Goal: Task Accomplishment & Management: Contribute content

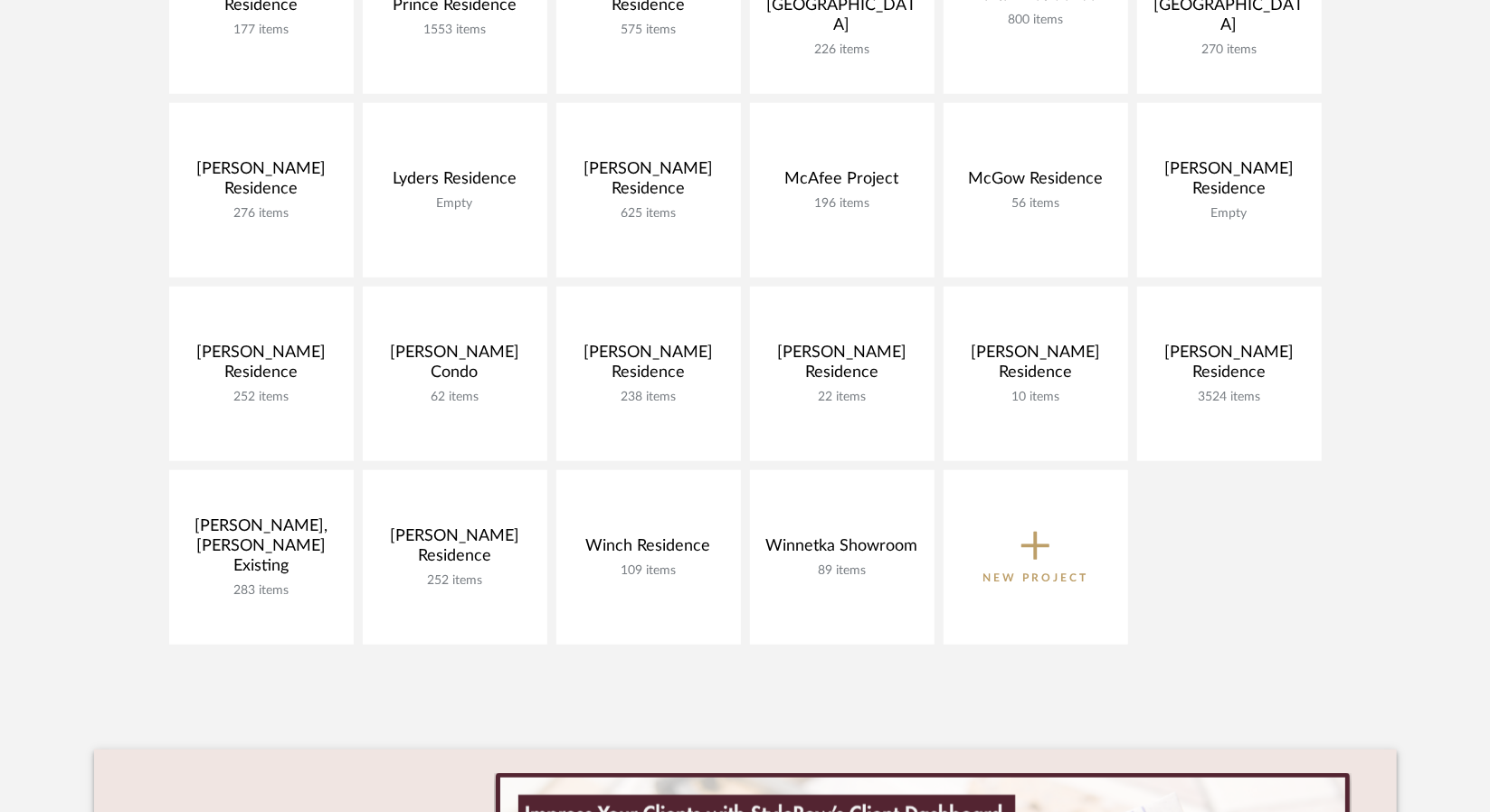
scroll to position [904, 0]
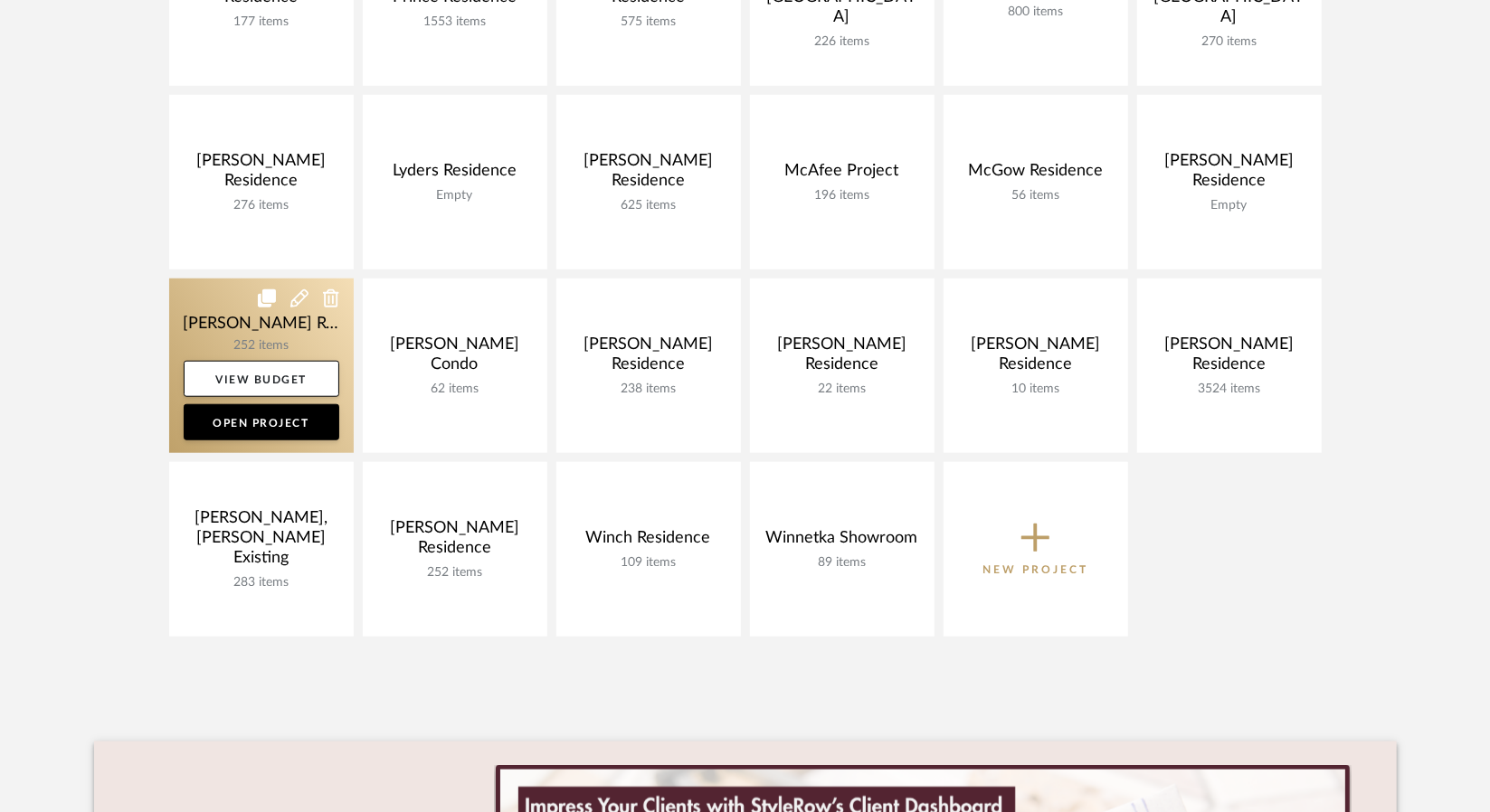
click at [325, 335] on link at bounding box center [261, 366] width 185 height 174
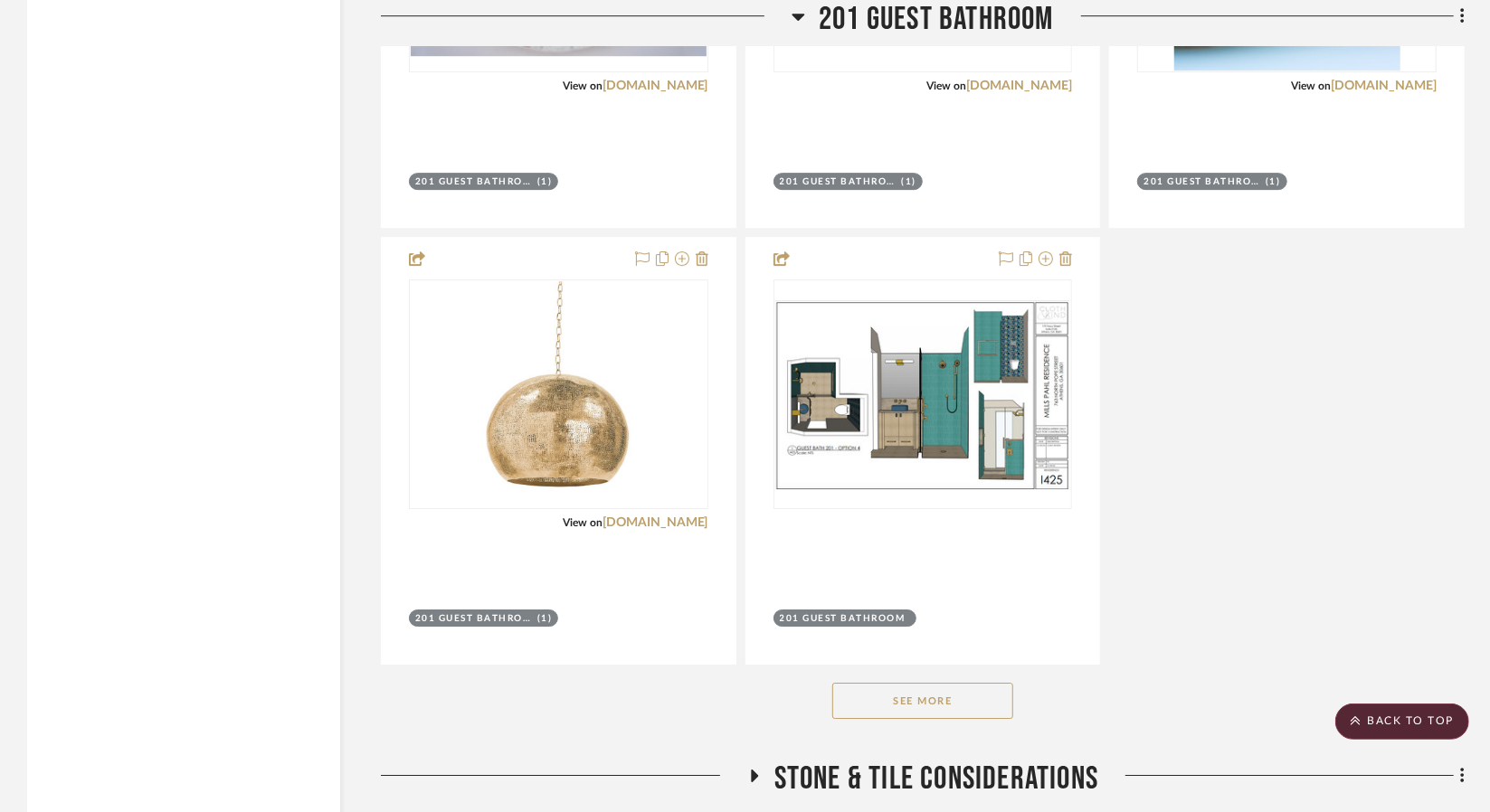
scroll to position [12568, 0]
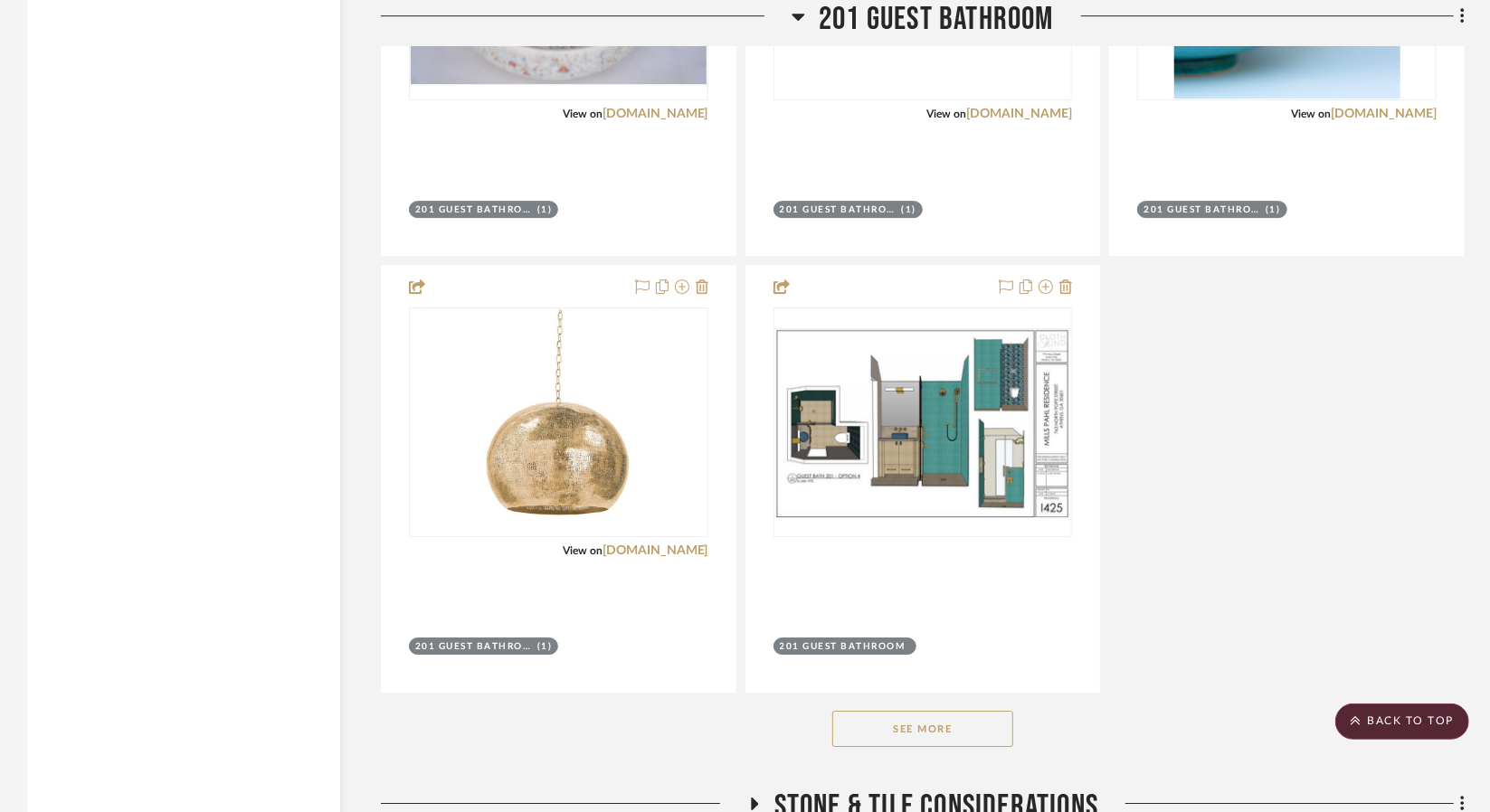
click at [916, 711] on button "See More" at bounding box center [922, 729] width 181 height 36
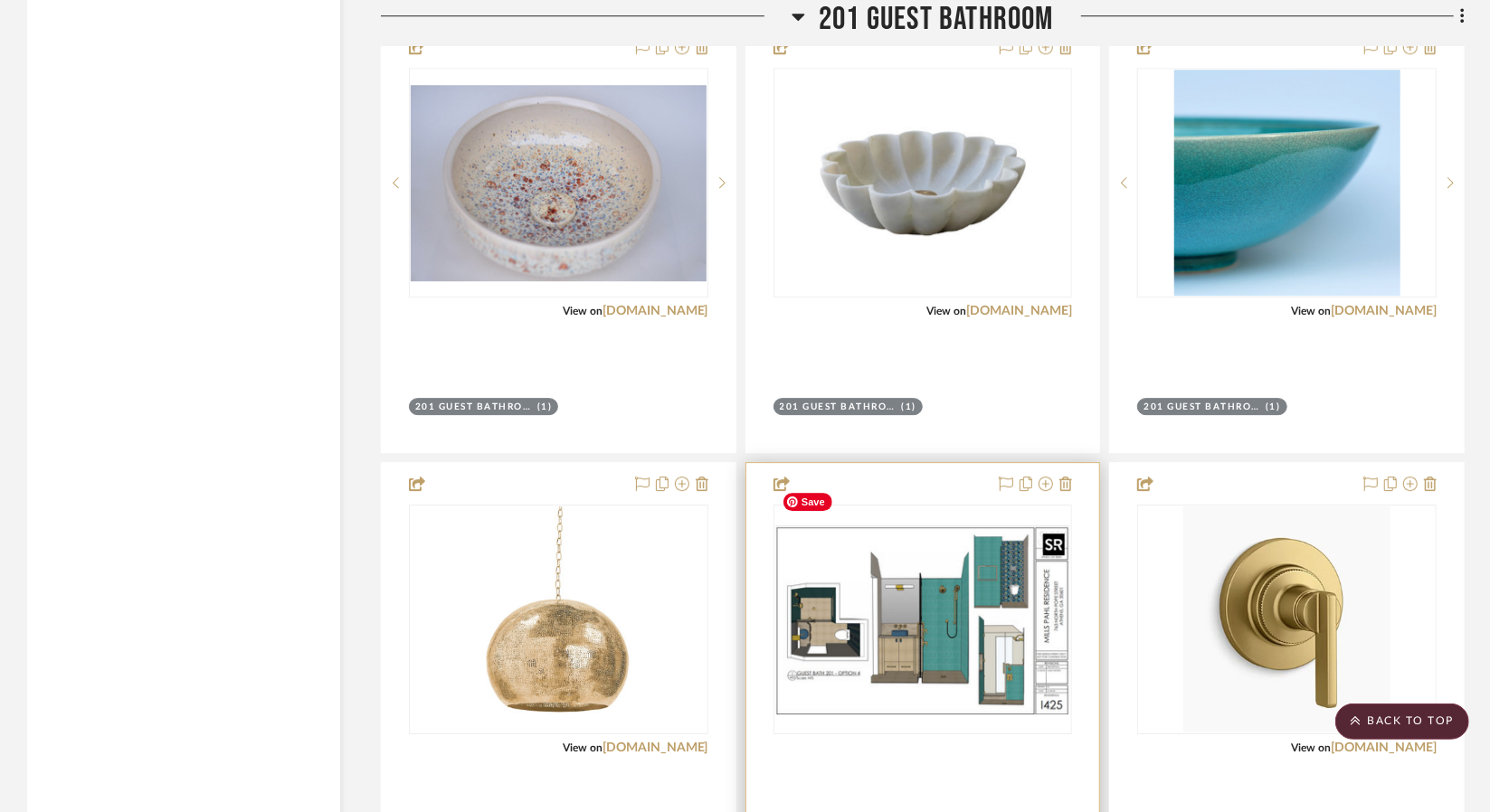
scroll to position [12388, 0]
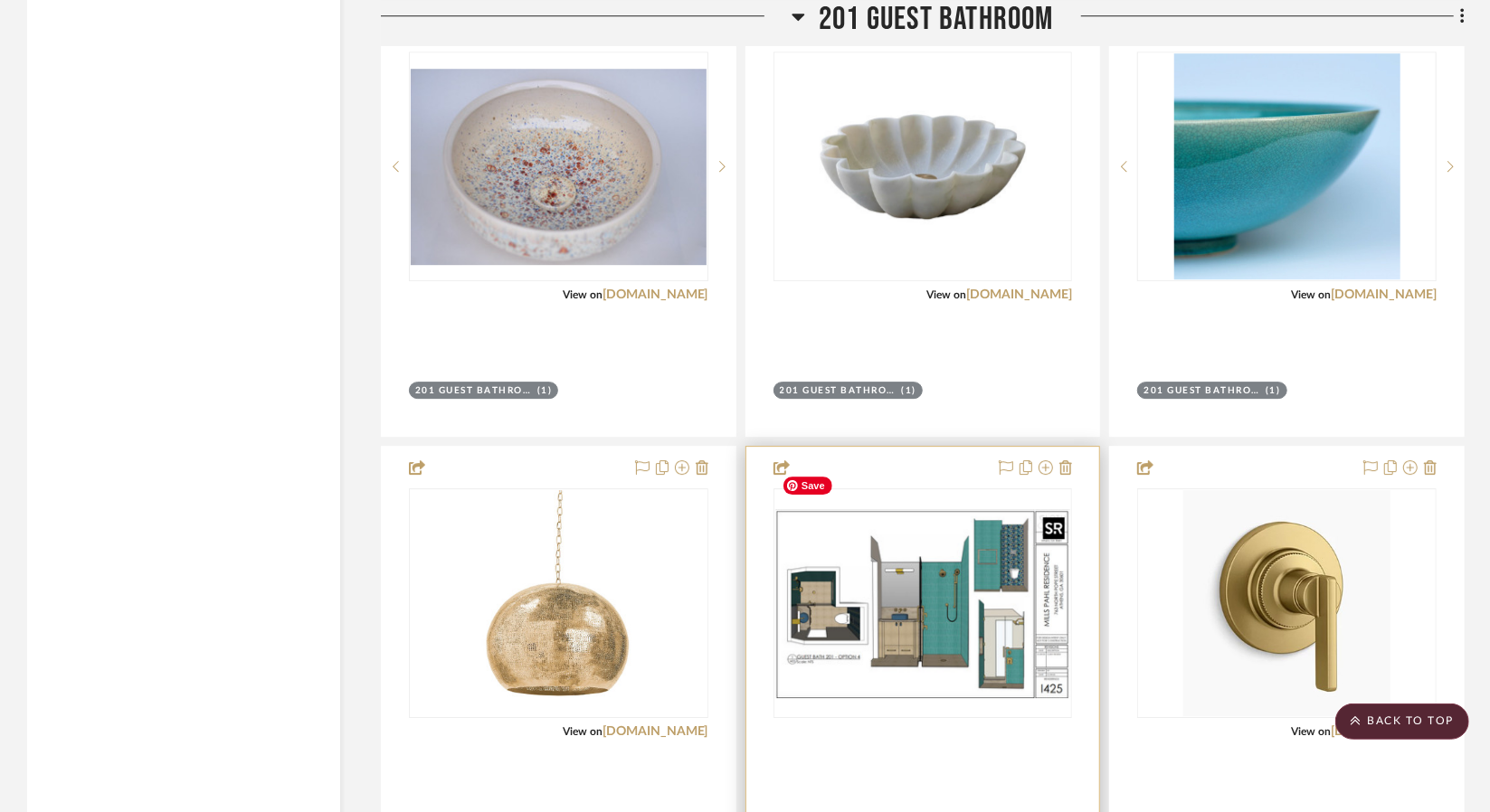
click at [1008, 596] on img "0" at bounding box center [923, 603] width 296 height 189
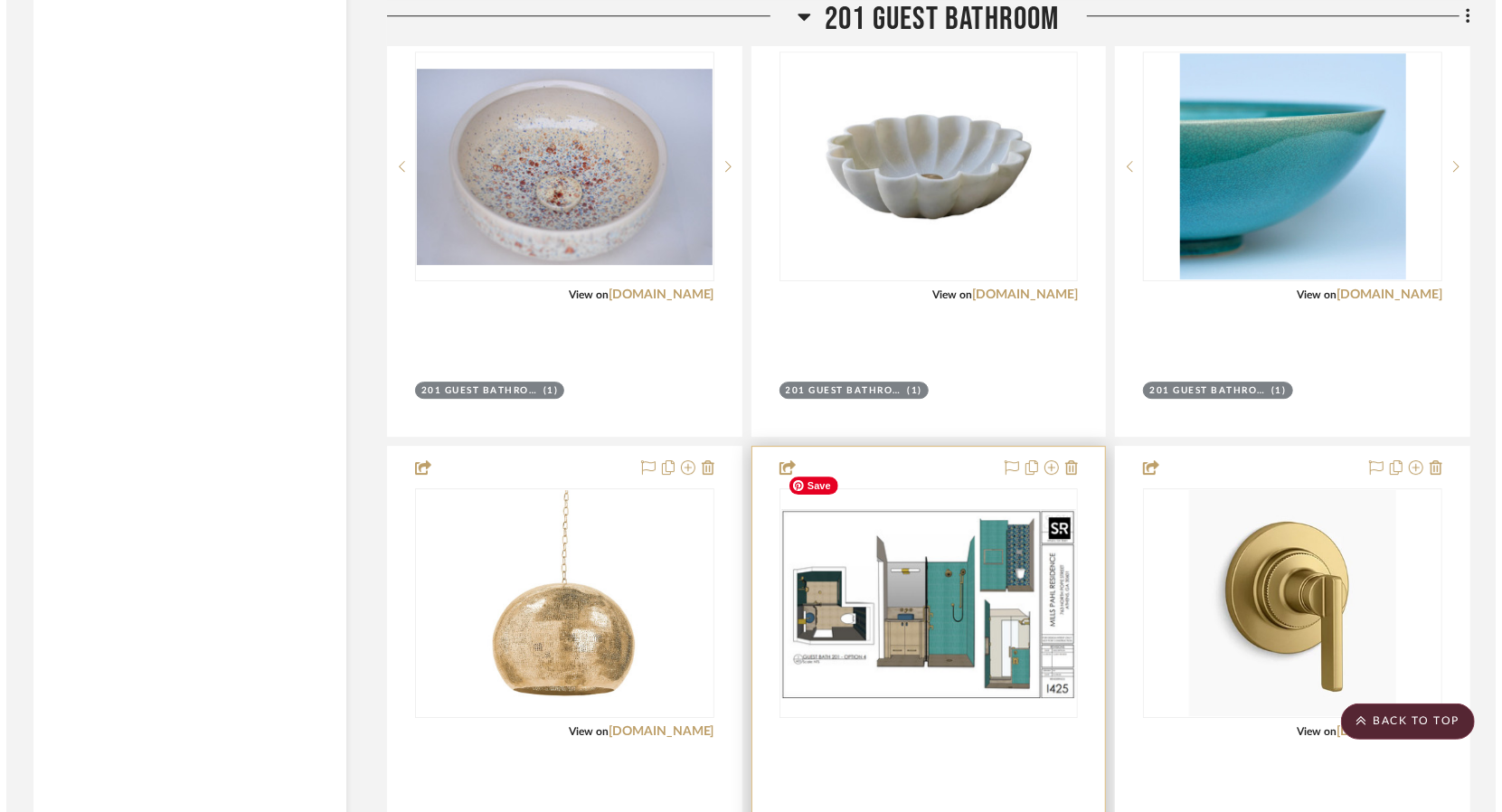
scroll to position [0, 0]
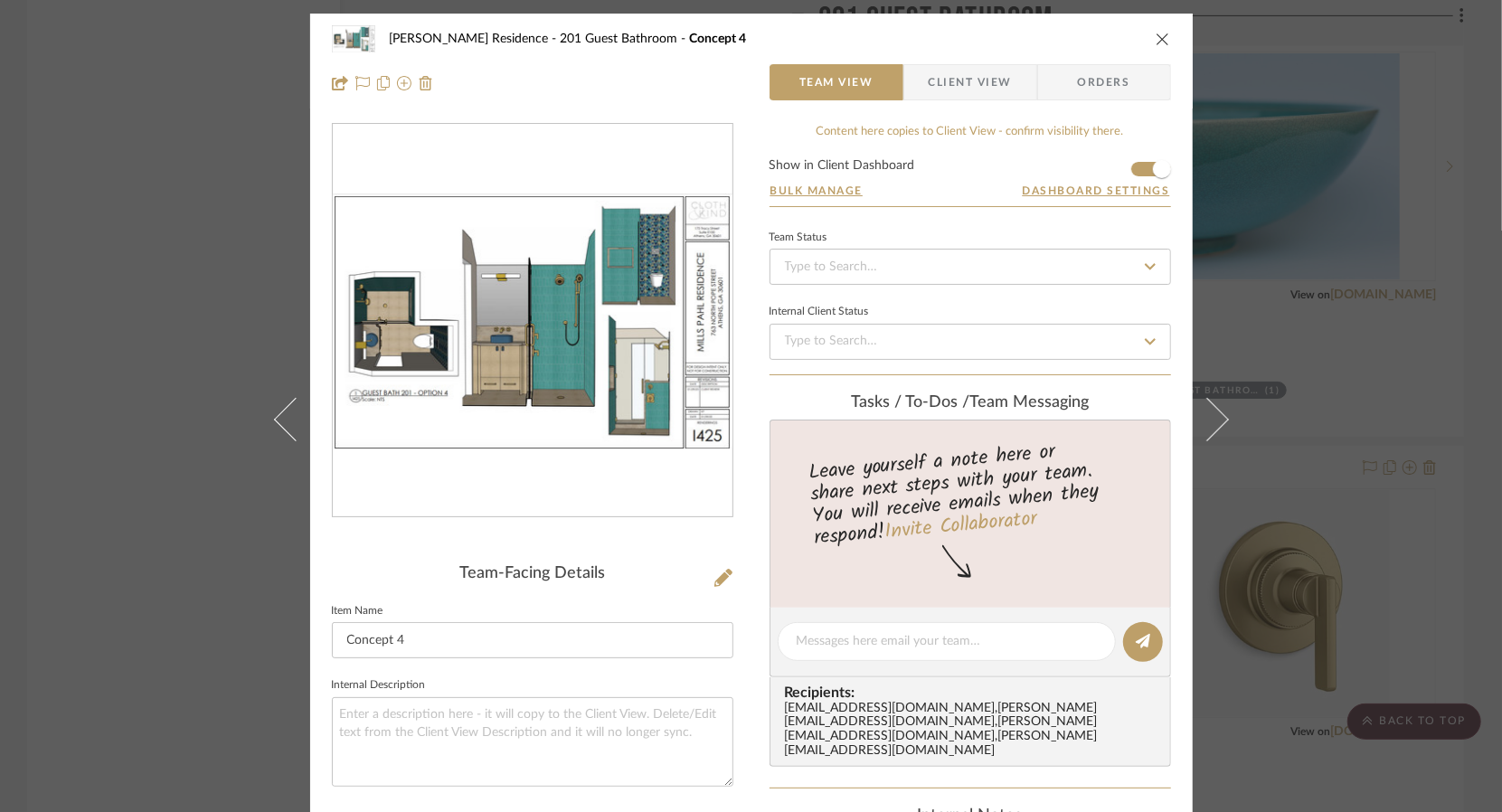
click at [229, 538] on div "Mills Pahl Residence 201 Guest Bathroom Concept 4 Team View Client View Orders …" at bounding box center [751, 406] width 1502 height 812
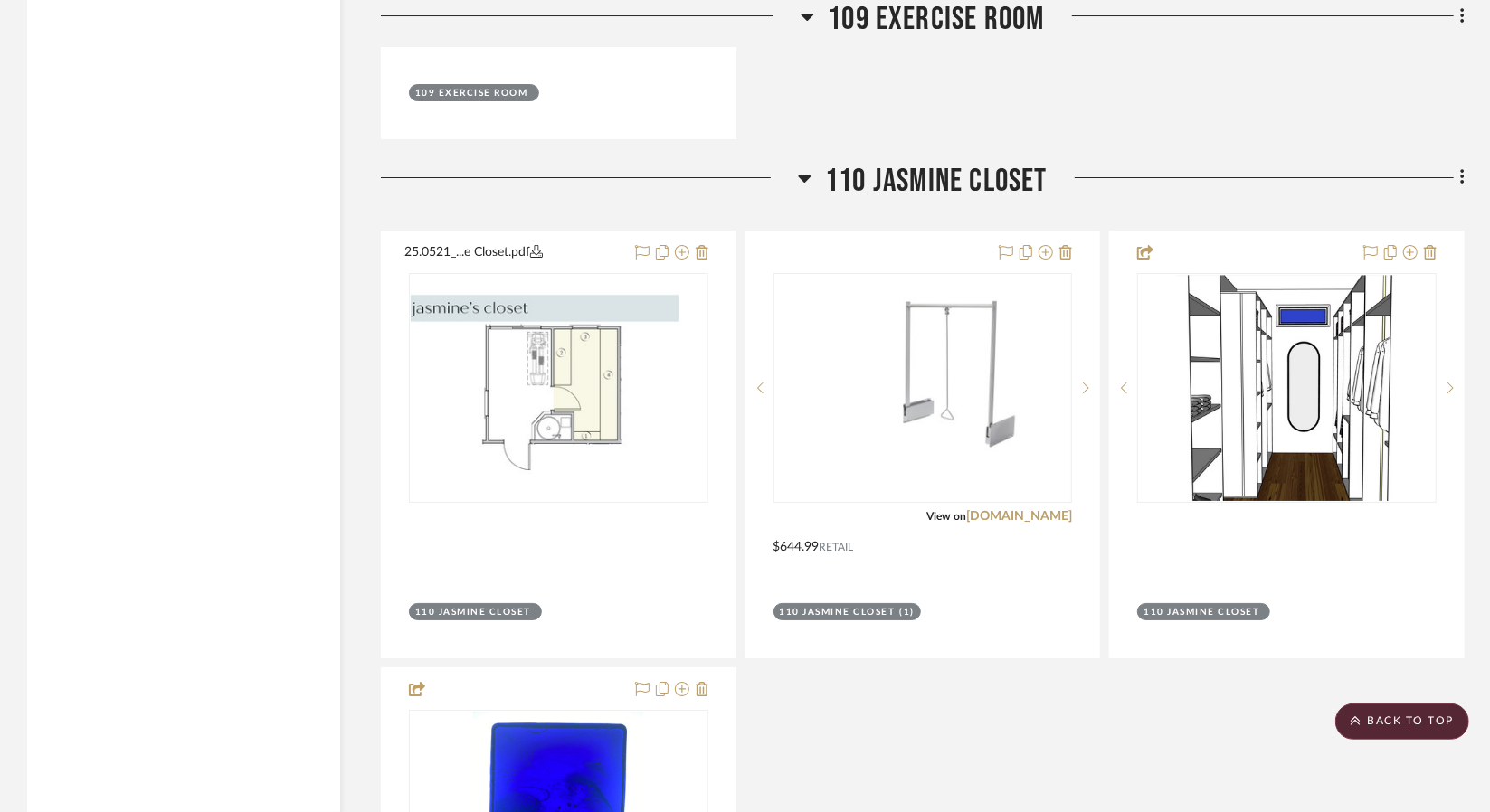
scroll to position [8771, 0]
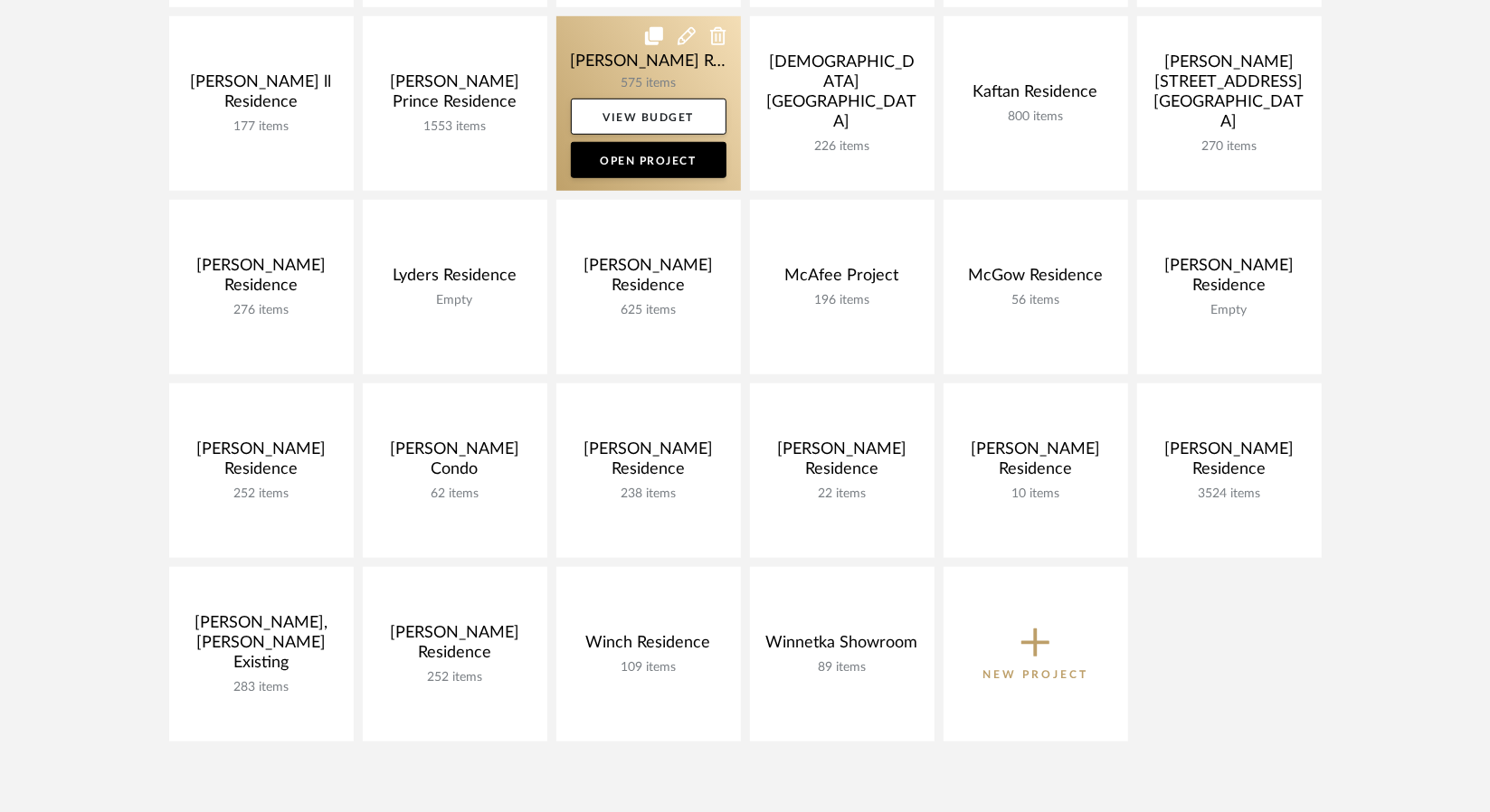
scroll to position [814, 0]
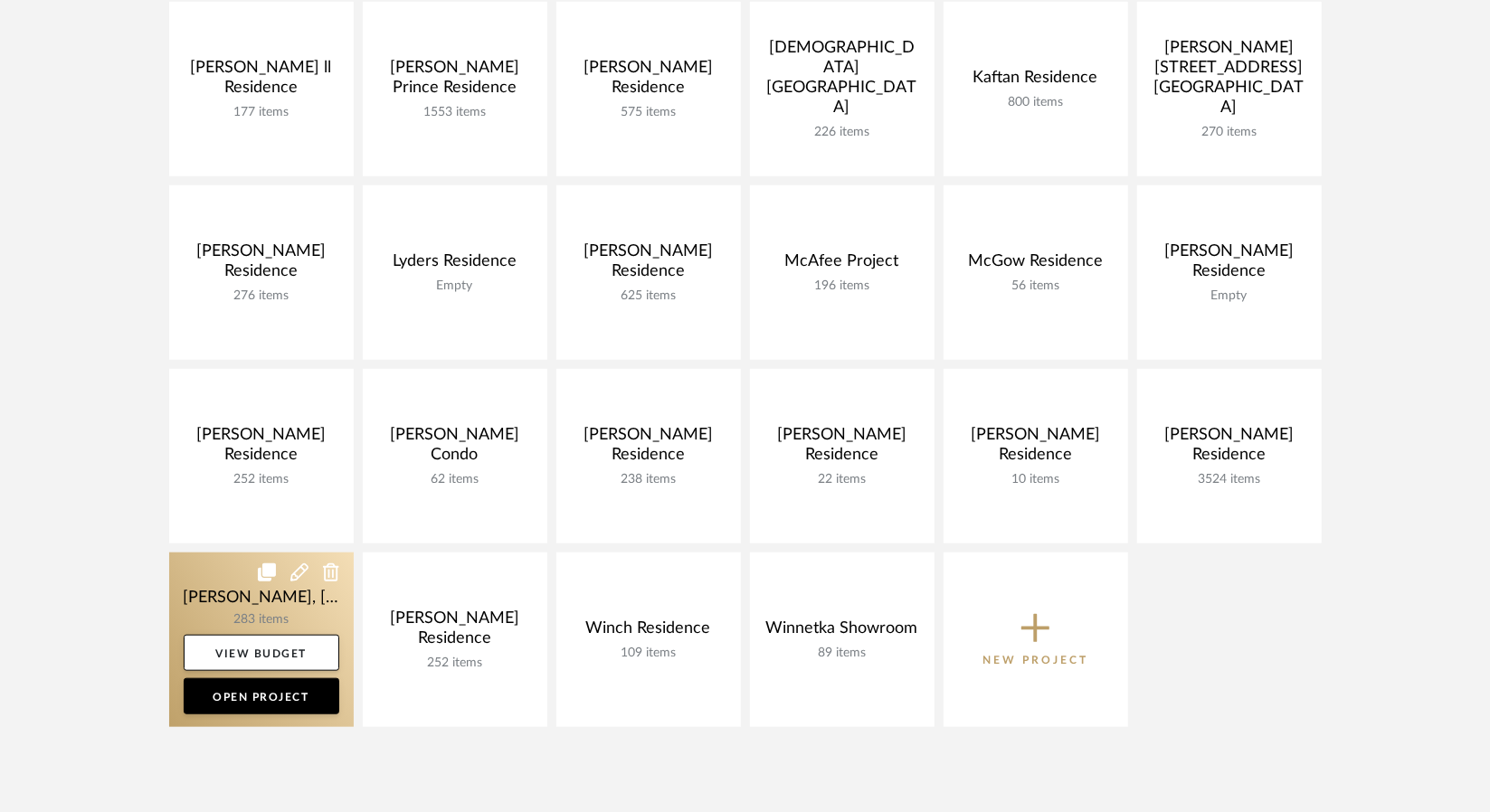
click at [223, 590] on link at bounding box center [261, 640] width 185 height 174
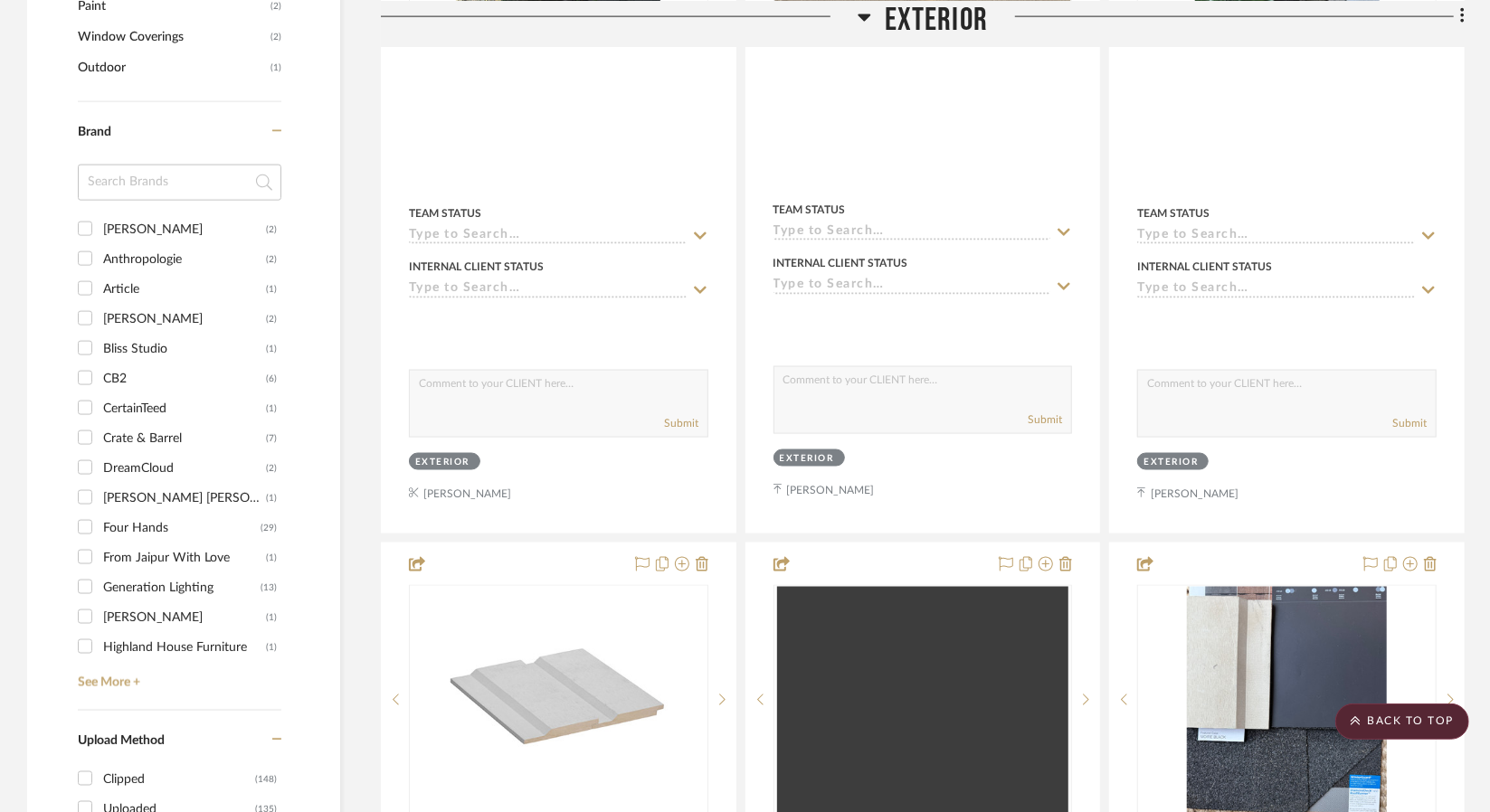
scroll to position [1176, 0]
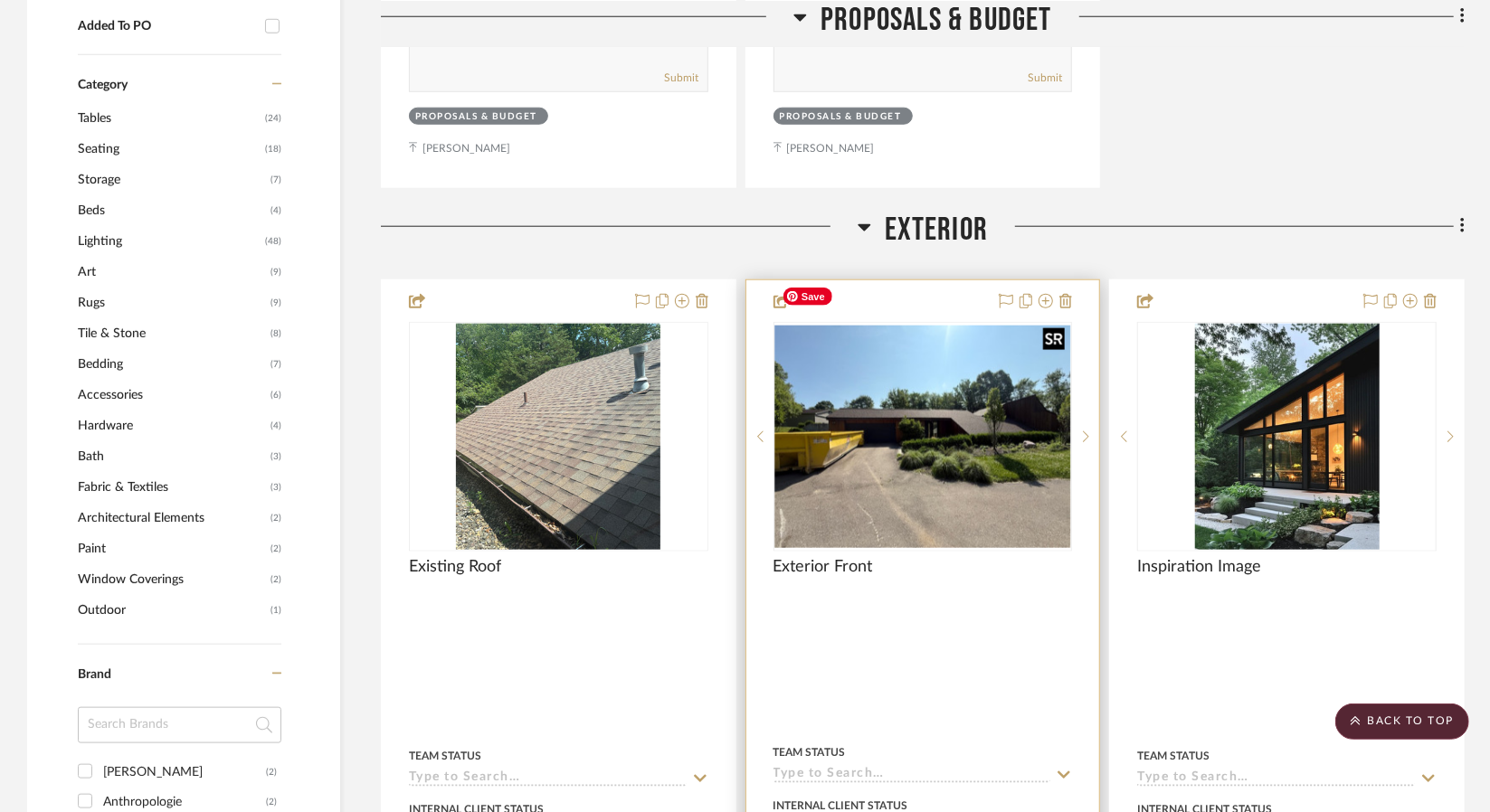
click at [996, 433] on img "0" at bounding box center [923, 437] width 296 height 222
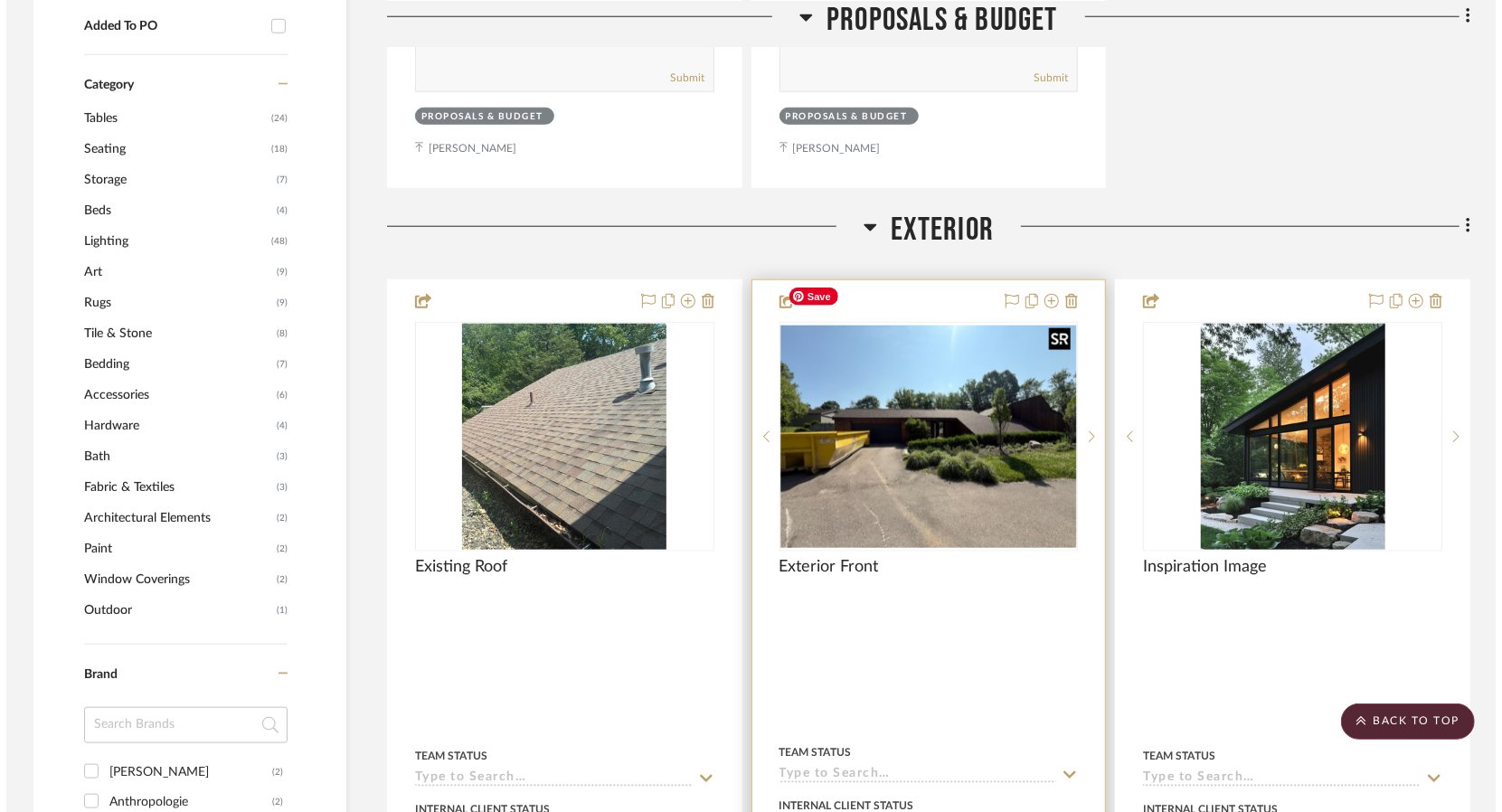
scroll to position [0, 0]
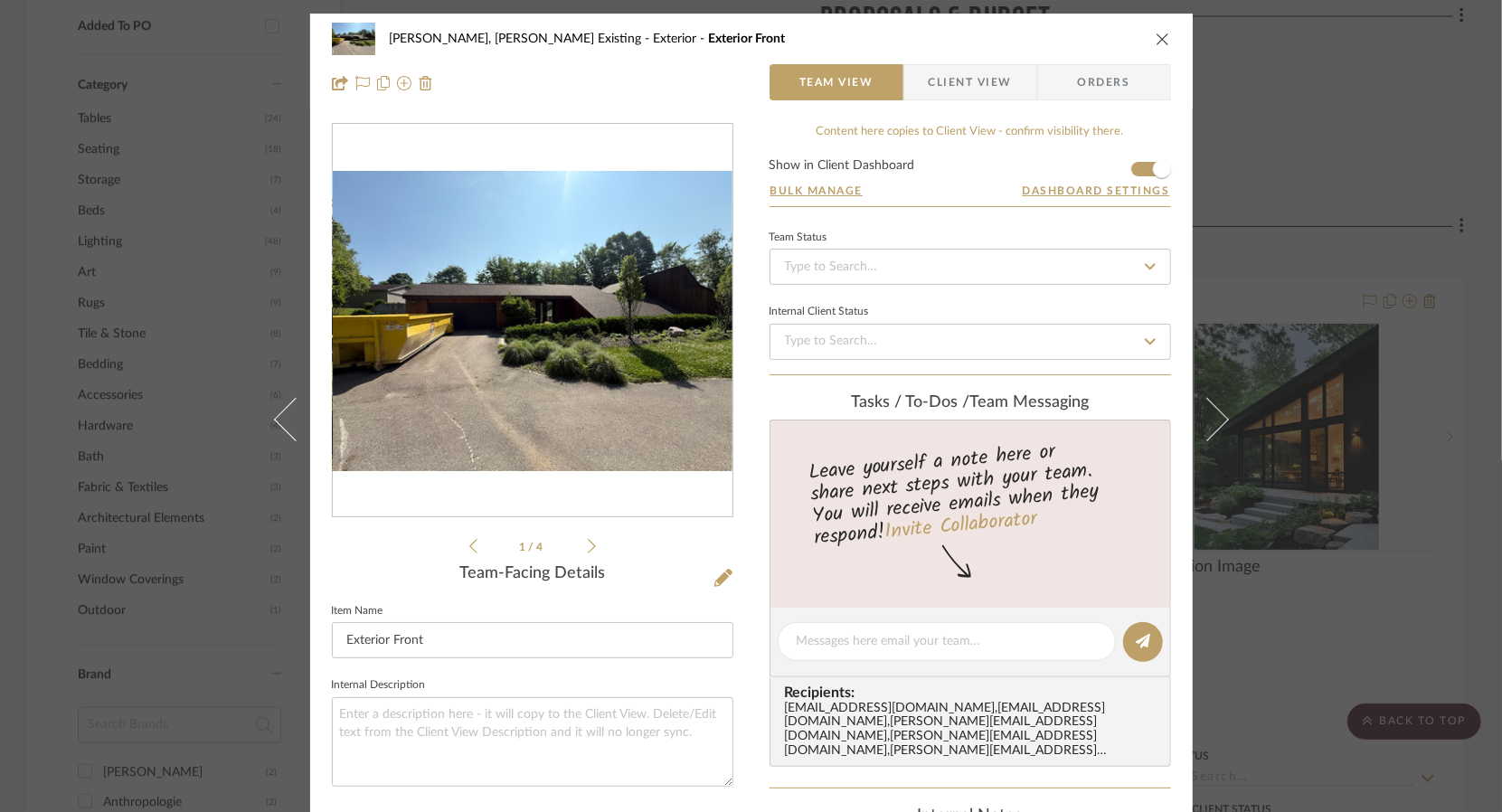
click at [588, 544] on icon at bounding box center [591, 546] width 9 height 16
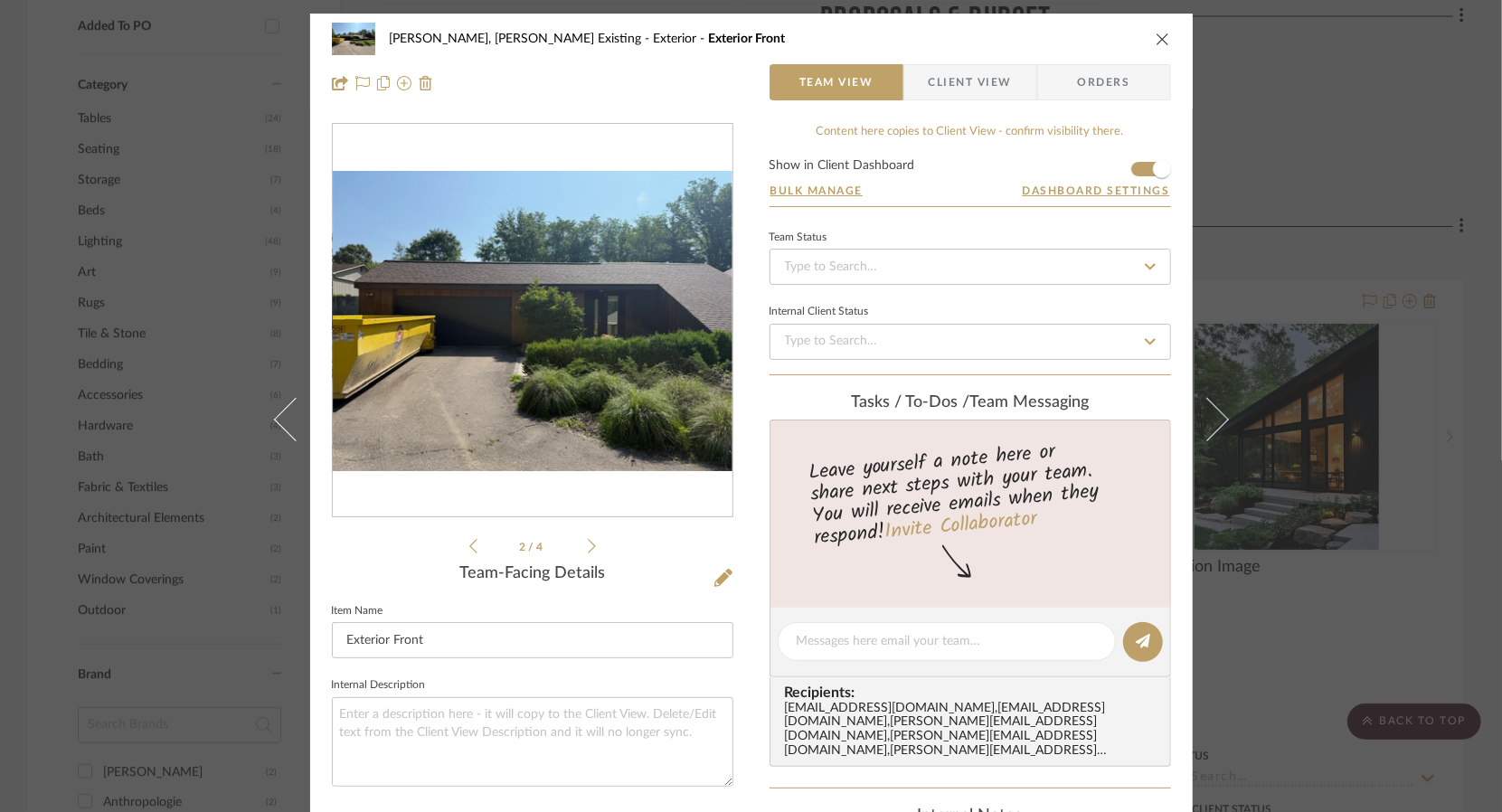
click at [588, 544] on icon at bounding box center [591, 546] width 9 height 16
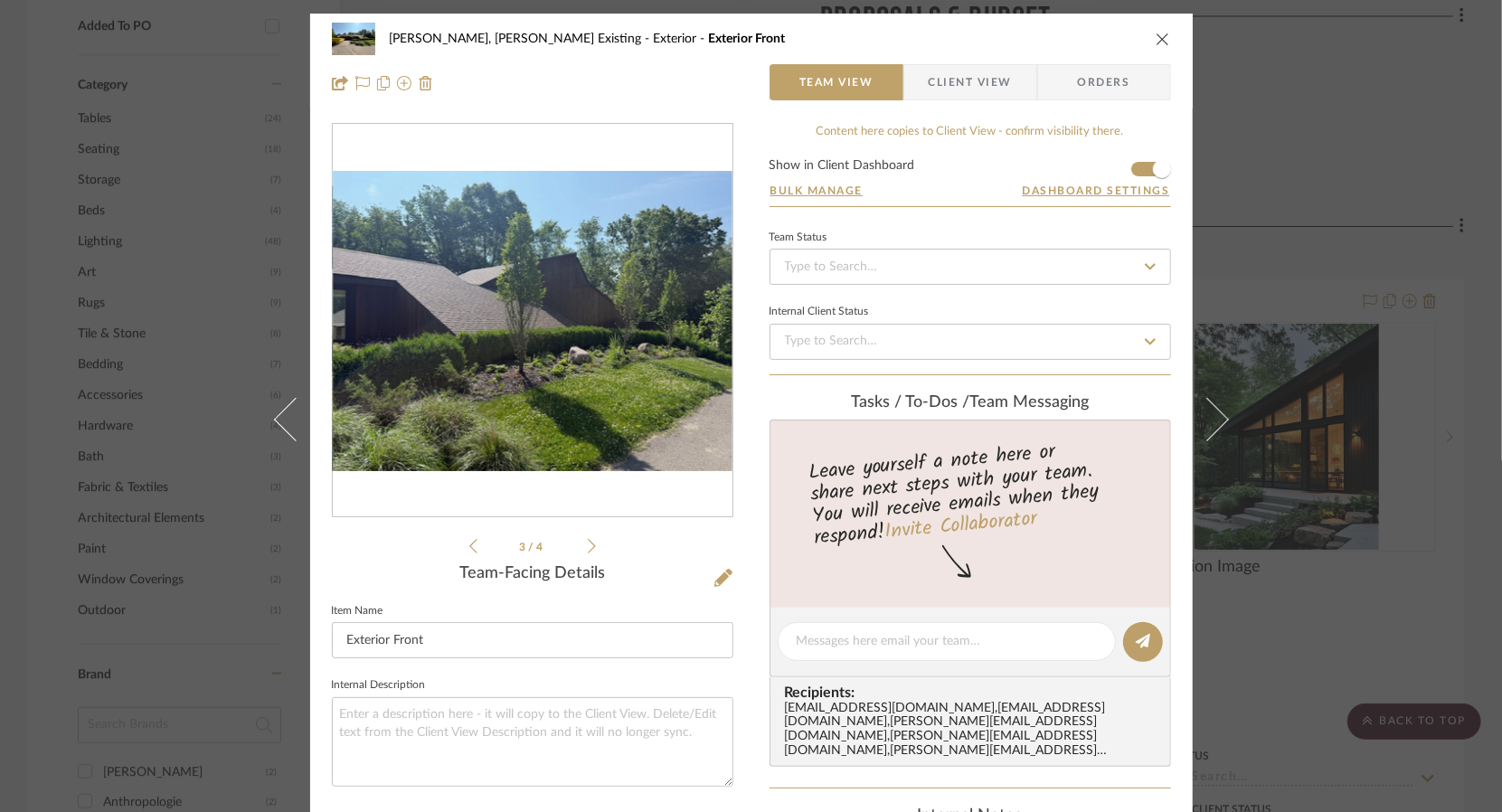
click at [588, 544] on icon at bounding box center [591, 546] width 9 height 16
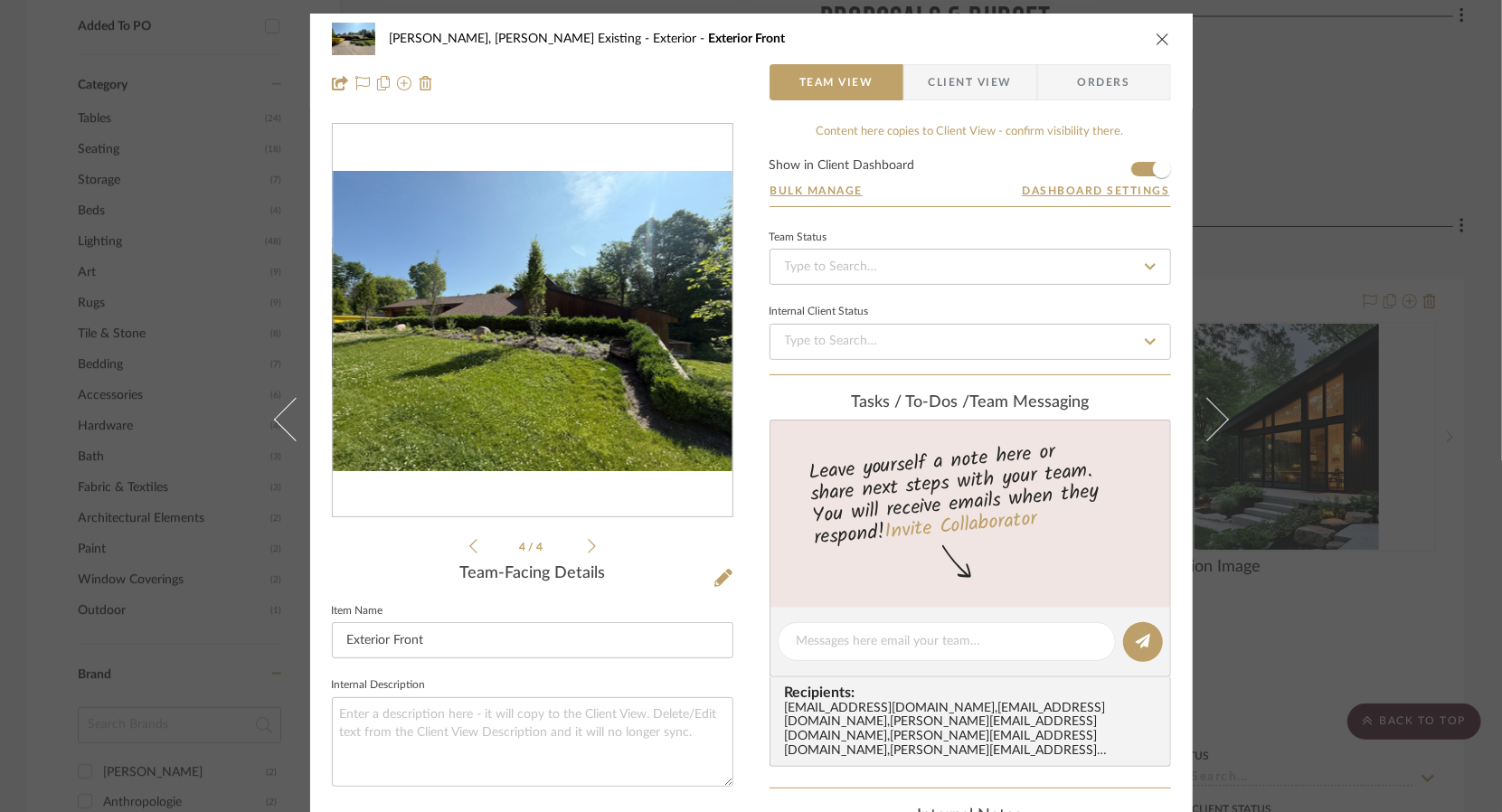
click at [588, 544] on icon at bounding box center [591, 546] width 9 height 16
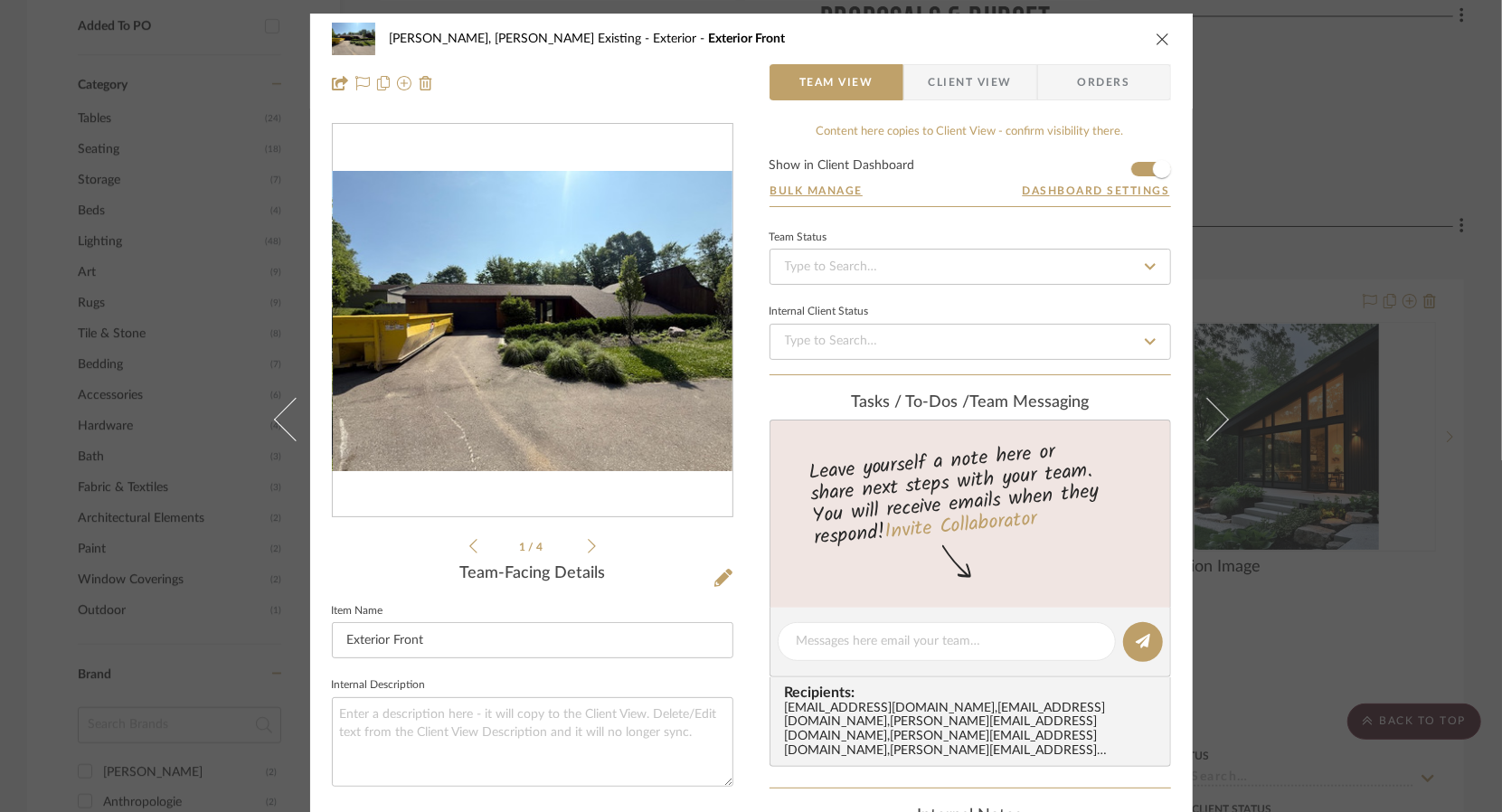
click at [588, 544] on icon at bounding box center [591, 546] width 9 height 16
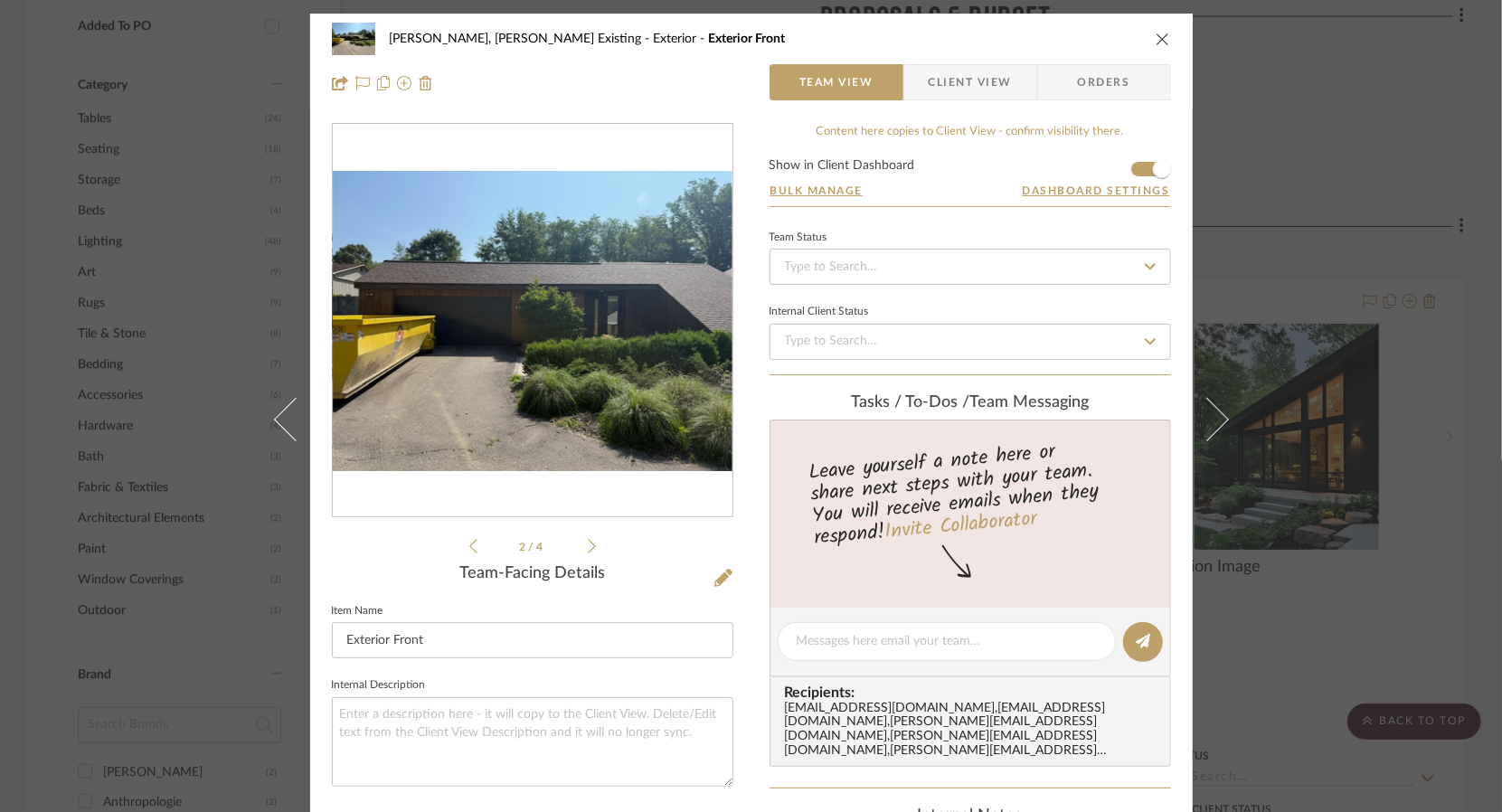
click at [1156, 43] on icon "close" at bounding box center [1163, 38] width 14 height 14
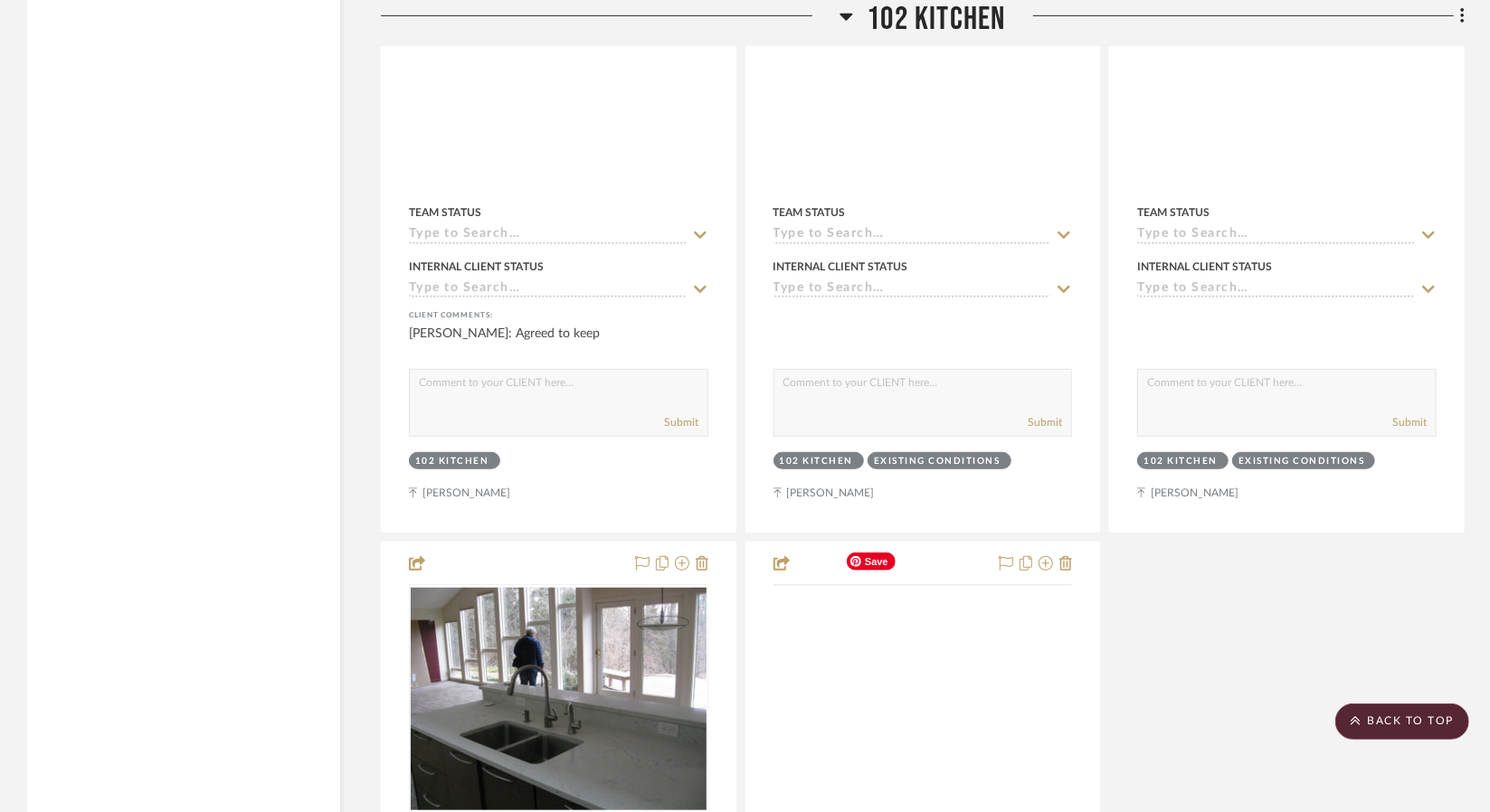
scroll to position [5334, 0]
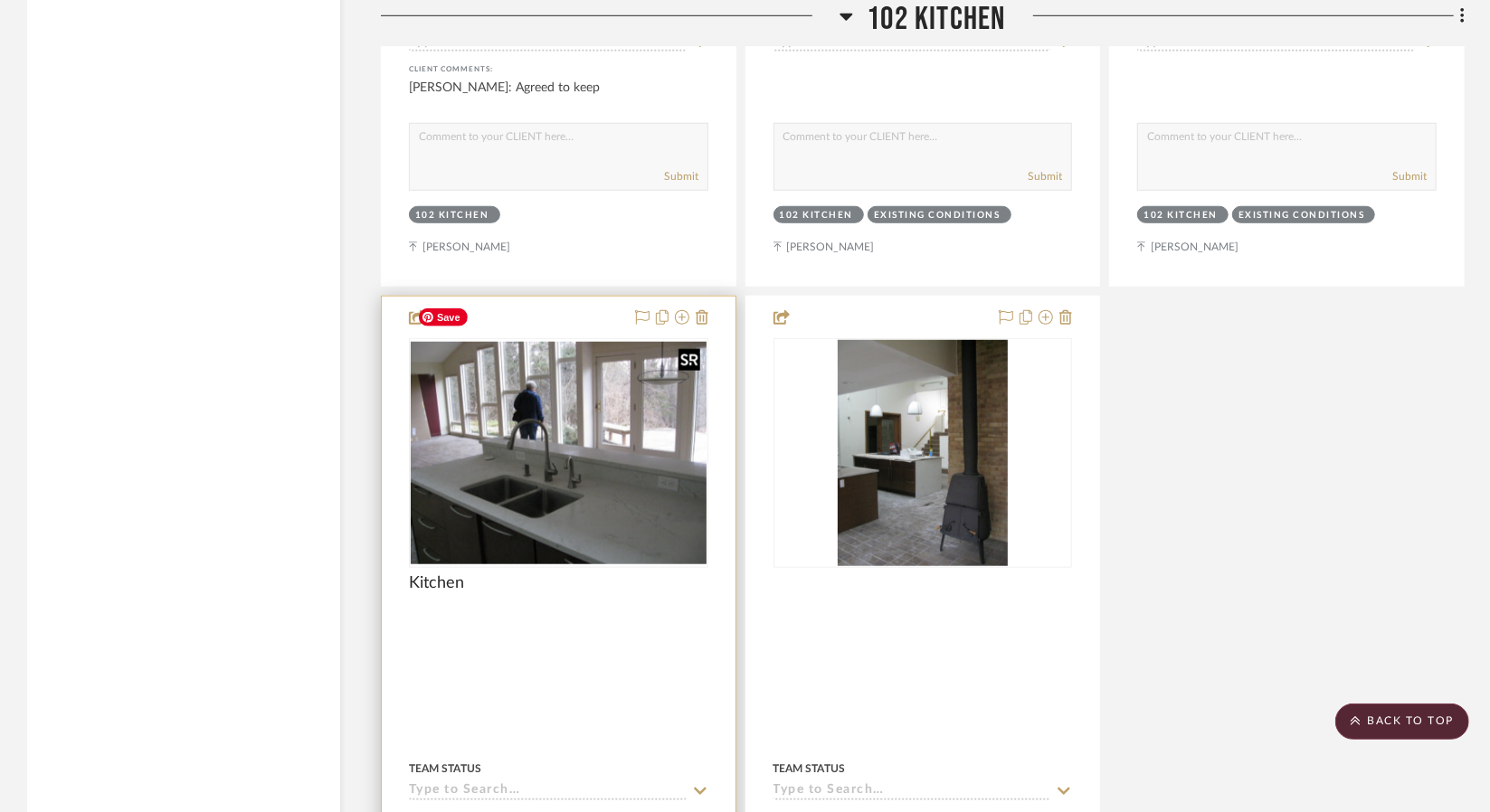
click at [0, 0] on img at bounding box center [0, 0] width 0 height 0
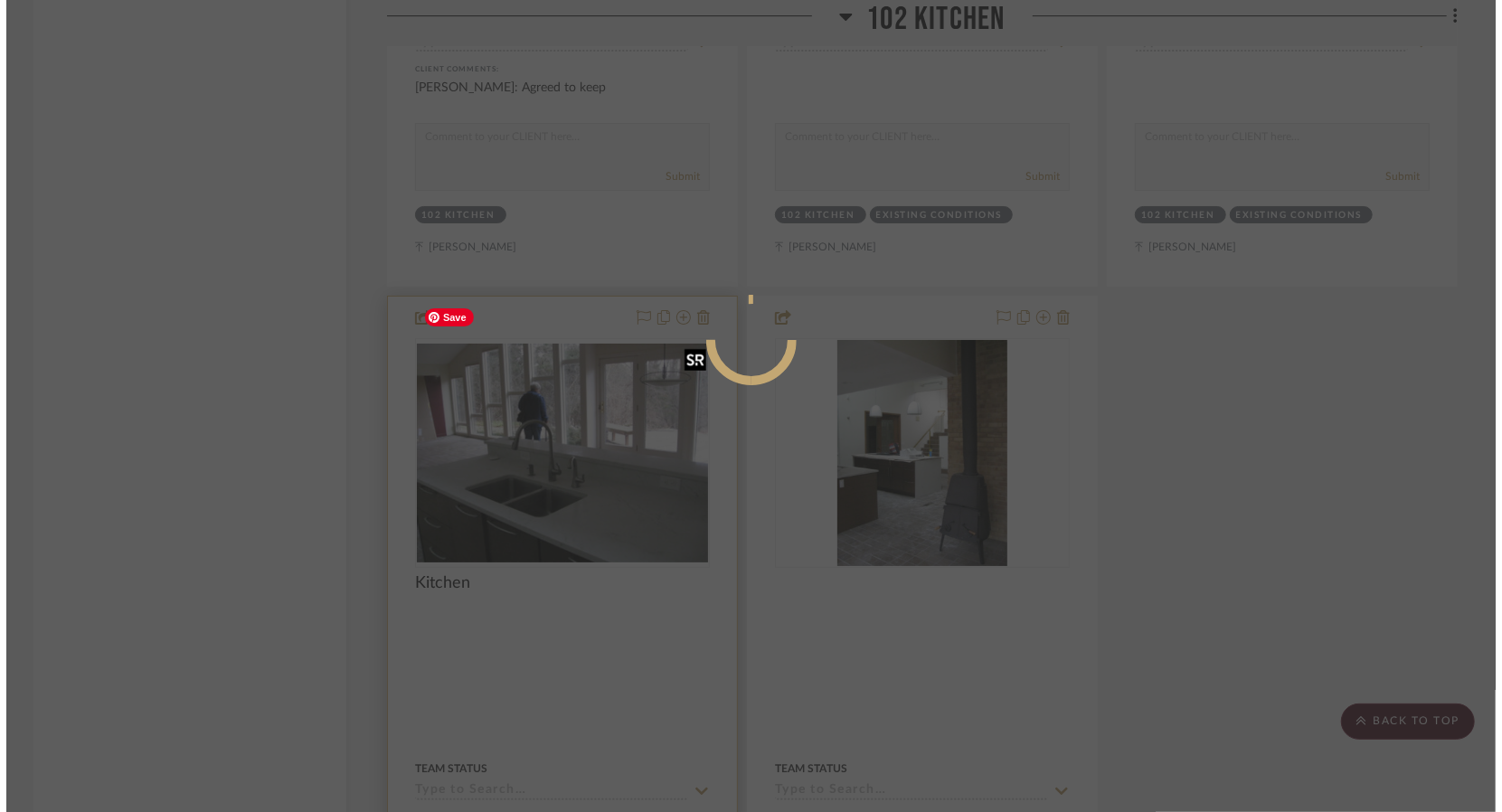
scroll to position [0, 0]
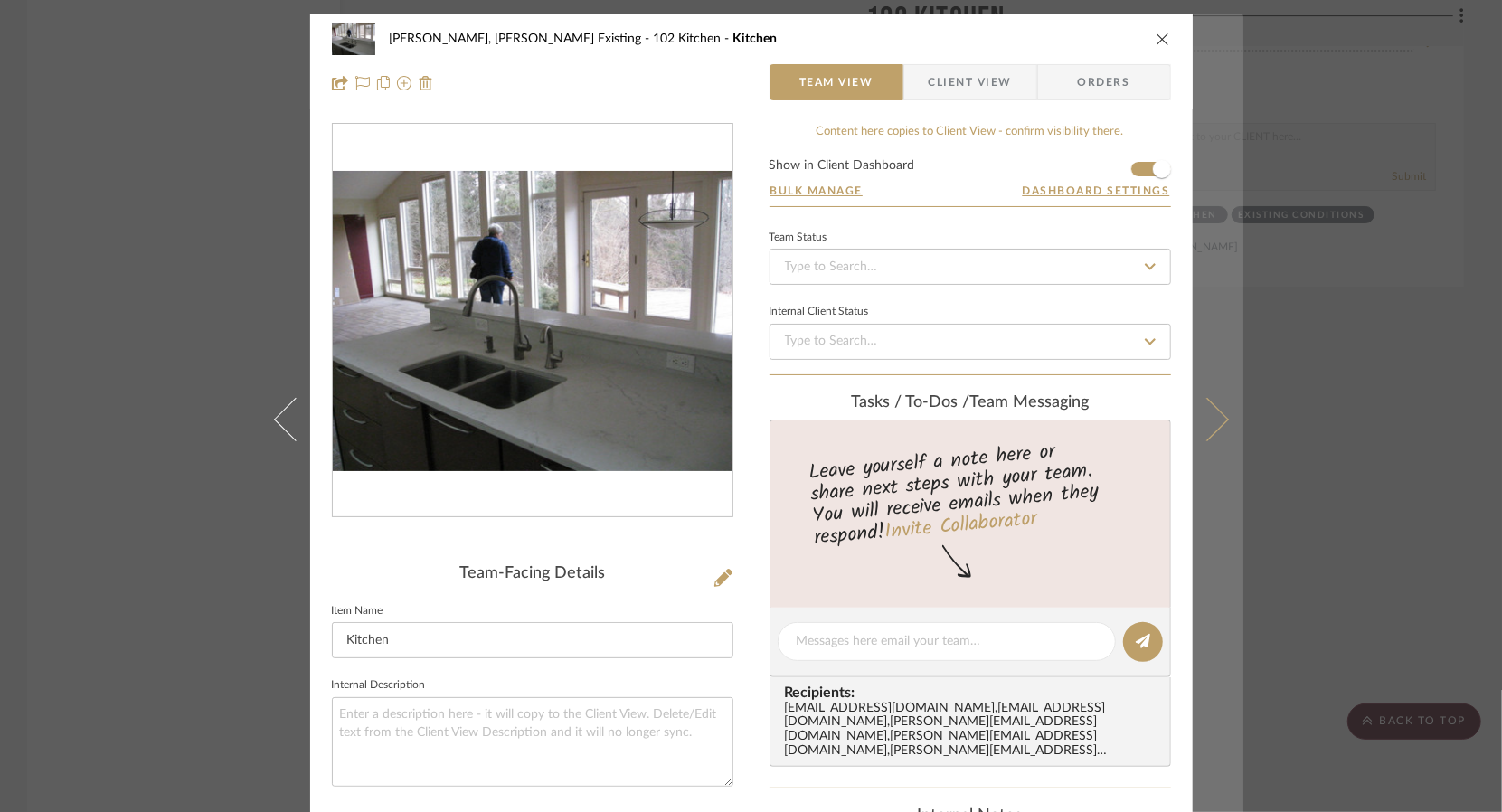
click at [1216, 412] on icon at bounding box center [1206, 420] width 44 height 44
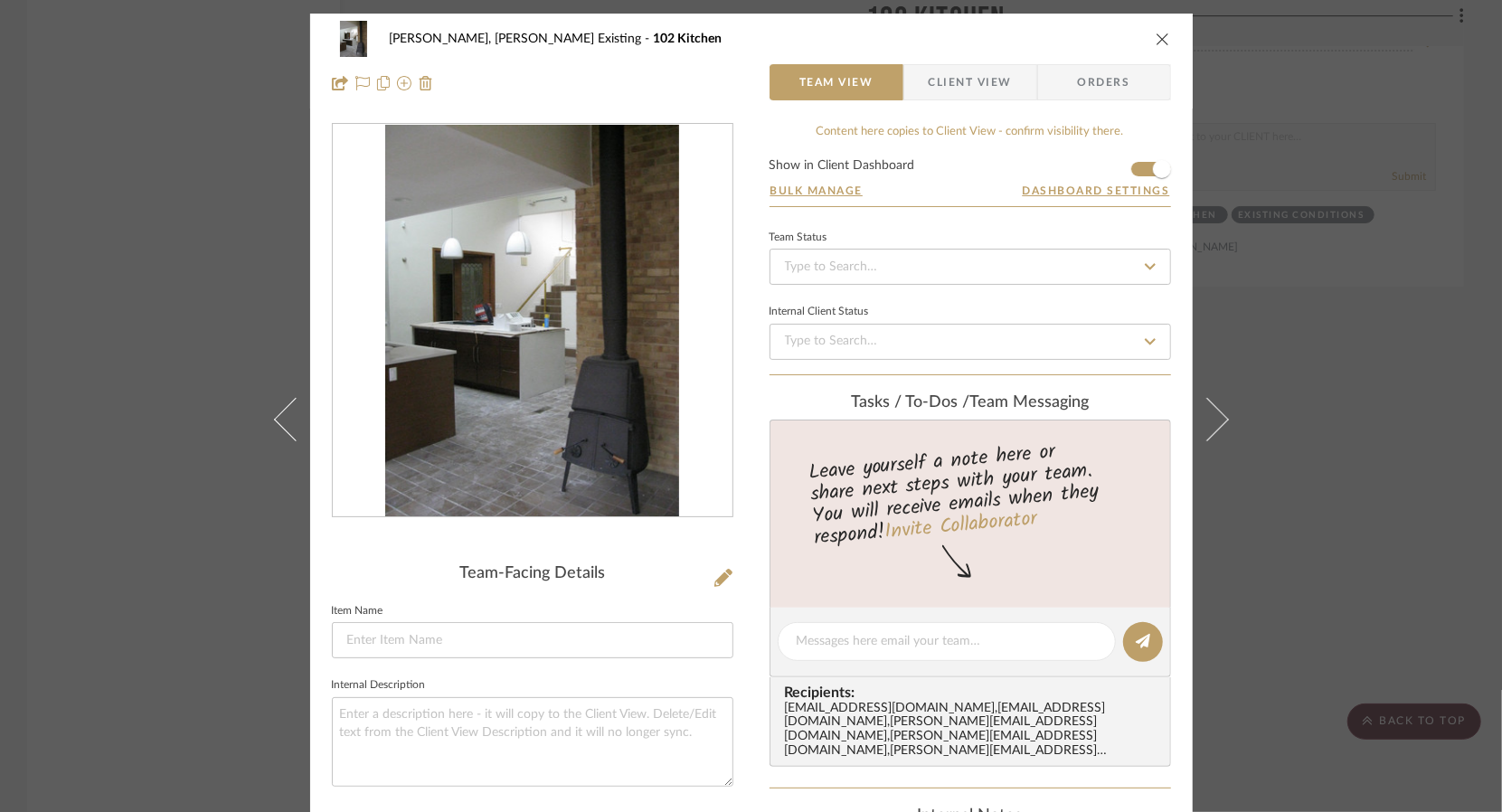
click at [1216, 412] on icon at bounding box center [1206, 420] width 44 height 44
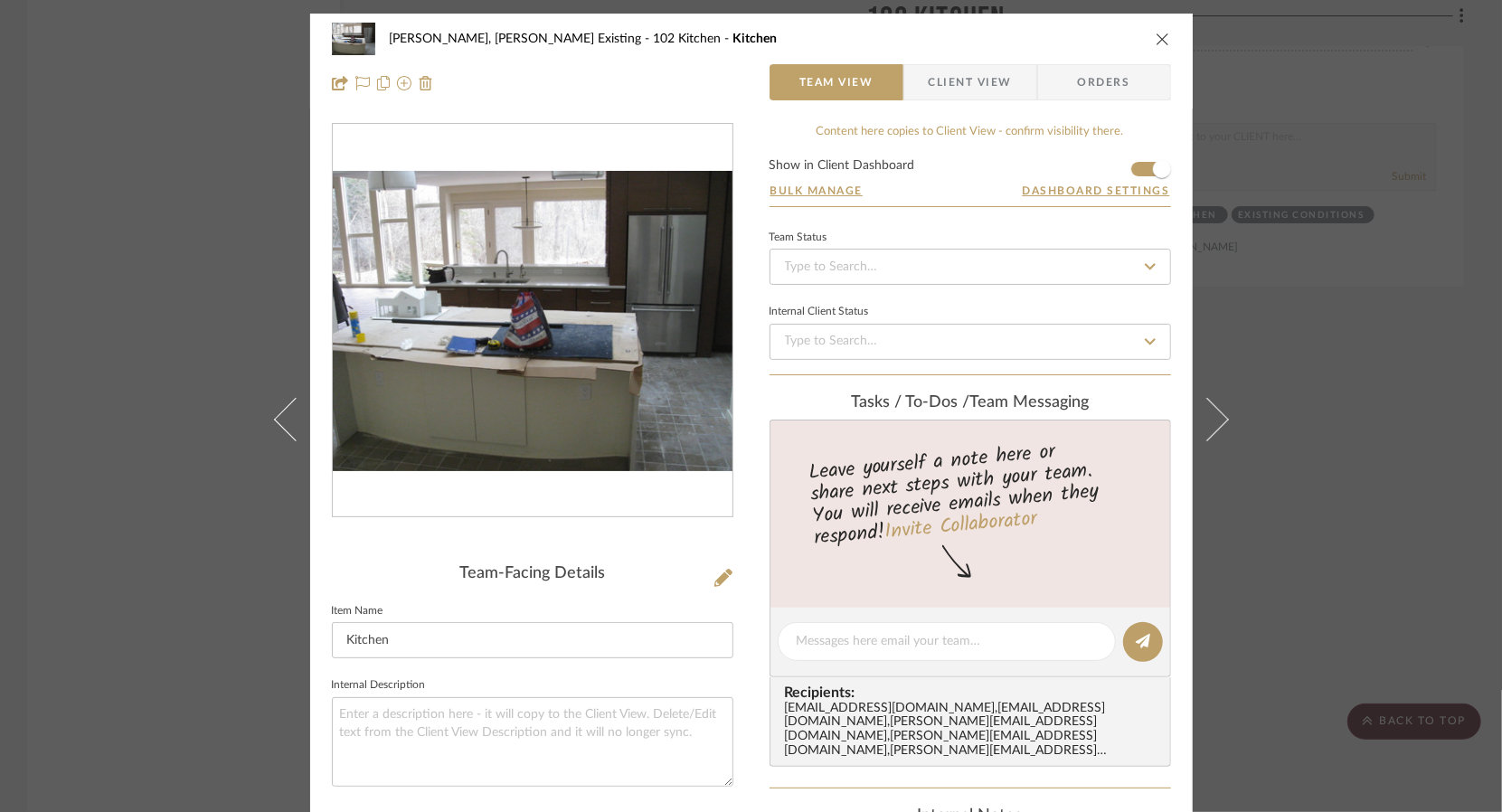
click at [1387, 411] on div "Roseberry, Holden Existing 102 Kitchen Kitchen Team View Client View Orders Tea…" at bounding box center [751, 406] width 1502 height 812
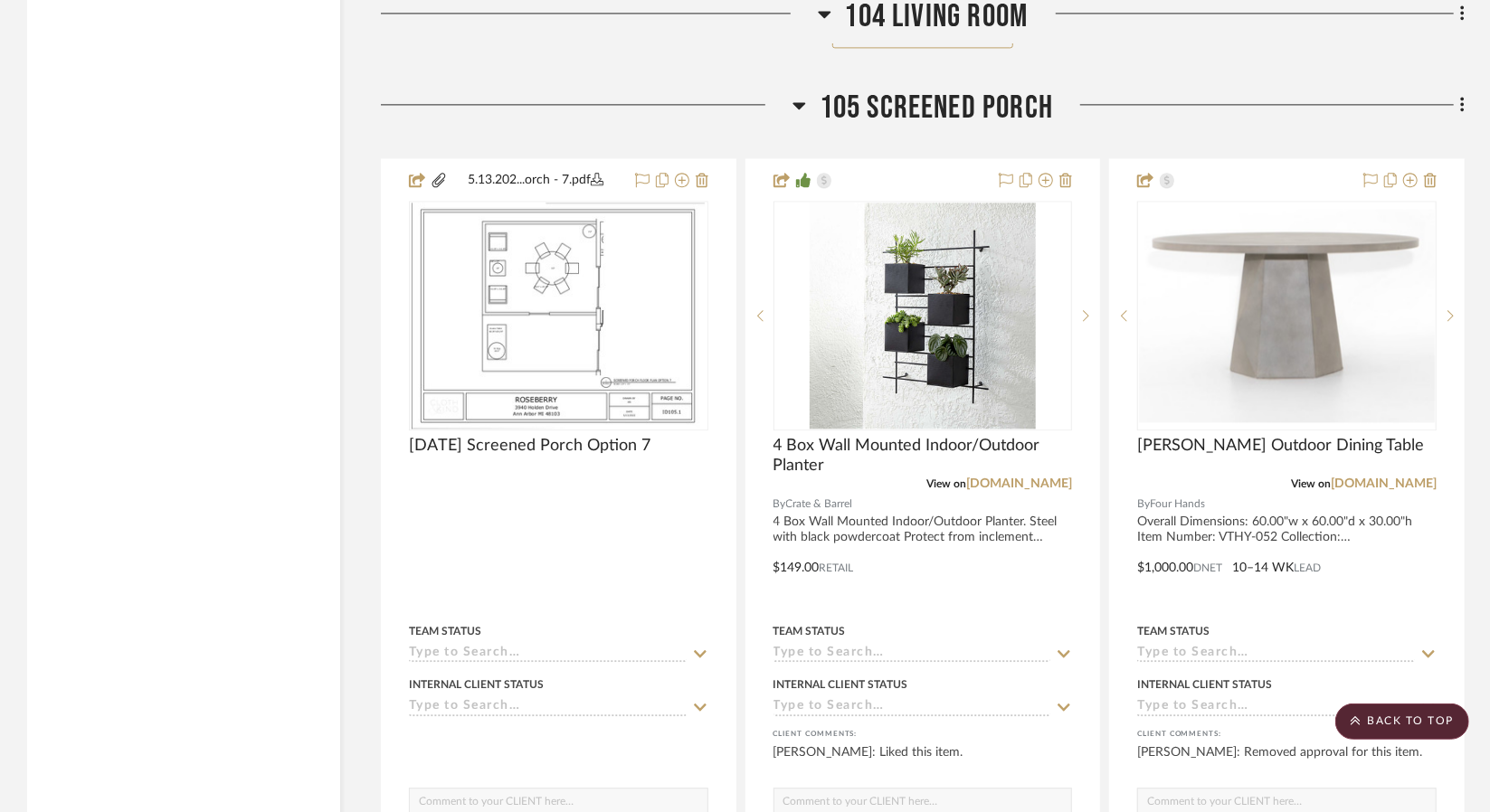
scroll to position [11483, 0]
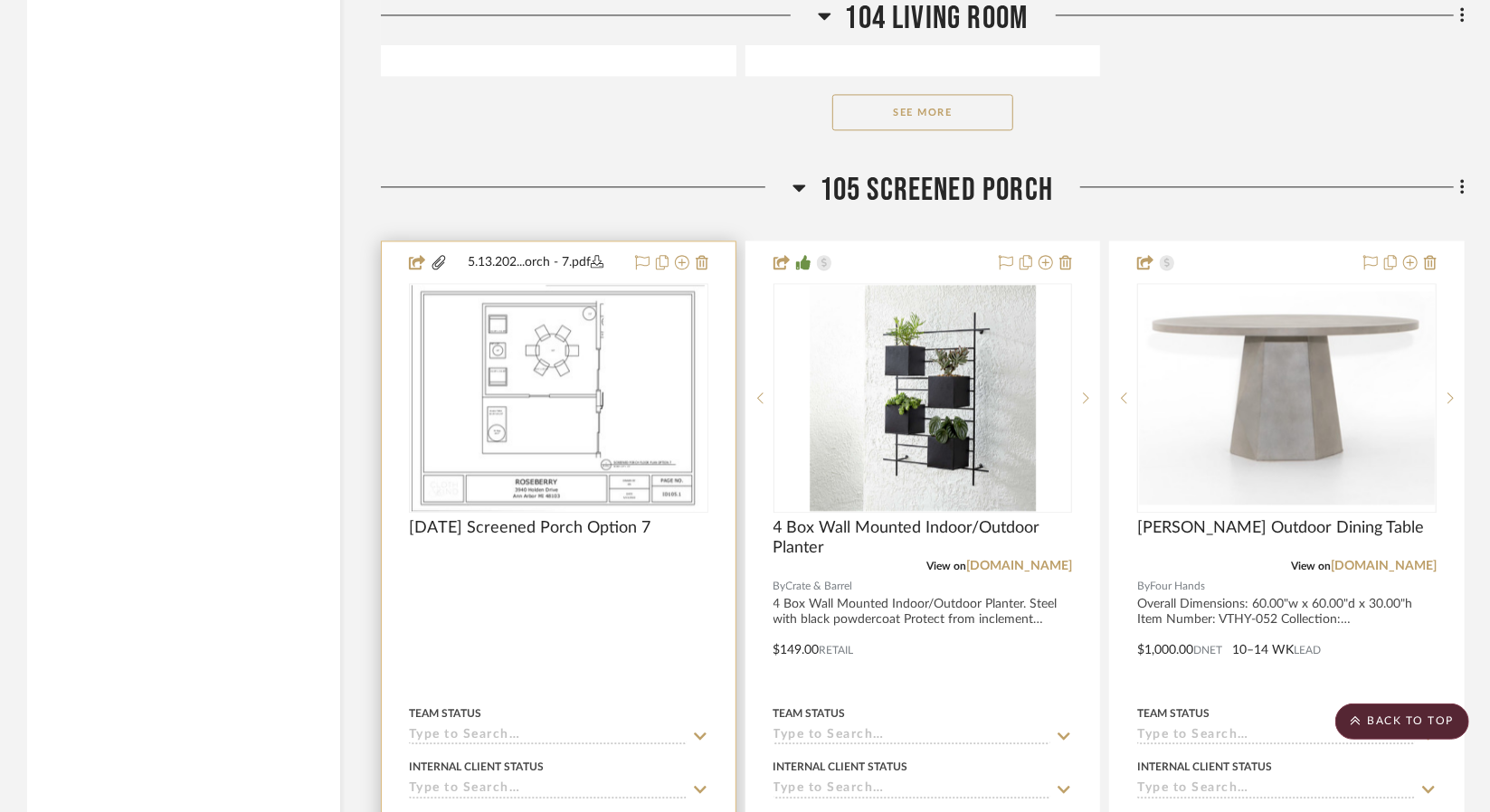
click at [601, 539] on div at bounding box center [558, 637] width 354 height 791
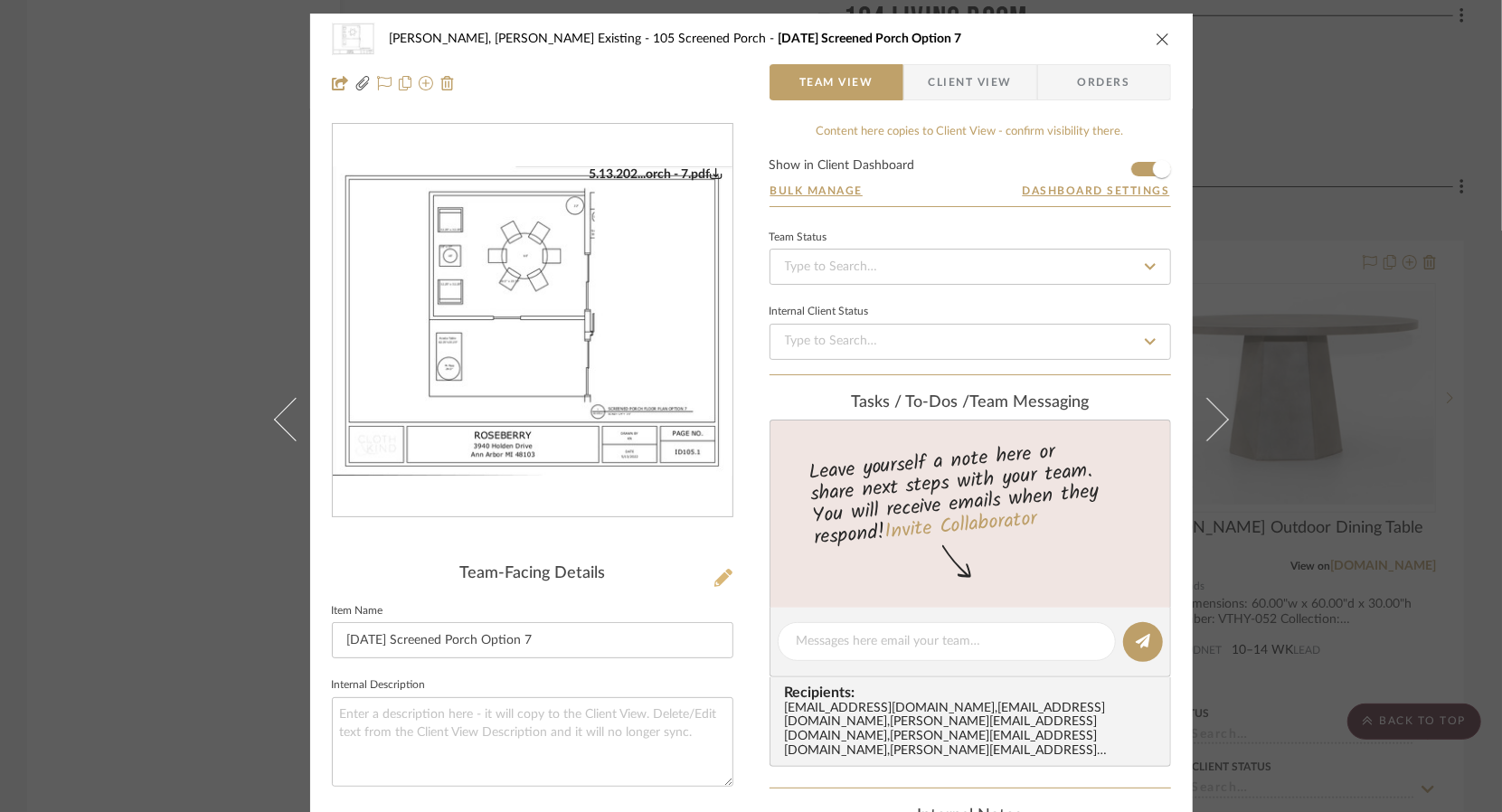
click at [714, 578] on button at bounding box center [723, 578] width 20 height 29
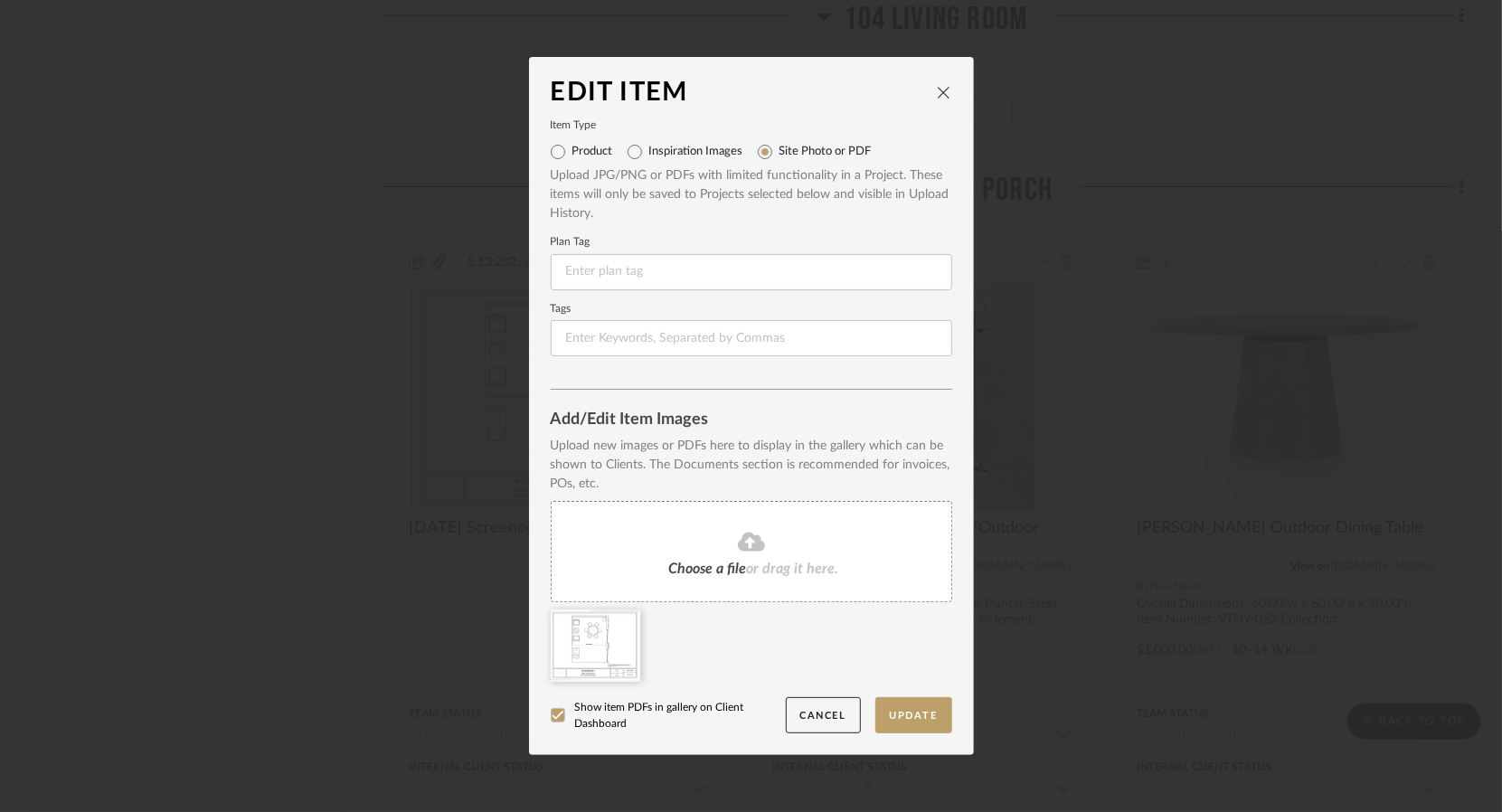
click at [738, 536] on icon at bounding box center [751, 541] width 27 height 19
click at [251, 442] on div "Edit Item Item Type Product Inspiration Images Site Photo or PDF Upload JPG/PNG…" at bounding box center [751, 406] width 1502 height 812
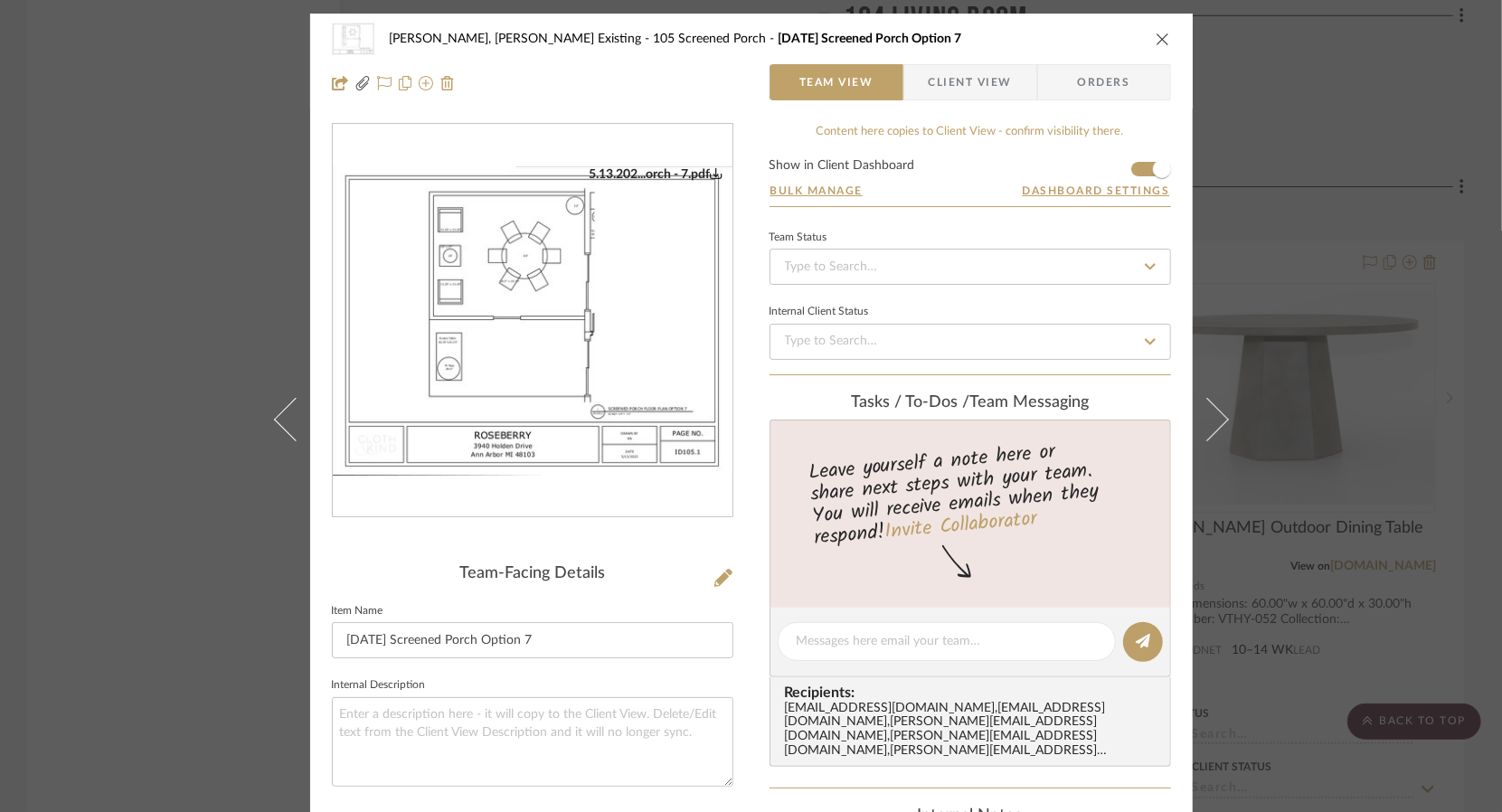
click at [191, 522] on div "Roseberry, Holden Existing 105 Screened Porch 5.13.2022 Screened Porch Option 7…" at bounding box center [751, 406] width 1502 height 812
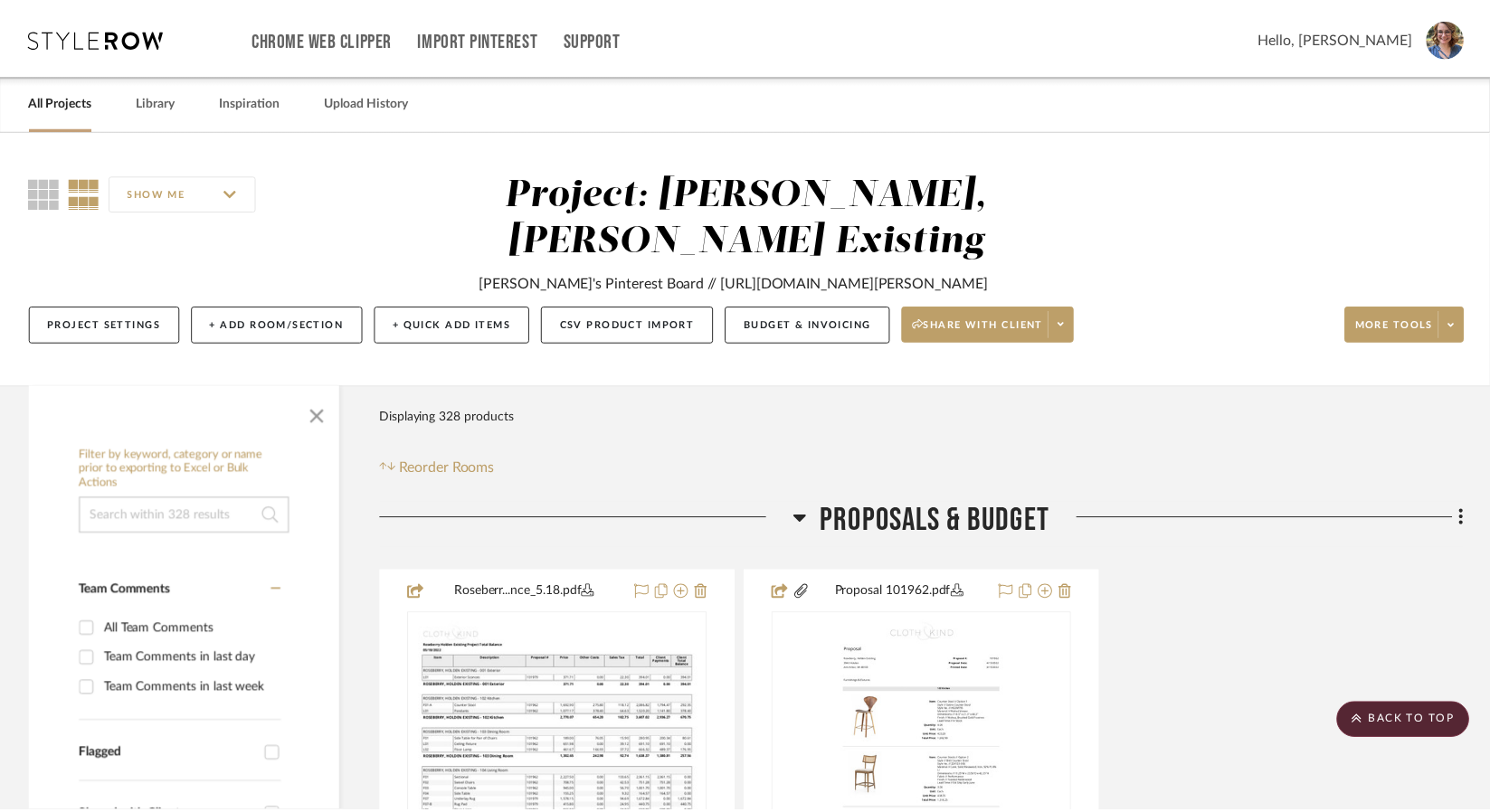
scroll to position [11483, 0]
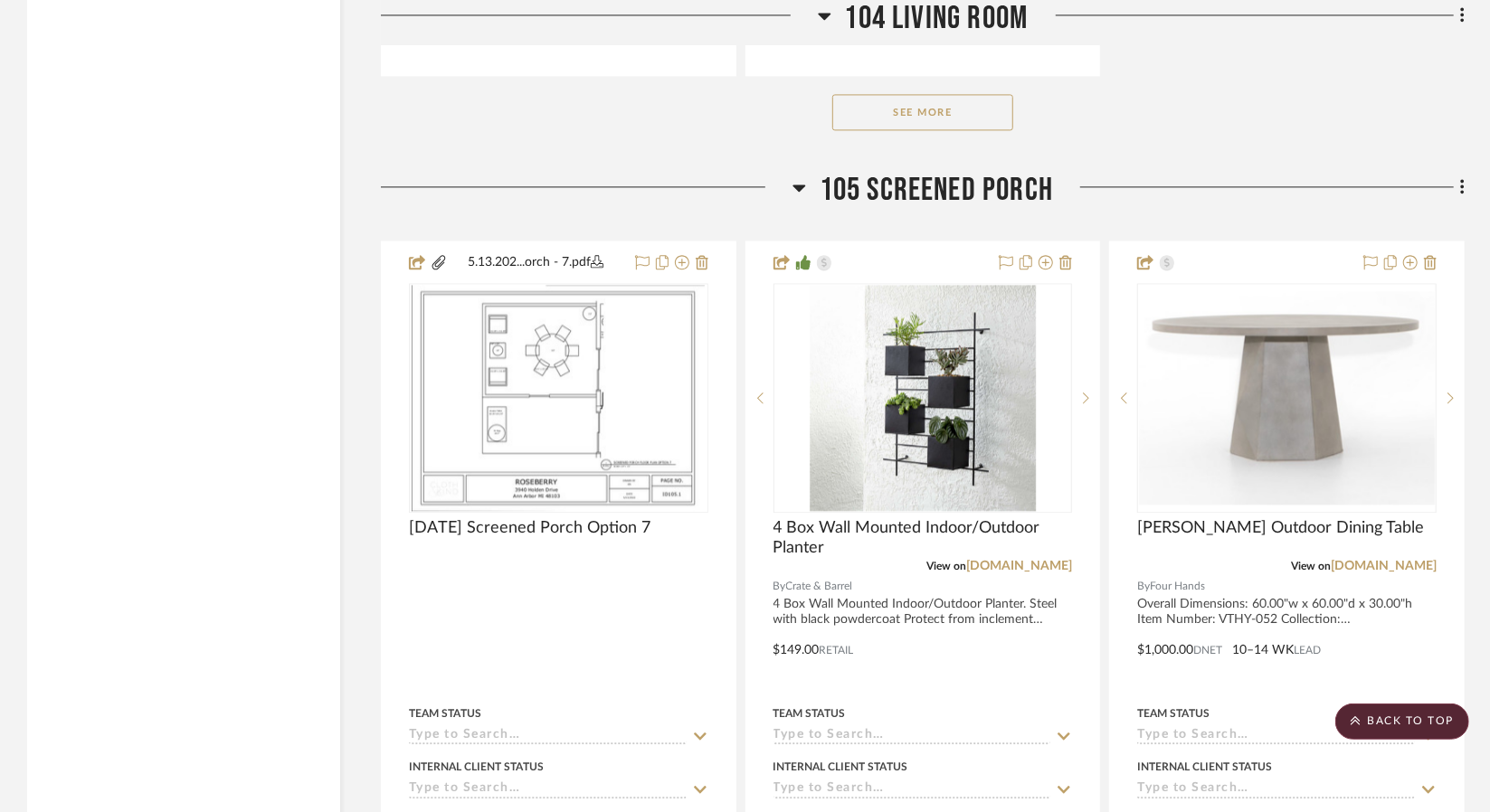
click at [1108, 100] on div "See More" at bounding box center [922, 112] width 1083 height 72
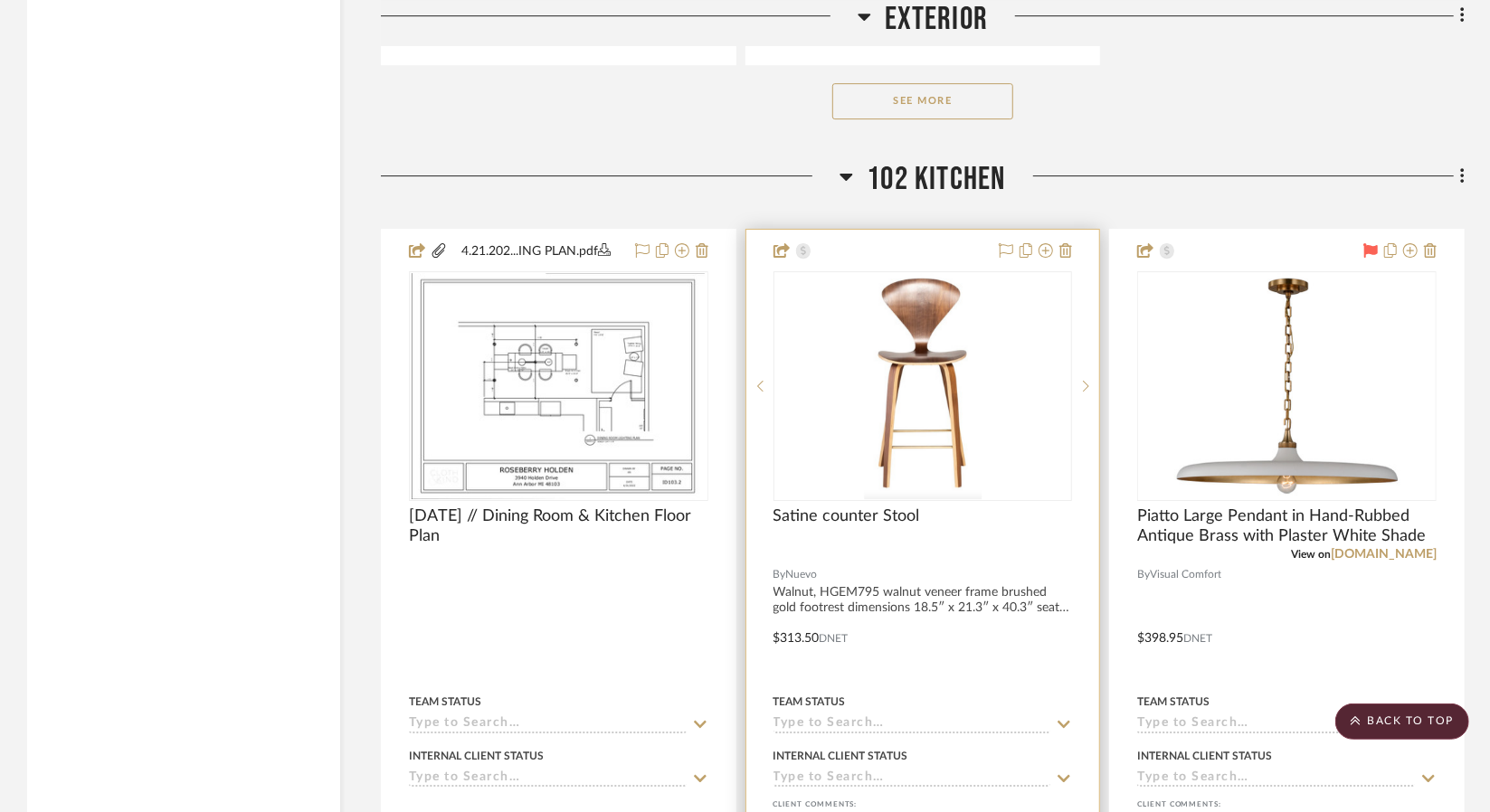
scroll to position [4069, 0]
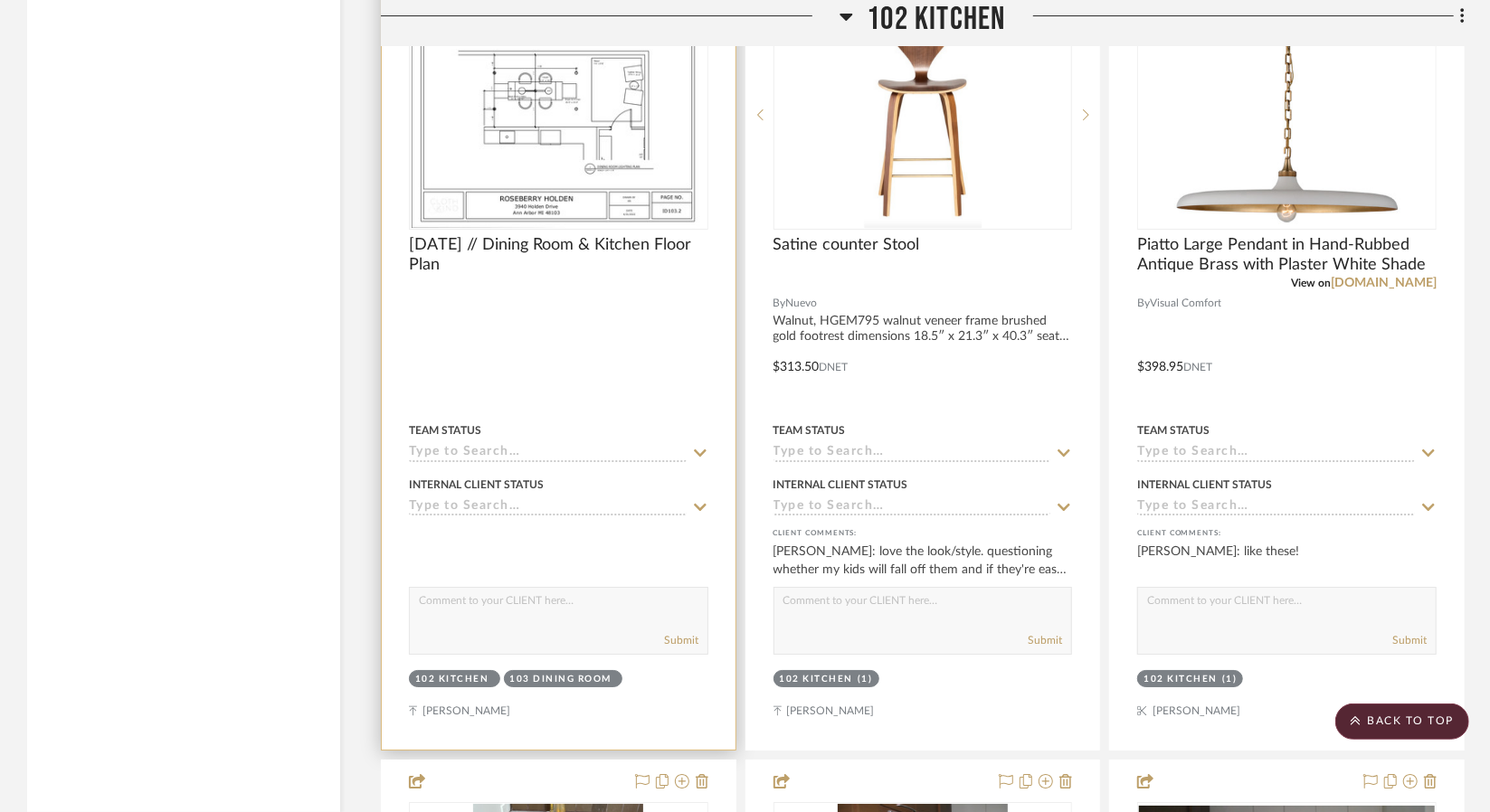
click at [606, 306] on div at bounding box center [558, 353] width 354 height 791
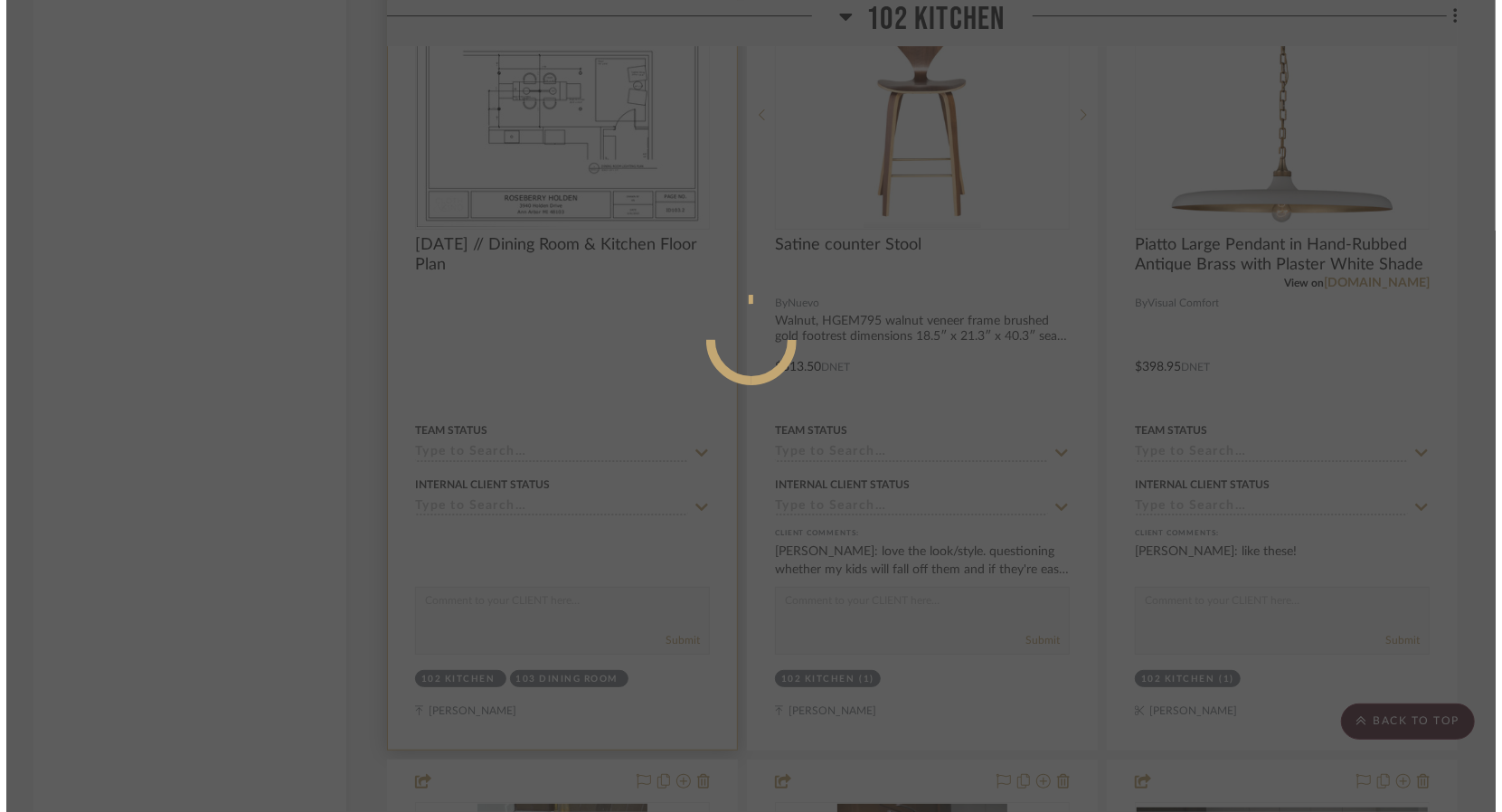
scroll to position [0, 0]
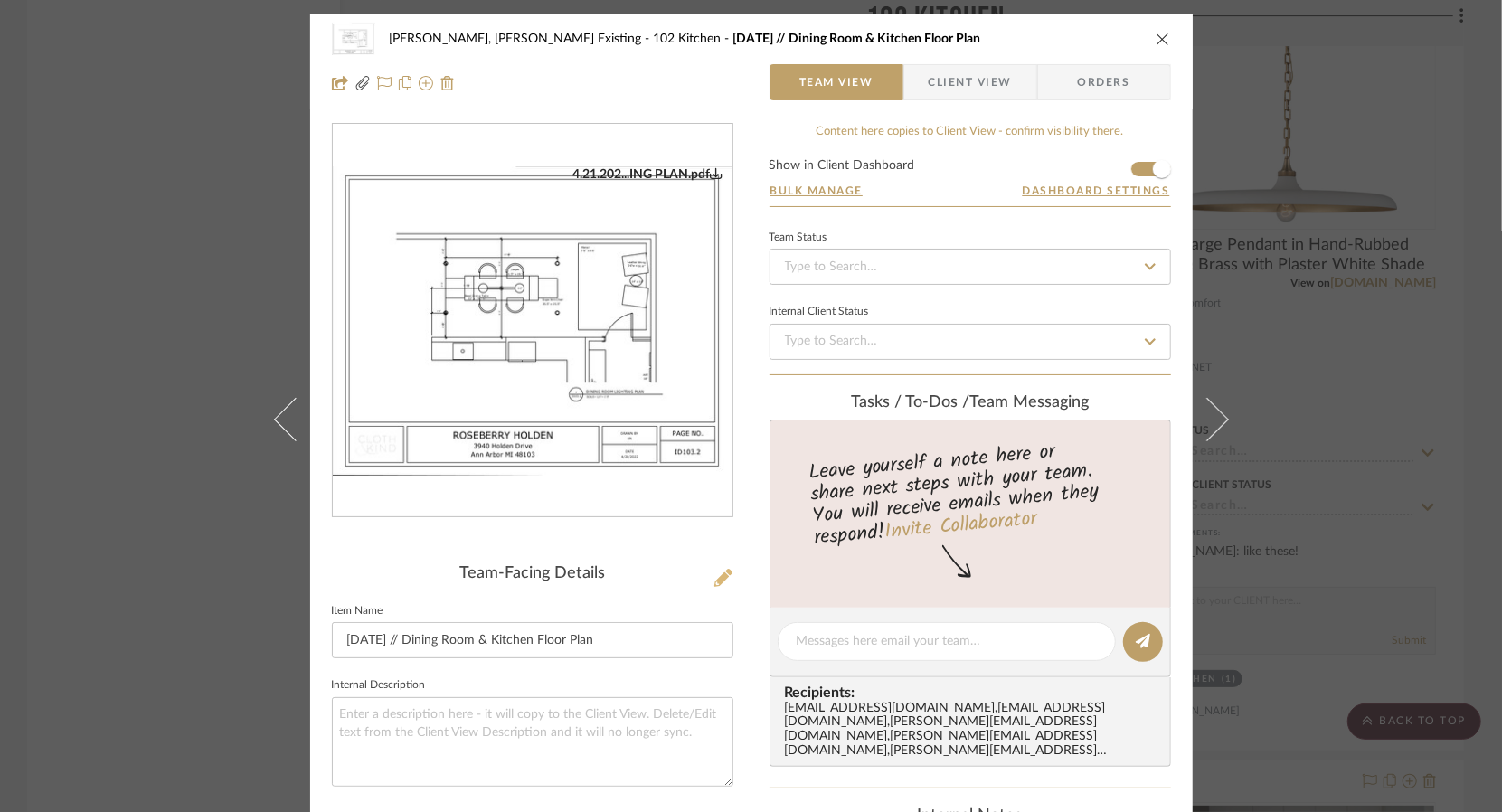
click at [715, 582] on icon at bounding box center [723, 577] width 18 height 18
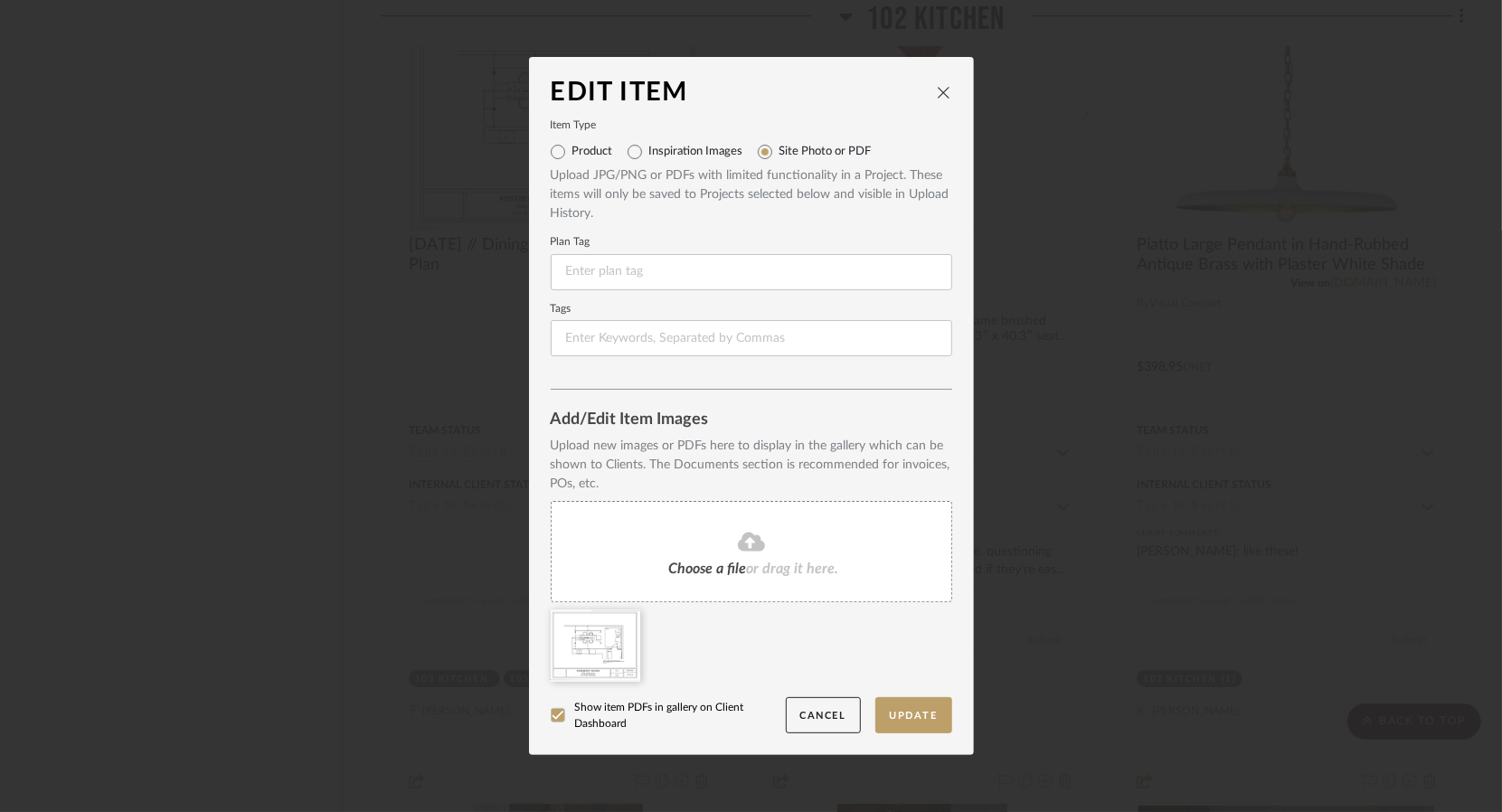
click at [748, 544] on icon at bounding box center [751, 541] width 27 height 19
click at [1170, 523] on div "Edit Item Item Type Product Inspiration Images Site Photo or PDF Upload JPG/PNG…" at bounding box center [751, 406] width 1502 height 812
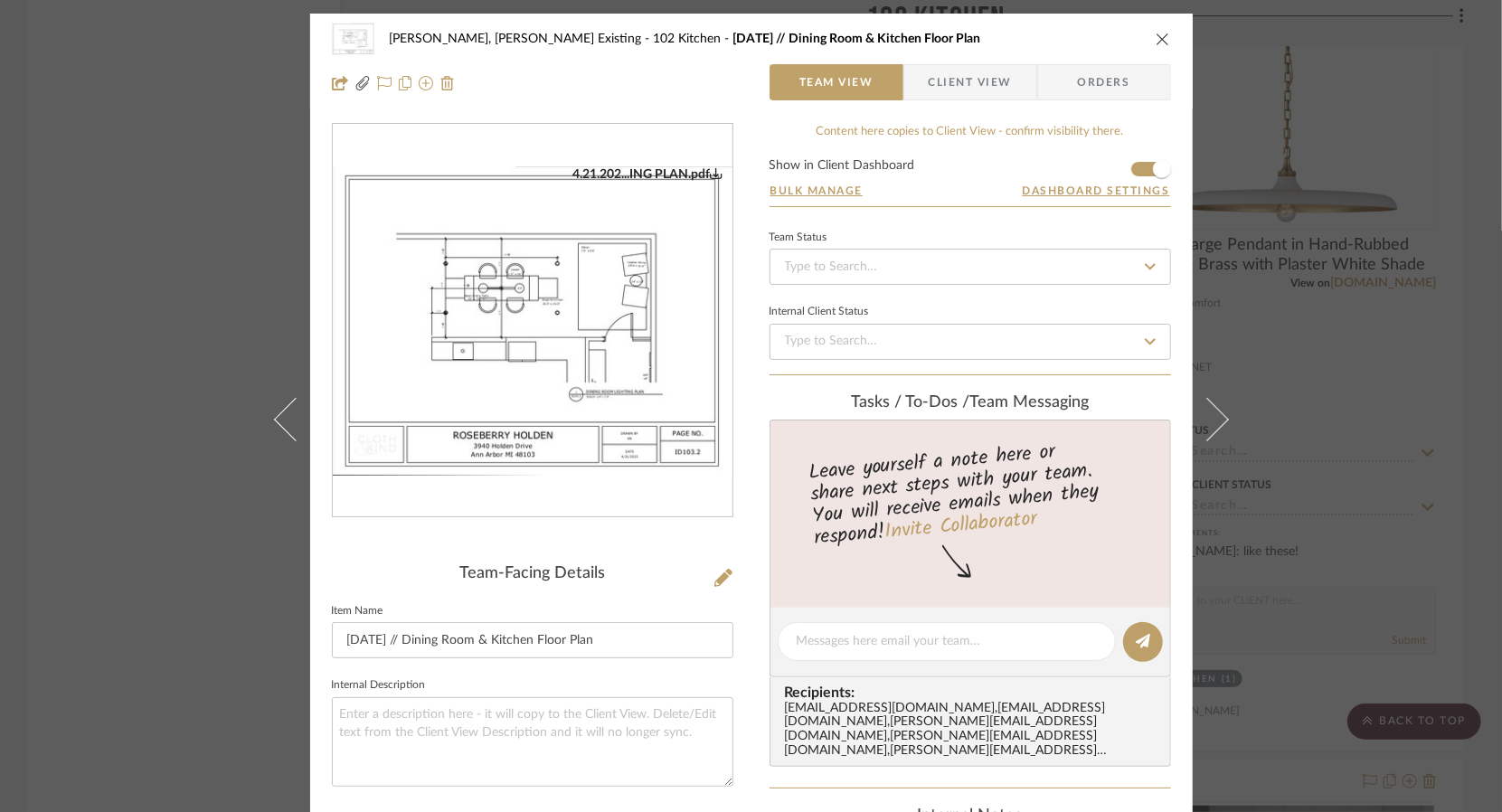
click at [26, 524] on div "Roseberry, Holden Existing 102 Kitchen 4.21.2022 // Dining Room & Kitchen Floor…" at bounding box center [751, 406] width 1502 height 812
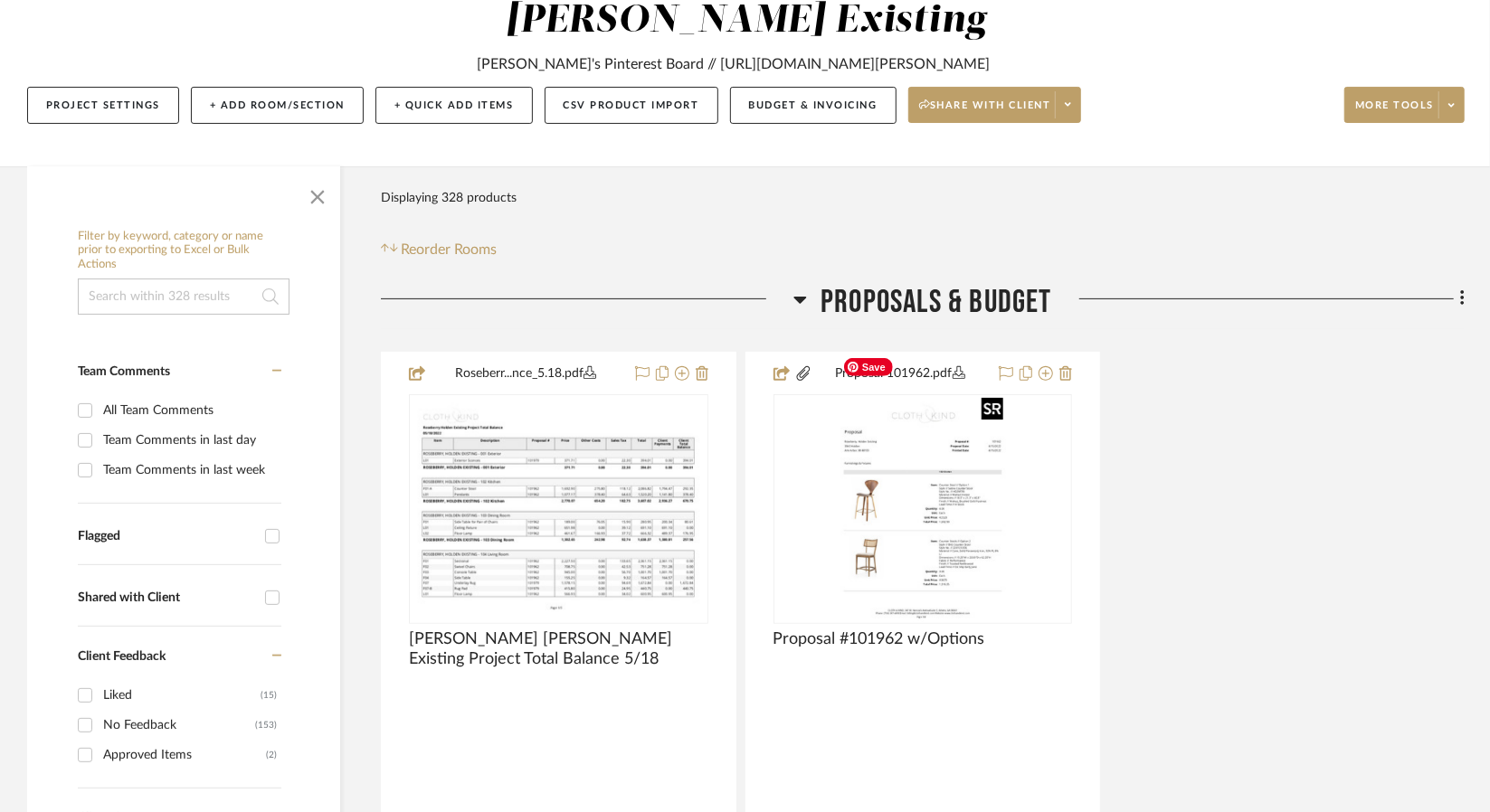
scroll to position [181, 0]
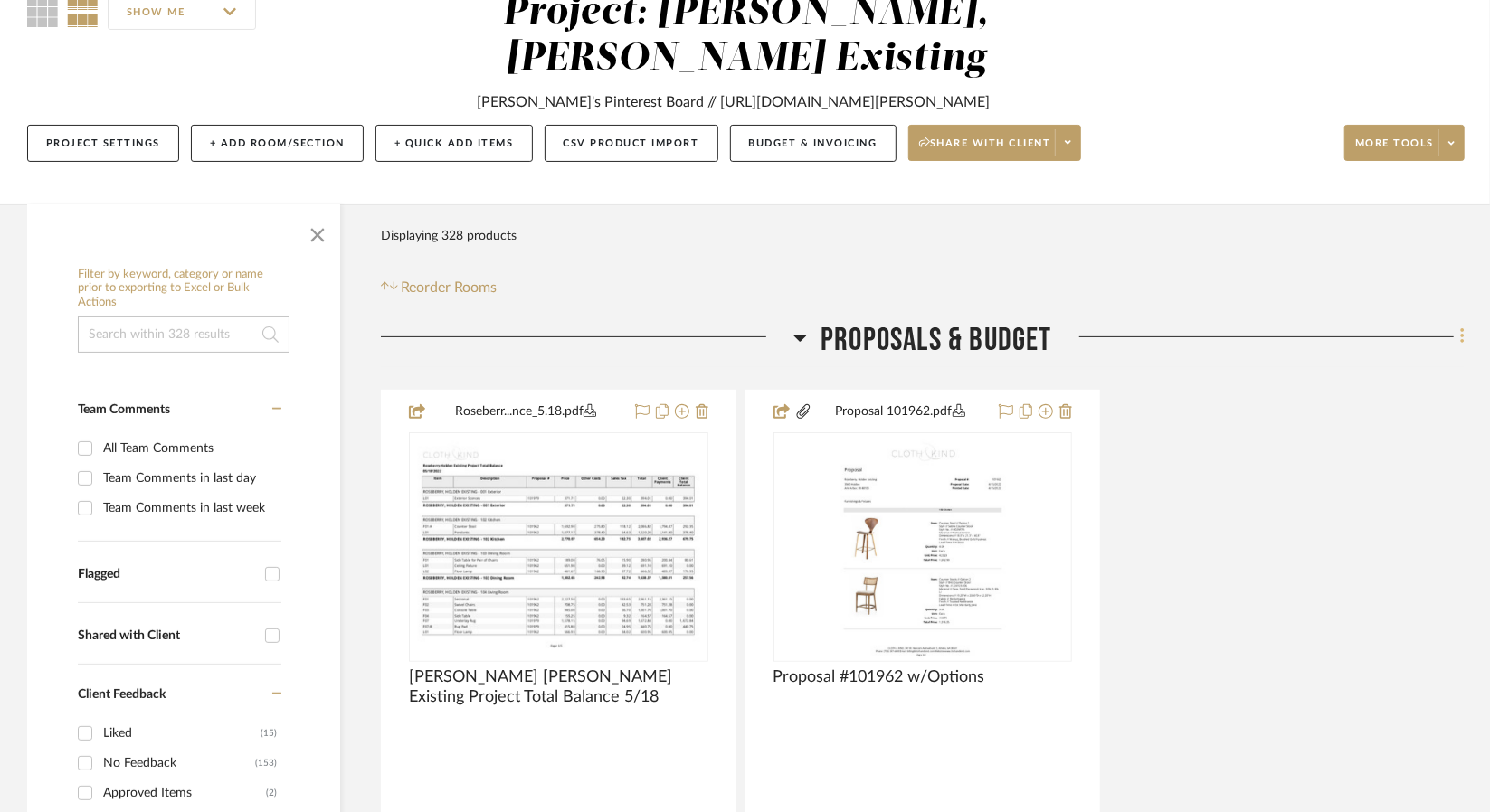
click at [1464, 326] on icon at bounding box center [1463, 335] width 6 height 20
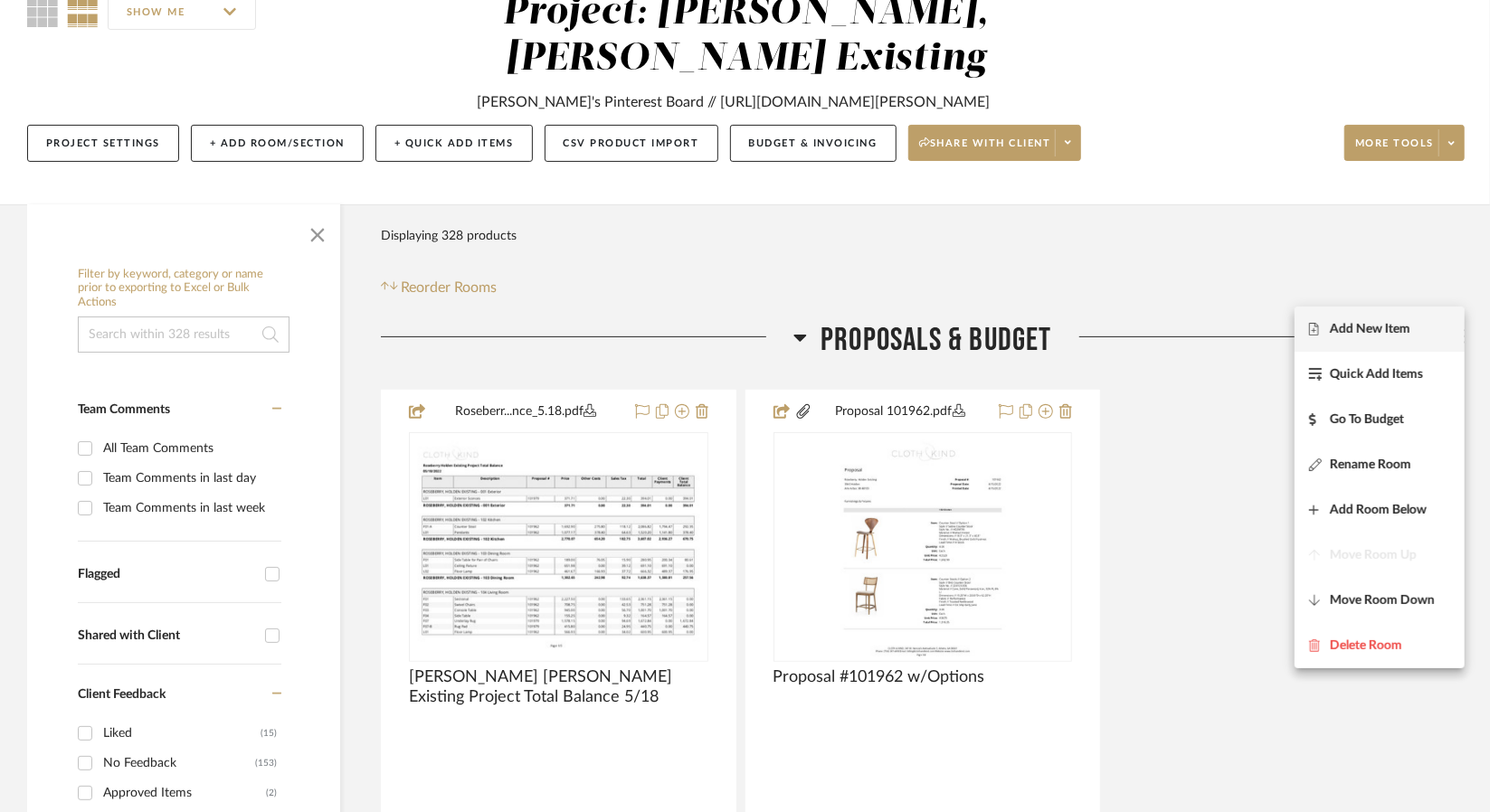
click at [1420, 334] on span "Add New Item" at bounding box center [1379, 330] width 141 height 15
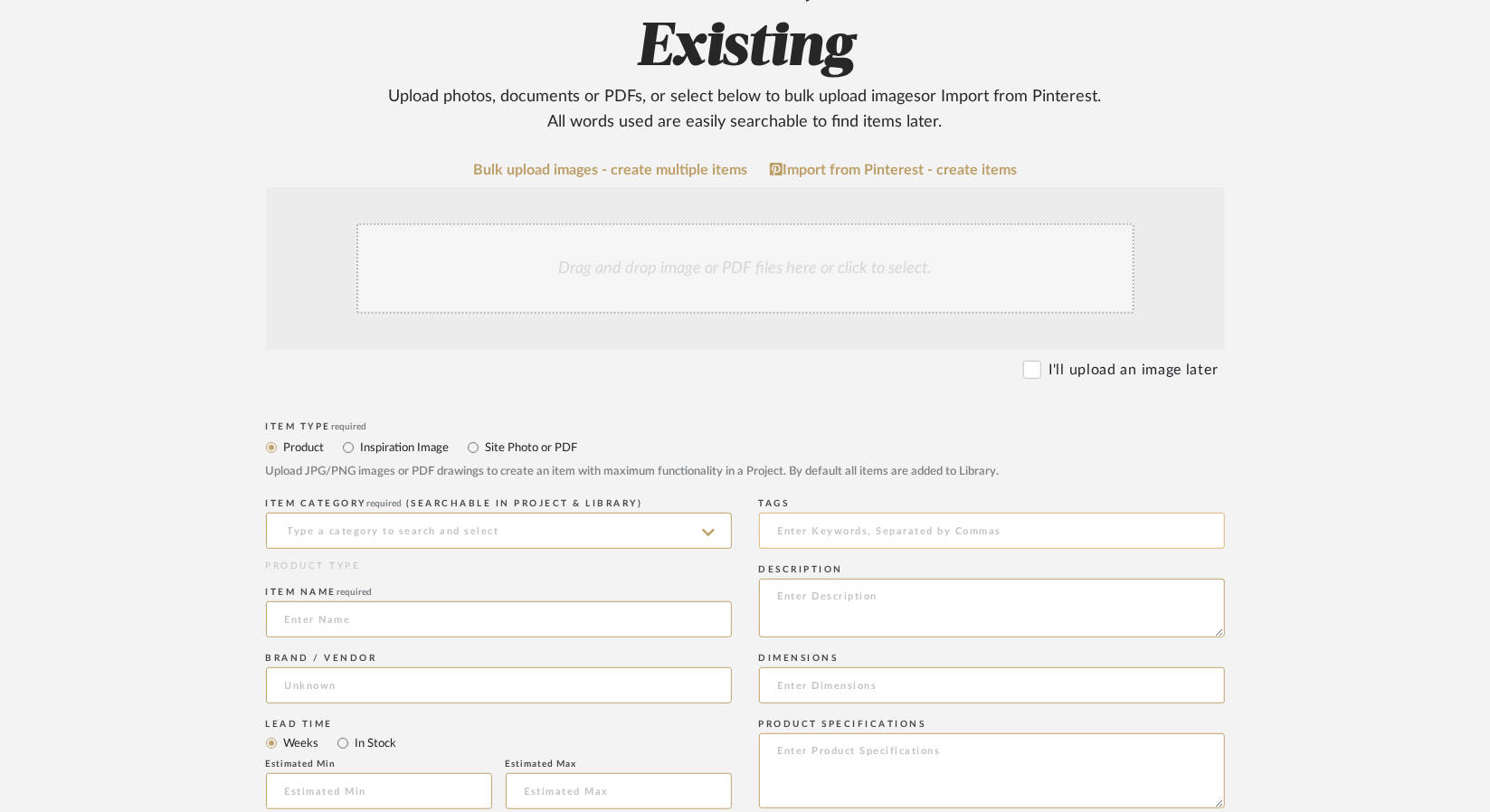
scroll to position [452, 0]
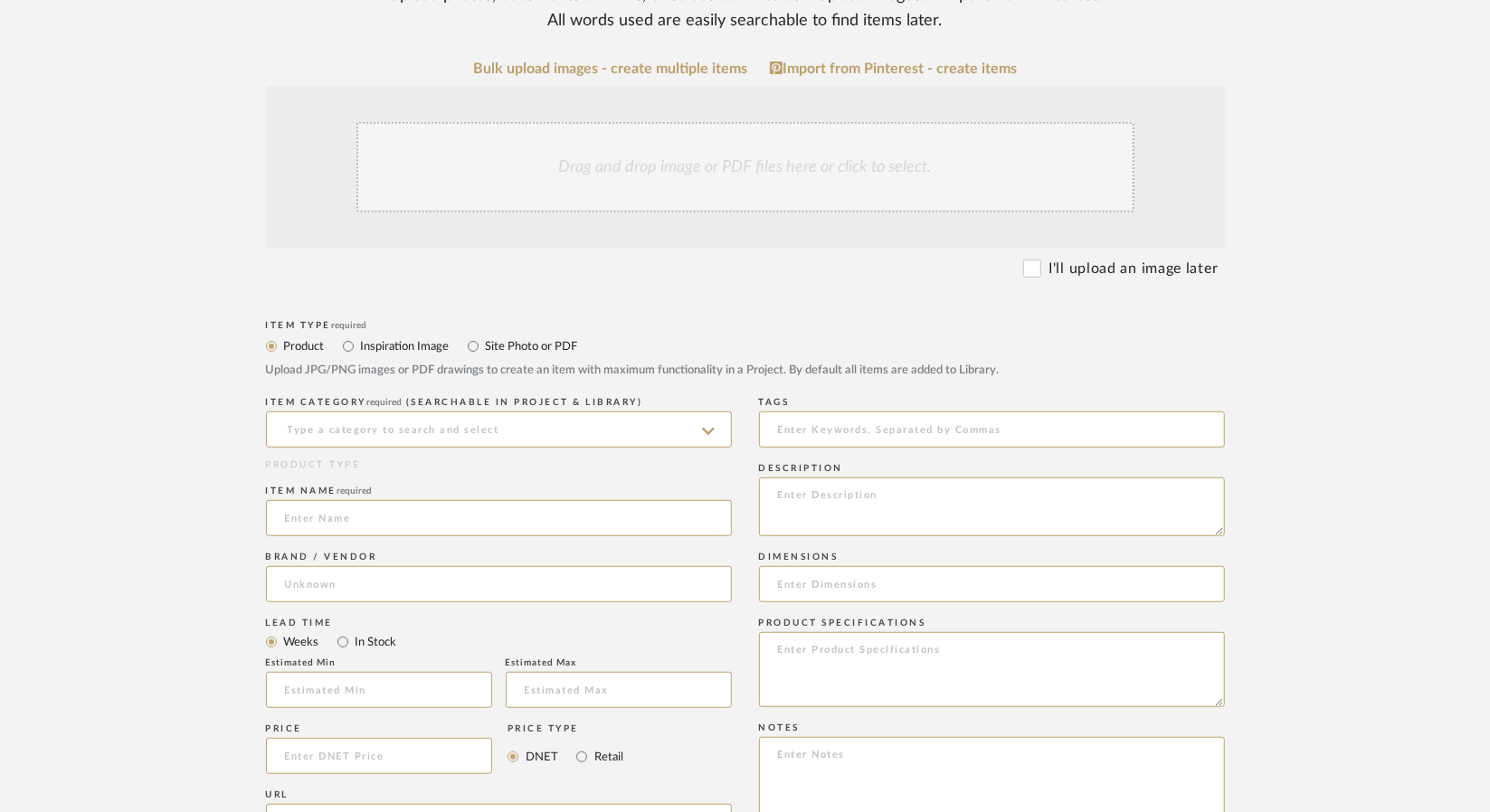
click at [506, 336] on label "Site Photo or PDF" at bounding box center [531, 346] width 94 height 20
click at [484, 335] on input "Site Photo or PDF" at bounding box center [473, 346] width 22 height 22
radio input "true"
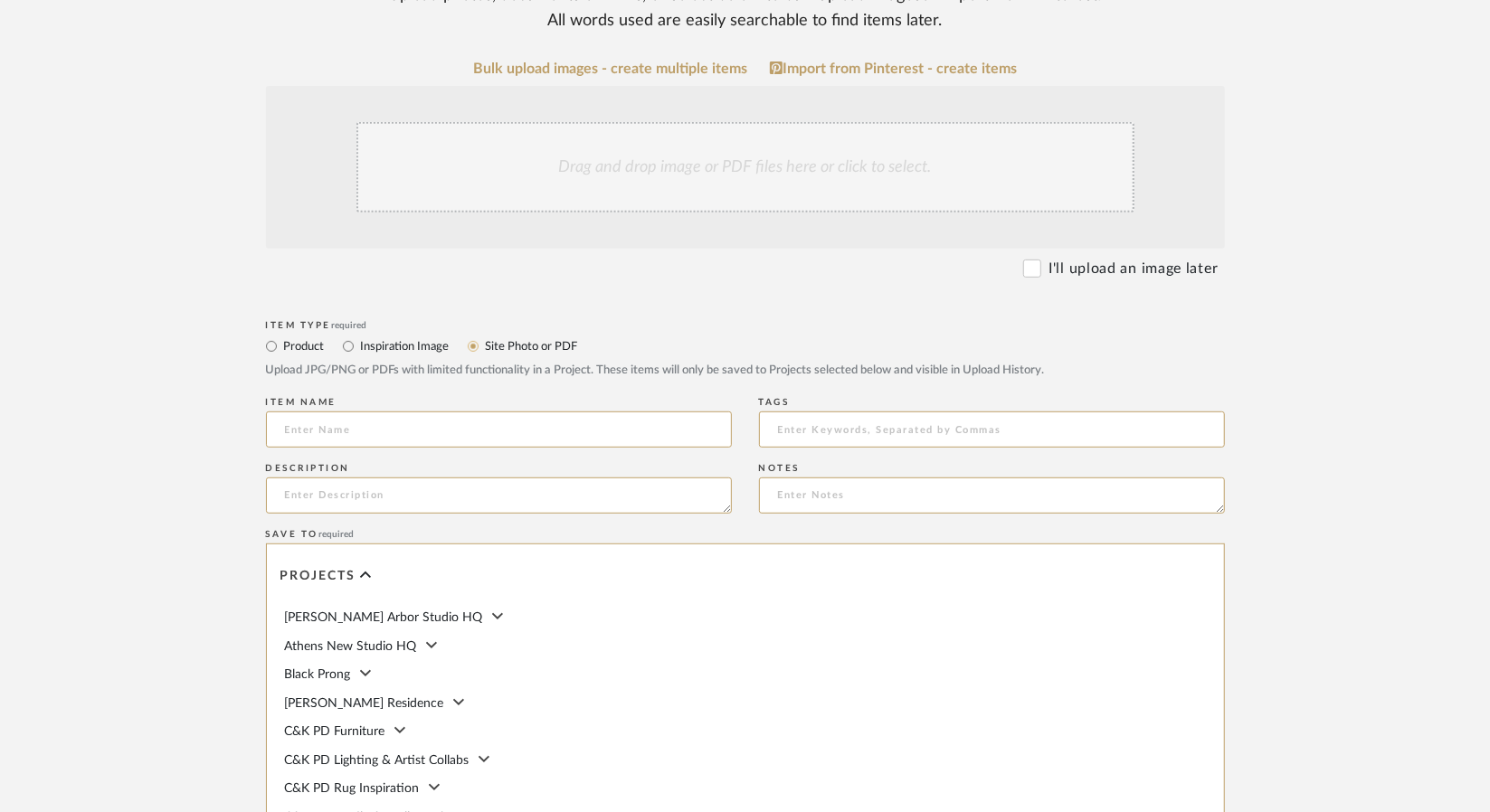
scroll to position [633, 0]
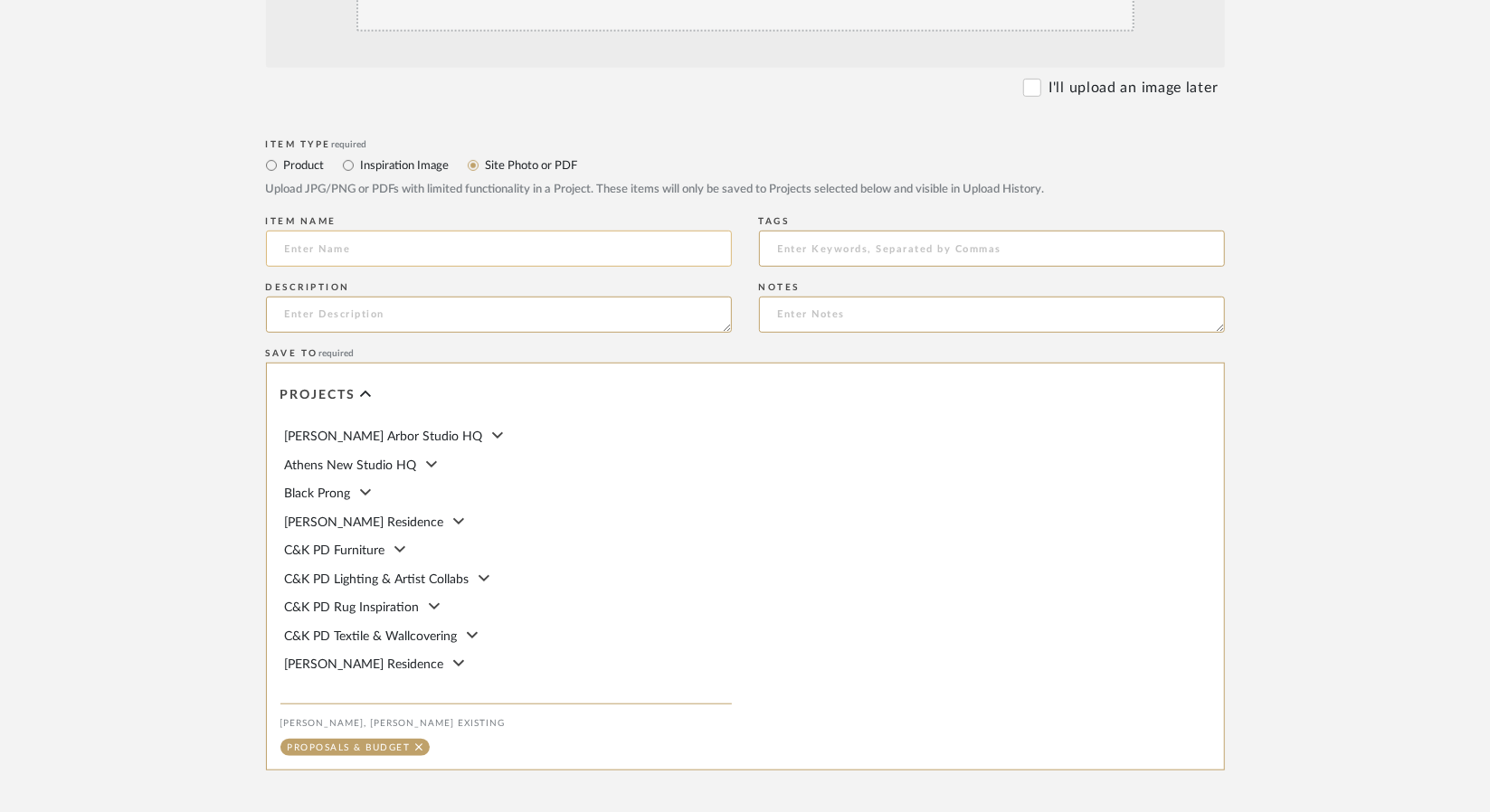
click at [392, 230] on input at bounding box center [499, 248] width 465 height 36
click at [281, 230] on input "Proposed Furniture Plan" at bounding box center [499, 248] width 465 height 36
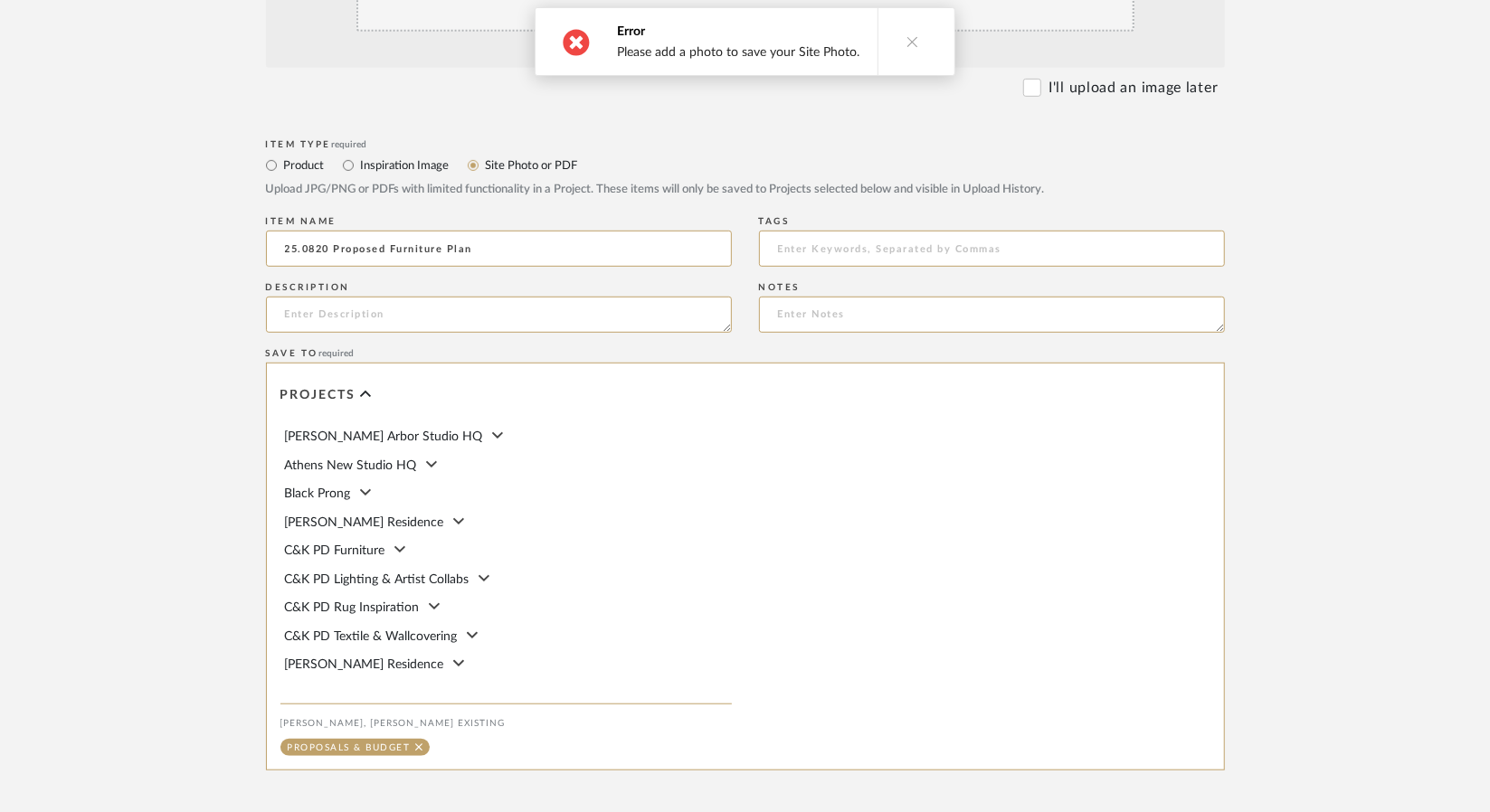
click at [922, 47] on button at bounding box center [912, 42] width 69 height 67
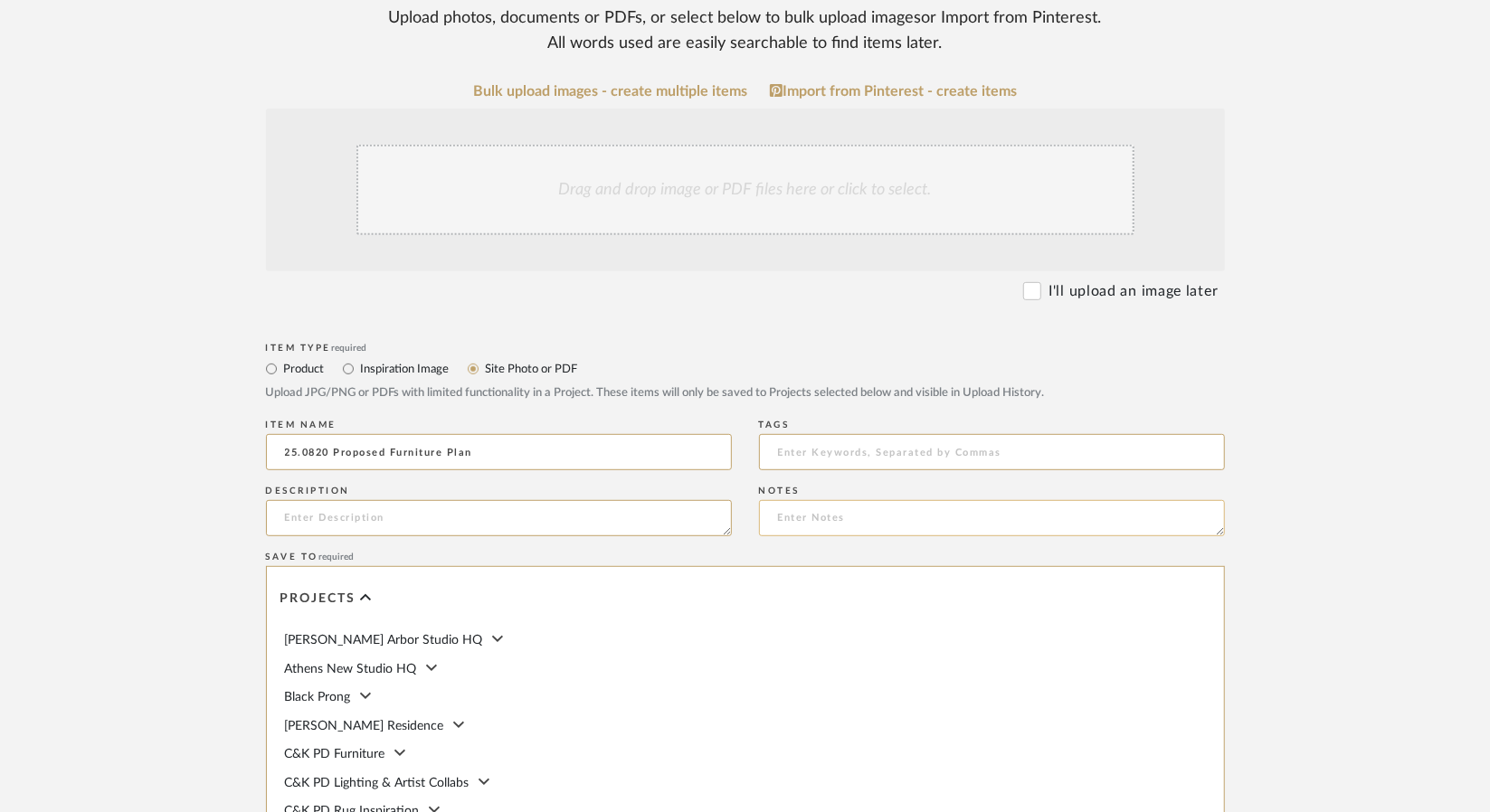
scroll to position [362, 0]
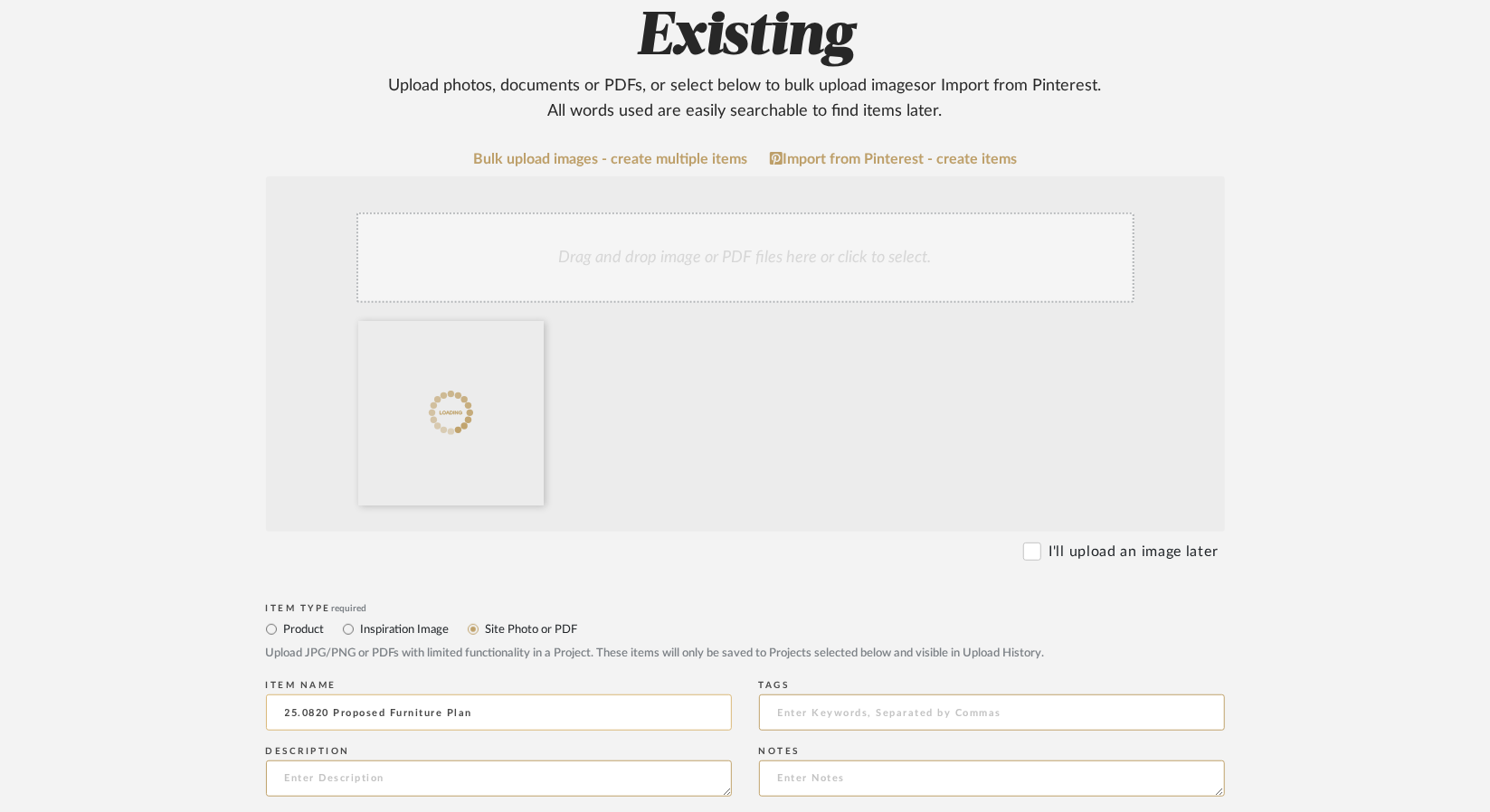
click at [318, 695] on input "25.0820 Proposed Furniture Plan" at bounding box center [499, 713] width 465 height 36
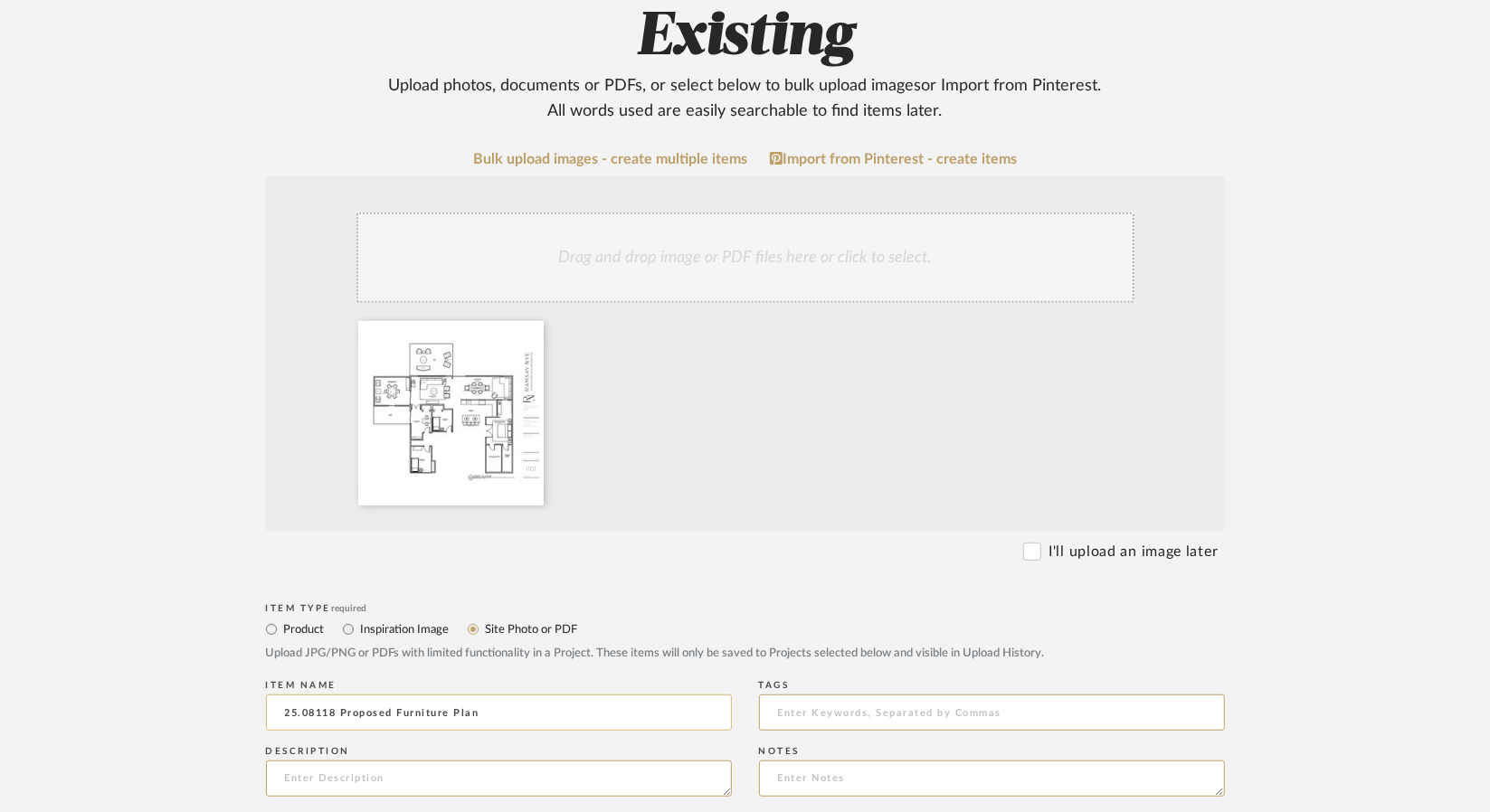
click at [322, 695] on input "25.08118 Proposed Furniture Plan" at bounding box center [499, 713] width 465 height 36
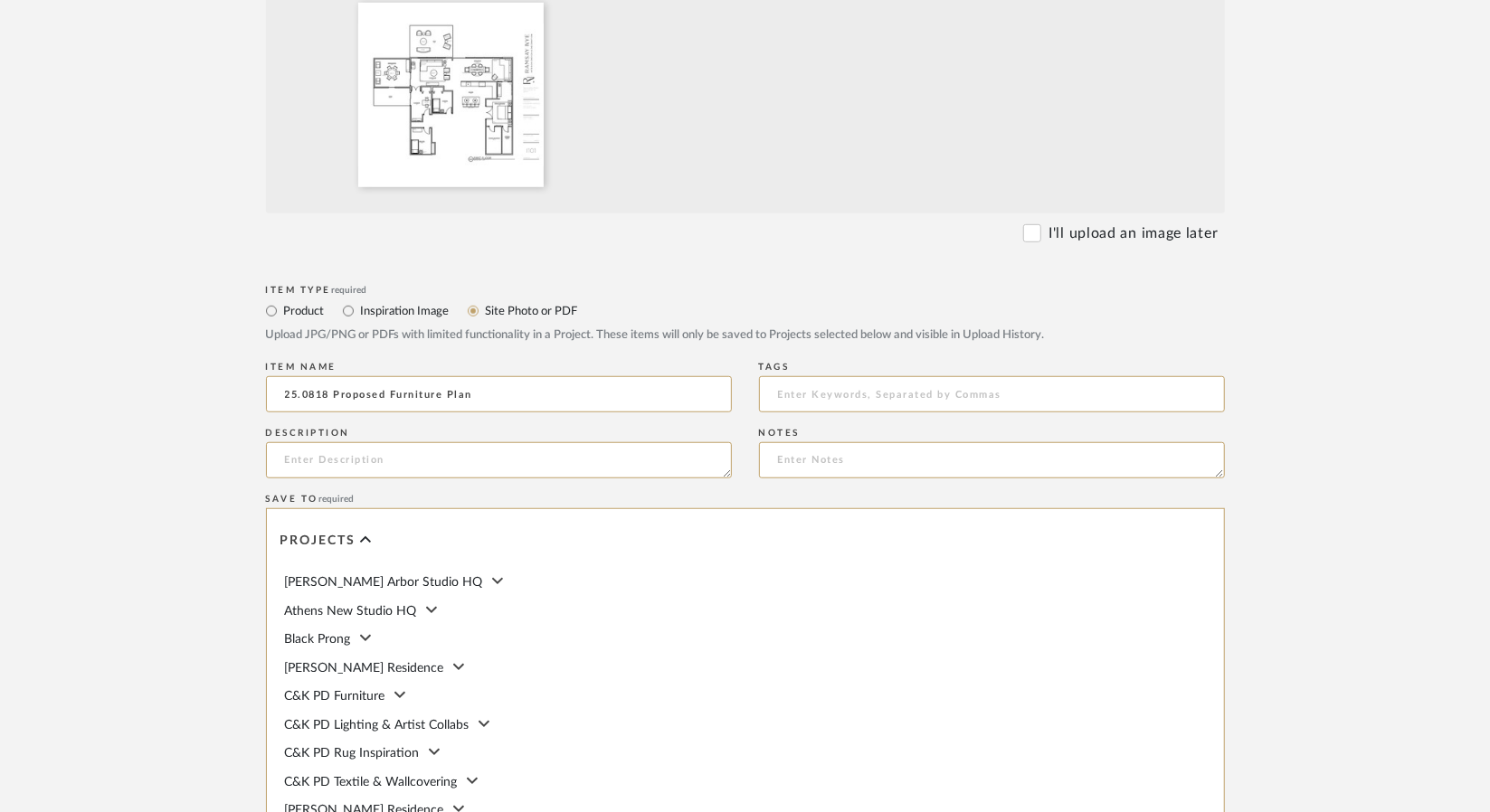
scroll to position [904, 0]
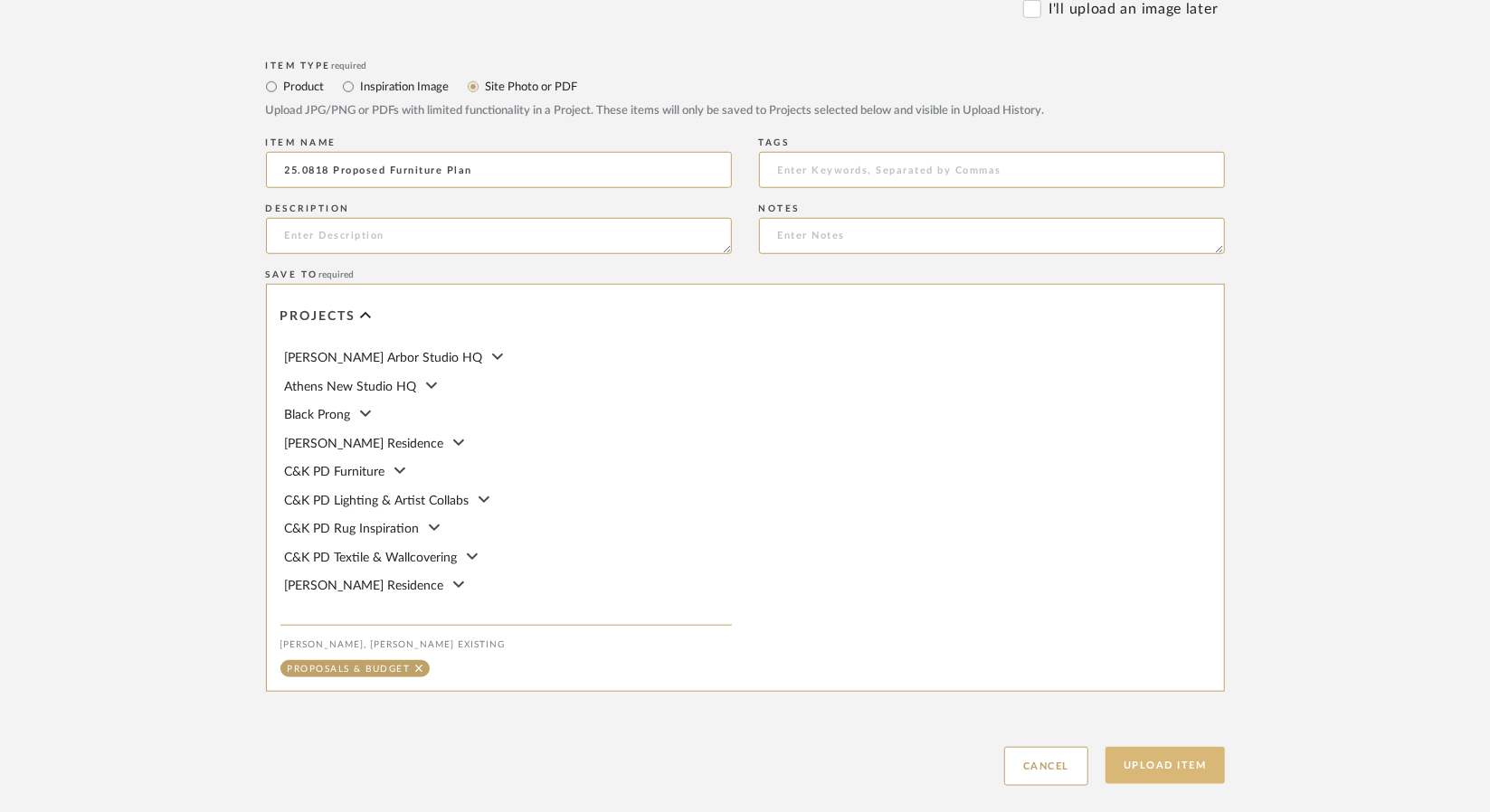
type input "25.0818 Proposed Furniture Plan"
click at [1183, 747] on button "Upload Item" at bounding box center [1165, 765] width 119 height 37
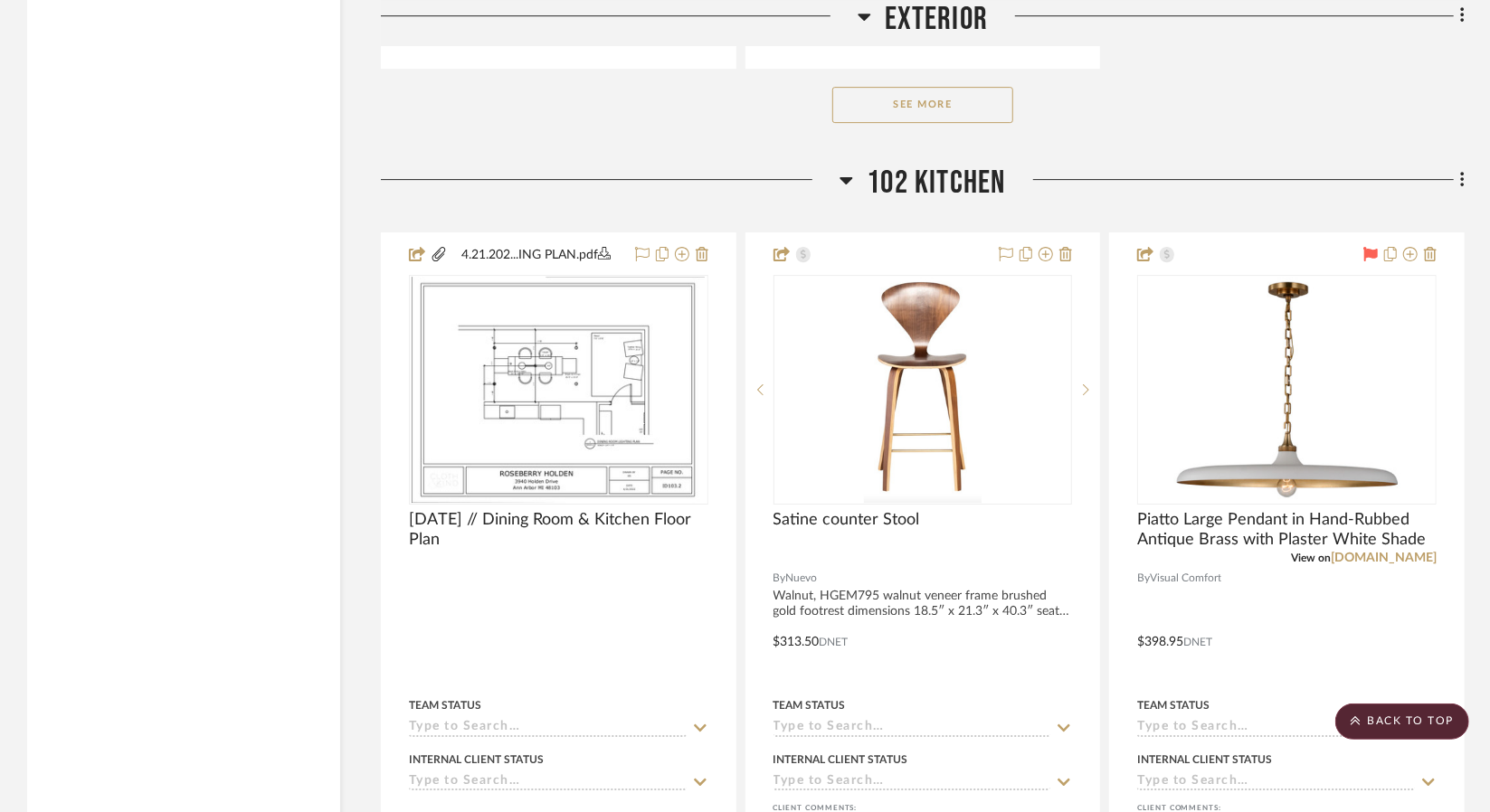
scroll to position [3890, 0]
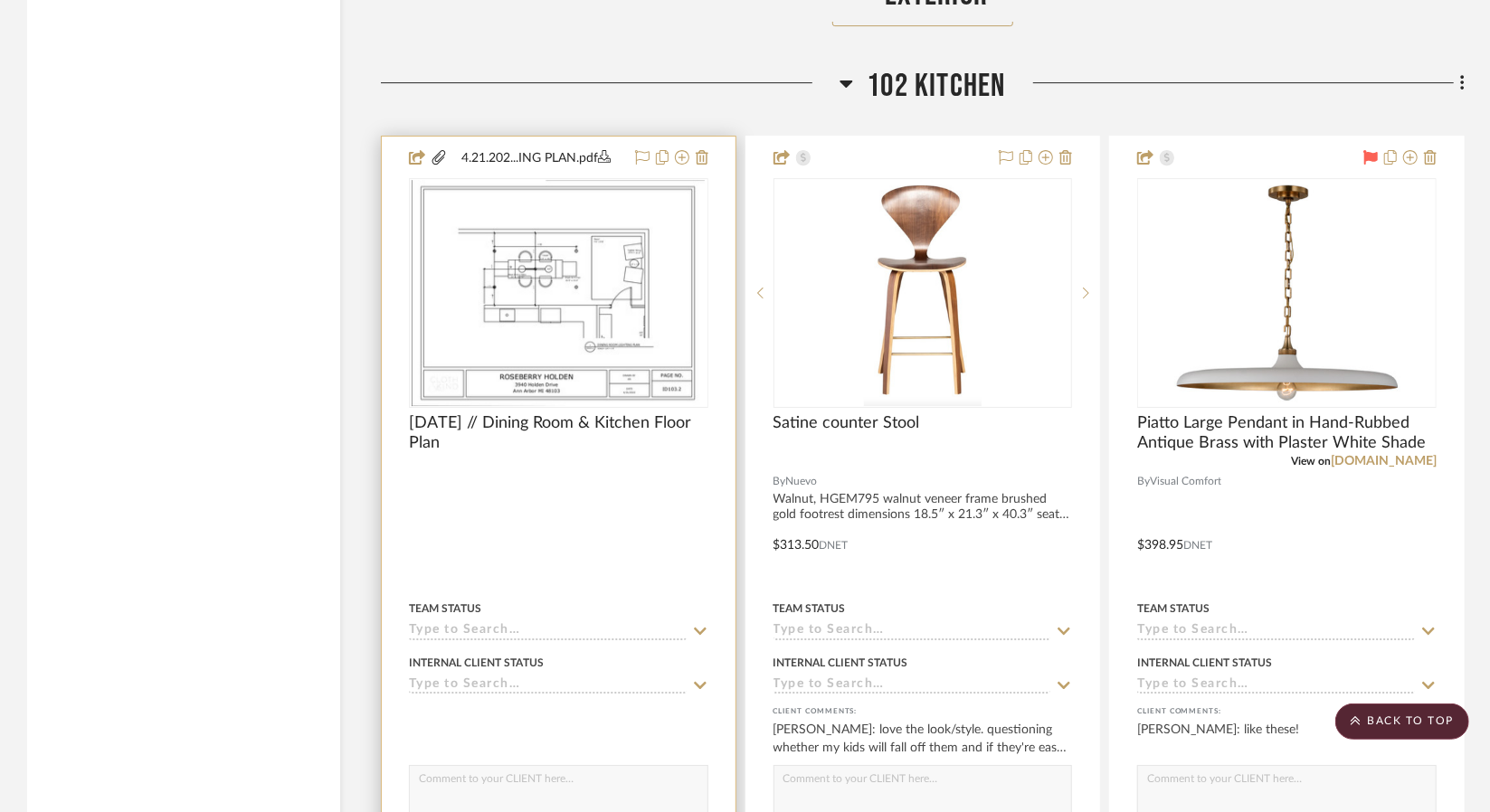
click at [572, 451] on div at bounding box center [558, 532] width 354 height 791
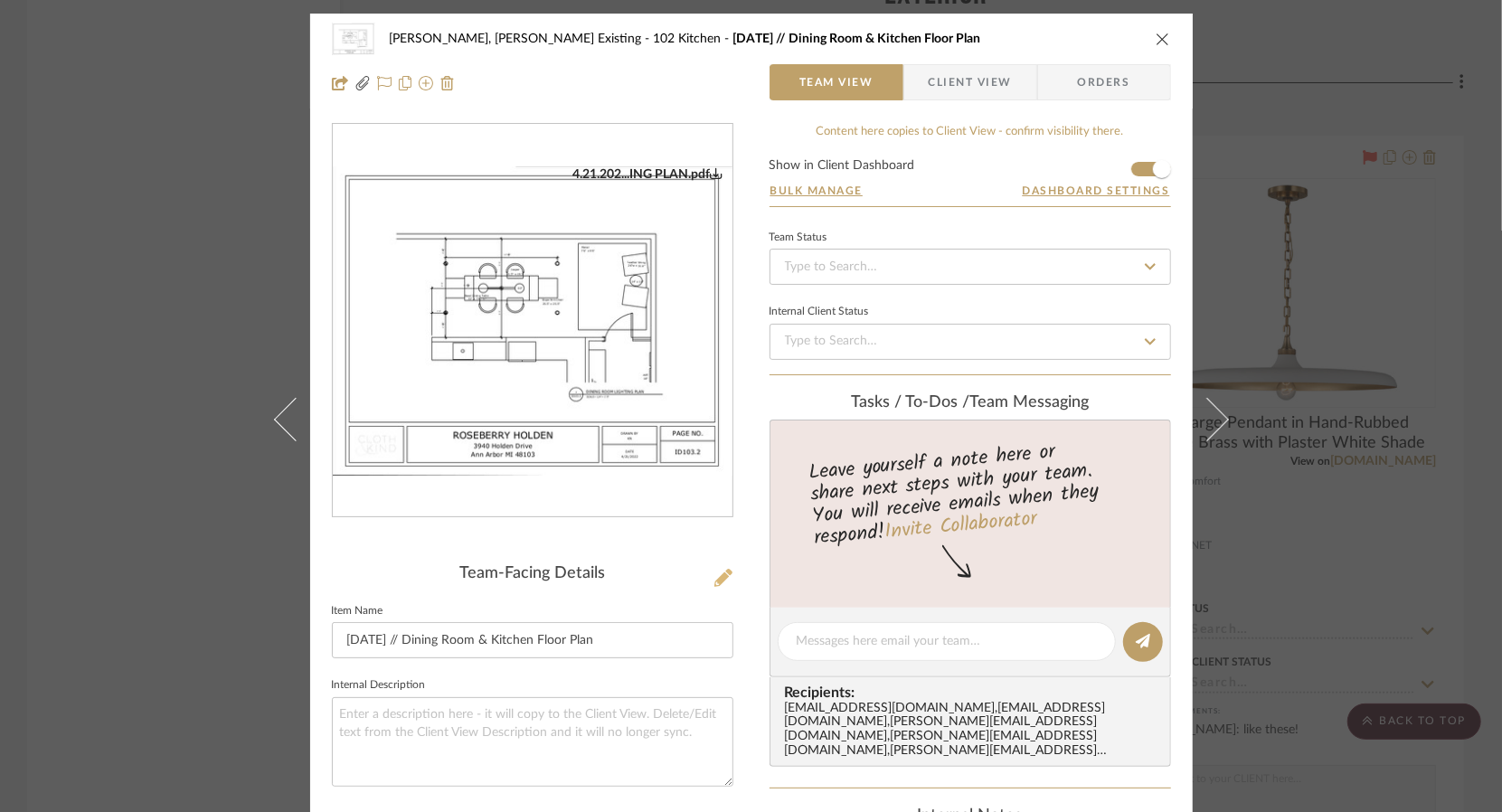
click at [721, 576] on icon at bounding box center [723, 577] width 18 height 18
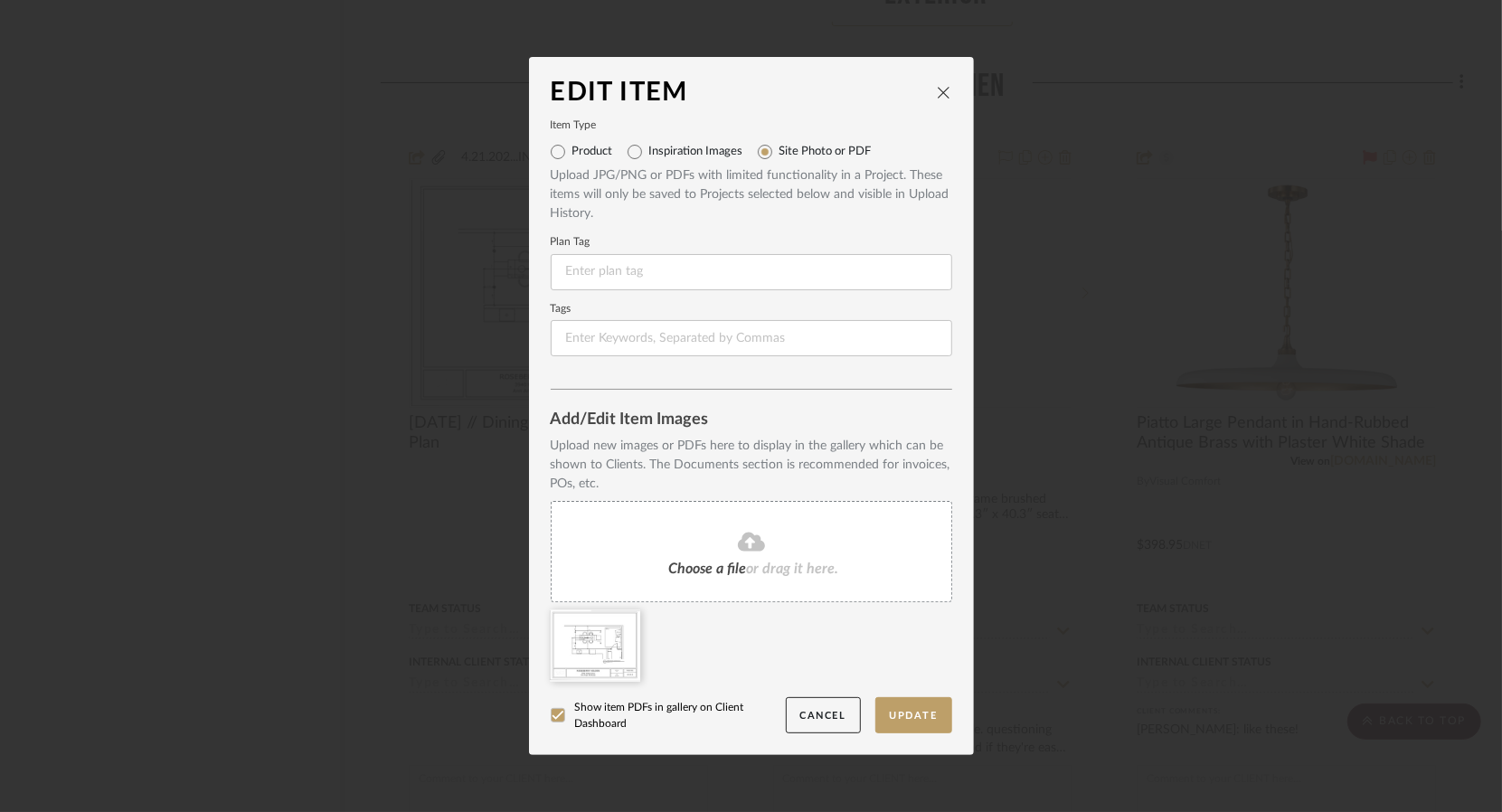
click at [686, 564] on span "Choose a file" at bounding box center [708, 568] width 78 height 14
click at [899, 706] on button "Update" at bounding box center [914, 715] width 77 height 37
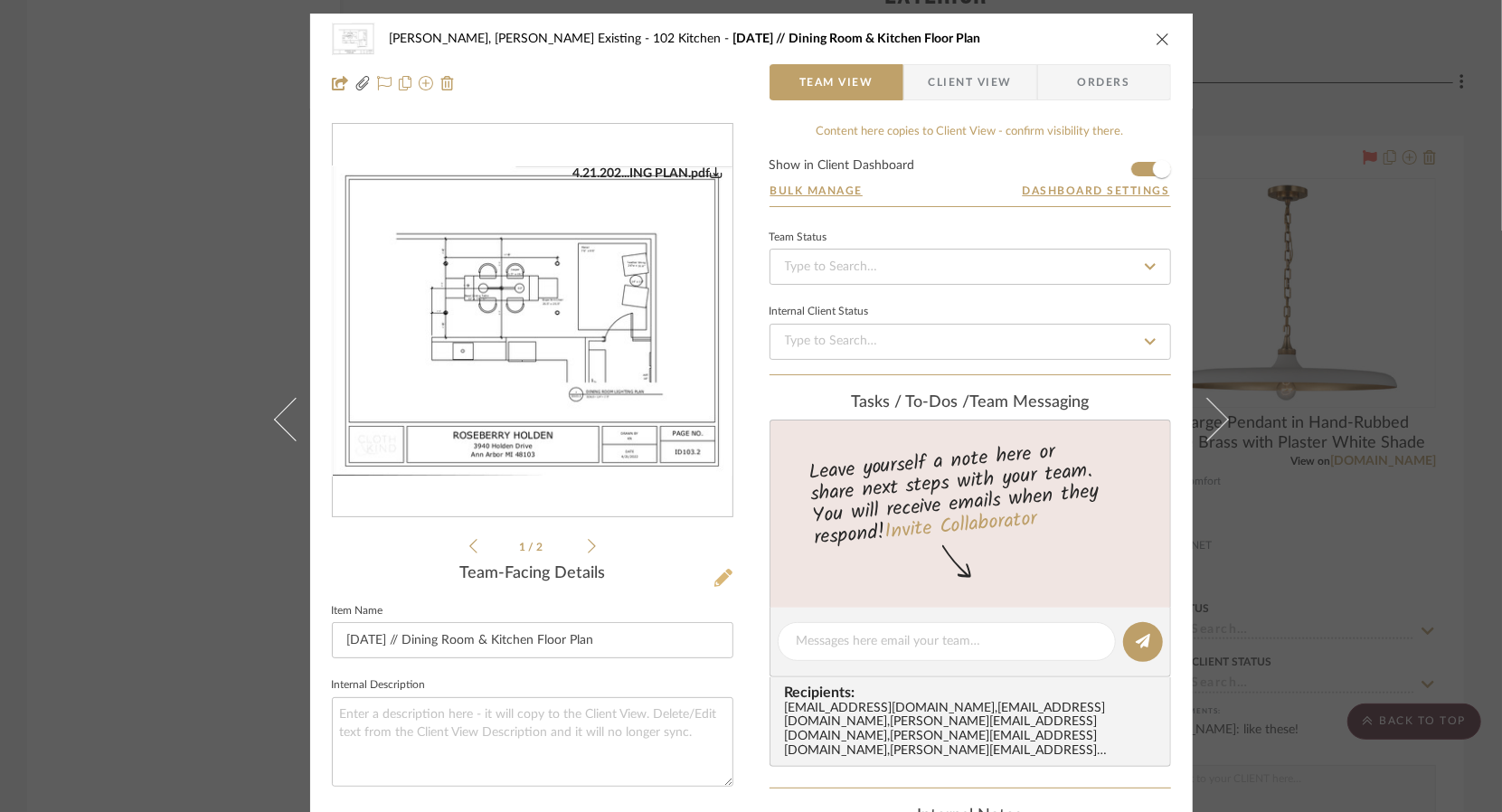
click at [715, 571] on icon at bounding box center [723, 577] width 18 height 18
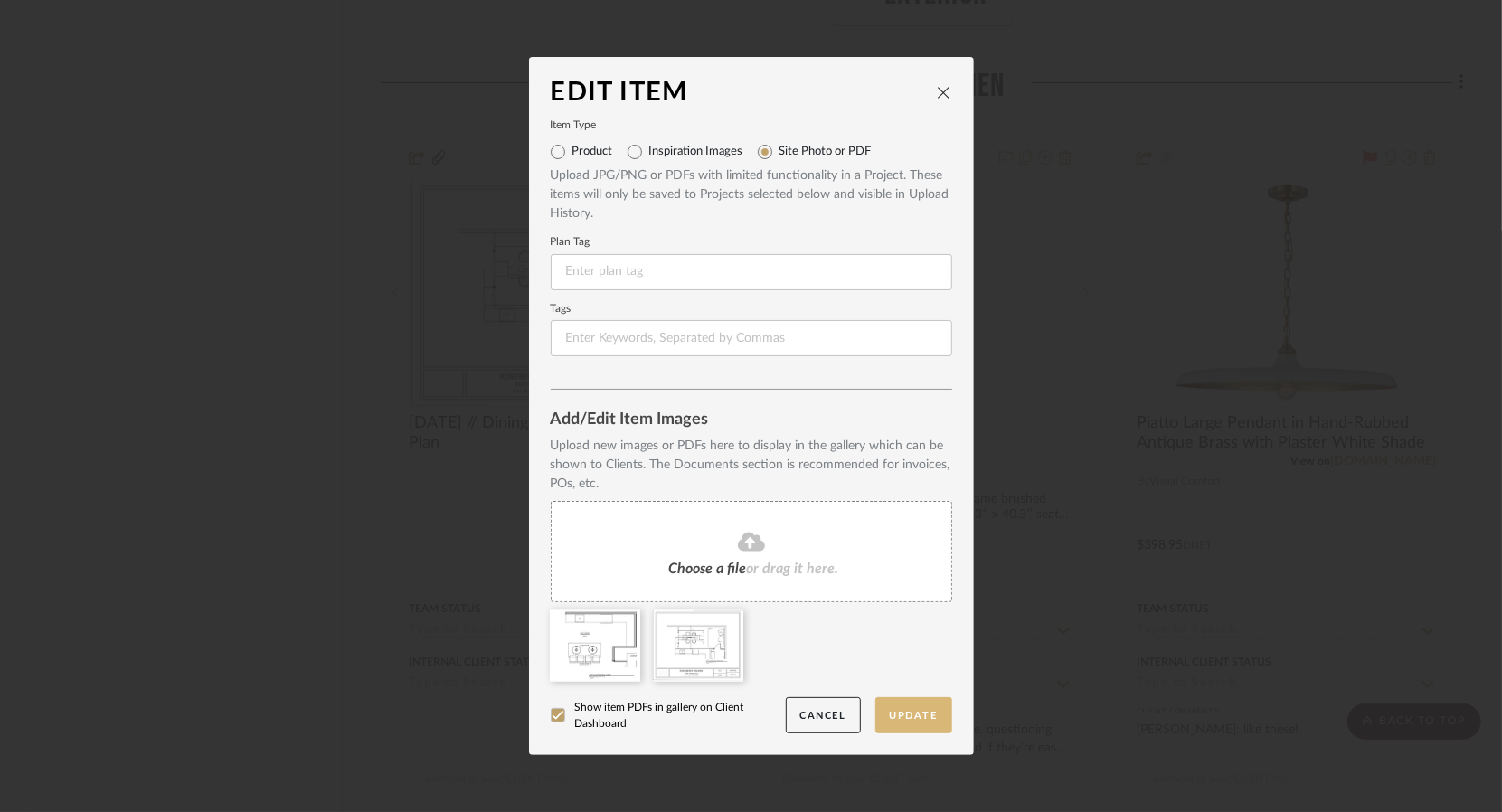
click at [892, 717] on button "Update" at bounding box center [914, 715] width 77 height 37
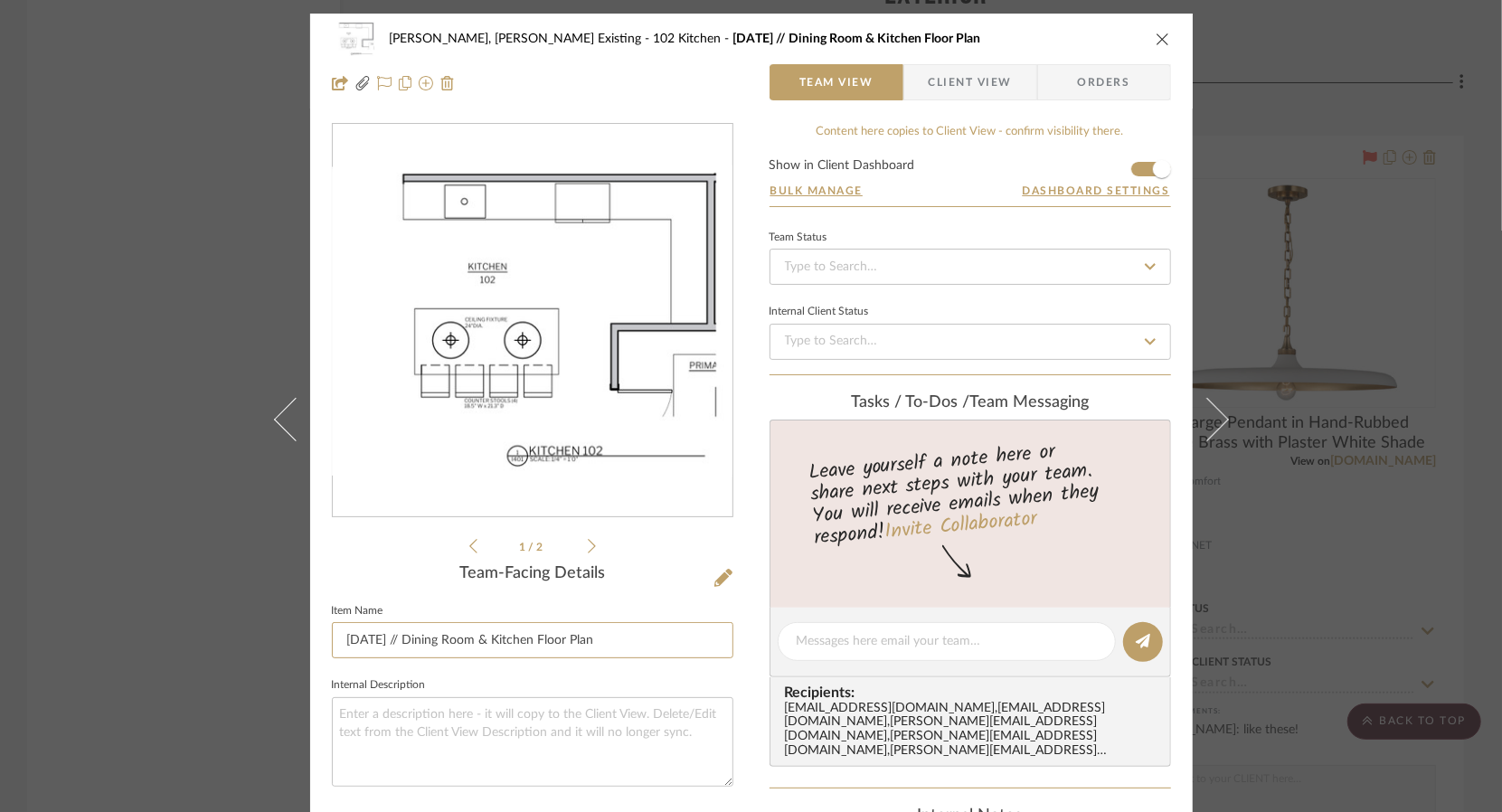
drag, startPoint x: 659, startPoint y: 637, endPoint x: 322, endPoint y: 641, distance: 337.0
click at [322, 641] on div "Roseberry, Holden Existing 102 Kitchen 4.21.2022 // Dining Room & Kitchen Floor…" at bounding box center [751, 665] width 882 height 1304
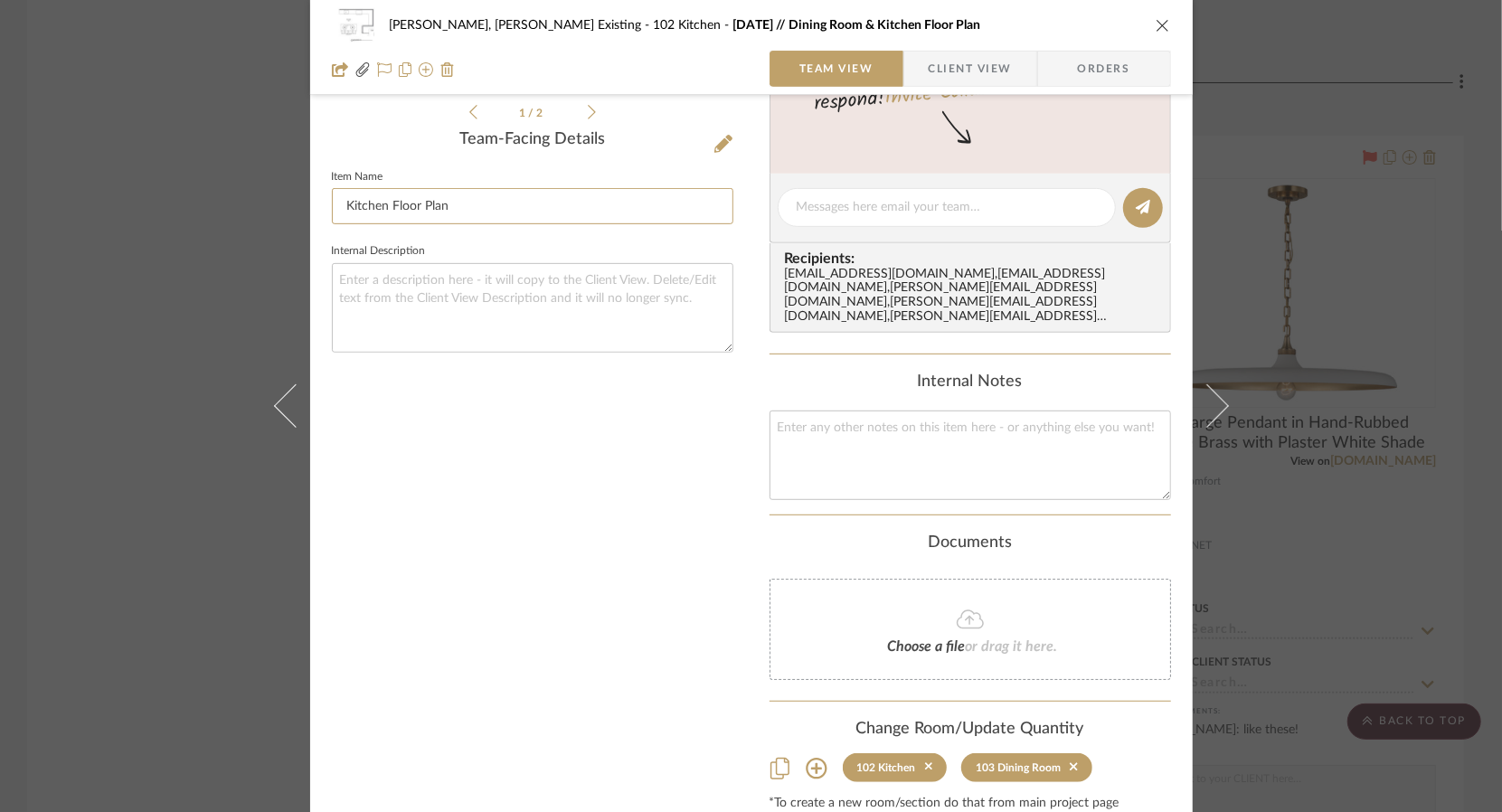
scroll to position [487, 0]
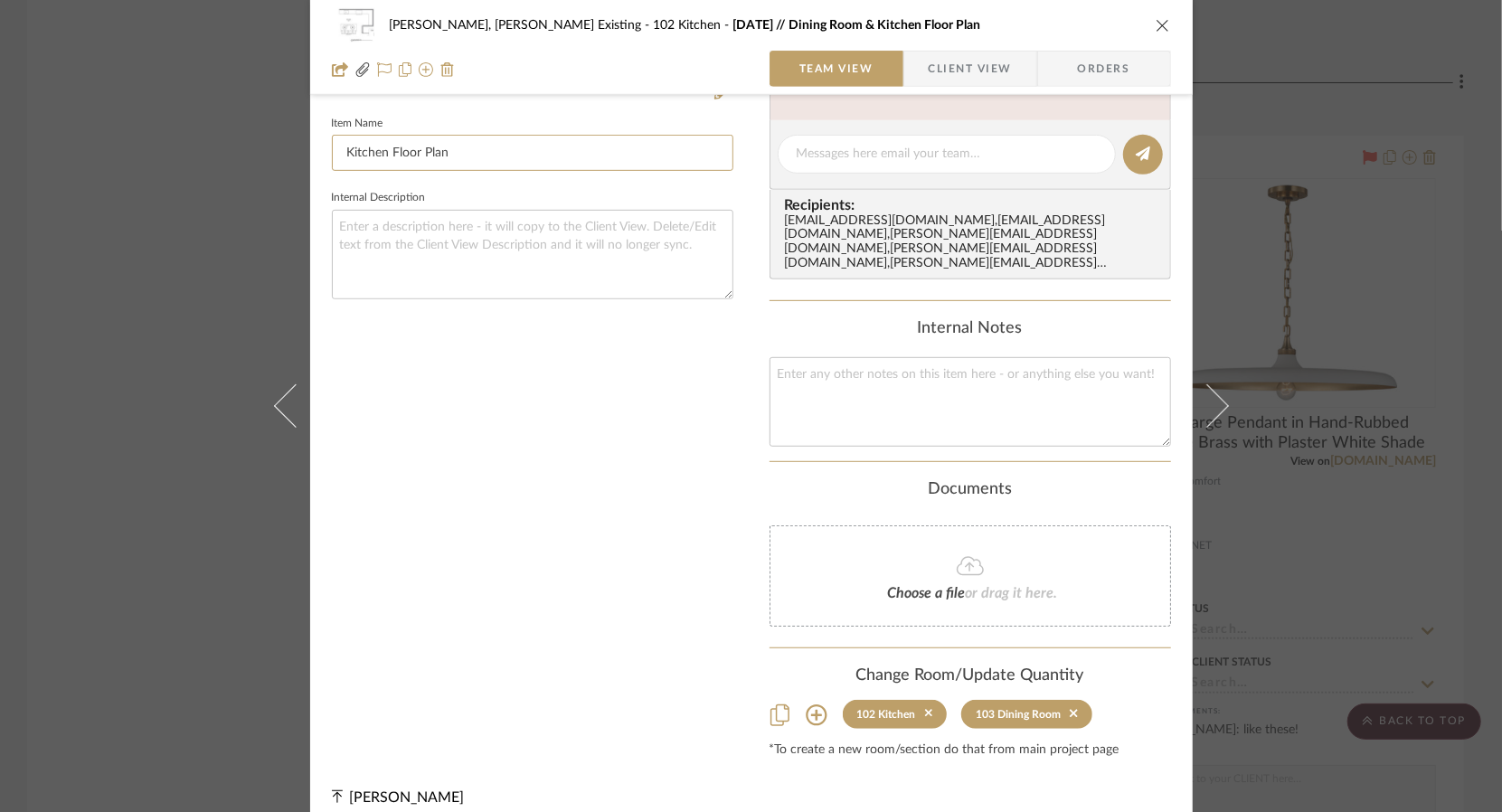
type input "Kitchen Floor Plan"
click at [668, 549] on div "4.21.202...ING PLAN.pdf 4.21.202...ING PLAN.pdf 1 / 2 Team-Facing Details Item …" at bounding box center [533, 196] width 402 height 1122
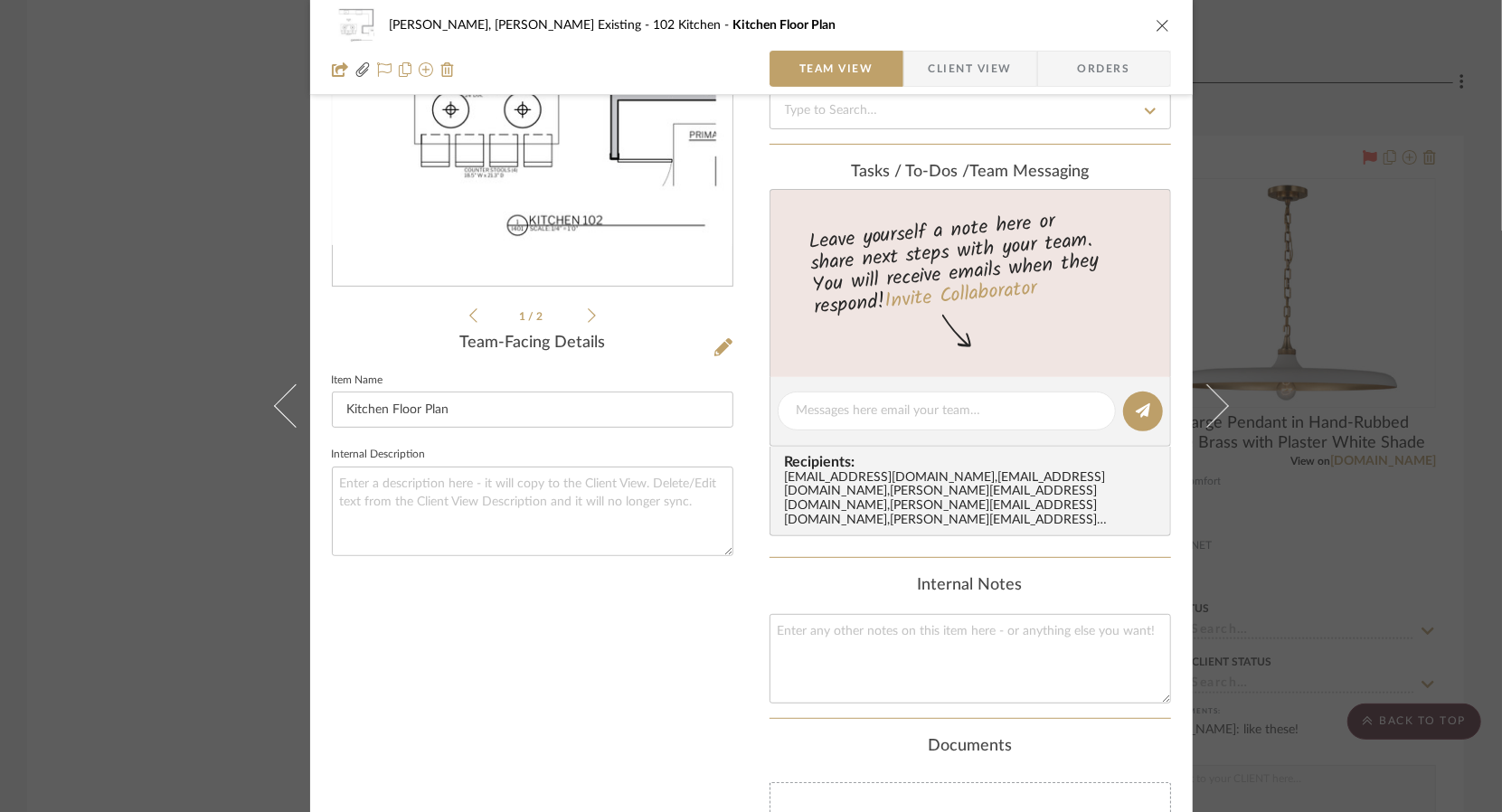
scroll to position [216, 0]
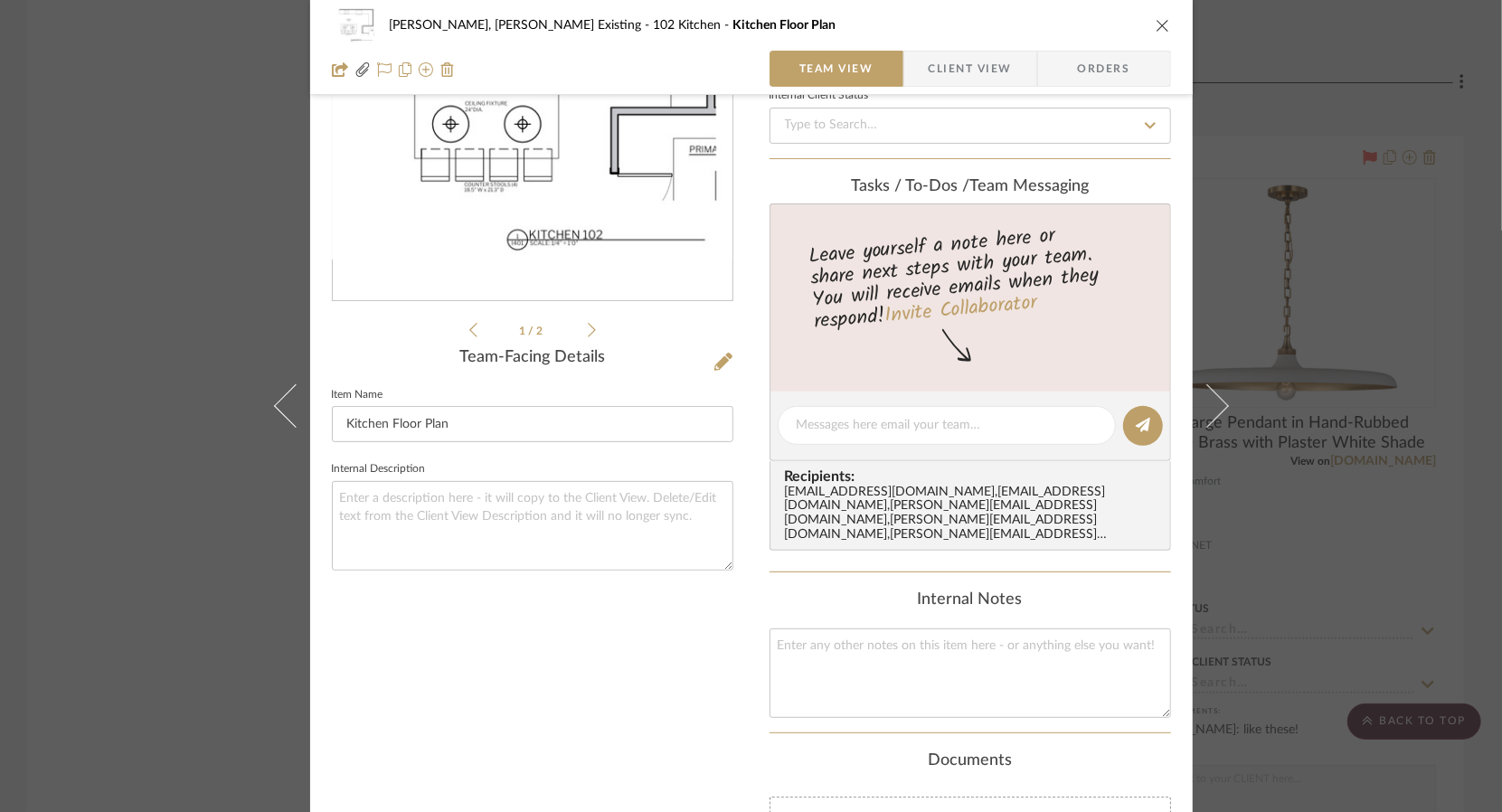
click at [1156, 22] on icon "close" at bounding box center [1163, 25] width 14 height 14
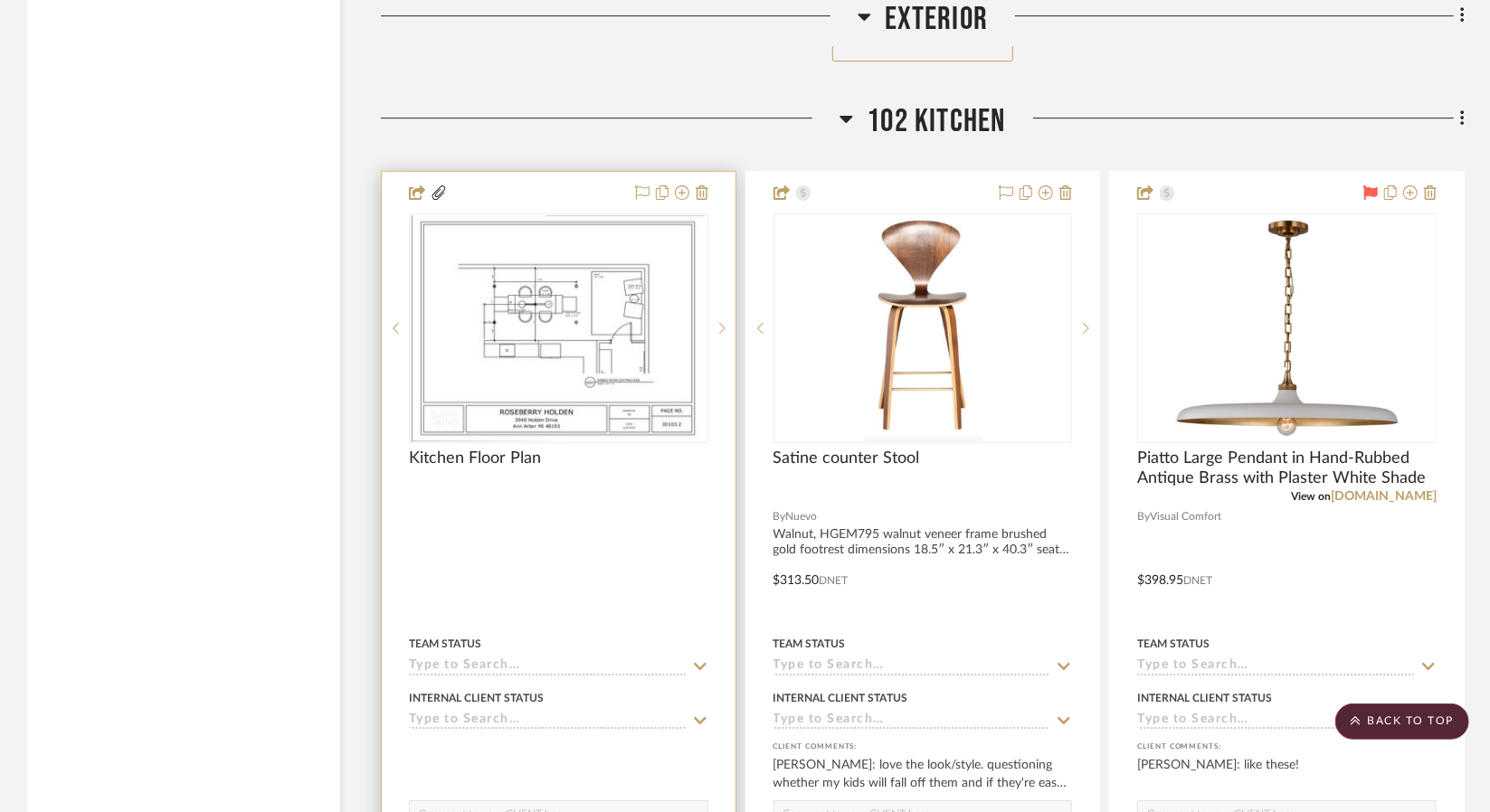
scroll to position [3709, 0]
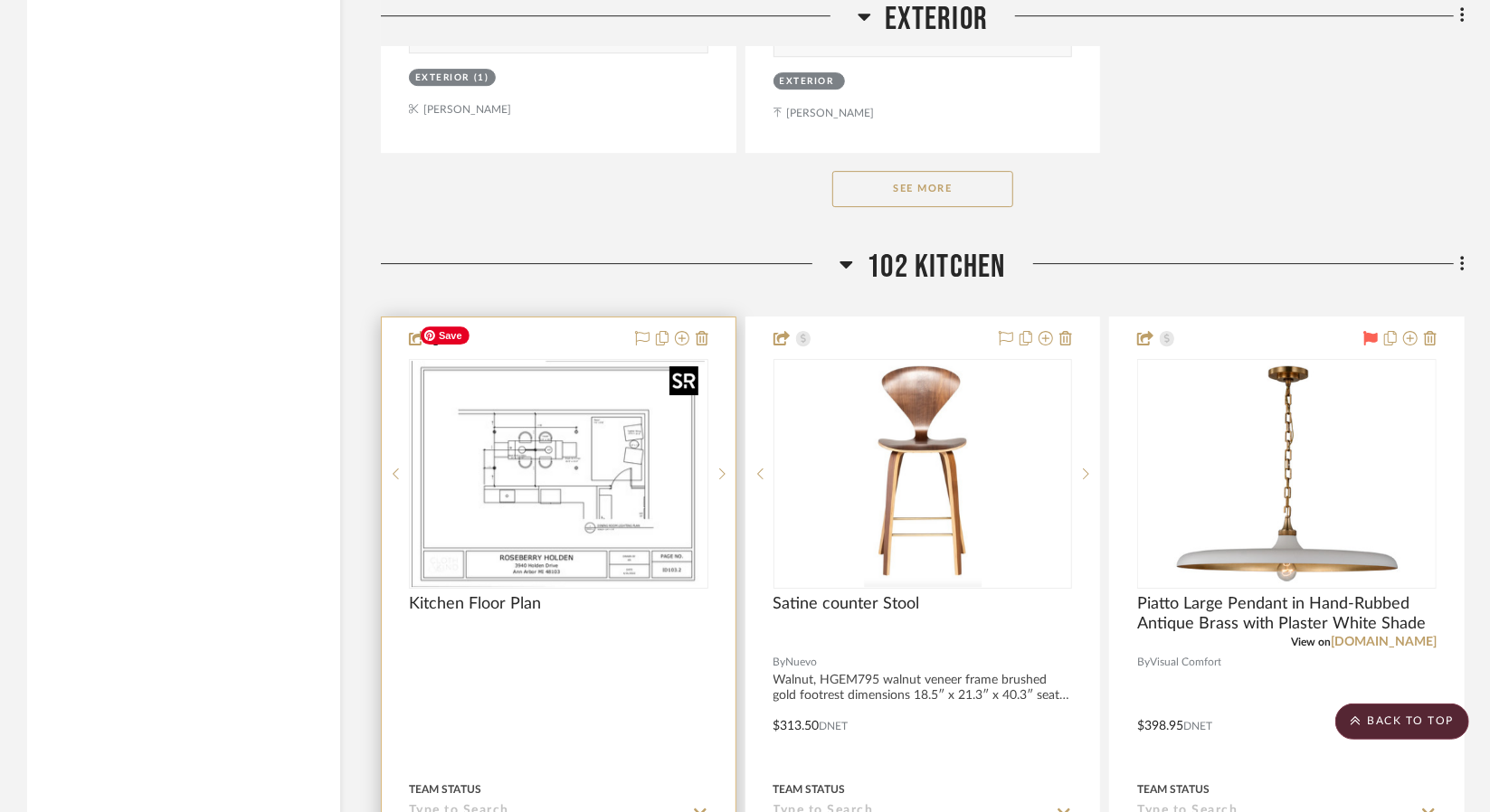
click at [615, 460] on img "0" at bounding box center [557, 474] width 293 height 226
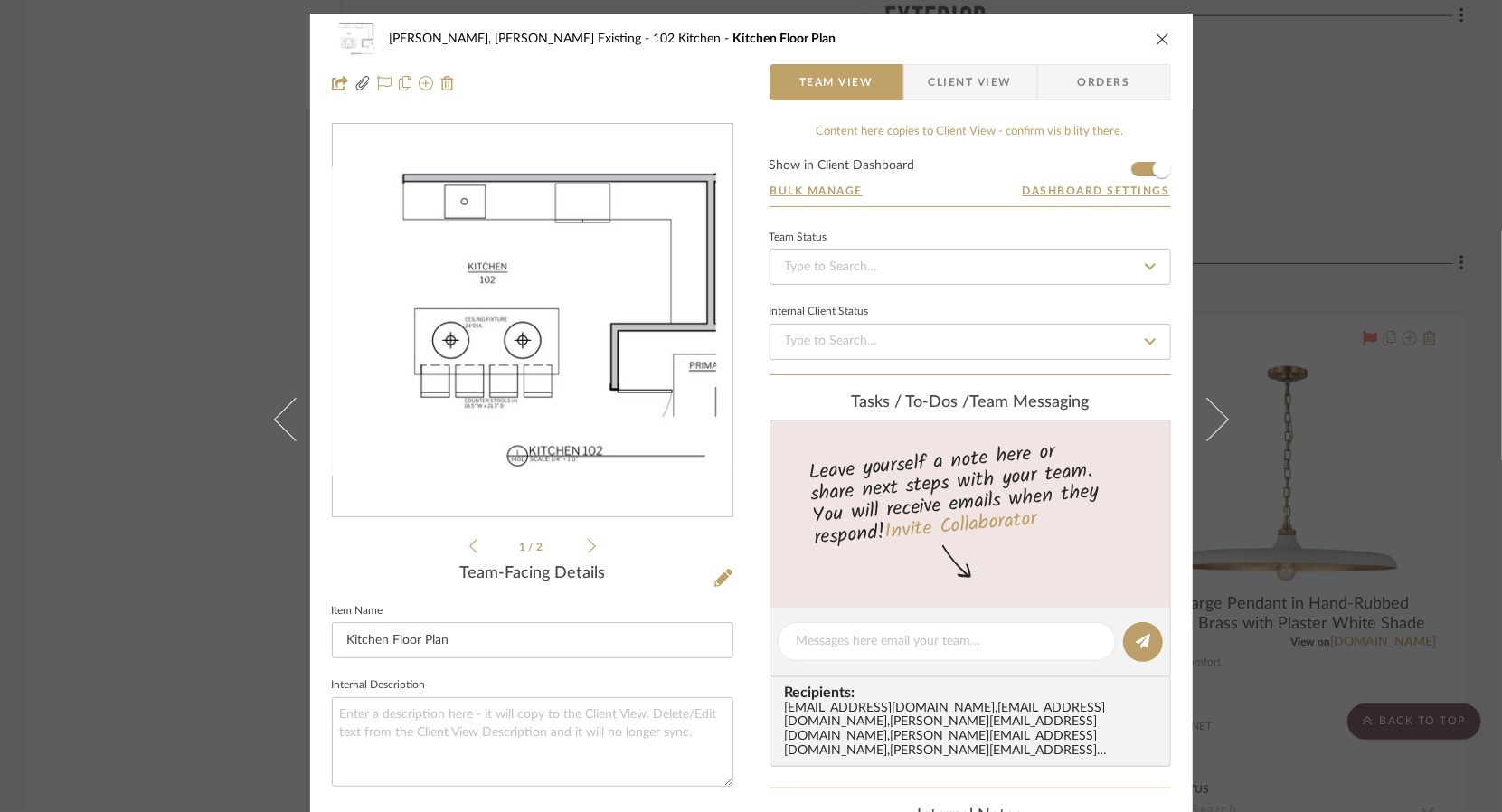
click at [242, 529] on div "Roseberry, Holden Existing 102 Kitchen Kitchen Floor Plan Team View Client View…" at bounding box center [751, 406] width 1502 height 812
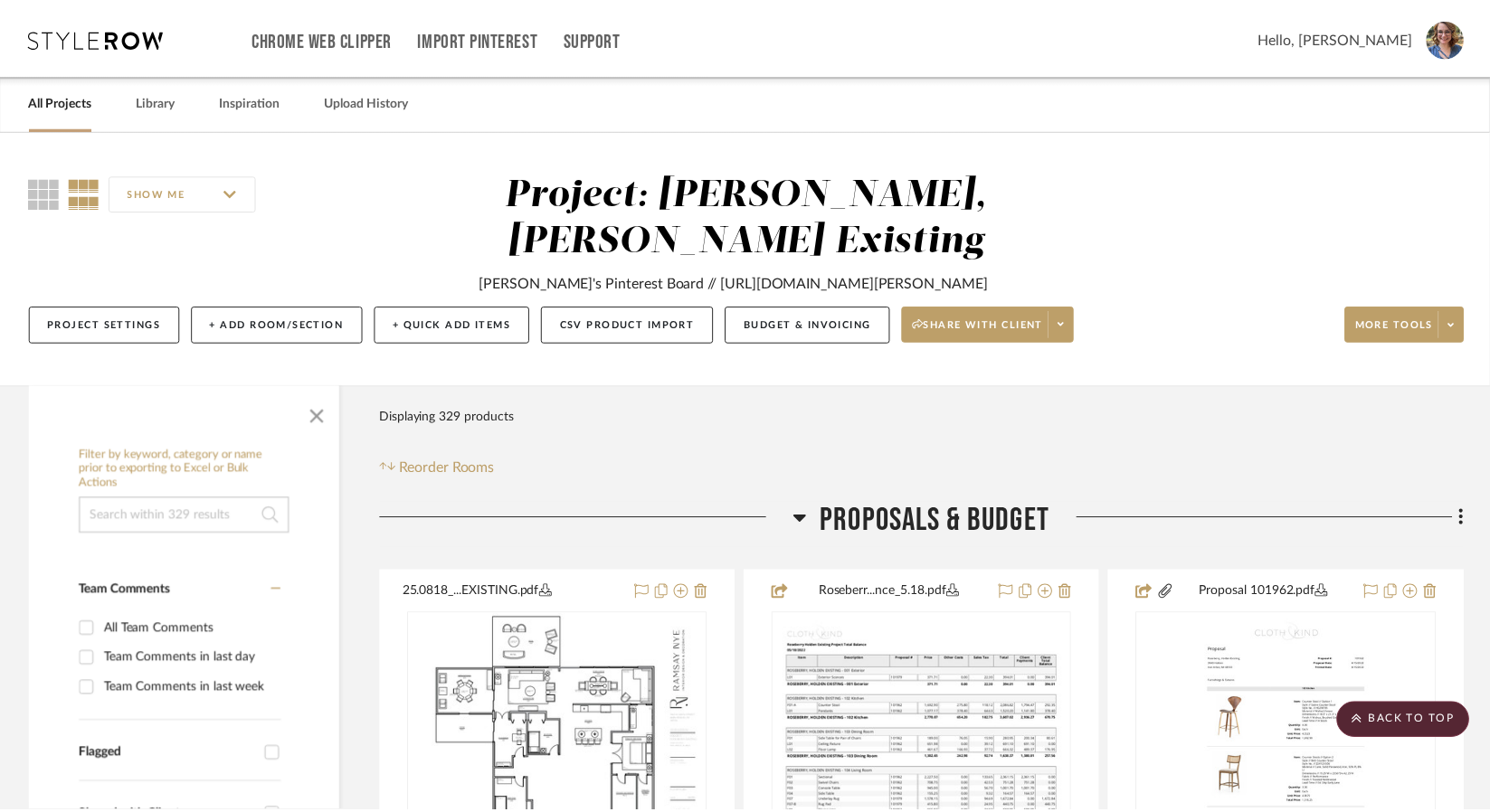
scroll to position [3709, 0]
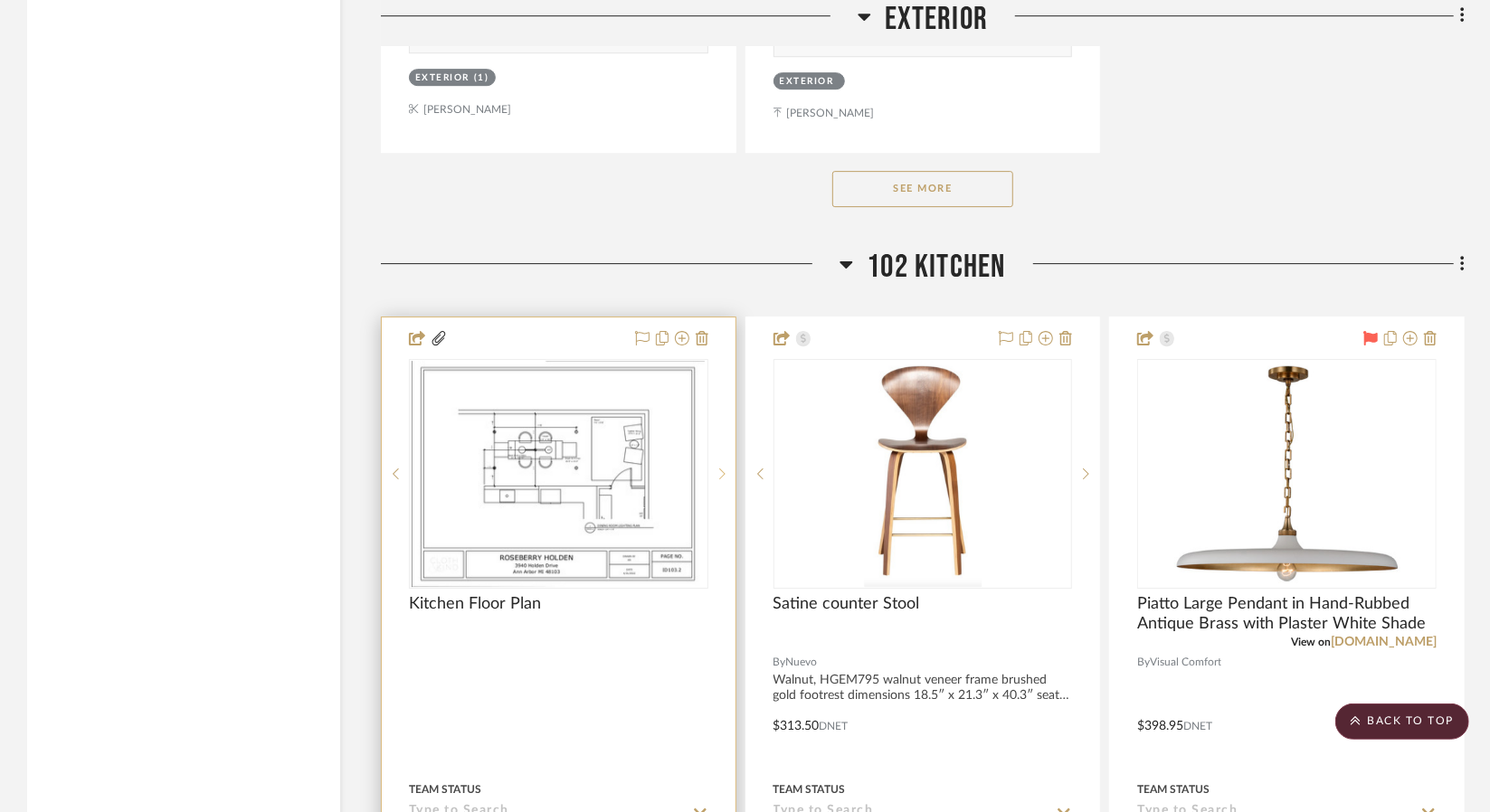
click at [725, 467] on sr-next-btn at bounding box center [721, 473] width 27 height 12
click at [396, 467] on icon at bounding box center [395, 473] width 7 height 12
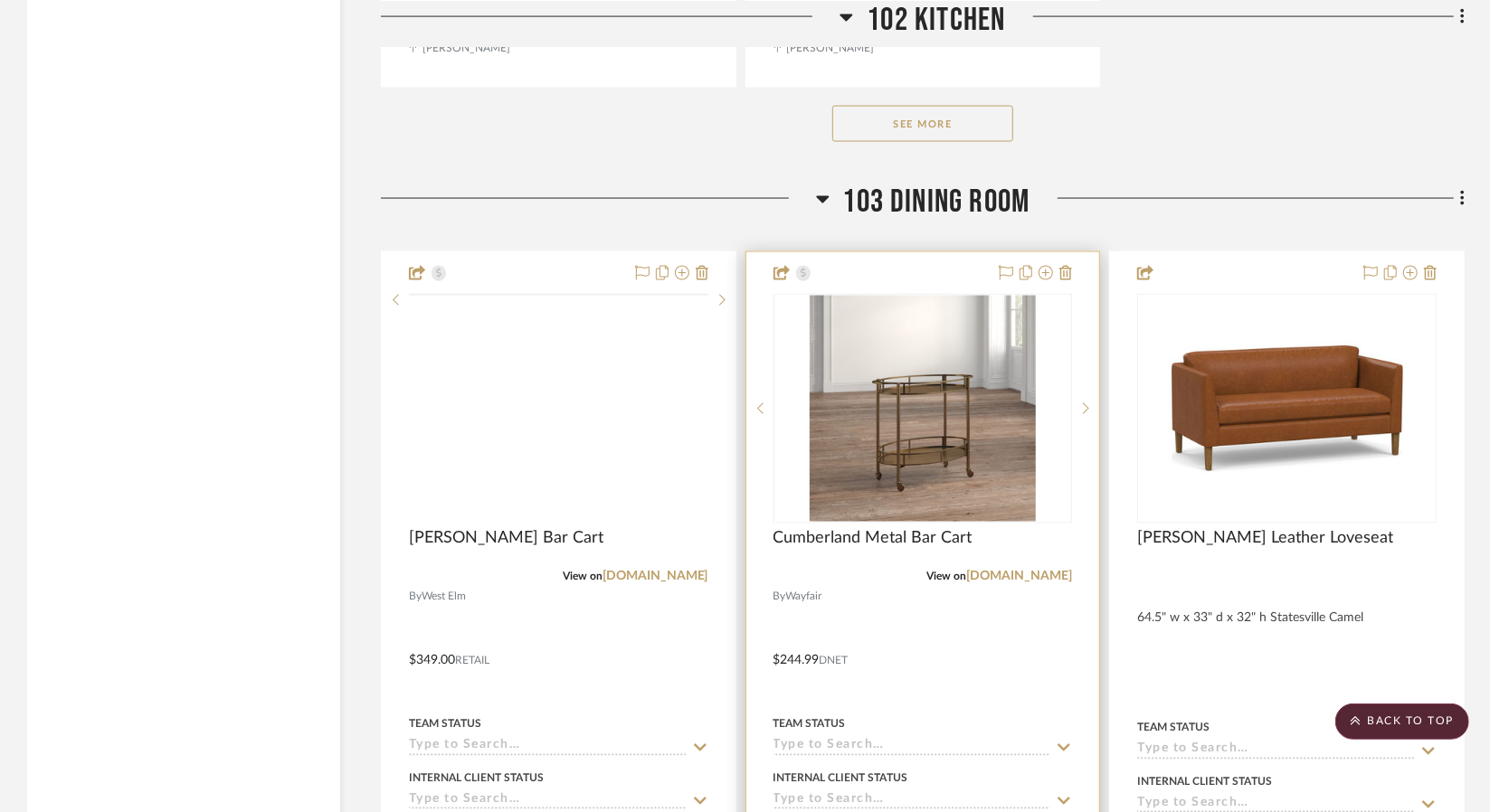
scroll to position [6332, 0]
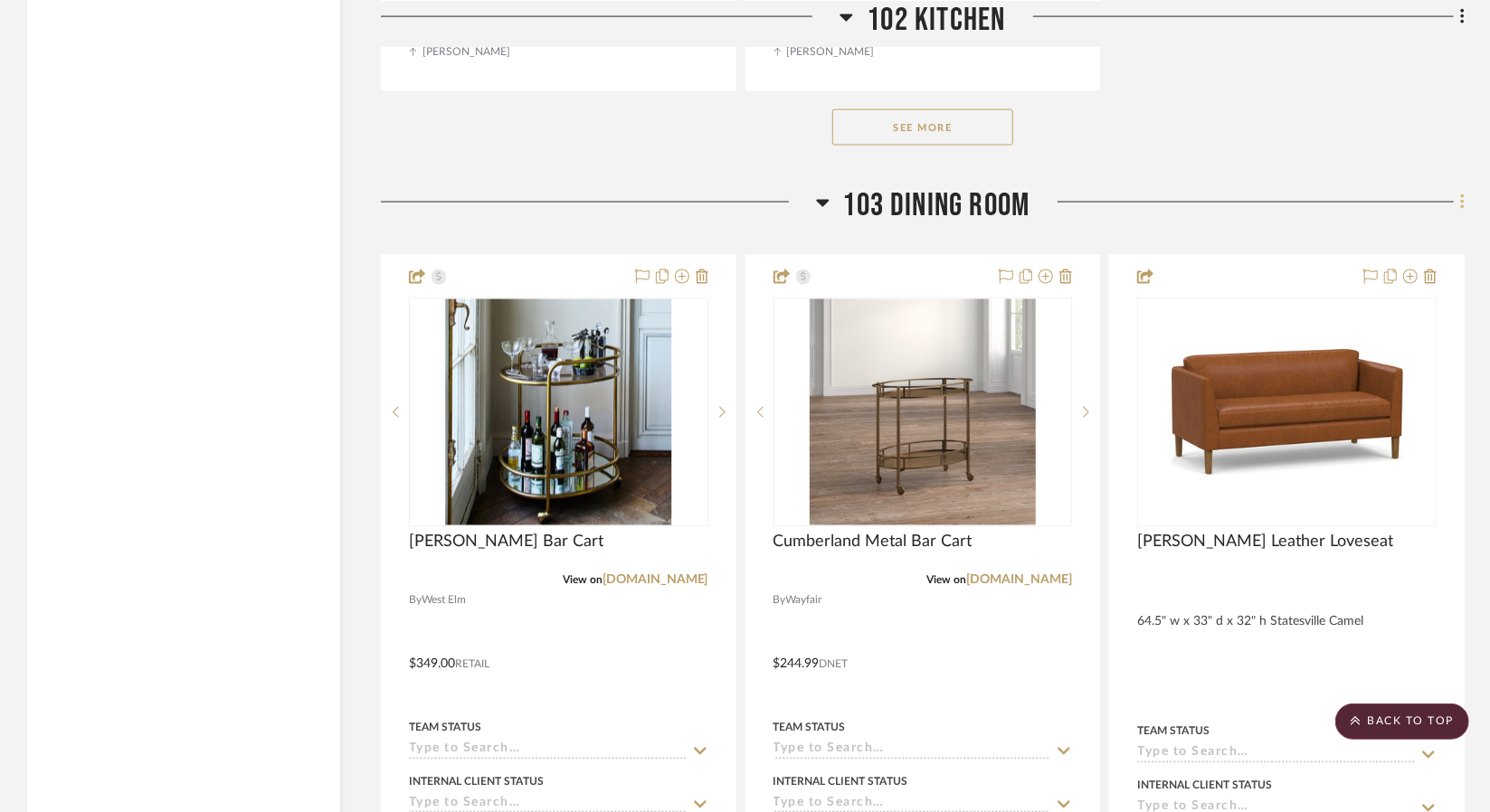
click at [1463, 194] on icon at bounding box center [1462, 202] width 4 height 15
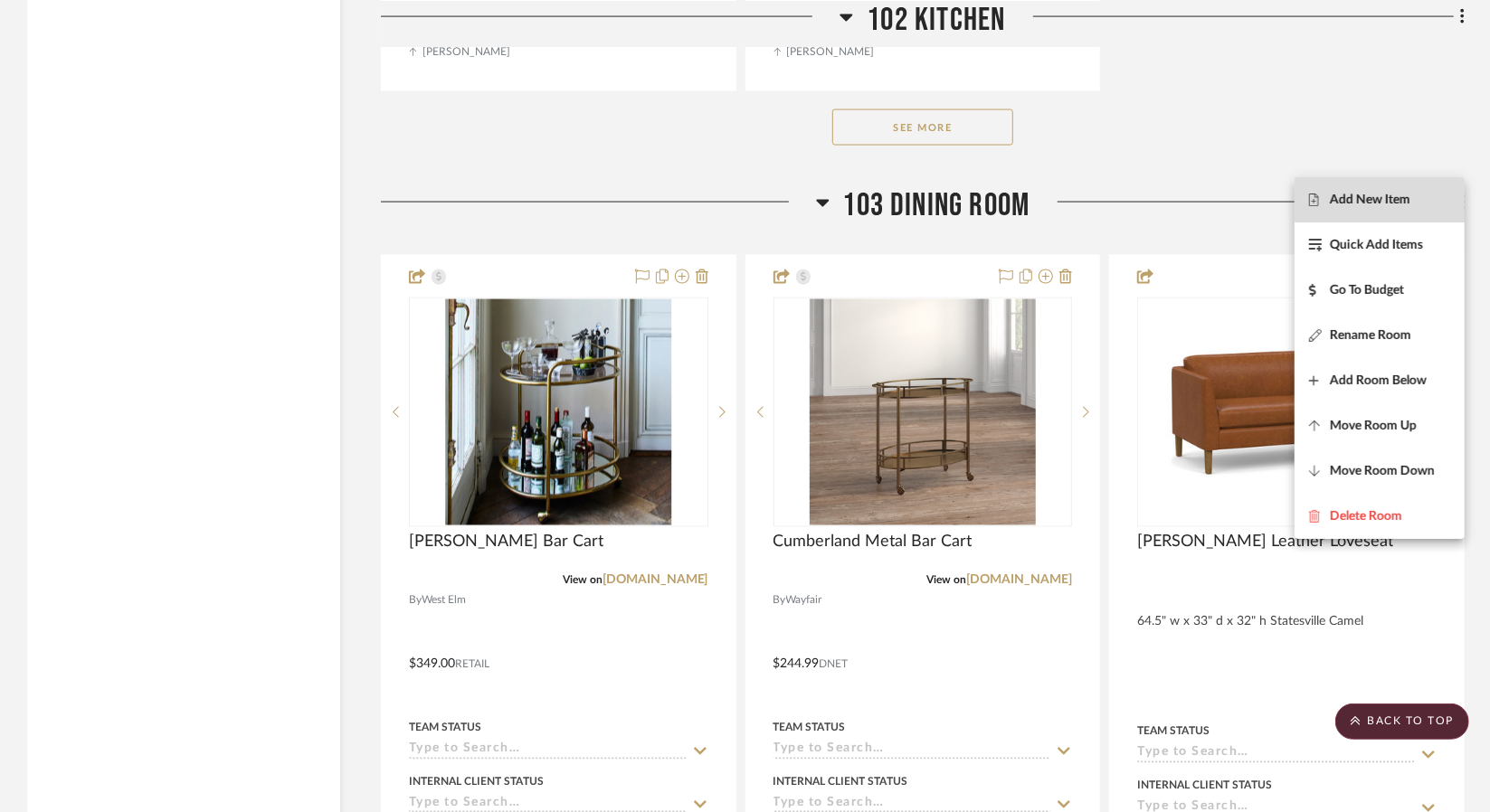
click at [1383, 200] on span "Add New Item" at bounding box center [1370, 200] width 81 height 15
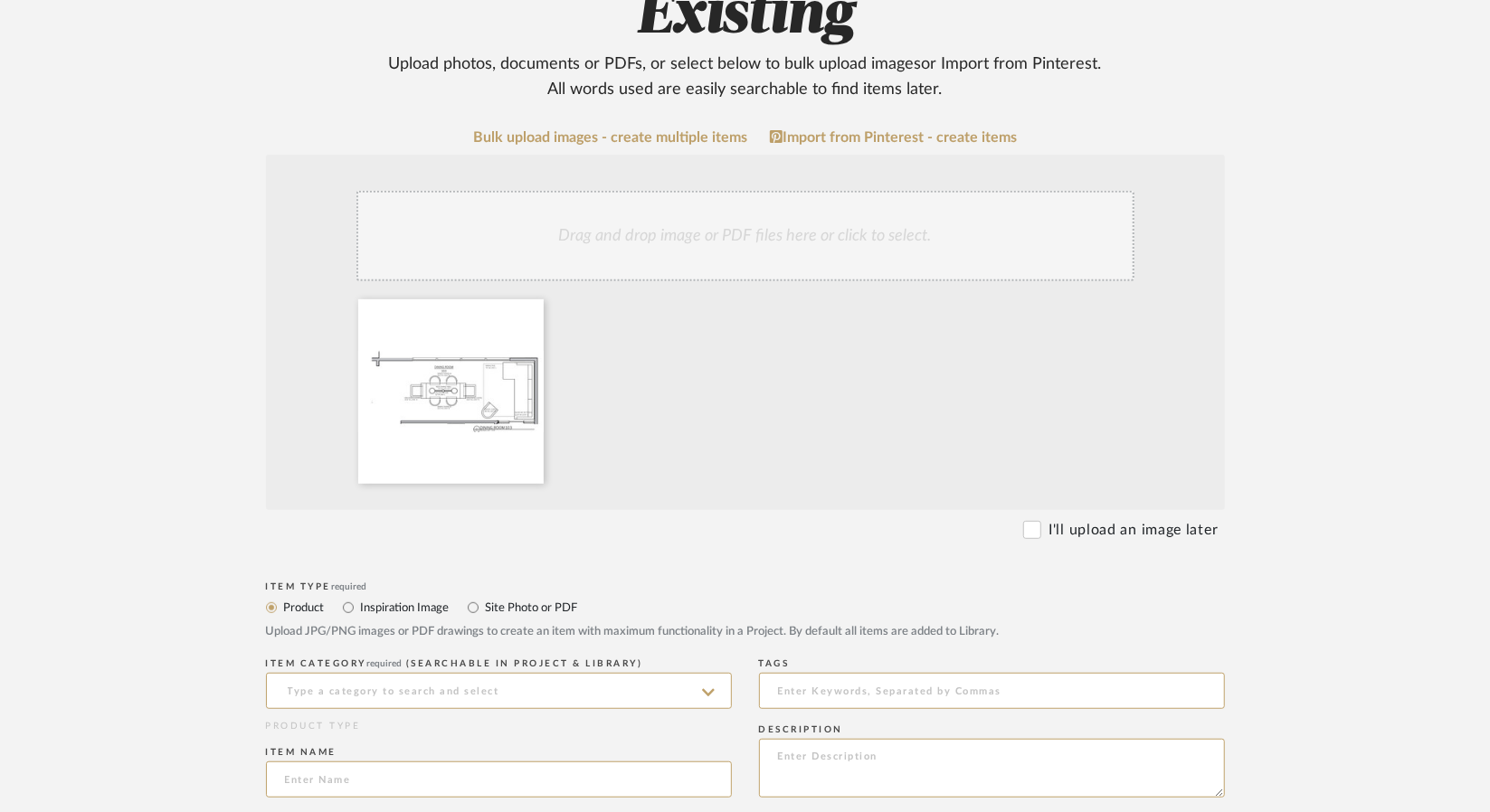
scroll to position [543, 0]
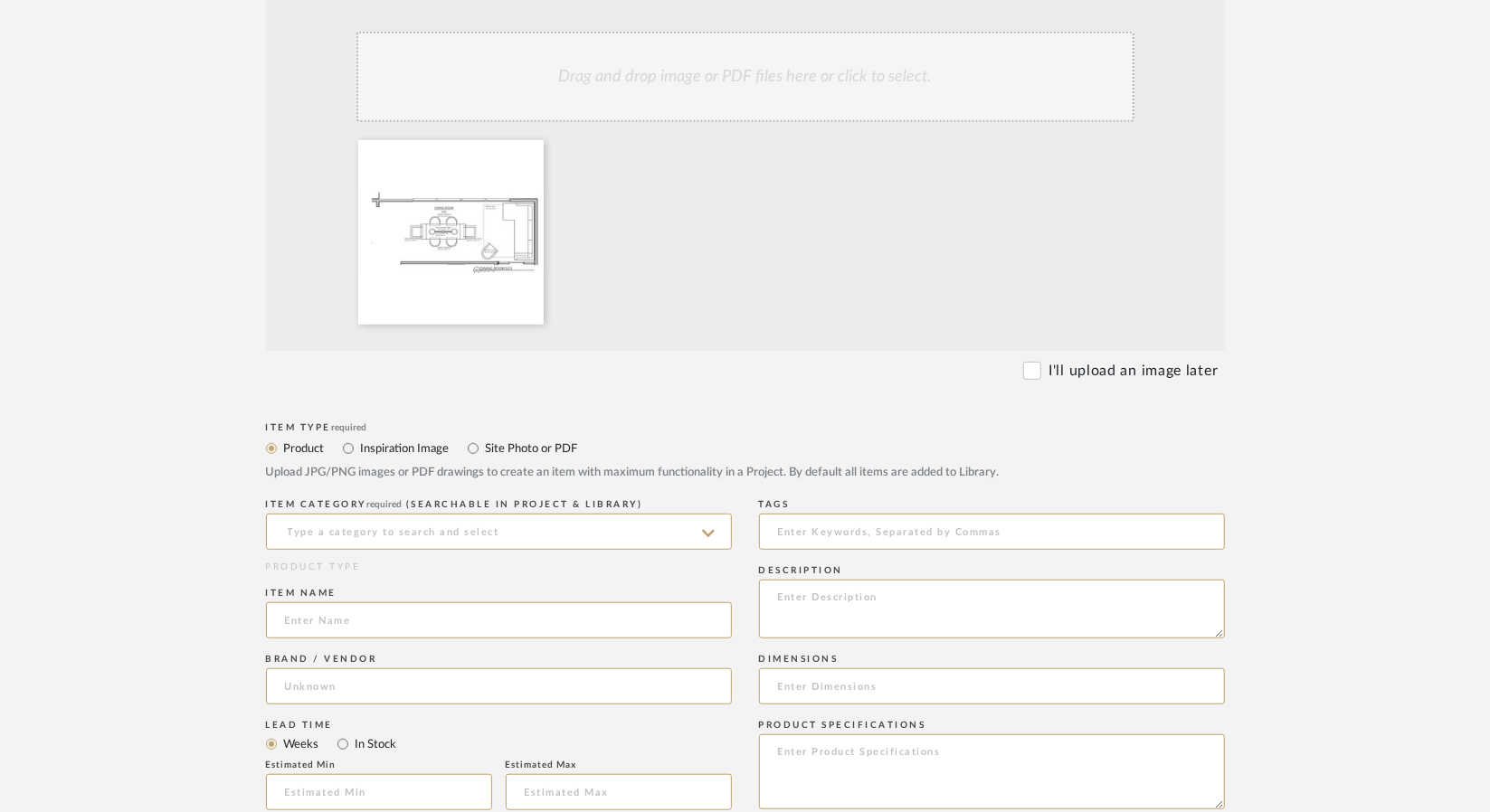
click at [517, 438] on div "Site Photo or PDF" at bounding box center [522, 448] width 110 height 22
click at [514, 439] on label "Site Photo or PDF" at bounding box center [531, 448] width 94 height 20
click at [484, 438] on input "Site Photo or PDF" at bounding box center [473, 448] width 22 height 22
radio input "true"
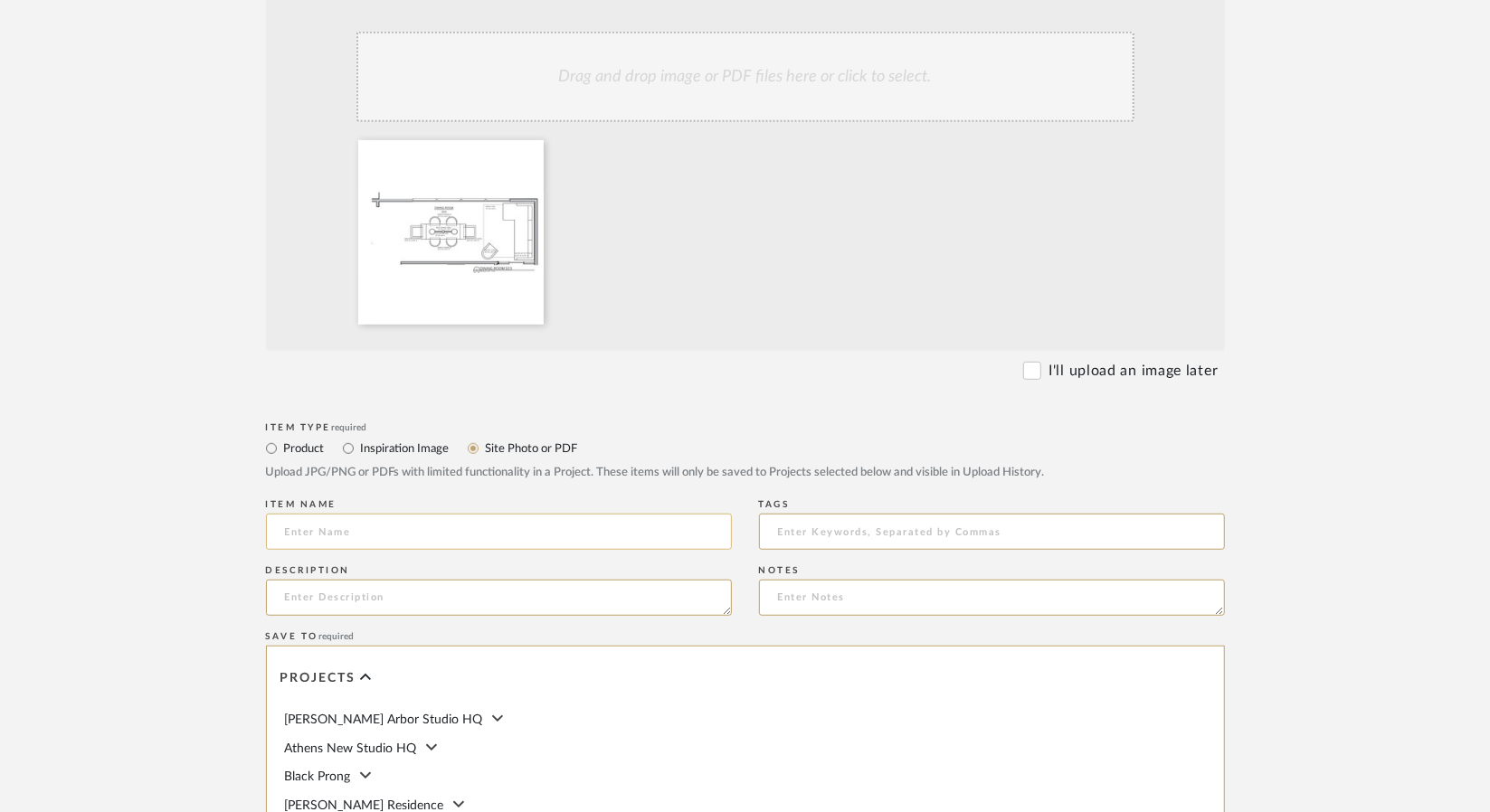
click at [426, 514] on input at bounding box center [499, 532] width 465 height 36
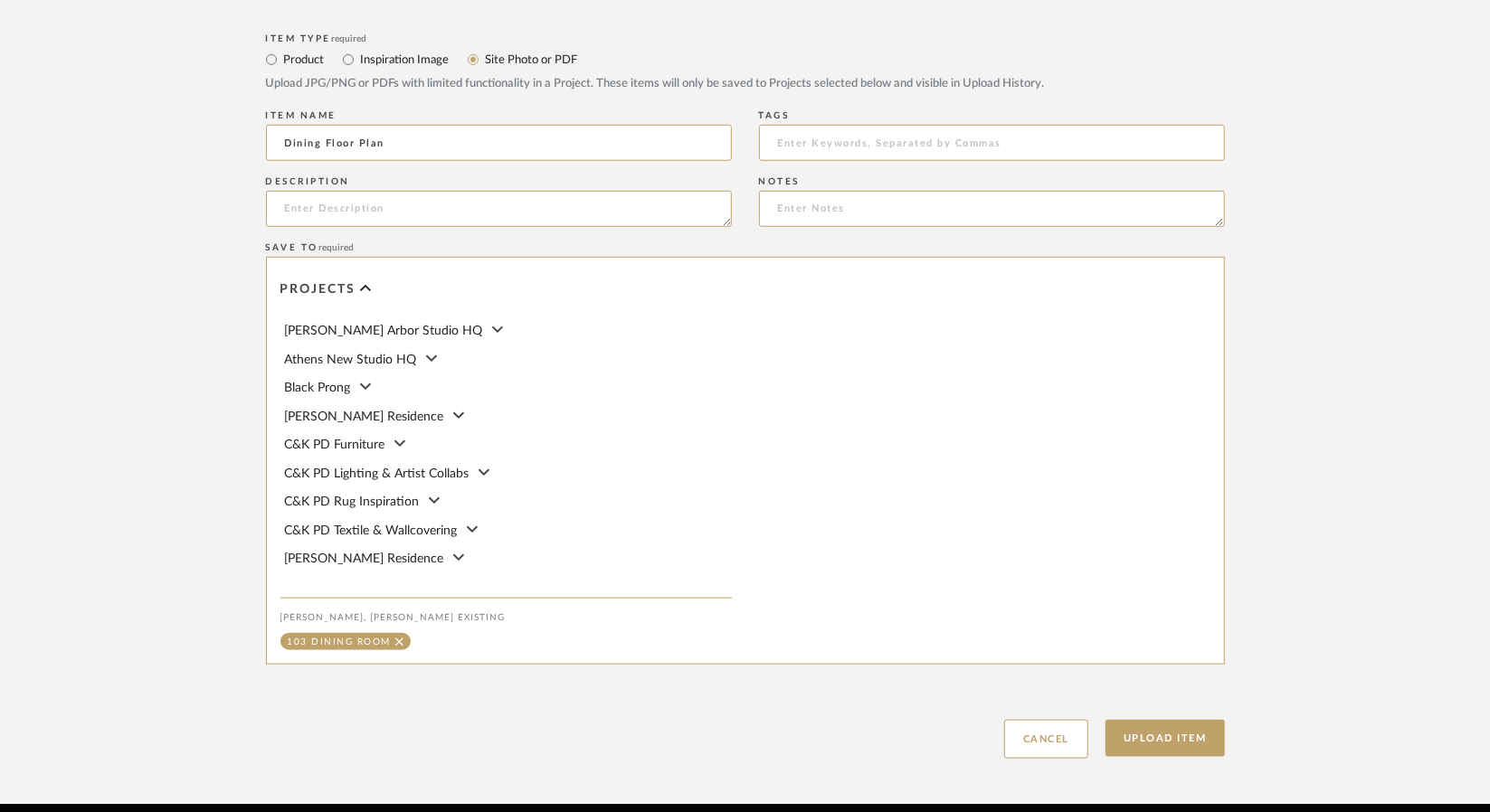
scroll to position [933, 0]
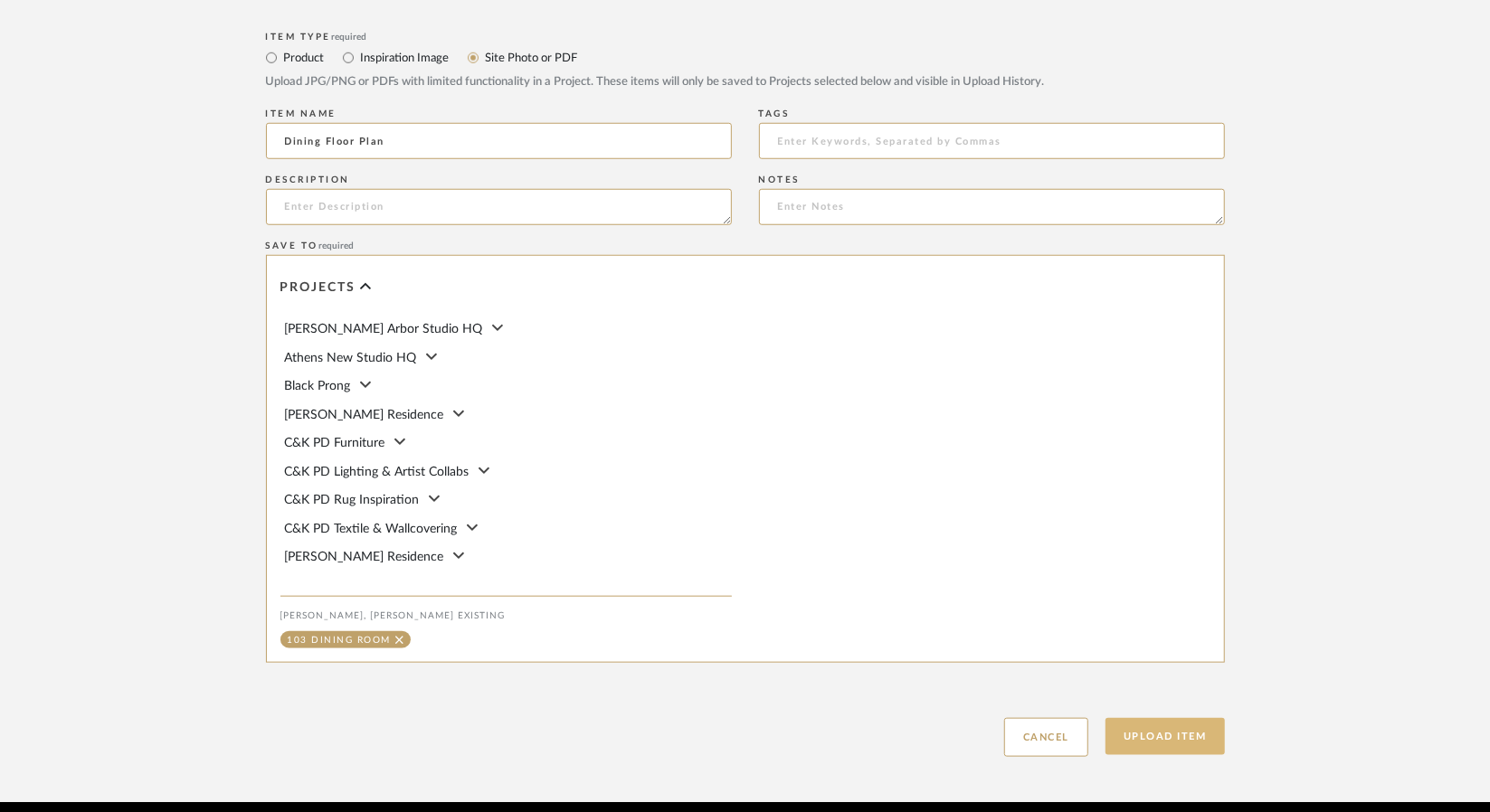
type input "Dining Floor Plan"
click at [1151, 718] on button "Upload Item" at bounding box center [1165, 736] width 119 height 37
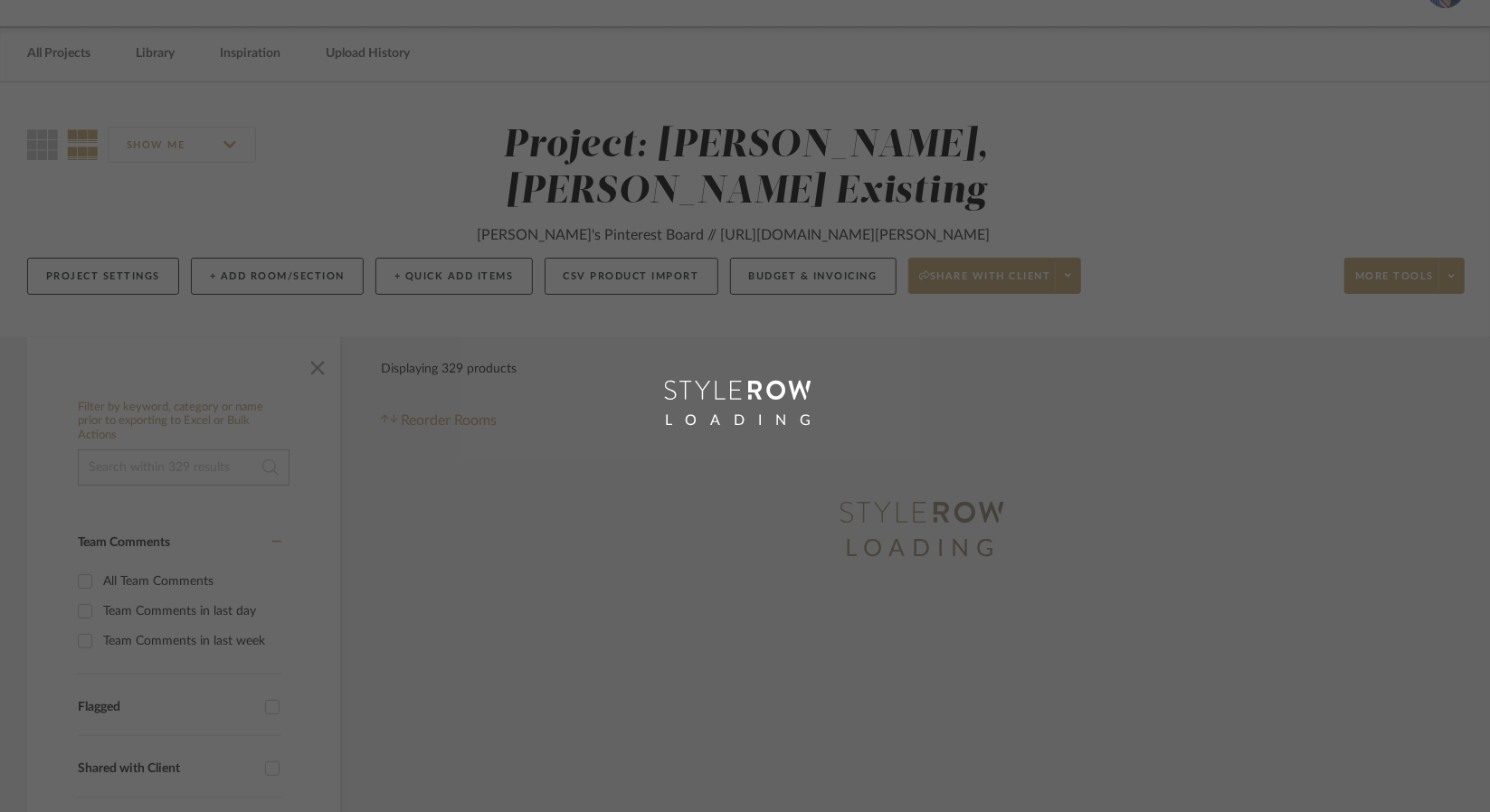
scroll to position [9, 0]
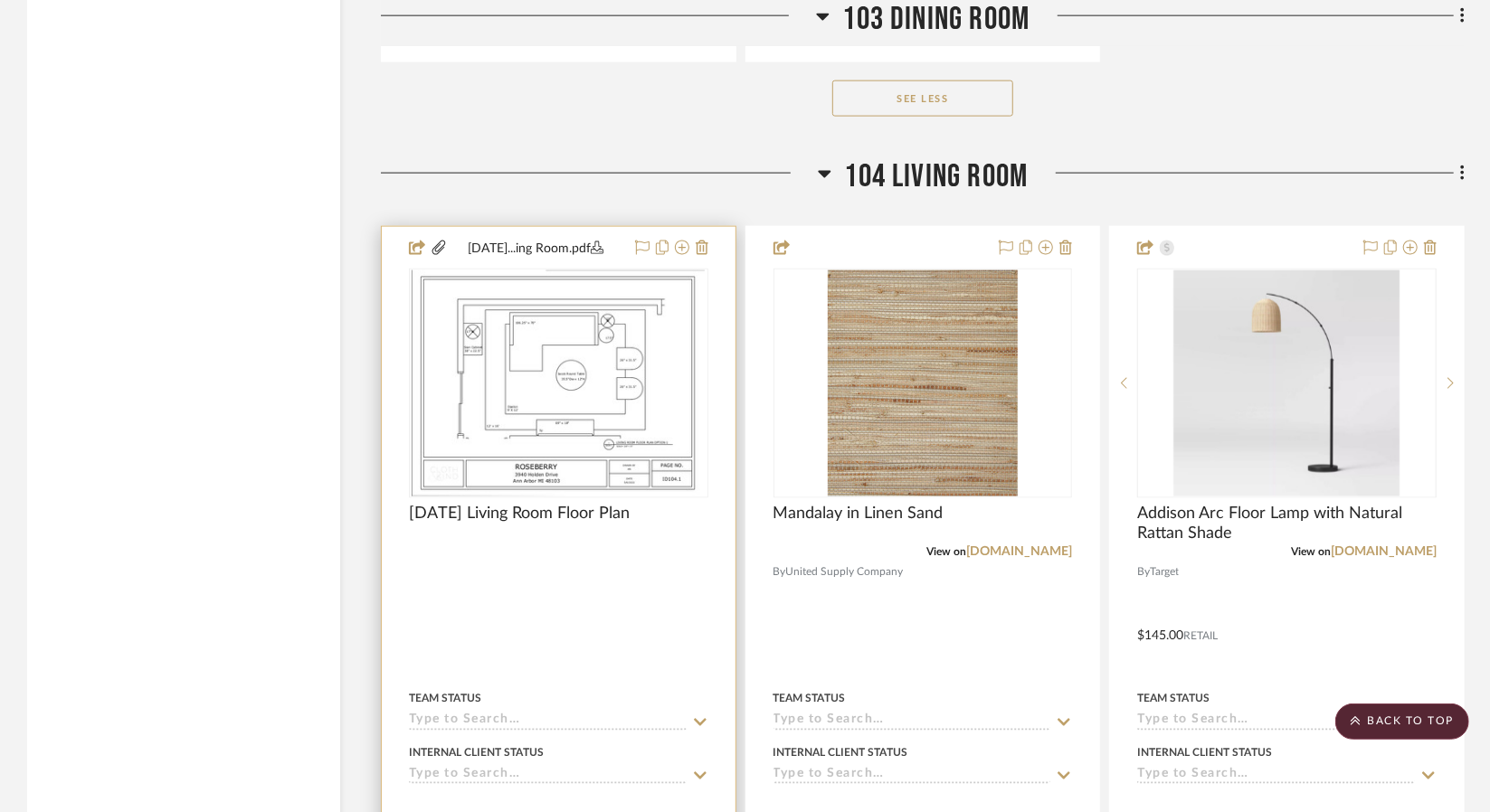
scroll to position [10530, 0]
click at [581, 578] on div at bounding box center [558, 624] width 354 height 791
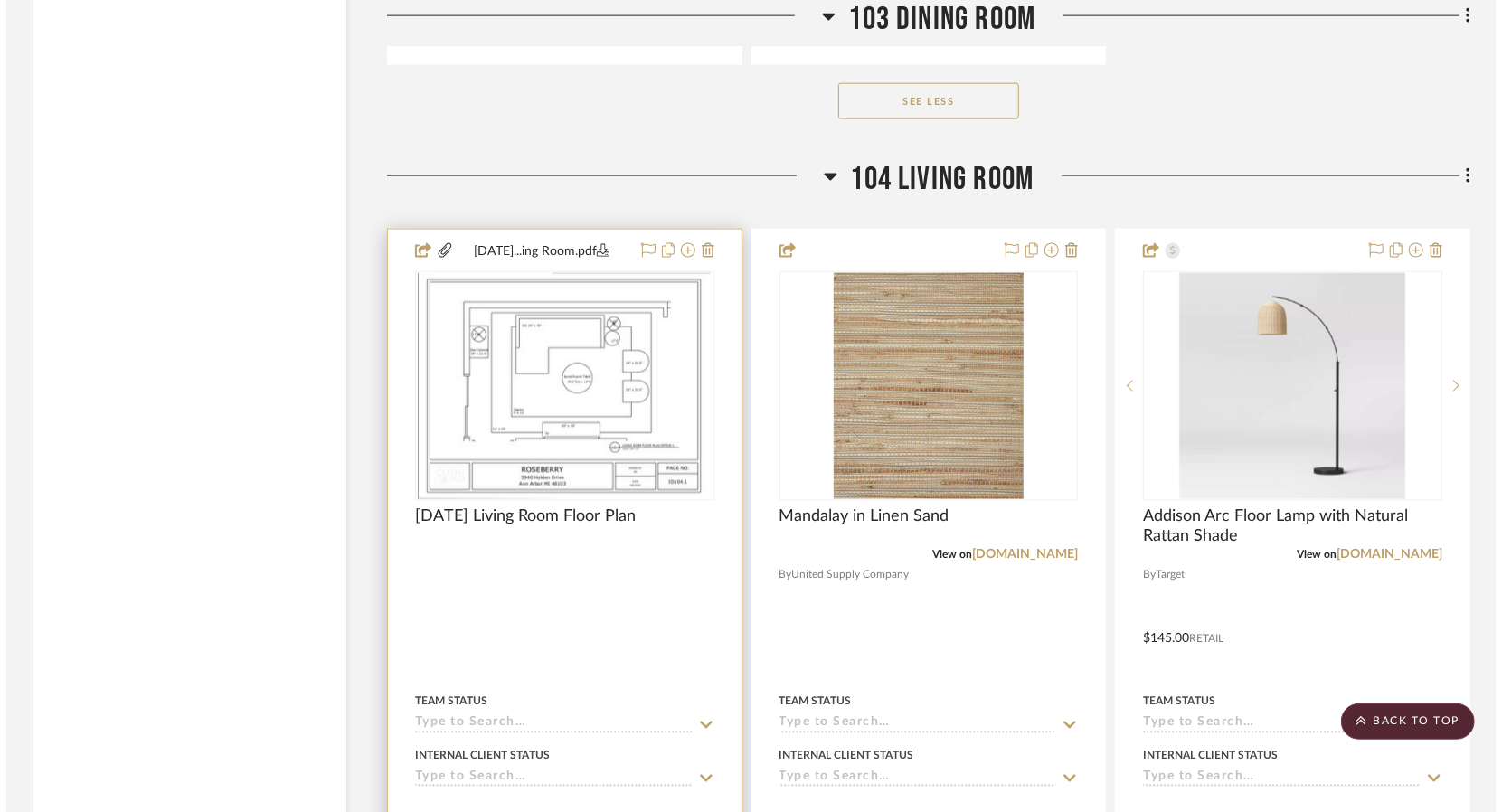
scroll to position [0, 0]
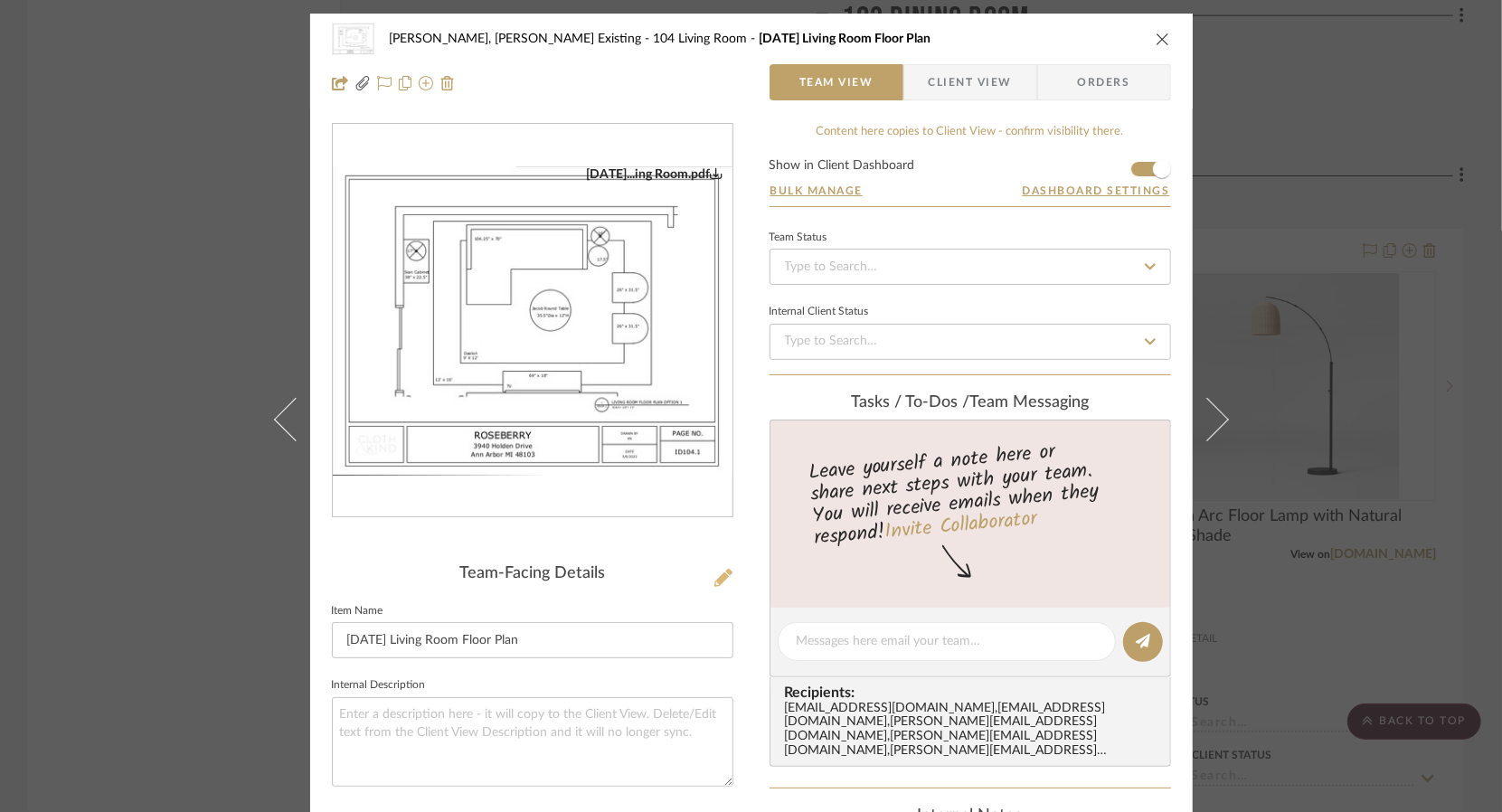
click at [718, 578] on icon at bounding box center [723, 577] width 18 height 18
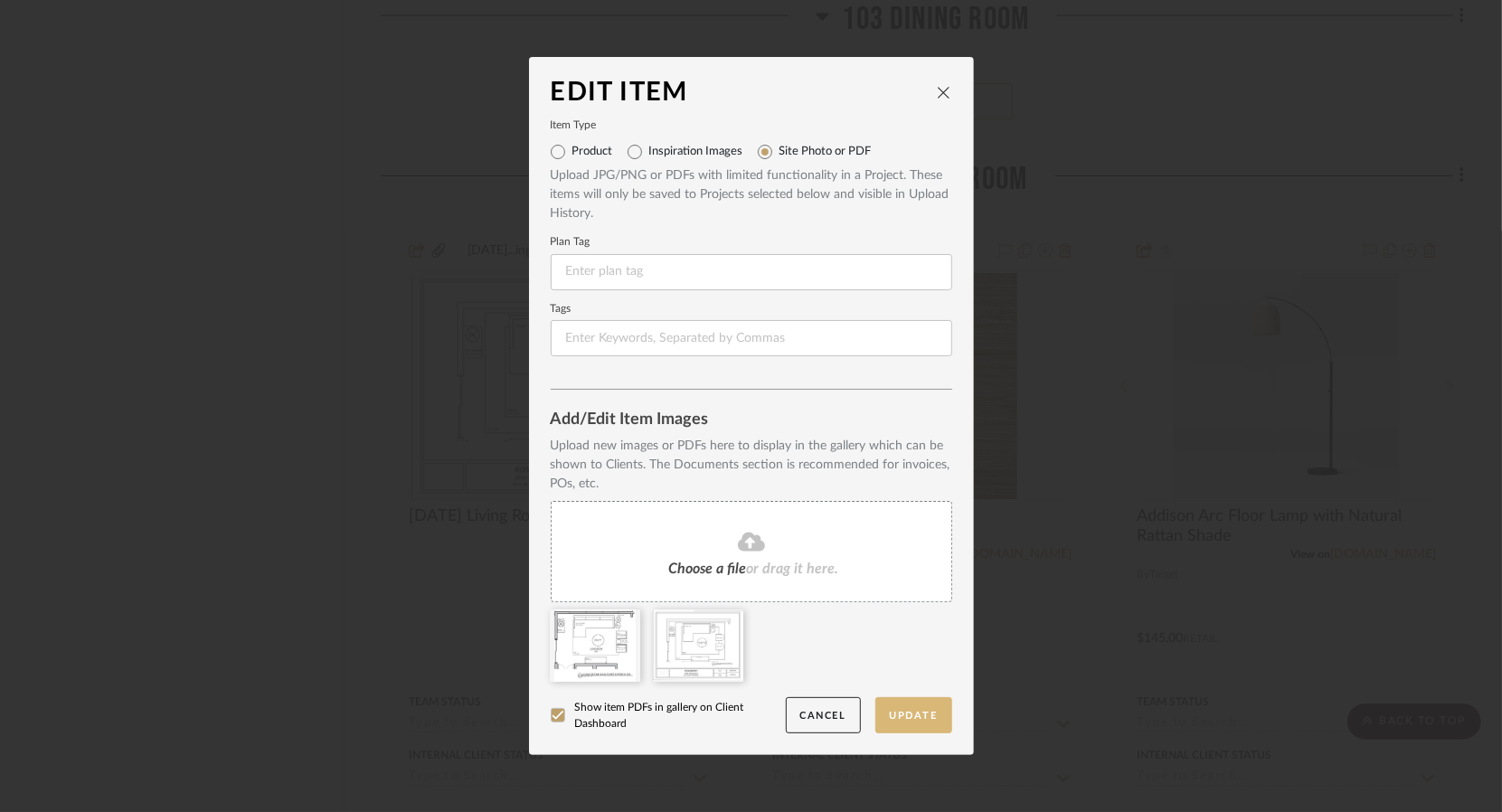
click at [910, 718] on button "Update" at bounding box center [914, 715] width 77 height 37
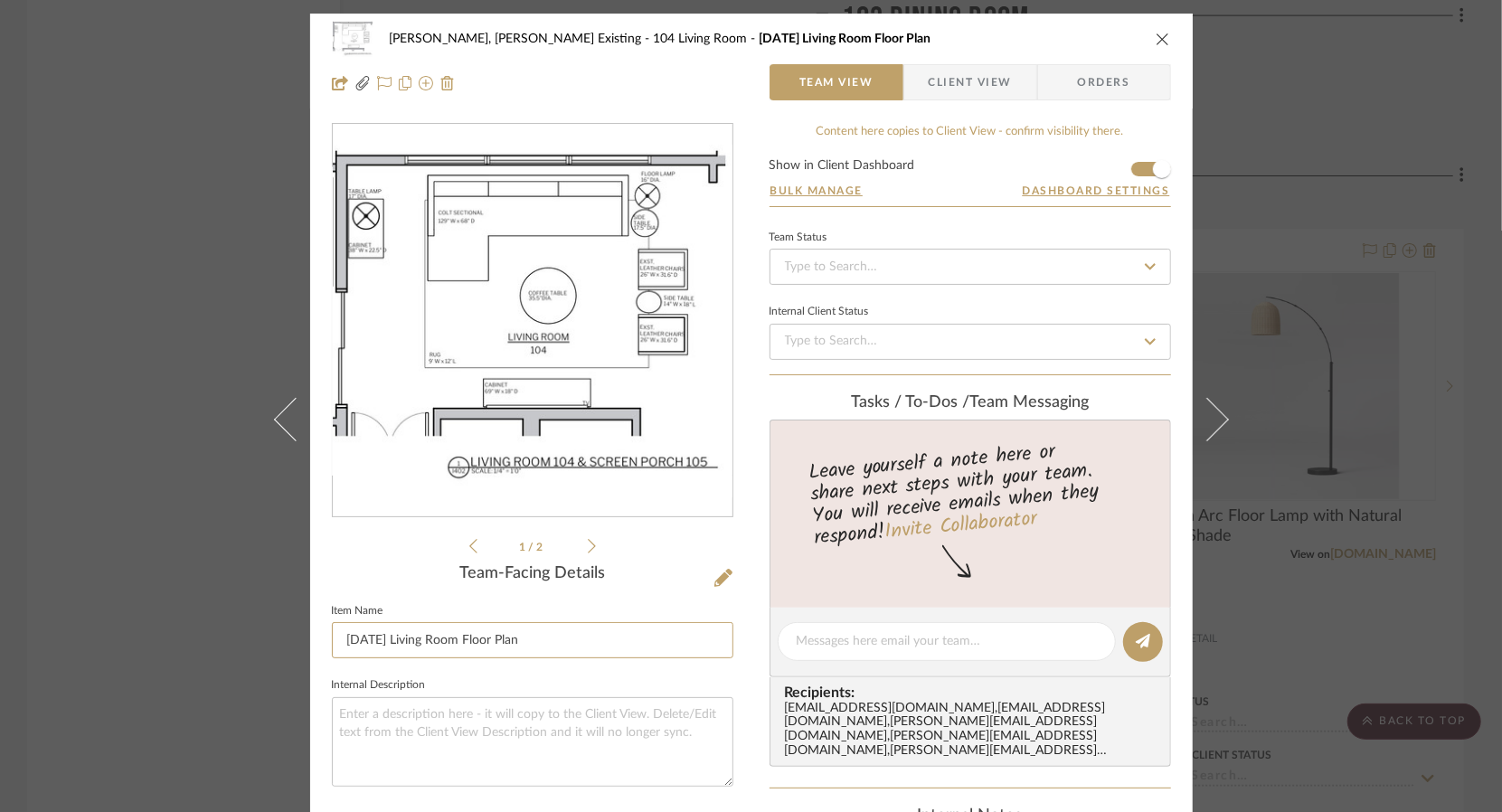
drag, startPoint x: 395, startPoint y: 642, endPoint x: 312, endPoint y: 643, distance: 83.0
click at [312, 643] on div "Roseberry, Holden Existing 104 Living Room 5.9.2022 Living Room Floor Plan Team…" at bounding box center [751, 665] width 882 height 1304
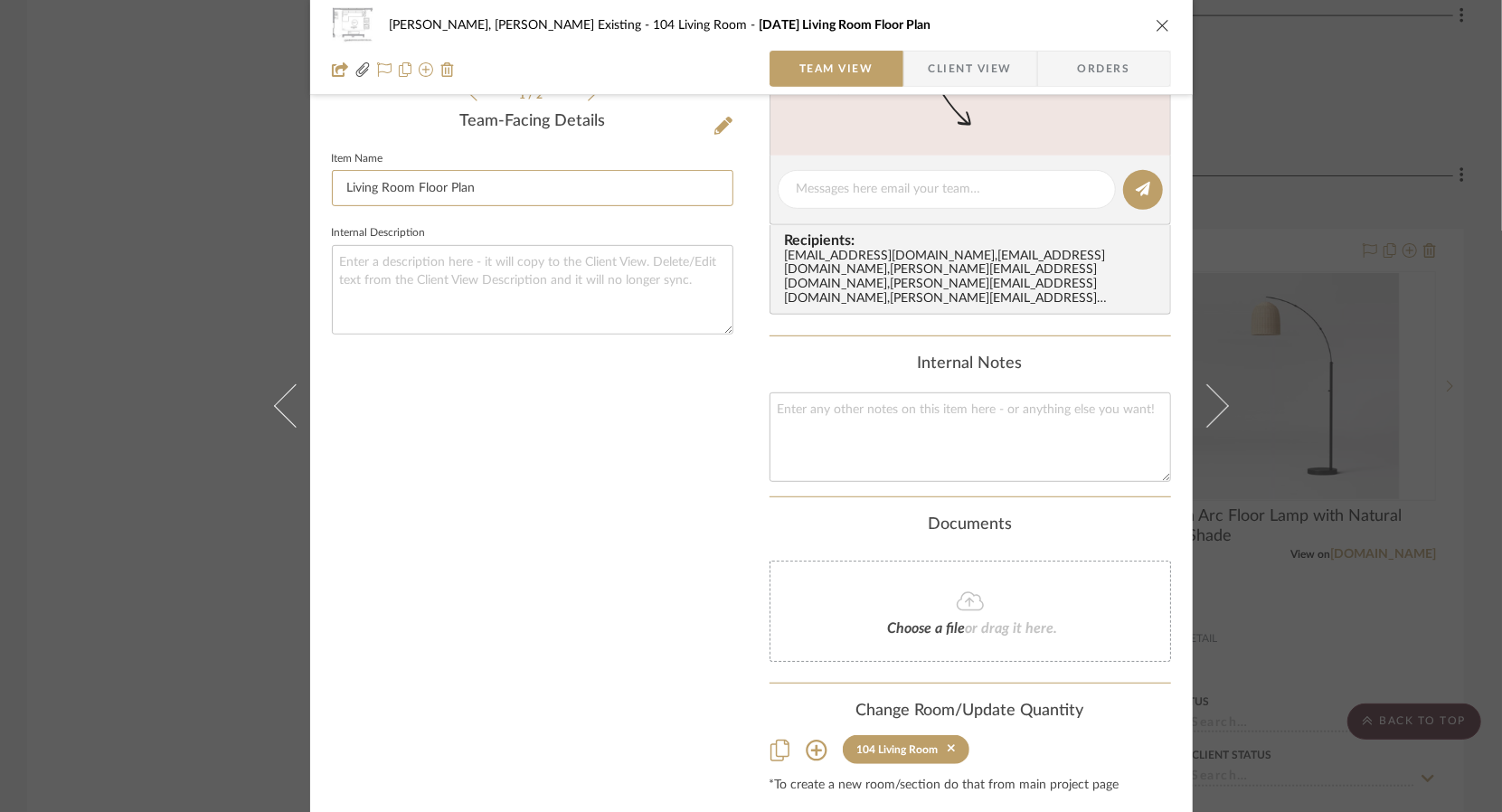
scroll to position [487, 0]
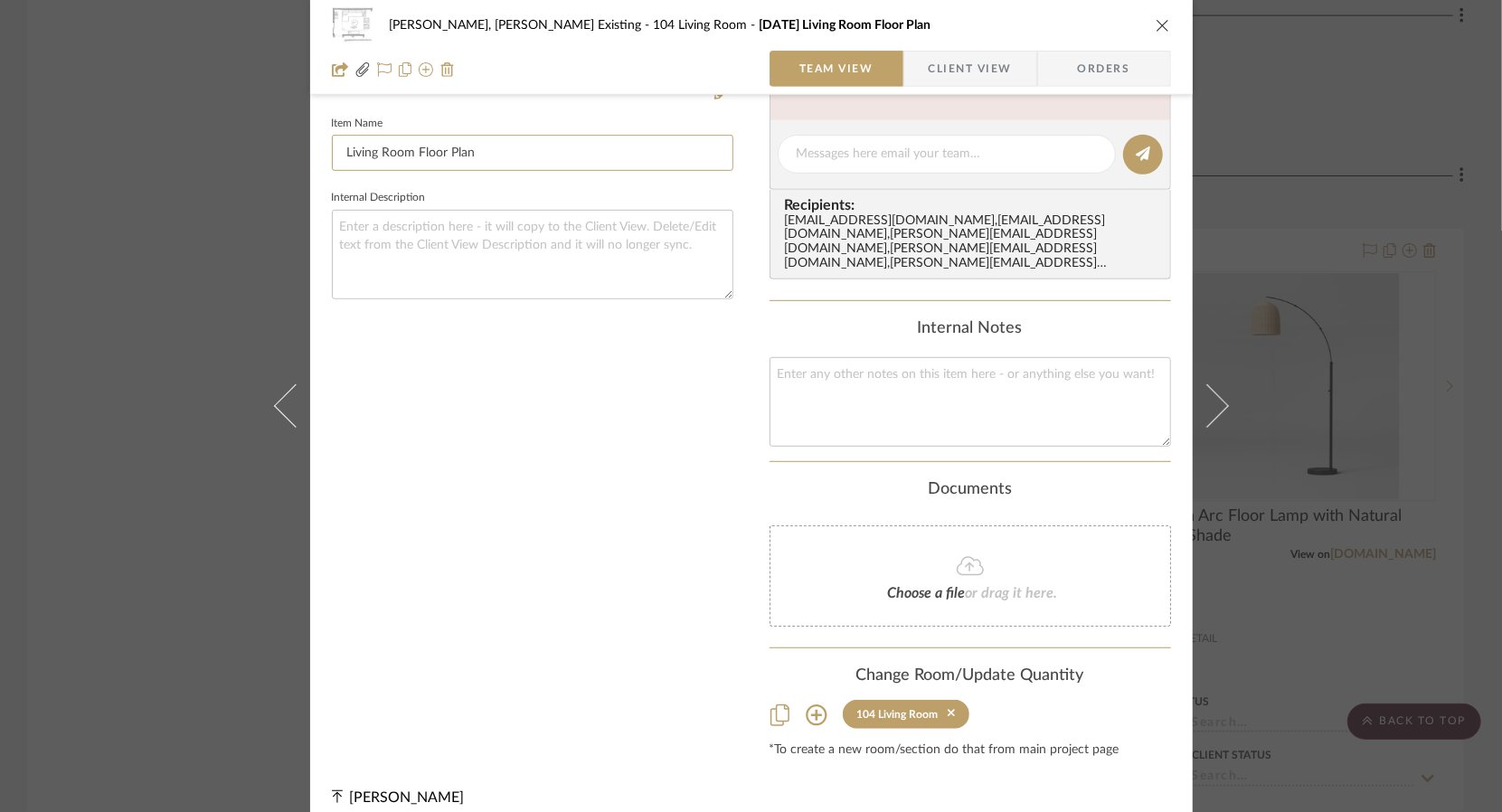
type input "Living Room Floor Plan"
click at [682, 552] on div "5.9.2022...ing Room.pdf 5.9.2022...ing Room.pdf 1 / 2 Team-Facing Details Item …" at bounding box center [533, 196] width 402 height 1122
click at [1156, 24] on icon "close" at bounding box center [1163, 25] width 14 height 14
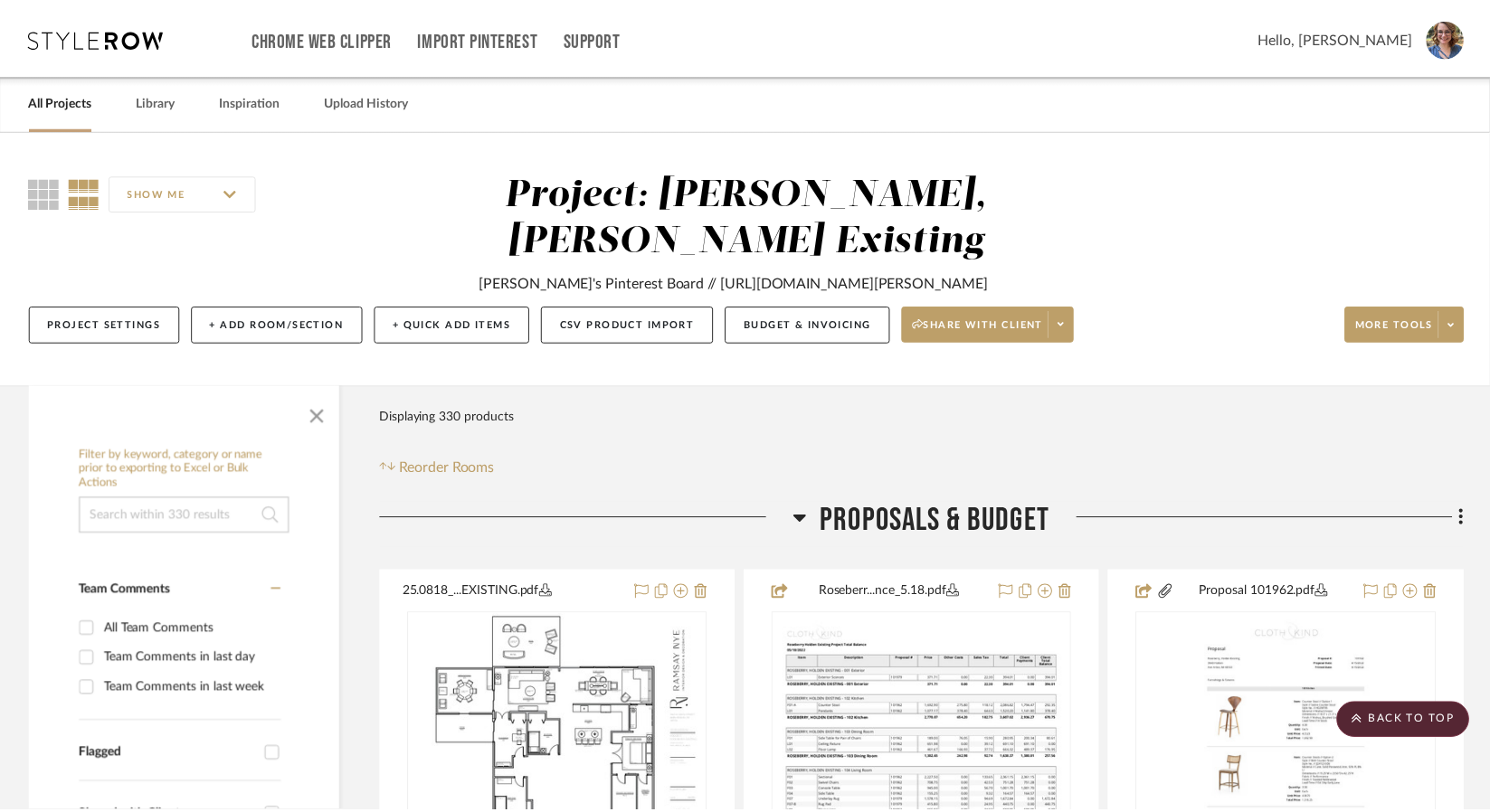
scroll to position [10530, 0]
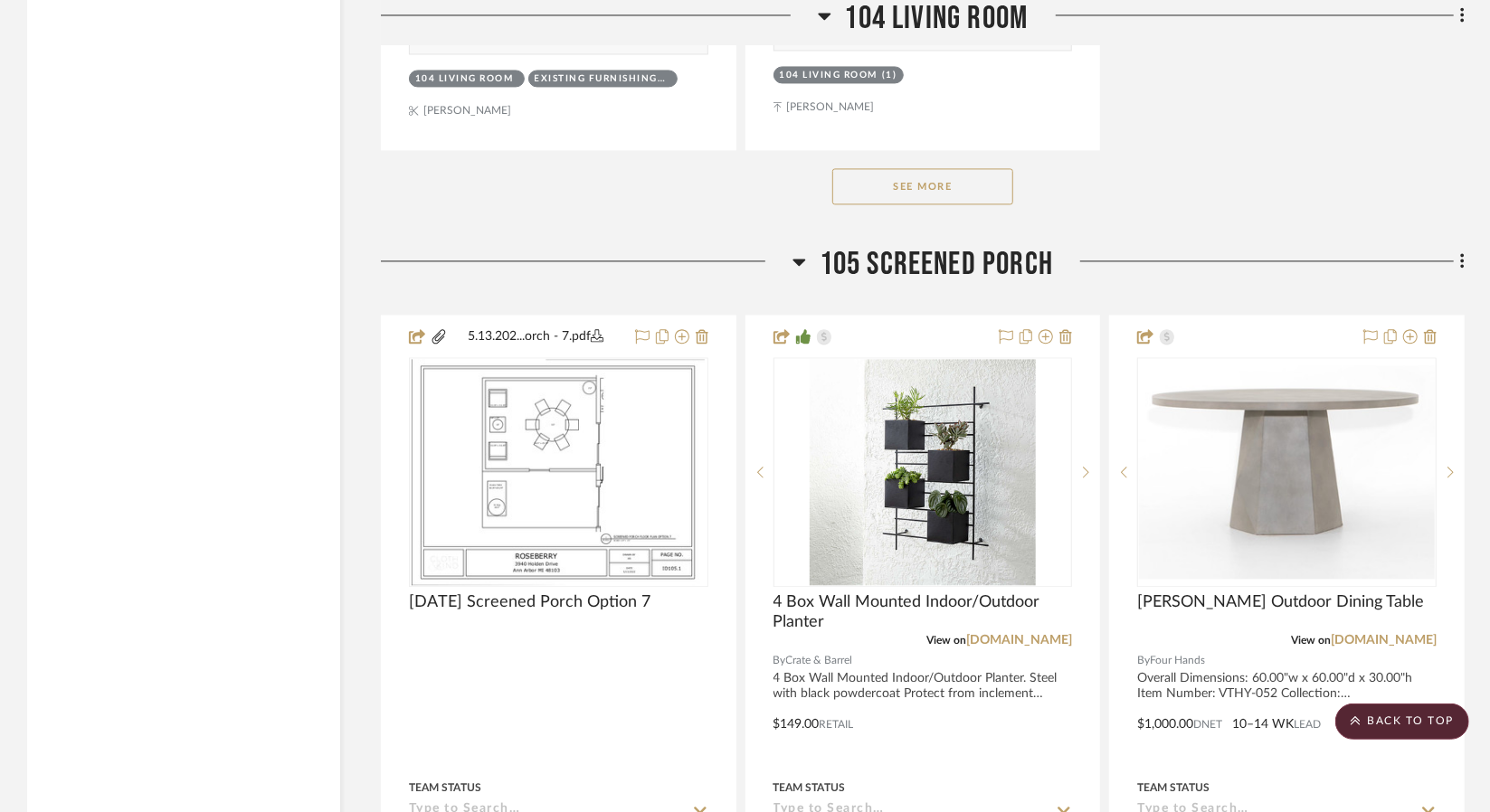
scroll to position [11574, 0]
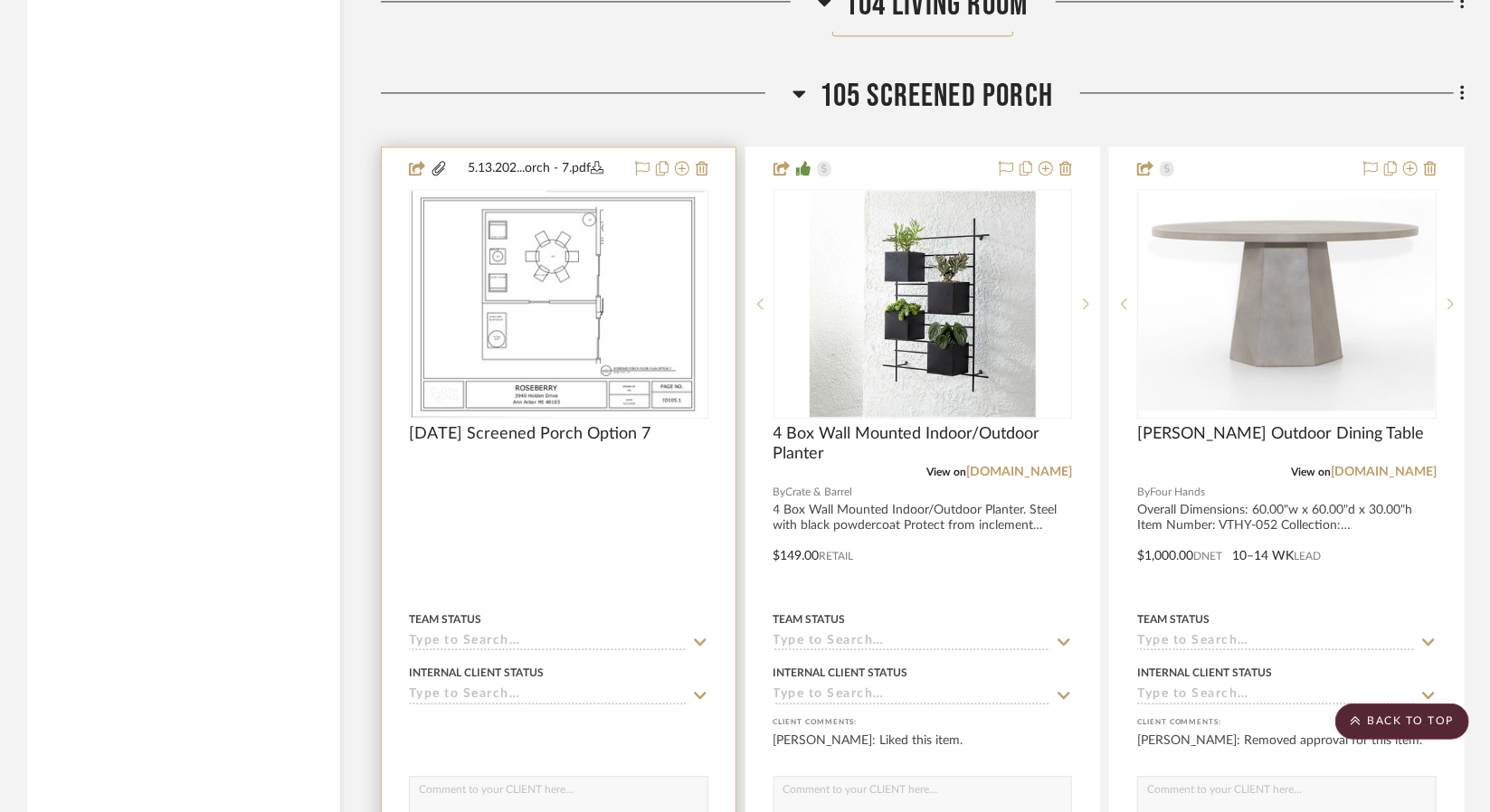
click at [523, 478] on div at bounding box center [558, 543] width 354 height 791
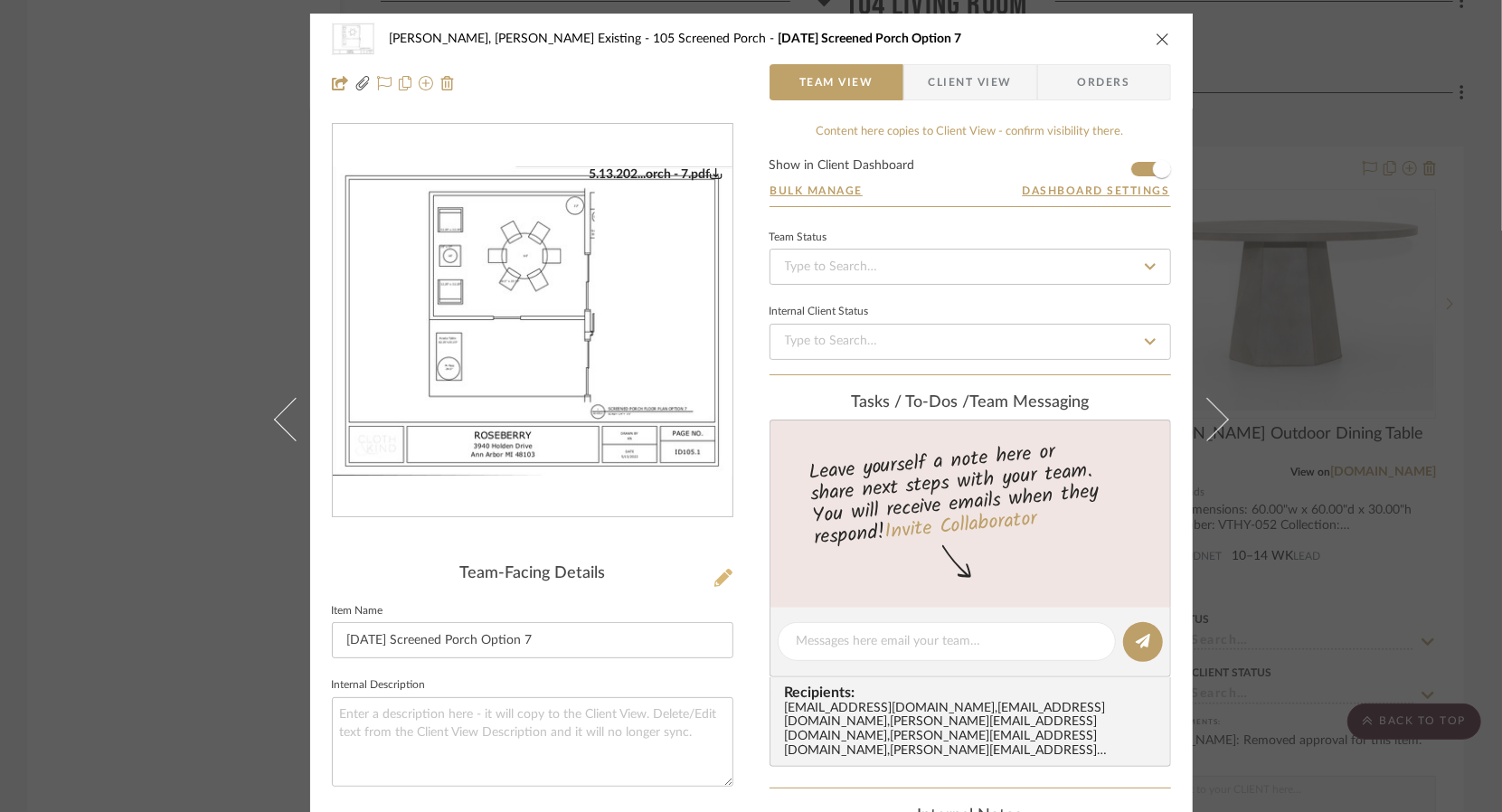
click at [717, 579] on icon at bounding box center [723, 577] width 18 height 18
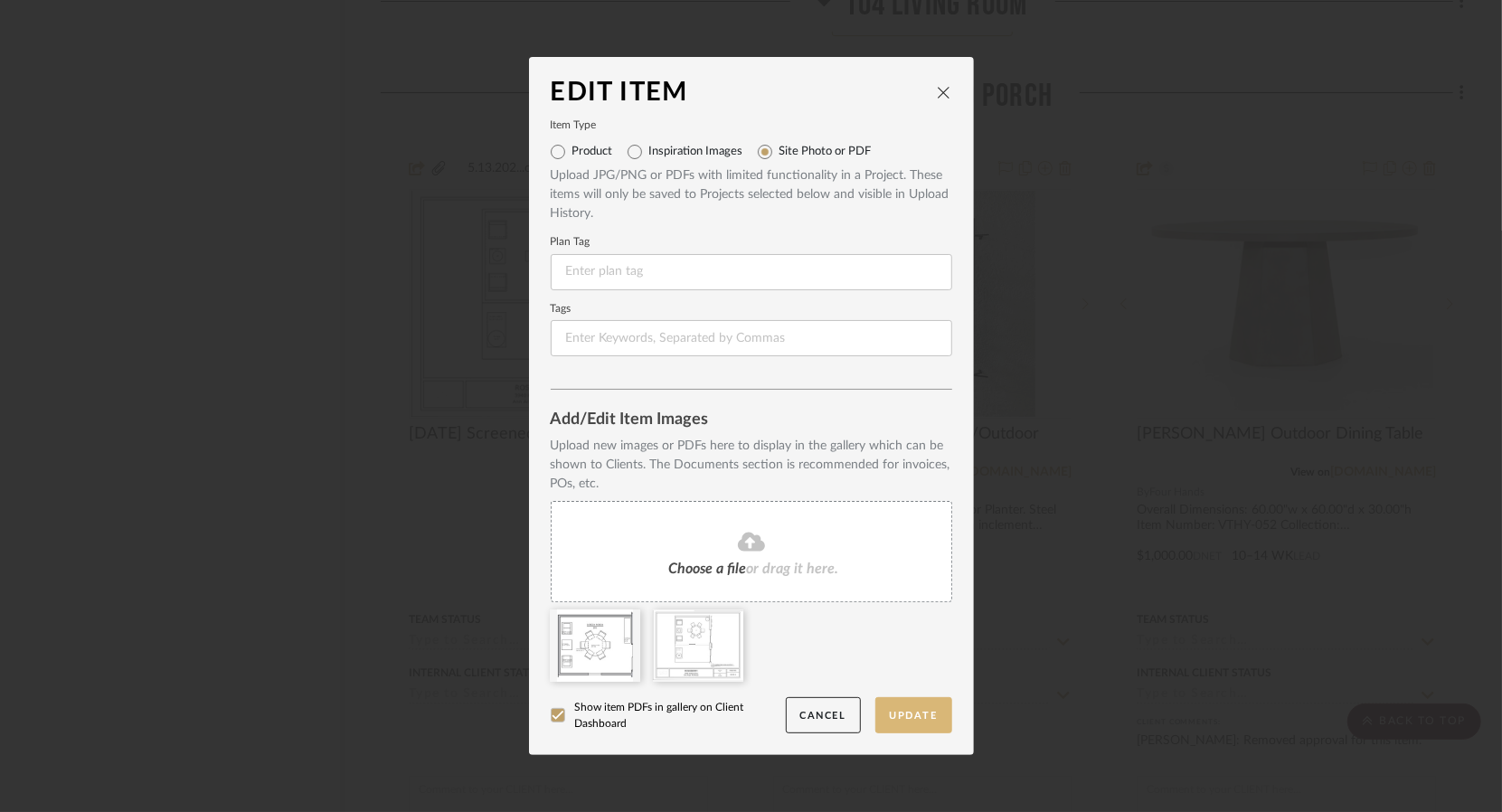
click at [911, 707] on button "Update" at bounding box center [914, 715] width 77 height 37
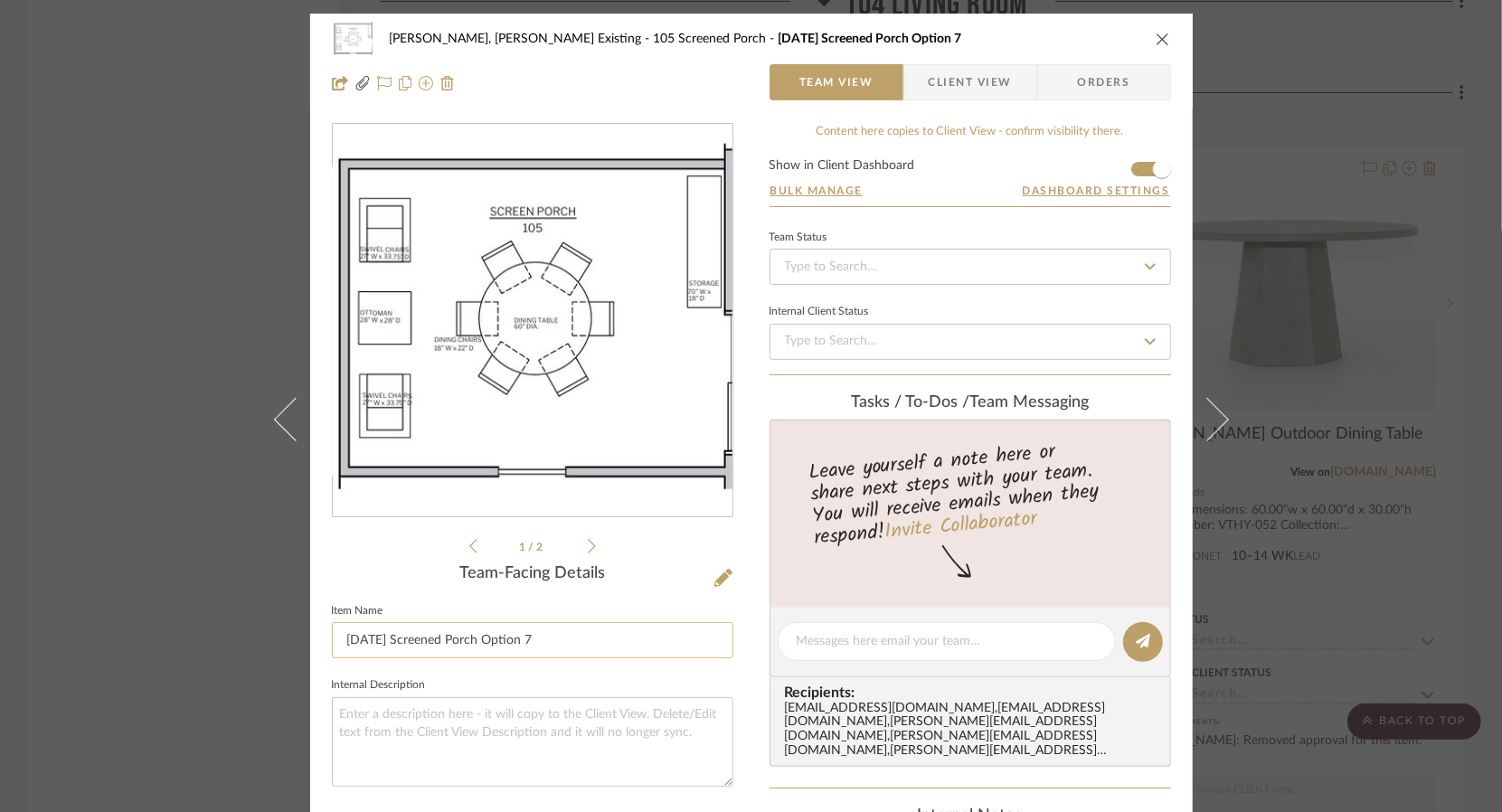
drag, startPoint x: 564, startPoint y: 639, endPoint x: 489, endPoint y: 634, distance: 75.2
click at [489, 634] on input "[DATE] Screened Porch Option 7" at bounding box center [533, 641] width 402 height 36
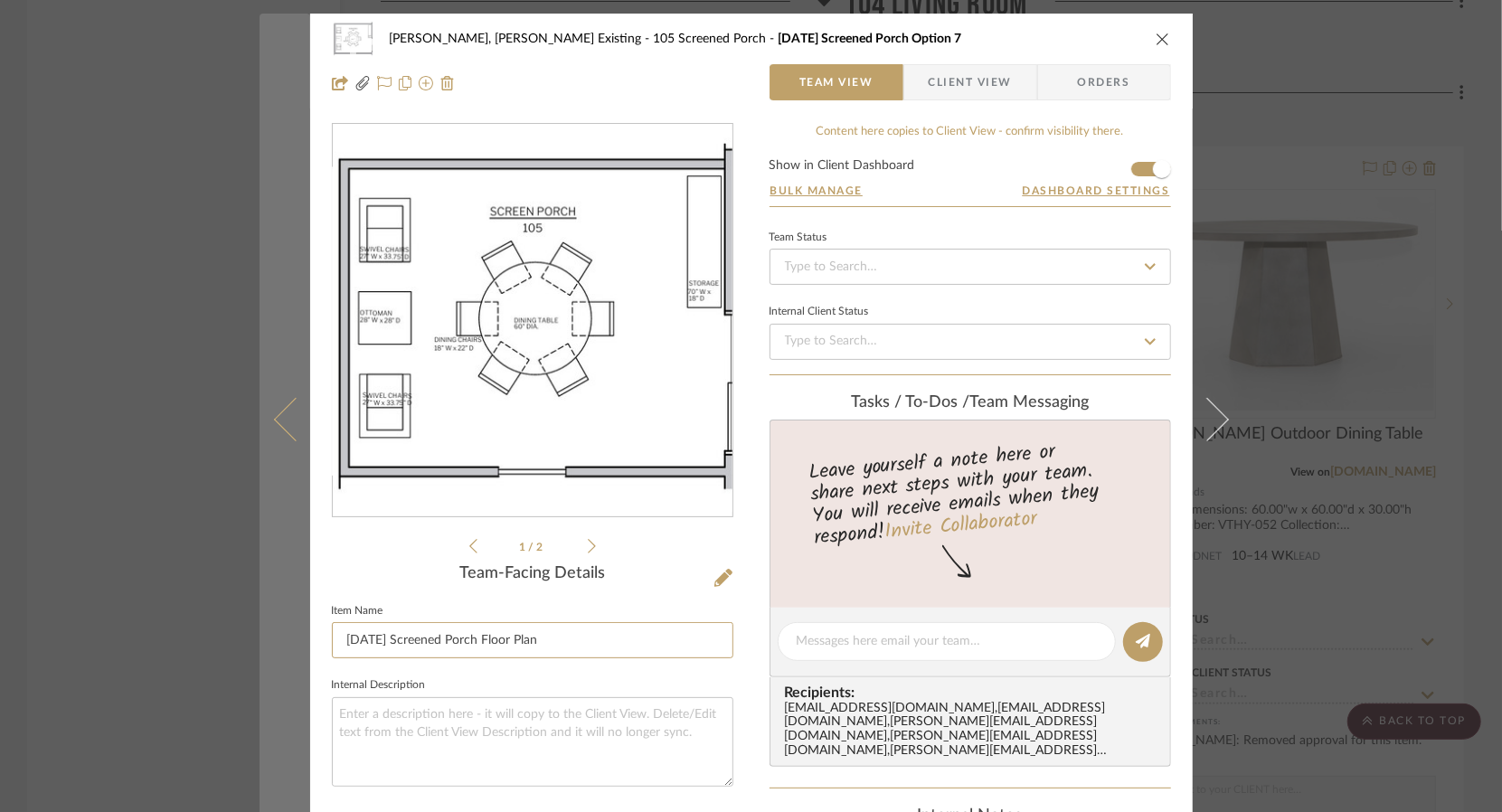
drag, startPoint x: 402, startPoint y: 638, endPoint x: 300, endPoint y: 648, distance: 102.5
click at [300, 648] on mat-dialog-content "[PERSON_NAME], [PERSON_NAME] Existing 105 Screened Porch [DATE] Screened Porch …" at bounding box center [751, 665] width 984 height 1304
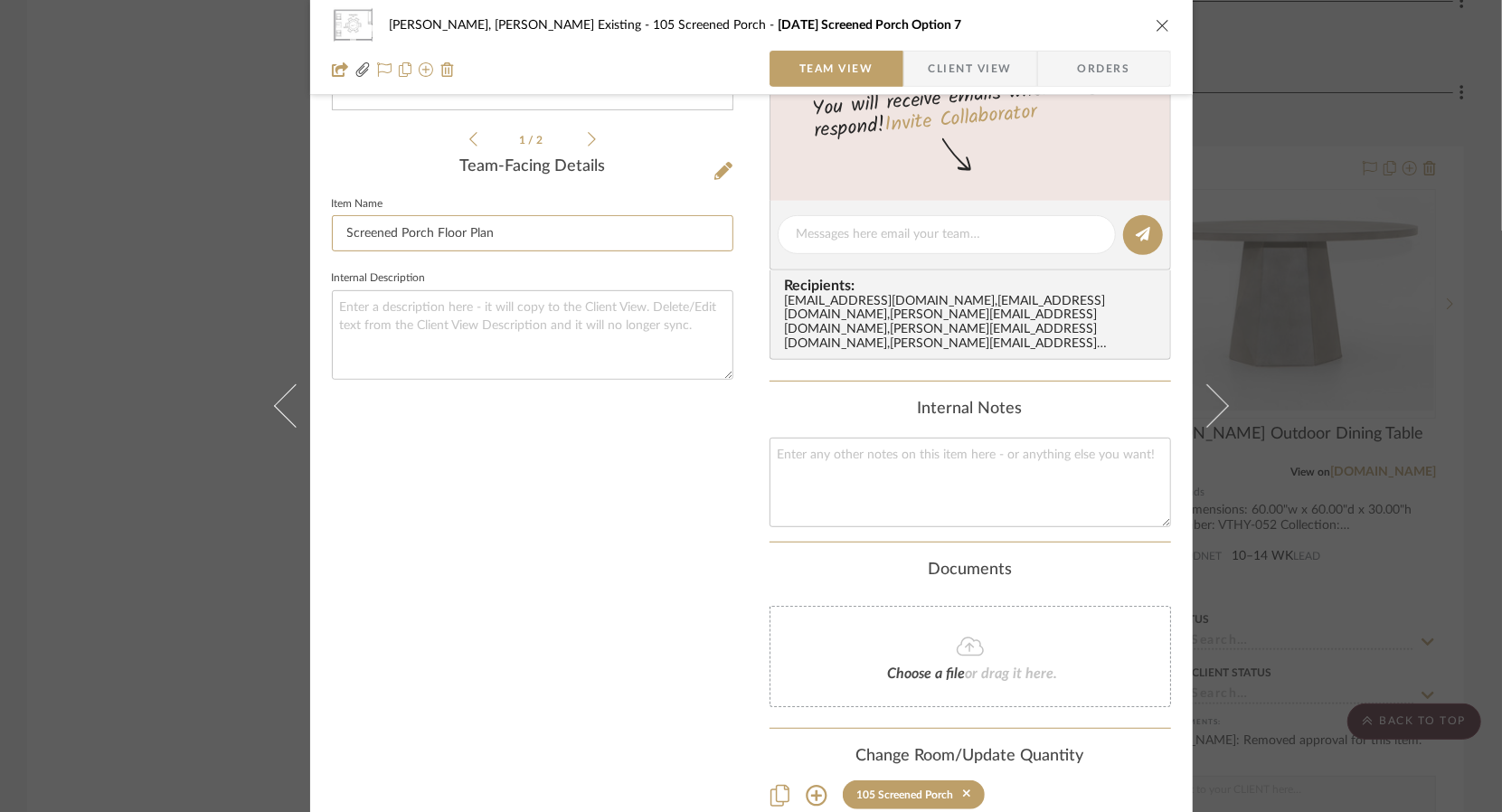
scroll to position [487, 0]
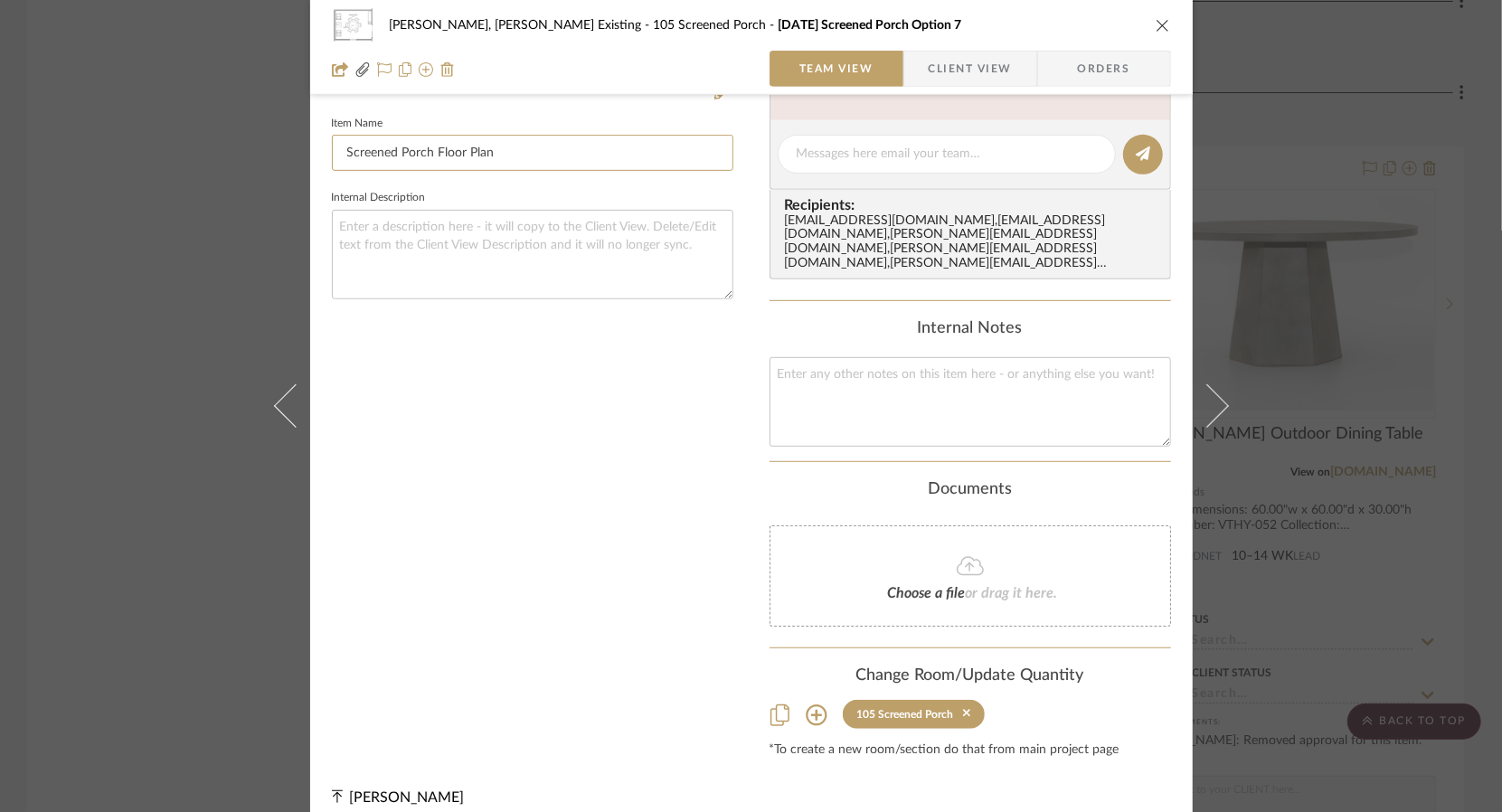
type input "Screened Porch Floor Plan"
click at [566, 576] on div "5.13.202...orch - 7.pdf 5.13.202...orch - 7.pdf 1 / 2 Team-Facing Details Item …" at bounding box center [533, 196] width 402 height 1122
click at [183, 505] on div "[PERSON_NAME], [PERSON_NAME] Existing 105 Screened Porch Screened Porch Floor P…" at bounding box center [751, 406] width 1502 height 812
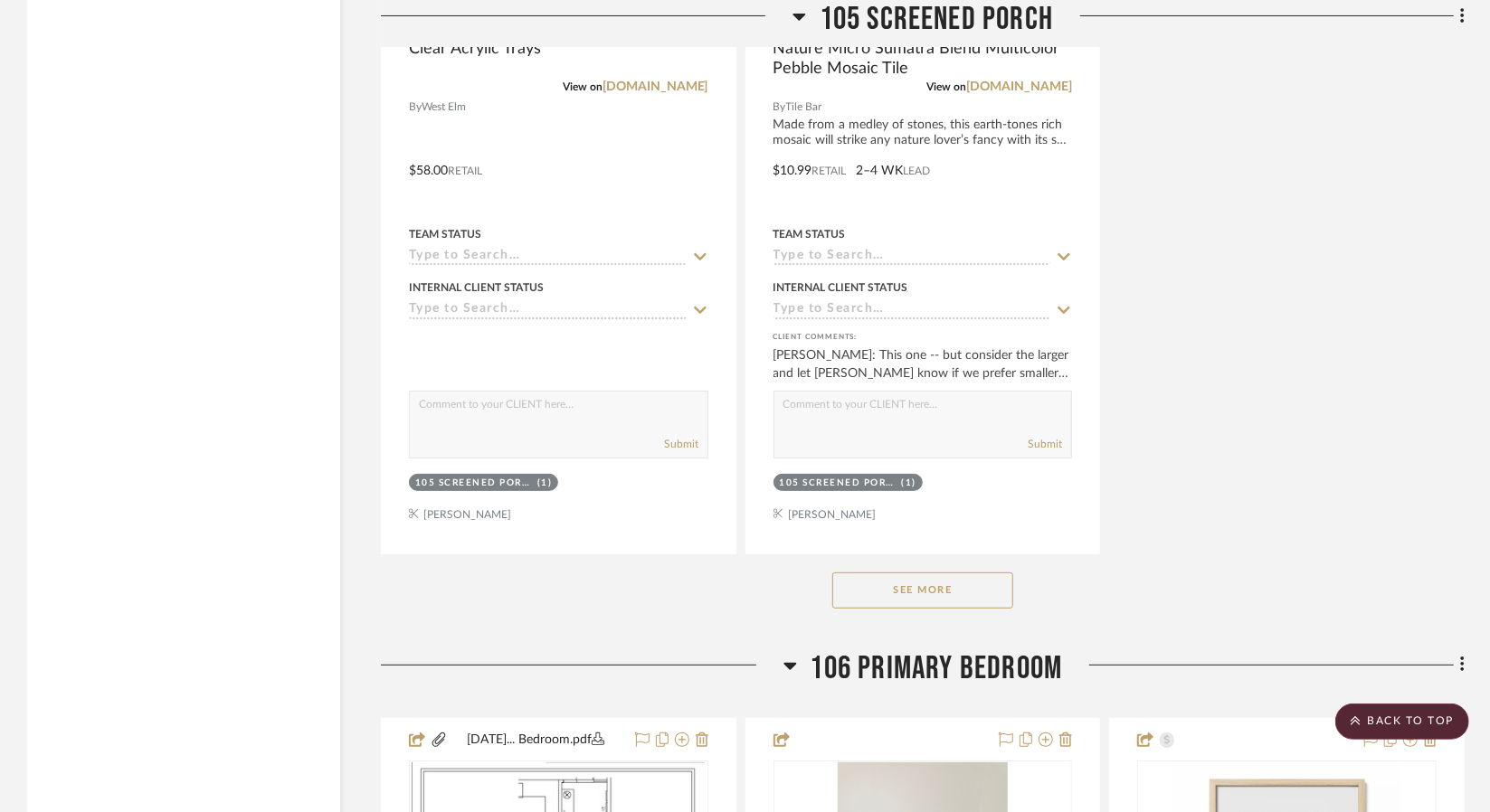
scroll to position [14014, 0]
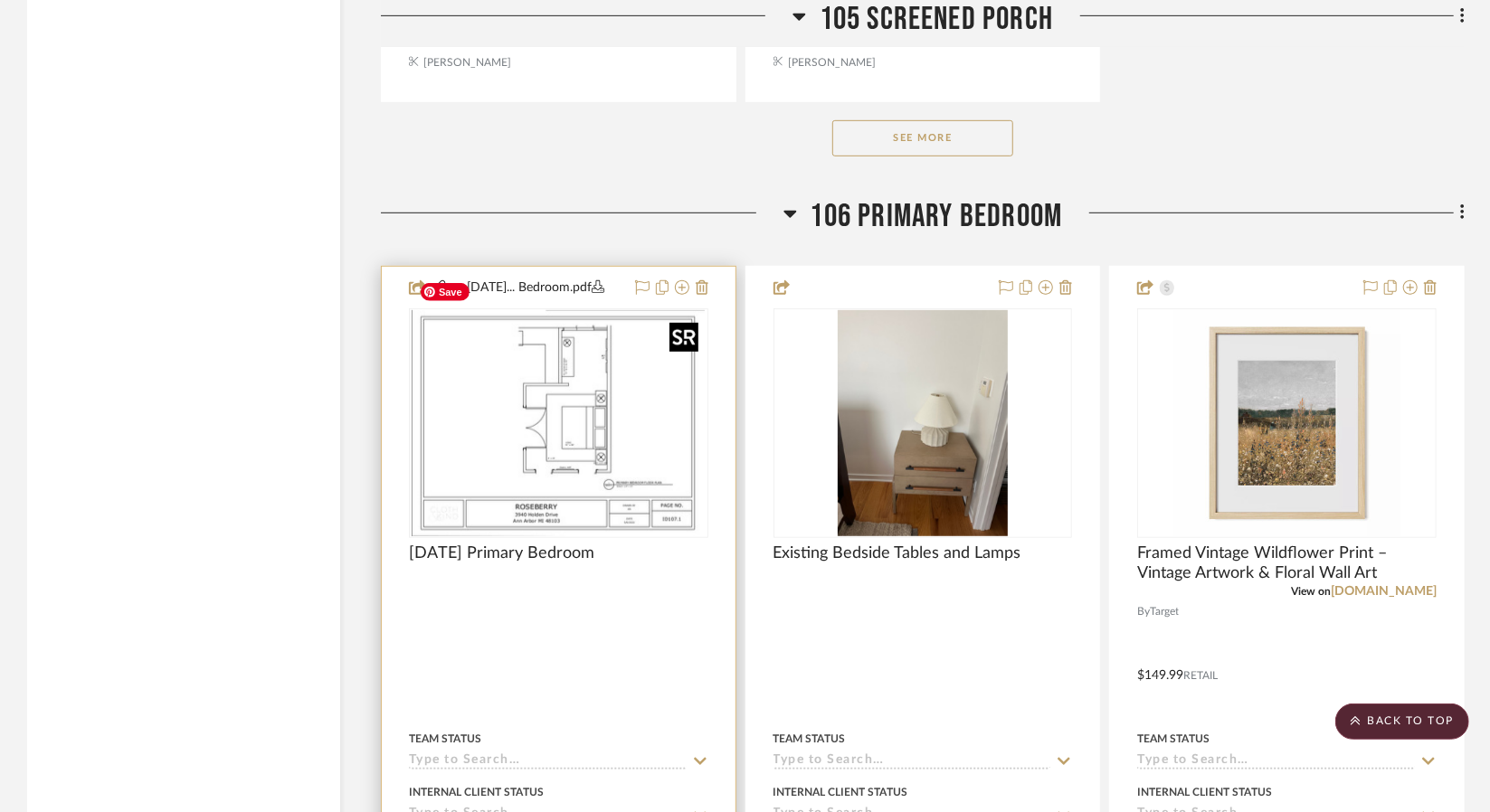
click at [624, 470] on img "0" at bounding box center [557, 423] width 293 height 226
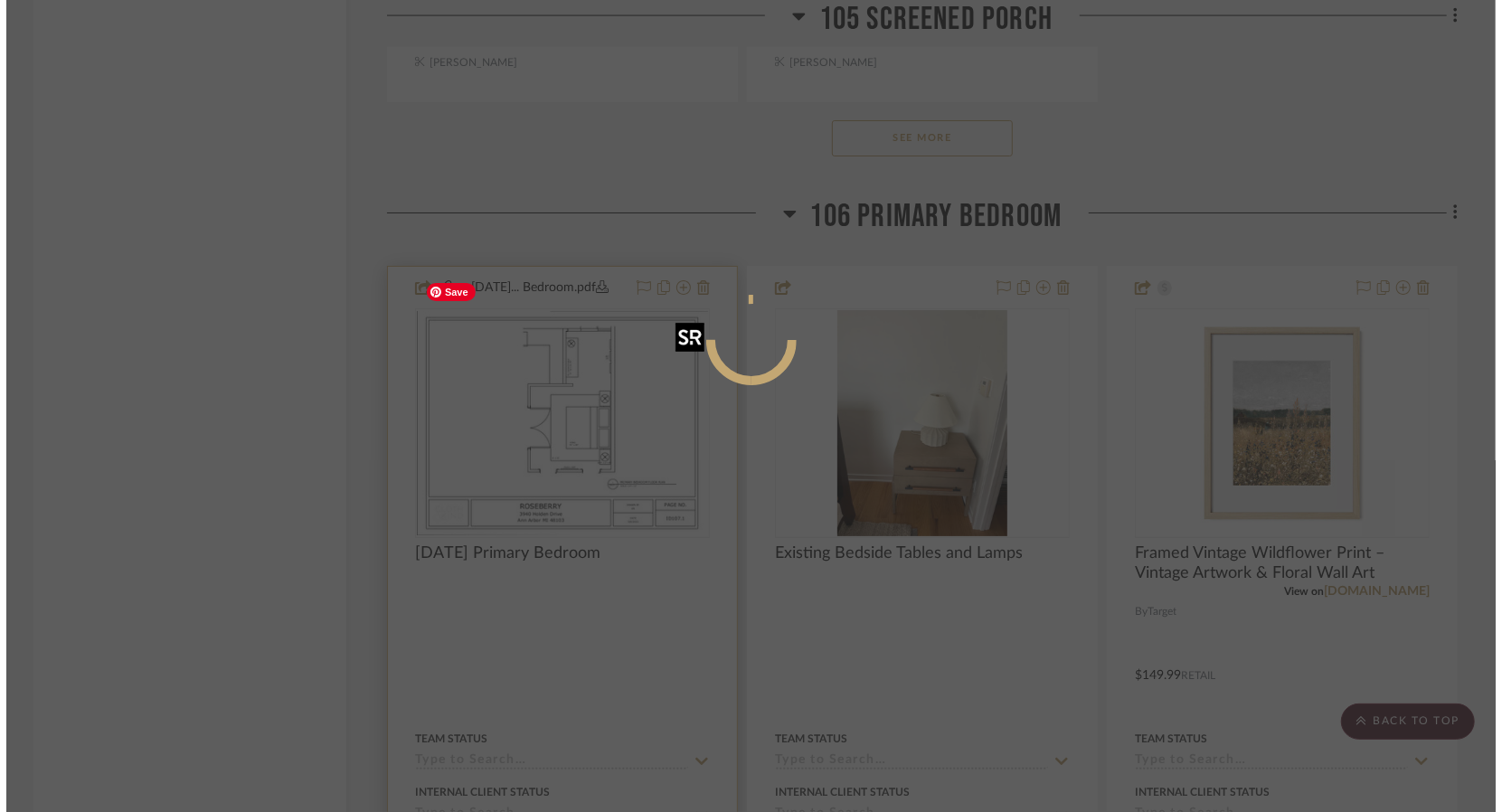
scroll to position [0, 0]
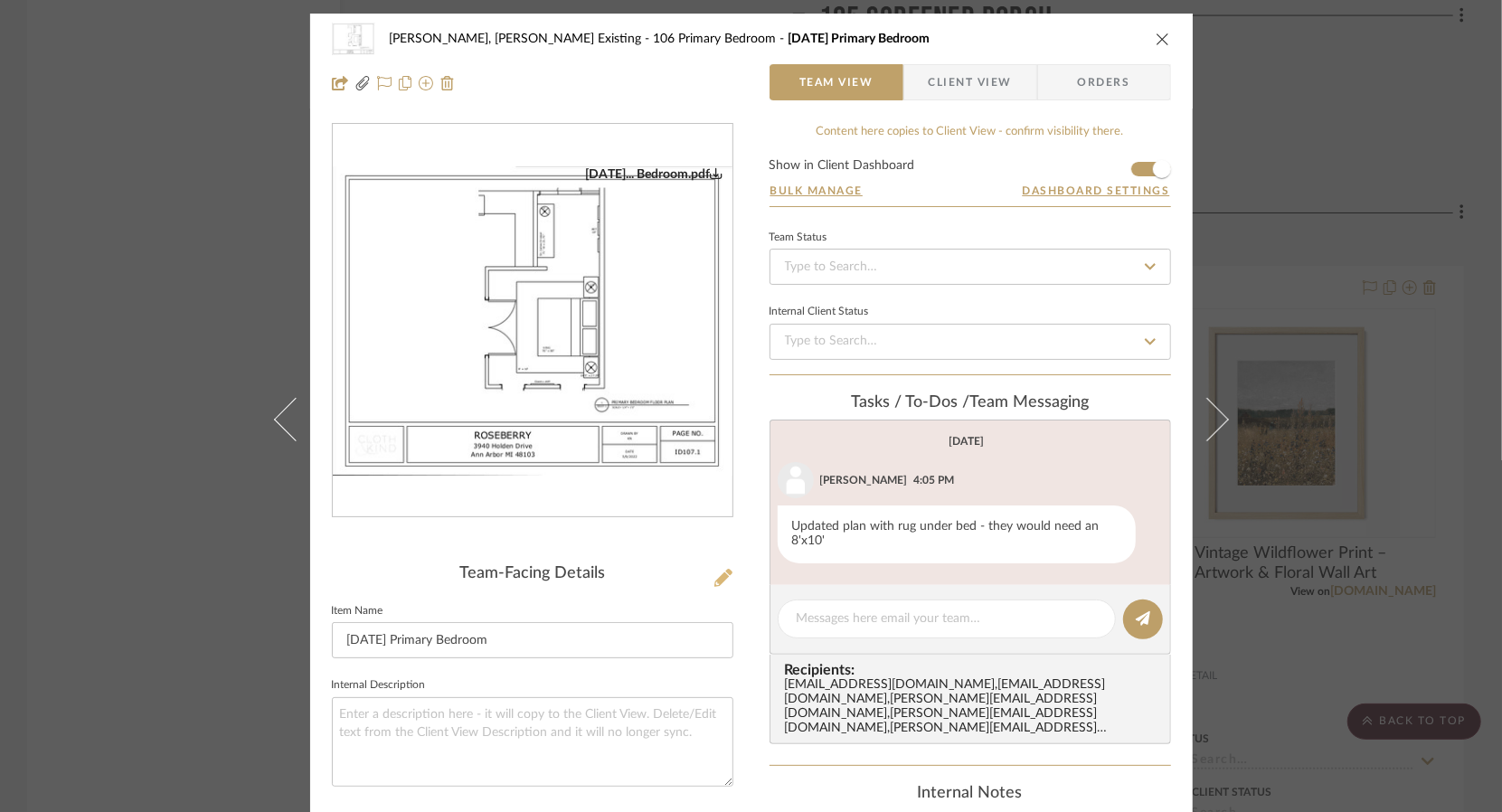
click at [715, 571] on icon at bounding box center [723, 577] width 18 height 18
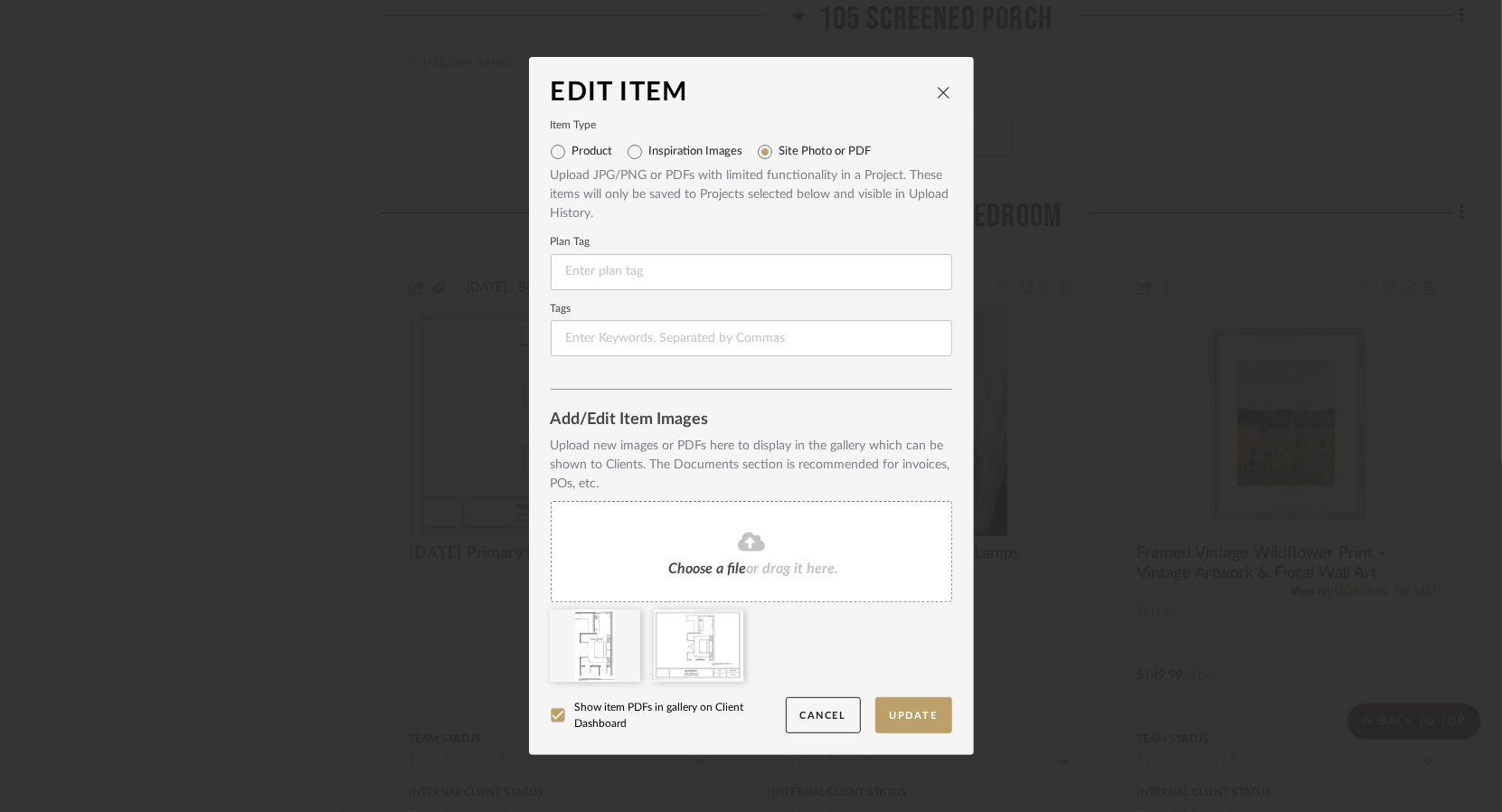
click at [355, 591] on div "Edit Item Item Type Product Inspiration Images Site Photo or PDF Upload JPG/PNG…" at bounding box center [751, 406] width 1502 height 812
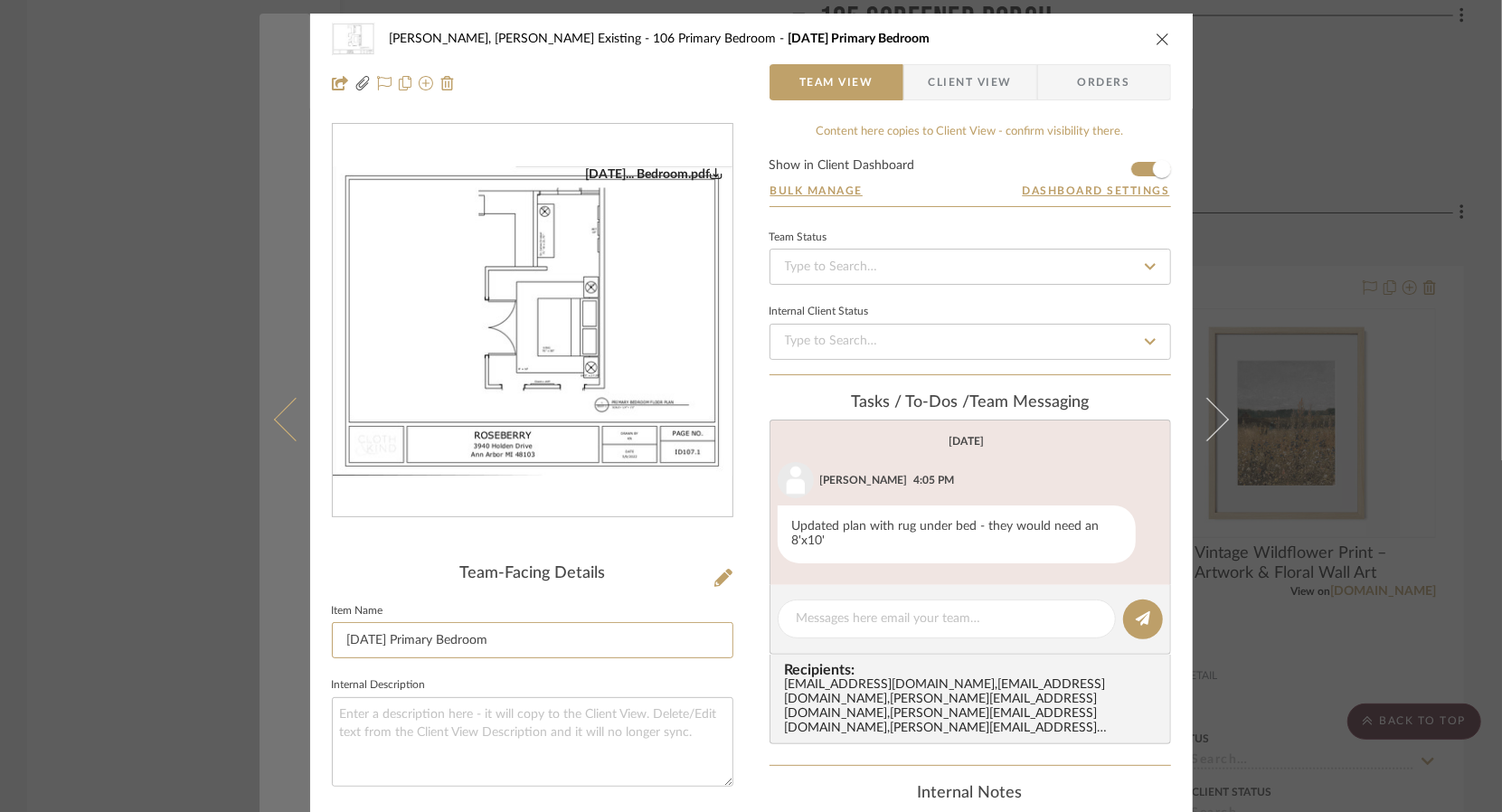
drag, startPoint x: 392, startPoint y: 636, endPoint x: 253, endPoint y: 640, distance: 139.1
click at [260, 640] on mat-dialog-content "[PERSON_NAME], [PERSON_NAME] Existing 106 Primary Bedroom [DATE] Primary Bedroo…" at bounding box center [751, 654] width 984 height 1281
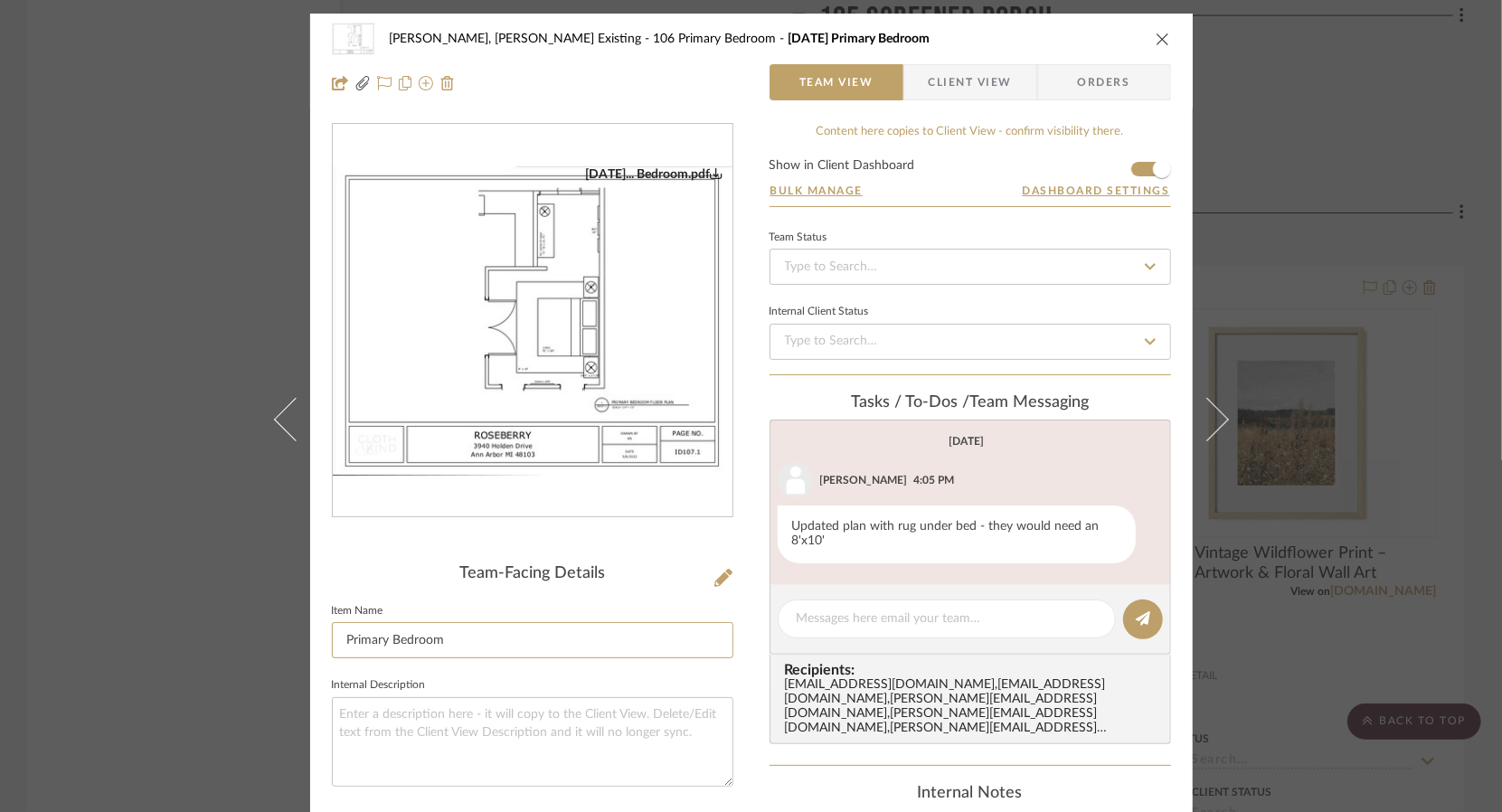
type input "Primary Bedroom"
click at [179, 658] on div "[PERSON_NAME], [PERSON_NAME] Existing 106 Primary Bedroom [DATE] Primary Bedroo…" at bounding box center [751, 406] width 1502 height 812
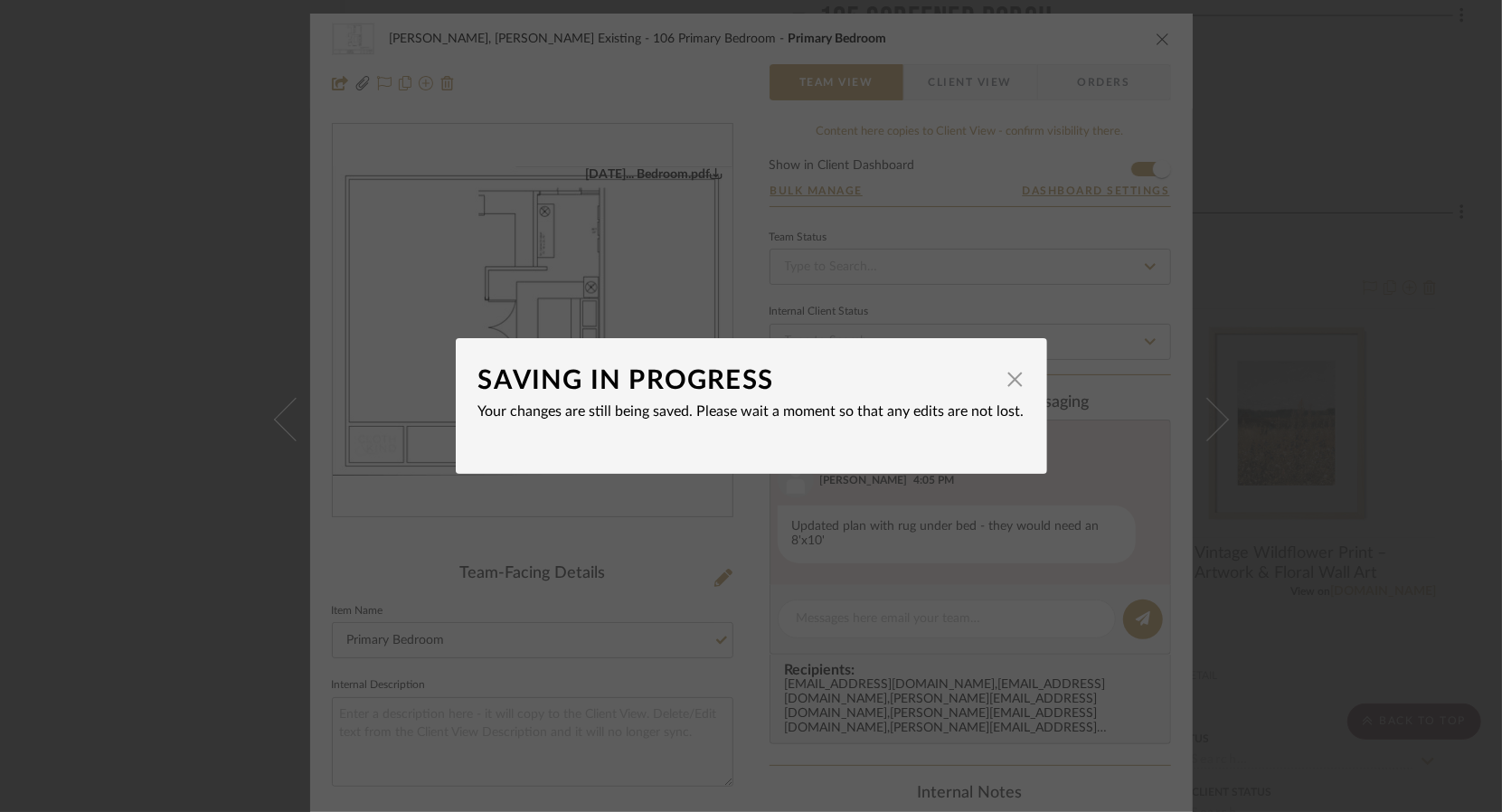
click at [219, 623] on div "SAVING IN PROGRESS × Your changes are still being saved. Please wait a moment s…" at bounding box center [751, 406] width 1502 height 812
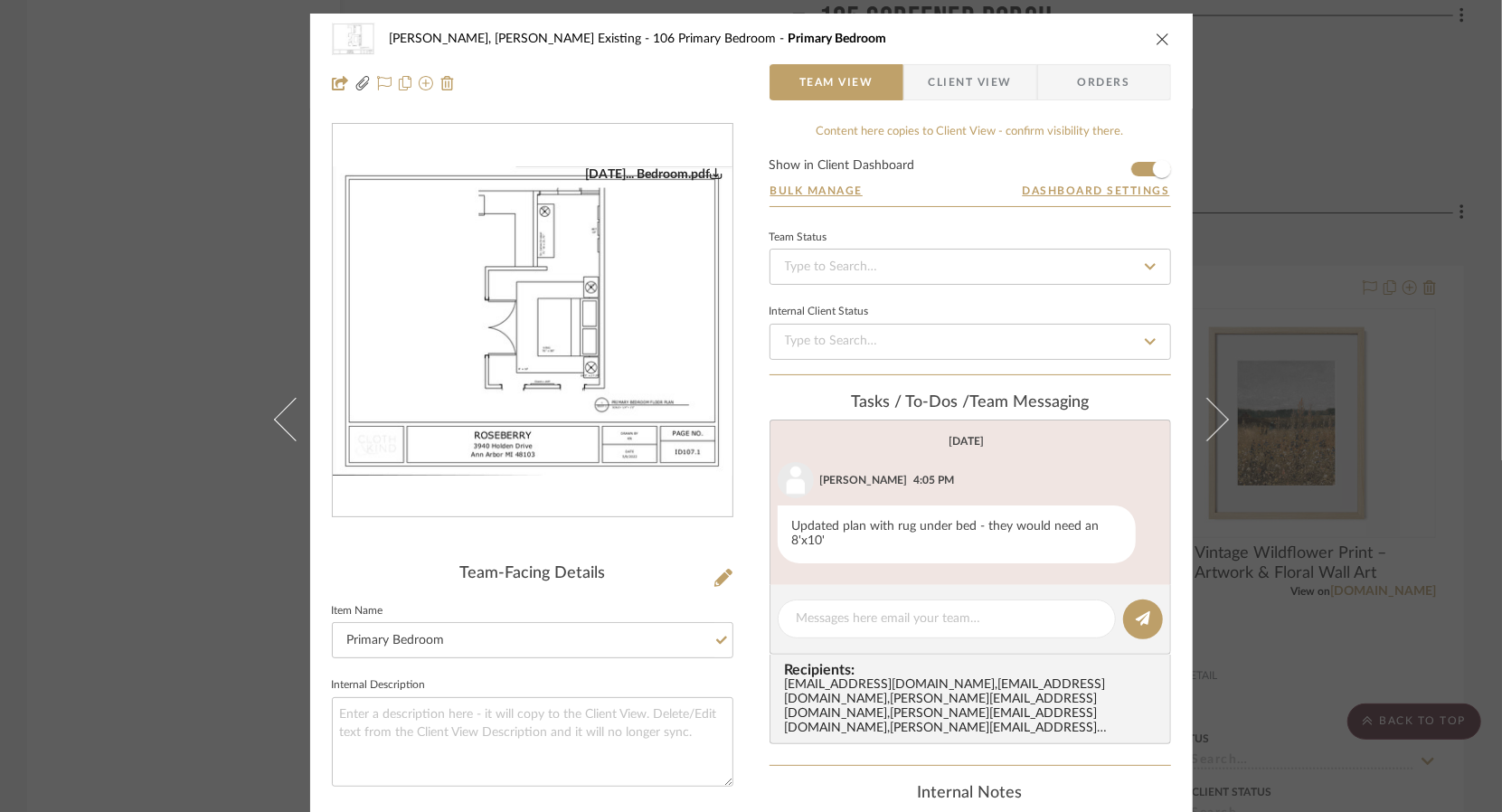
click at [219, 623] on div "[PERSON_NAME], [PERSON_NAME] Existing 106 Primary Bedroom Primary Bedroom Team …" at bounding box center [751, 406] width 1502 height 812
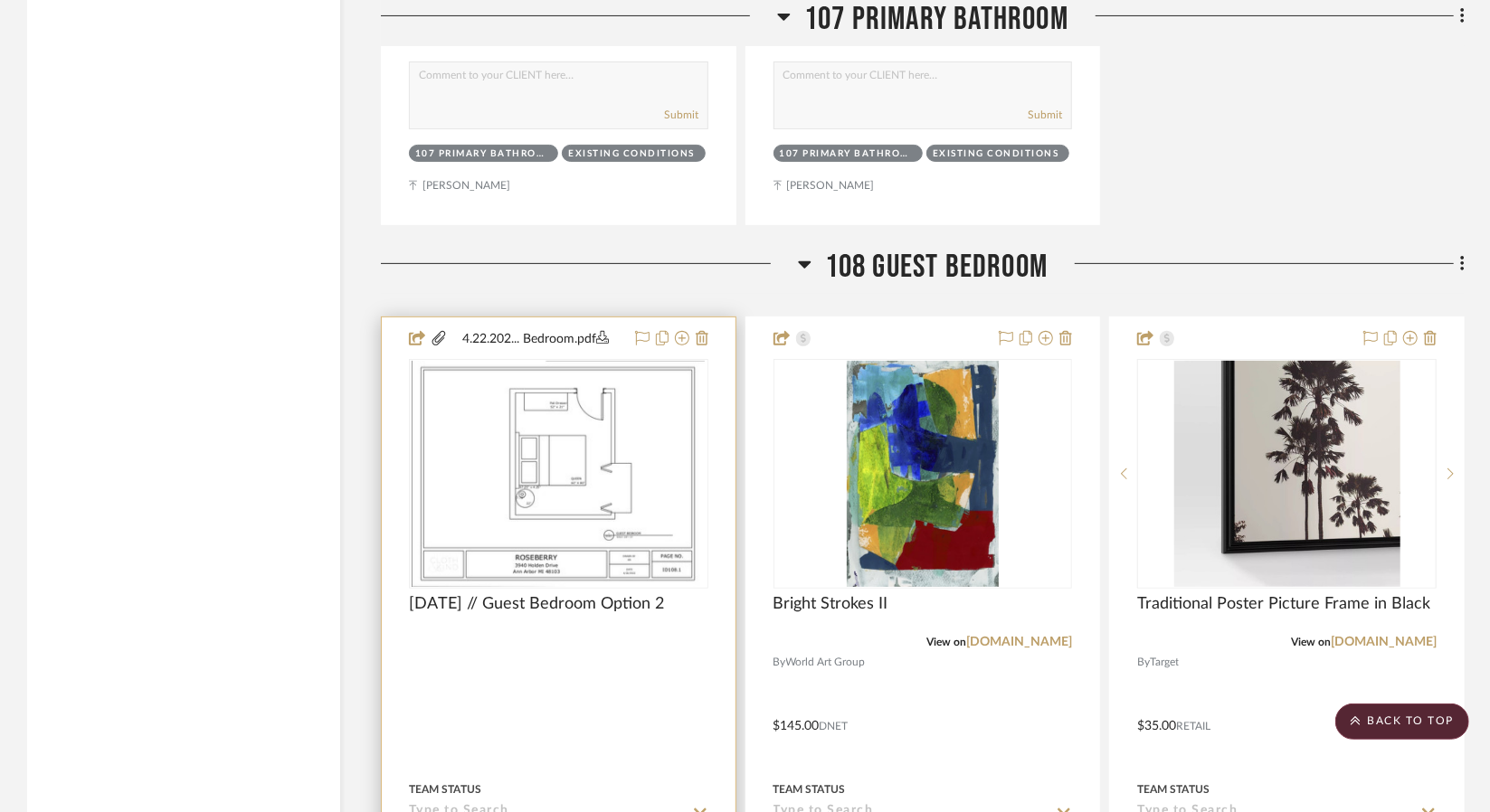
scroll to position [18203, 0]
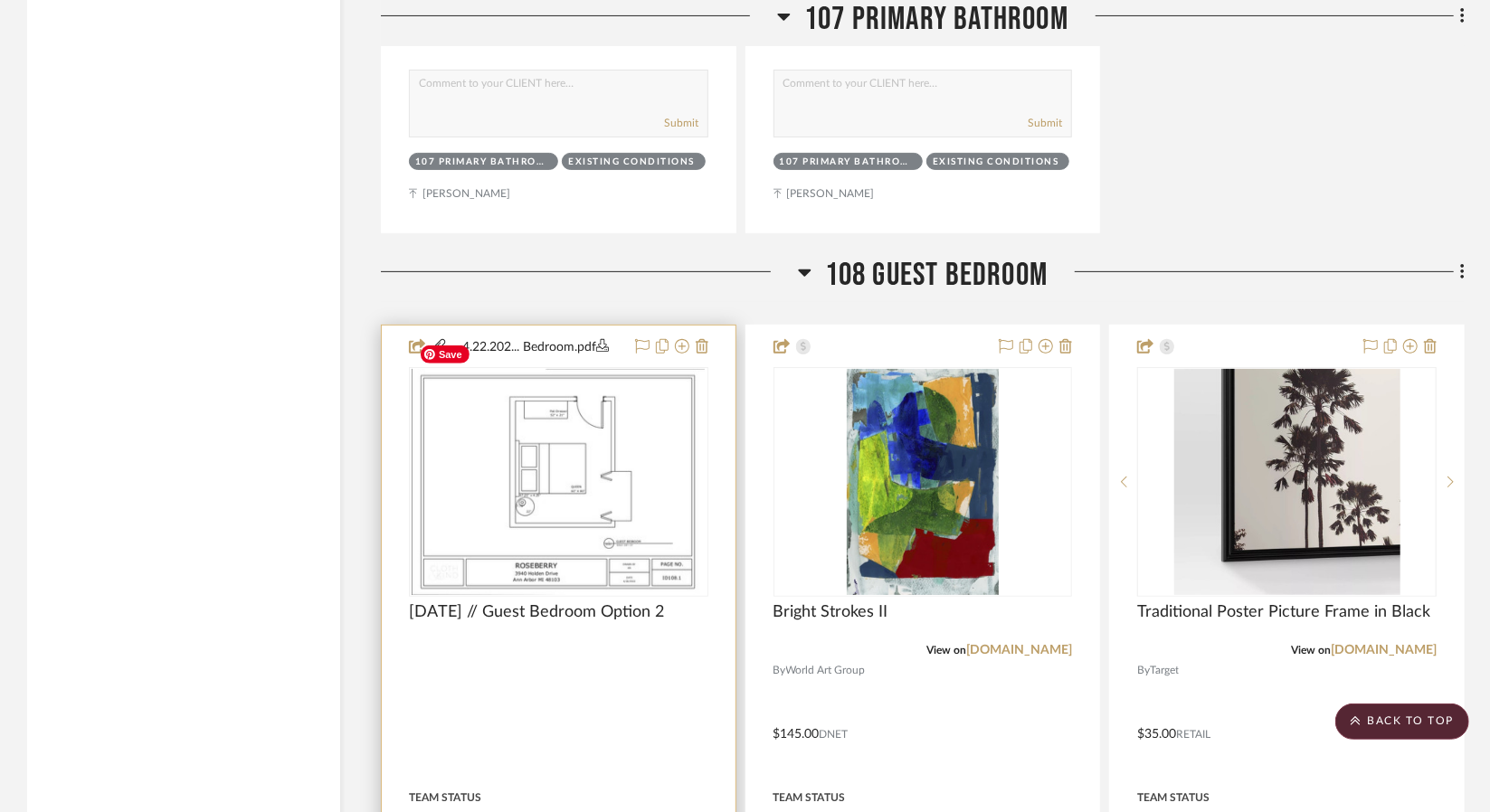
click at [614, 603] on div "[DATE] // Guest Bedroom Option 2" at bounding box center [558, 623] width 300 height 40
click at [593, 463] on img "0" at bounding box center [557, 481] width 293 height 226
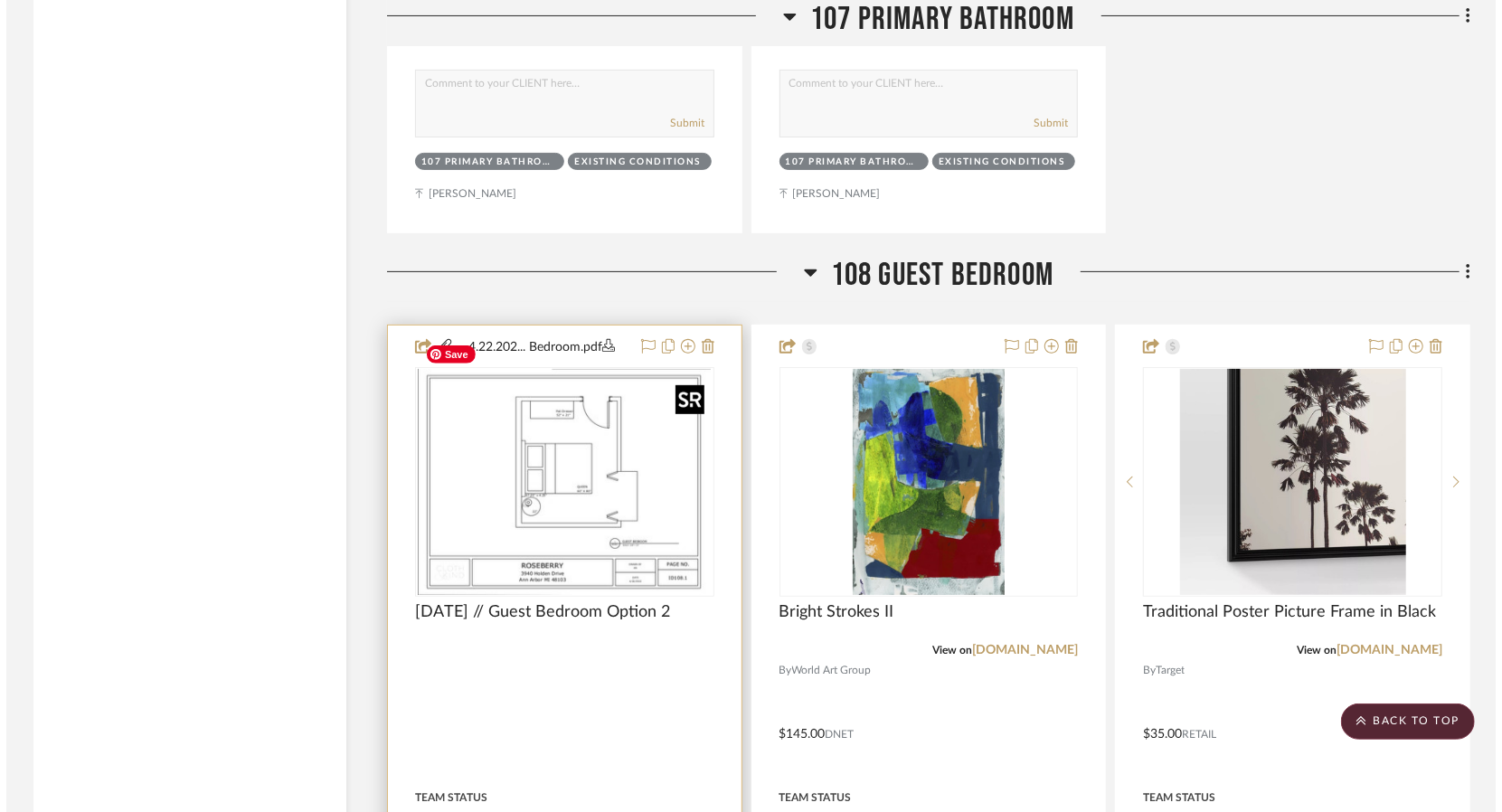
scroll to position [0, 0]
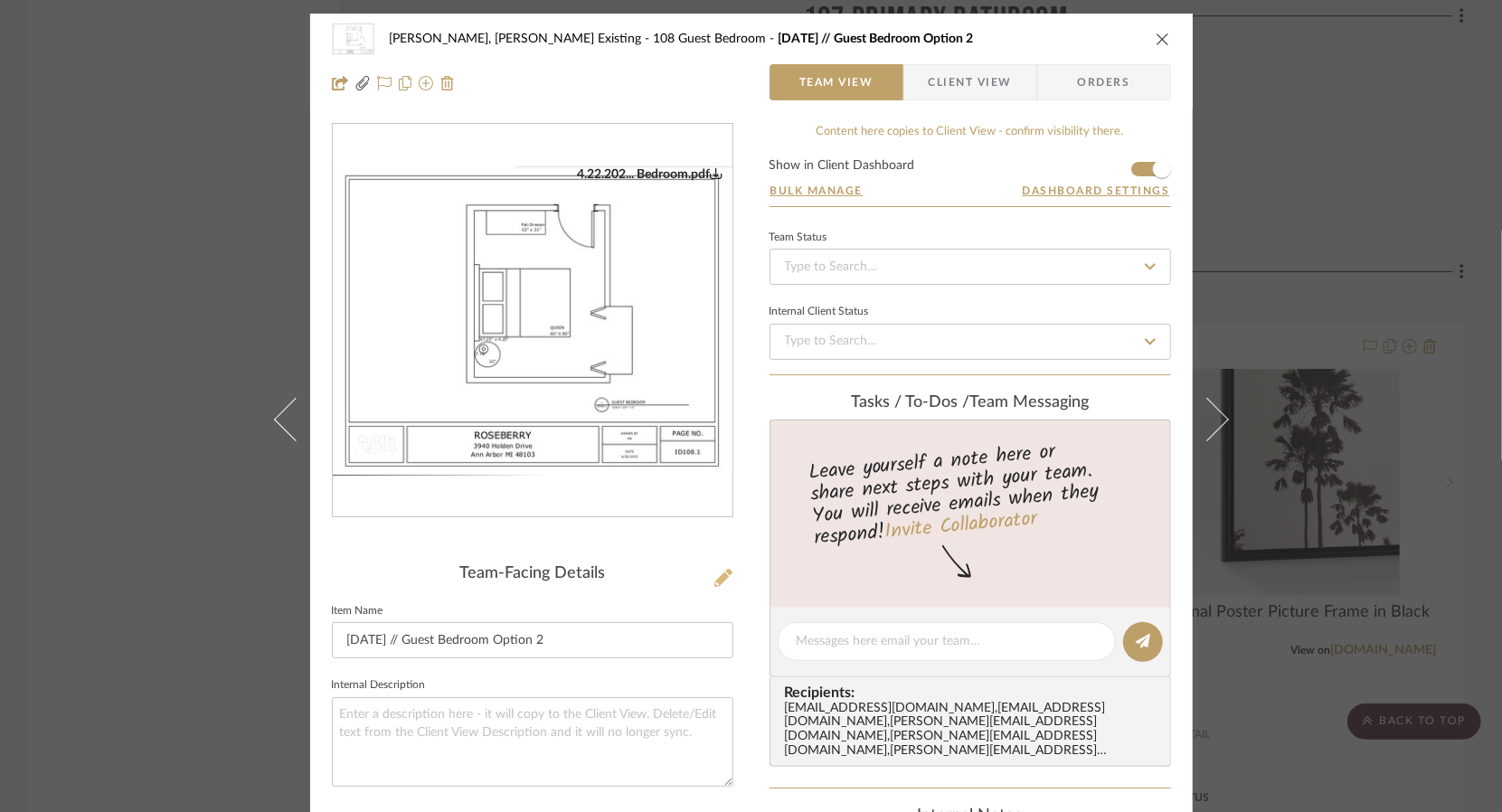
click at [718, 581] on icon at bounding box center [723, 577] width 18 height 18
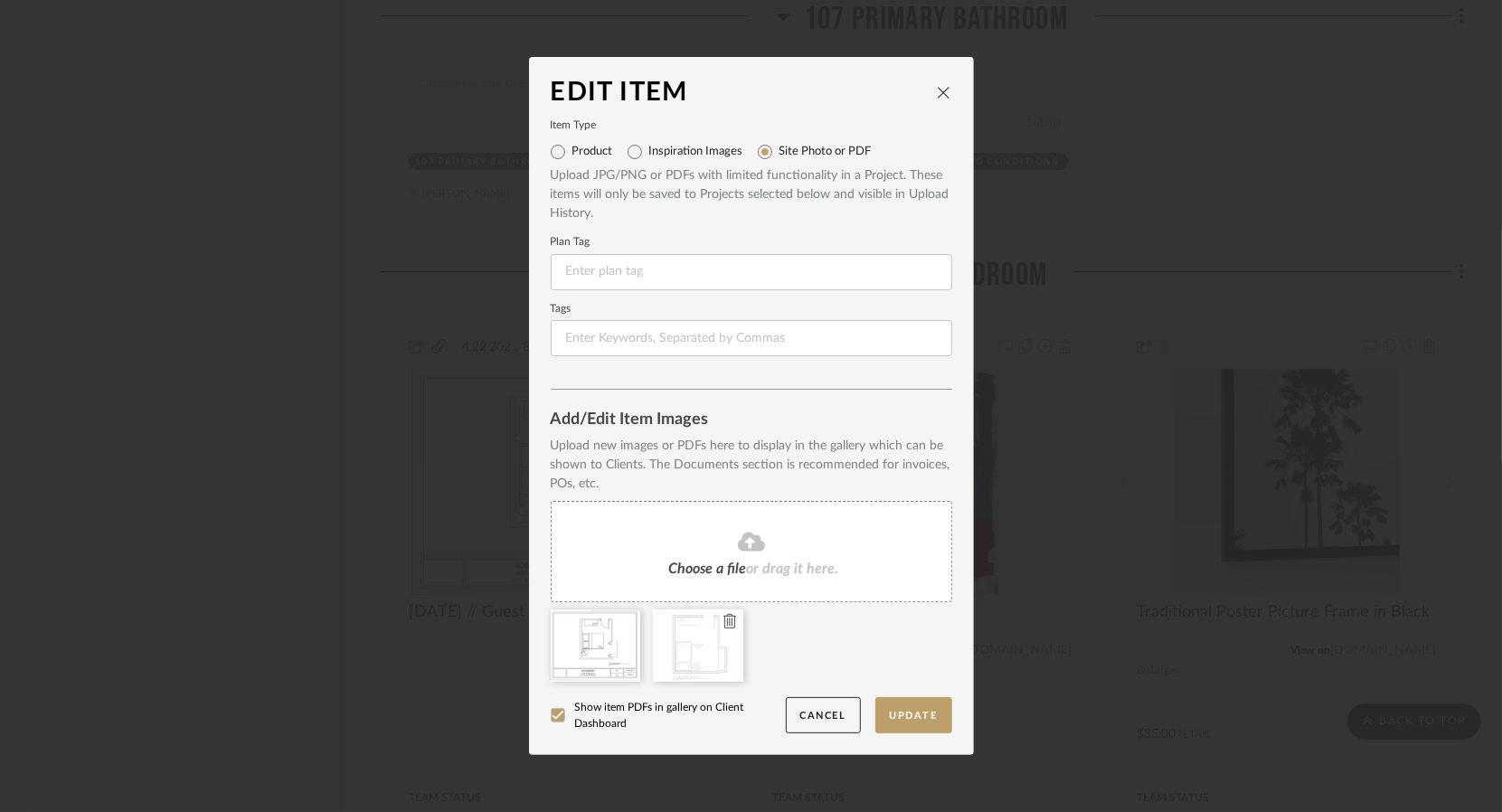
click at [667, 647] on div at bounding box center [697, 645] width 90 height 72
click at [923, 714] on button "Update" at bounding box center [914, 715] width 77 height 37
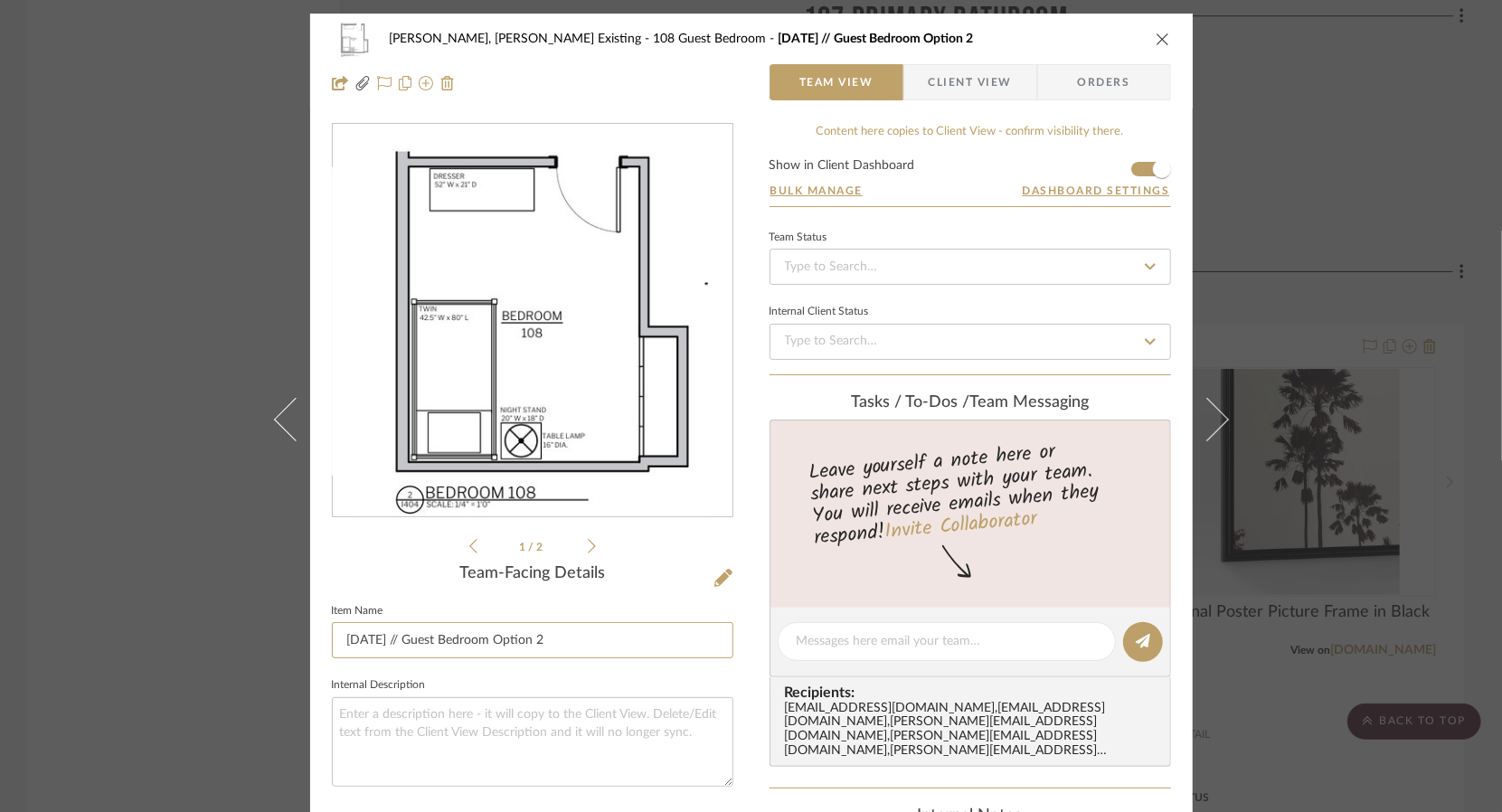
drag, startPoint x: 412, startPoint y: 642, endPoint x: 307, endPoint y: 642, distance: 105.0
click at [310, 642] on div "[PERSON_NAME], [PERSON_NAME] Existing 108 Guest Bedroom [DATE] // Guest Bedroom…" at bounding box center [751, 665] width 882 height 1304
drag, startPoint x: 519, startPoint y: 636, endPoint x: 432, endPoint y: 638, distance: 87.0
click at [432, 638] on input "Guest Bedroom Option 2" at bounding box center [533, 641] width 402 height 36
type input "Guest Bedroom 108"
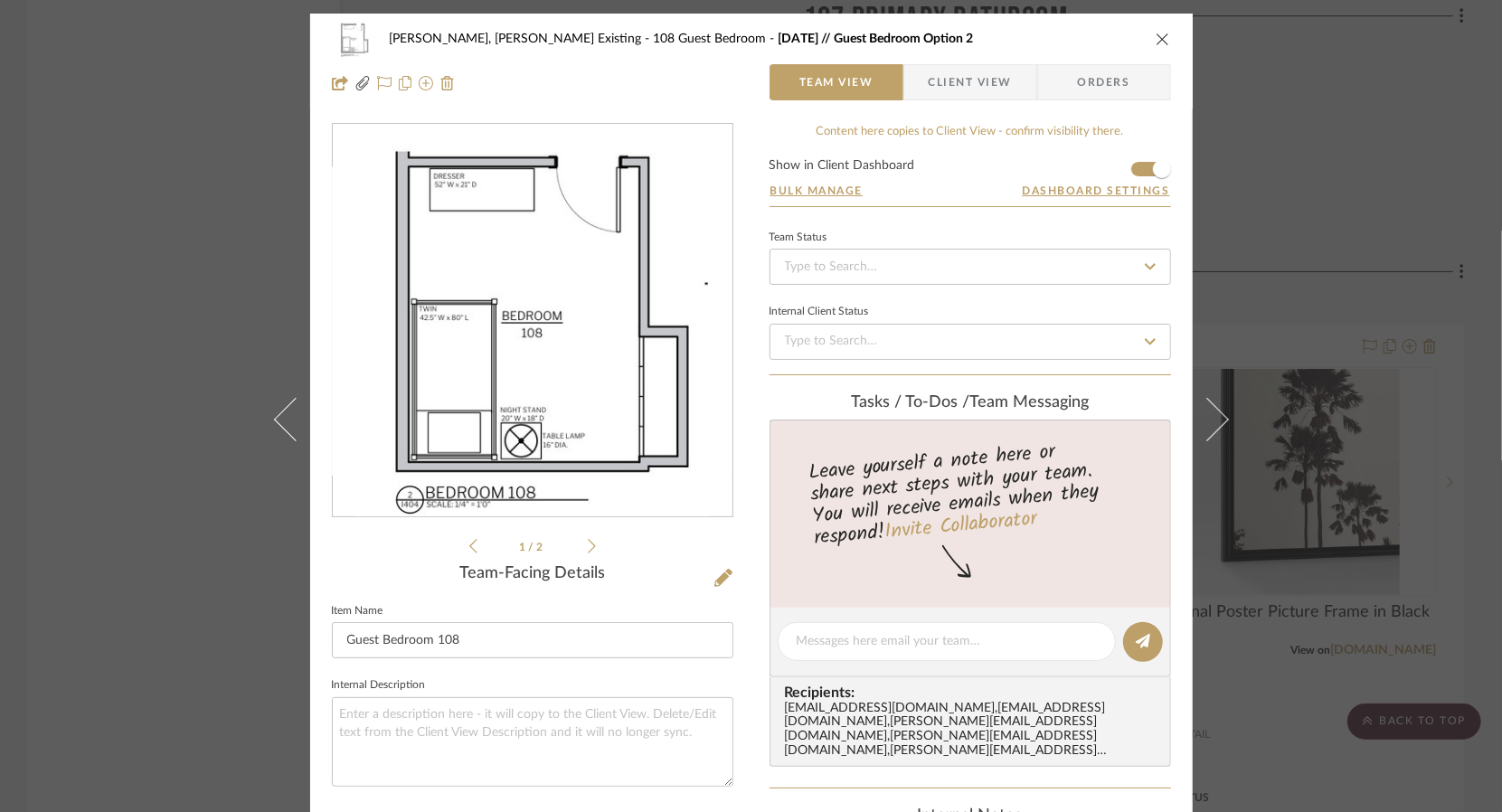
click at [197, 498] on div "[PERSON_NAME], [PERSON_NAME] Existing 108 Guest Bedroom [DATE] // Guest Bedroom…" at bounding box center [751, 406] width 1502 height 812
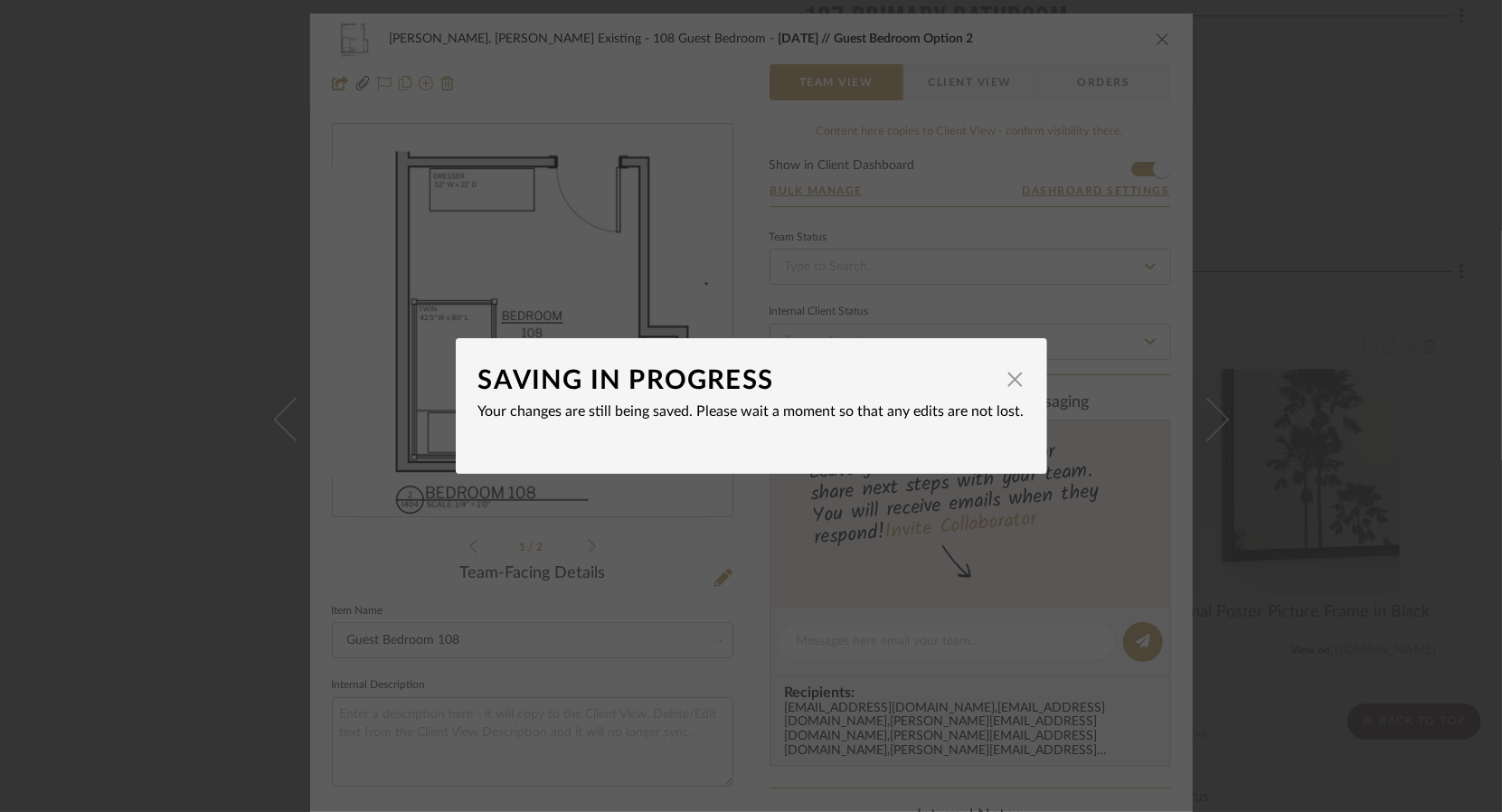
click at [298, 580] on div "SAVING IN PROGRESS × Your changes are still being saved. Please wait a moment s…" at bounding box center [751, 406] width 1502 height 812
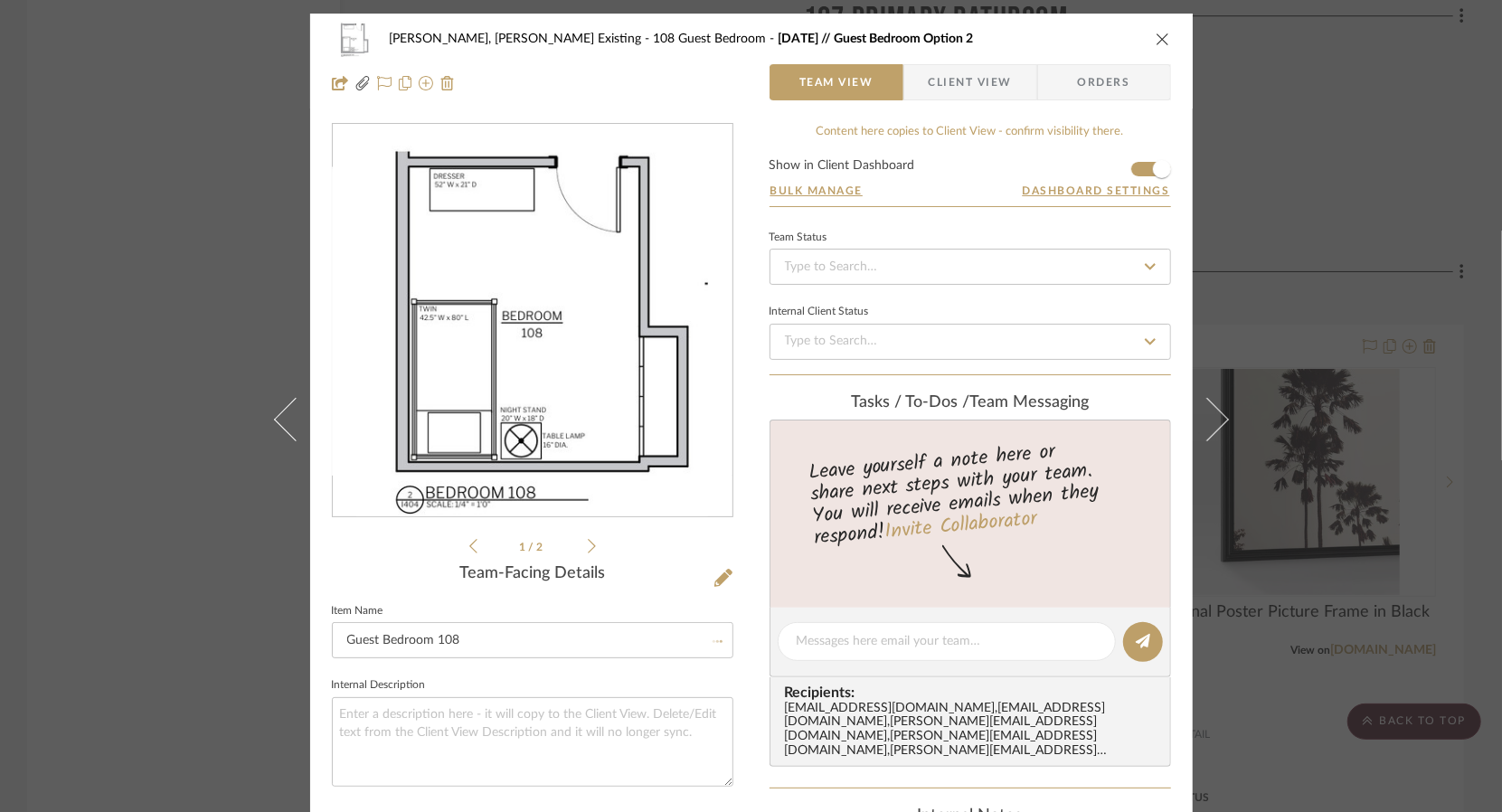
click at [372, 550] on div "4.22.202... Bedroom.pdf 4.22.202... Bedroom.pdf 1 / 2" at bounding box center [533, 340] width 402 height 434
click at [232, 582] on div "[PERSON_NAME], [PERSON_NAME] Existing 108 Guest Bedroom [DATE] // Guest Bedroom…" at bounding box center [751, 406] width 1502 height 812
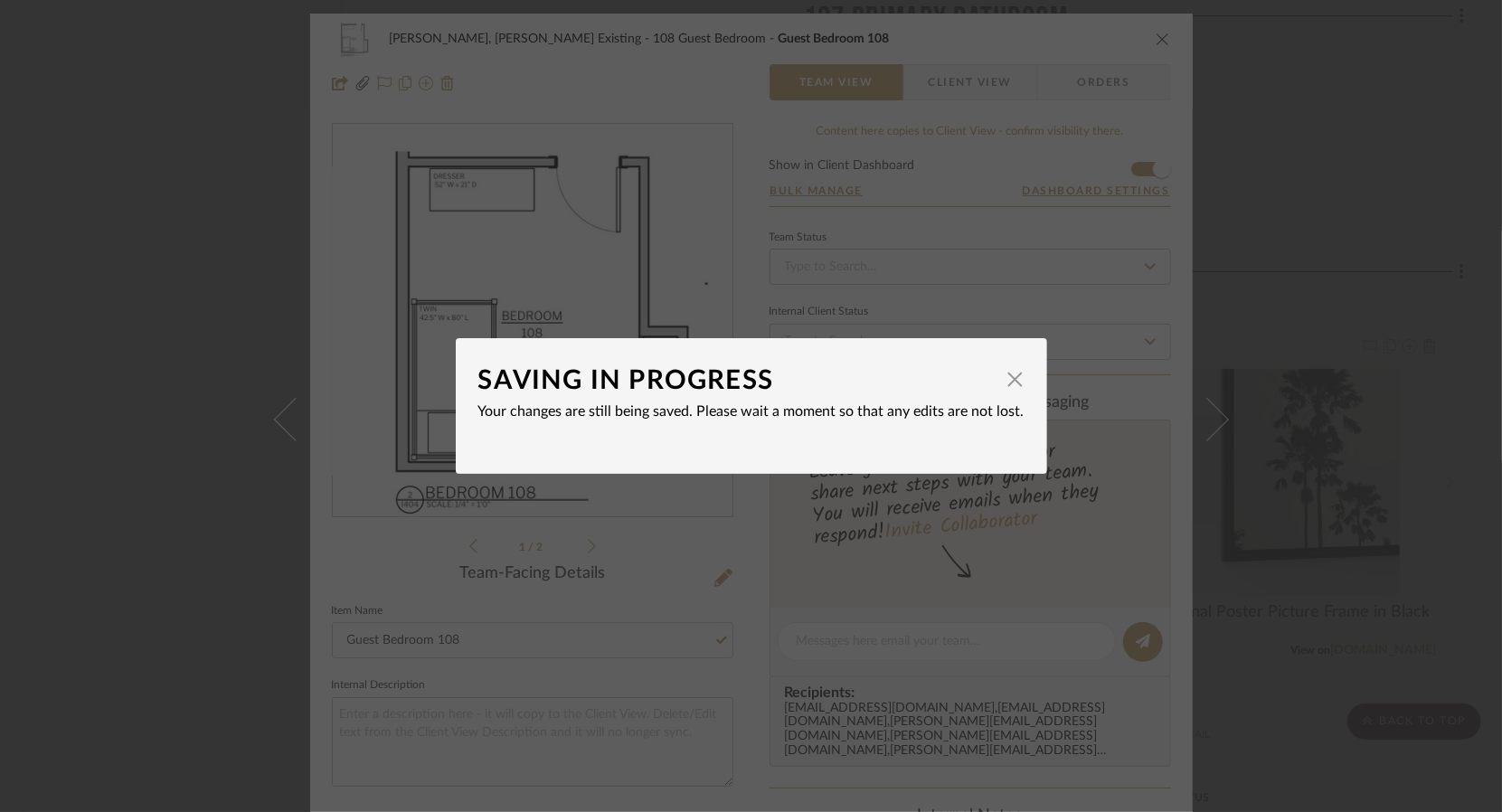
click at [142, 588] on div "SAVING IN PROGRESS × Your changes are still being saved. Please wait a moment s…" at bounding box center [751, 406] width 1502 height 812
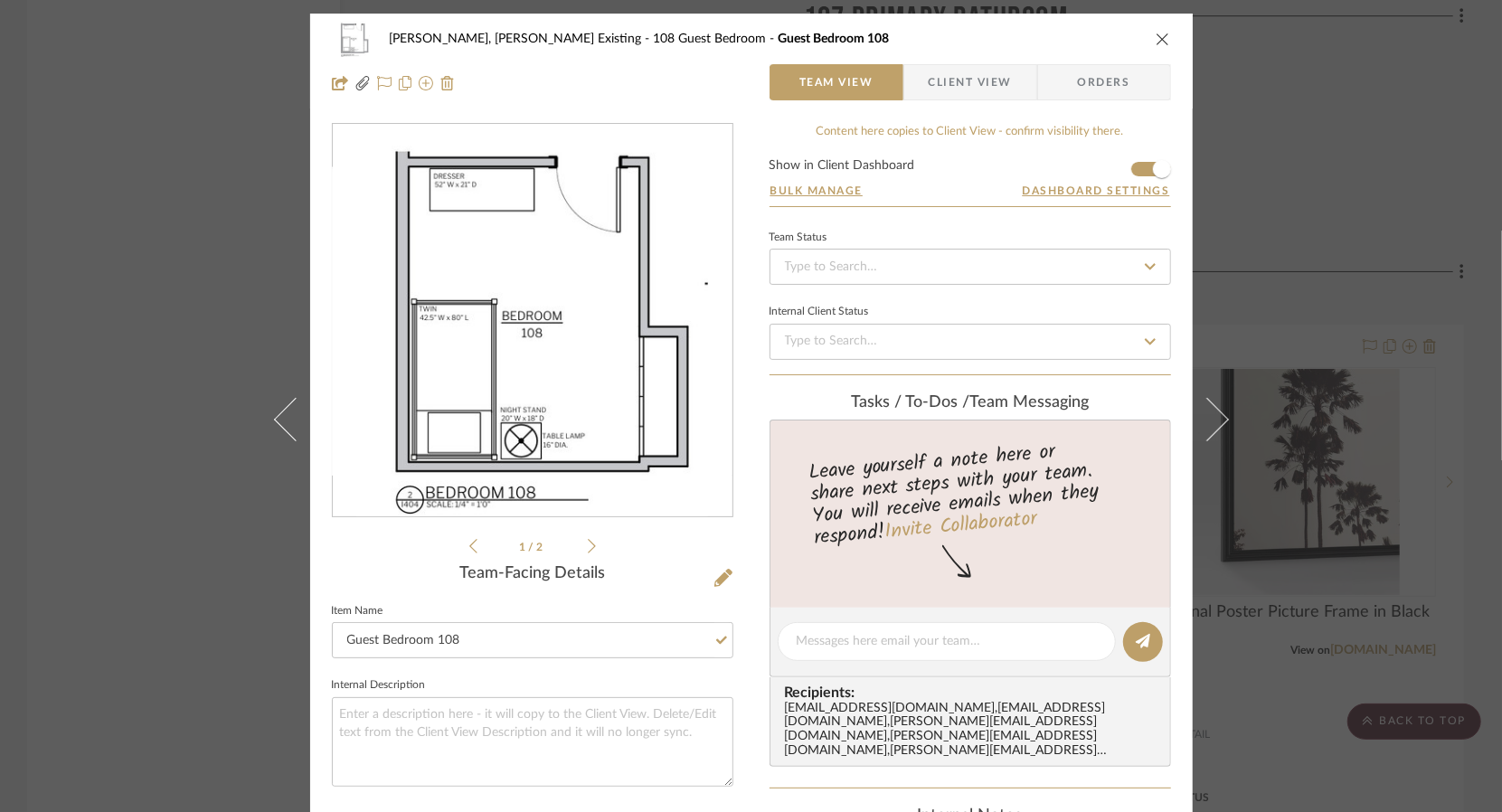
click at [103, 586] on div "[PERSON_NAME], [PERSON_NAME] Existing 108 Guest Bedroom Guest Bedroom 108 Team …" at bounding box center [751, 406] width 1502 height 812
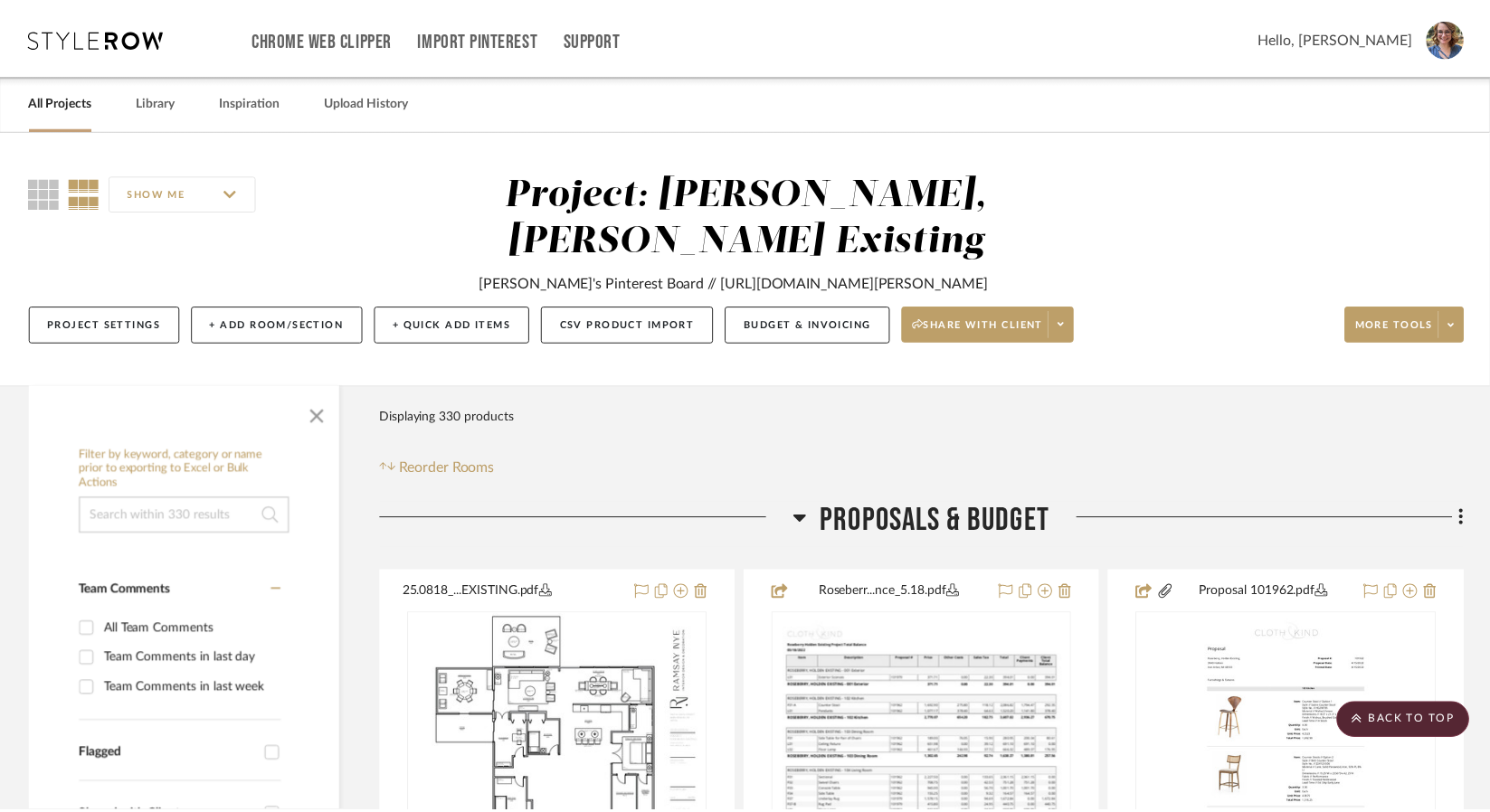
scroll to position [18203, 0]
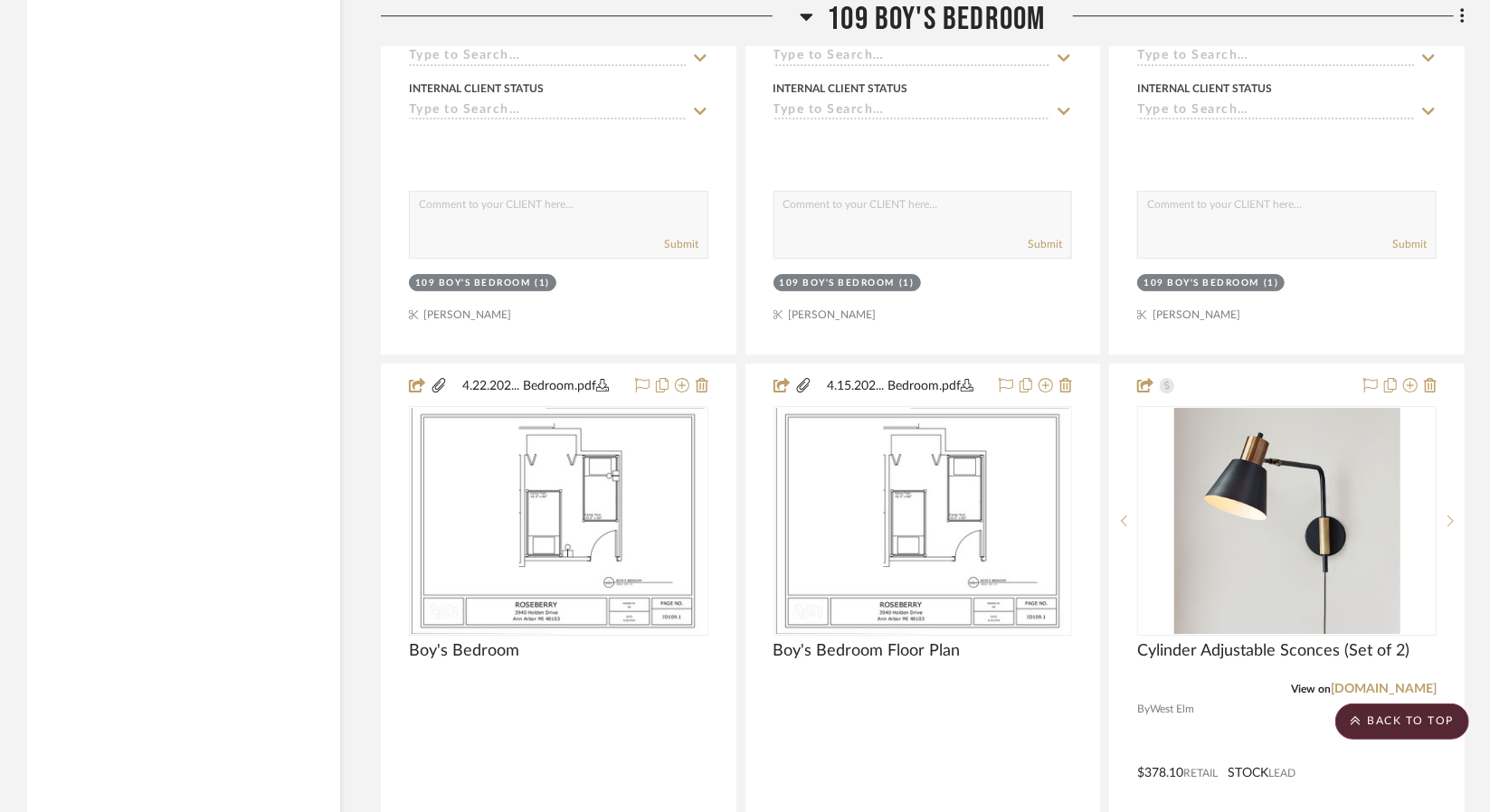
scroll to position [21639, 0]
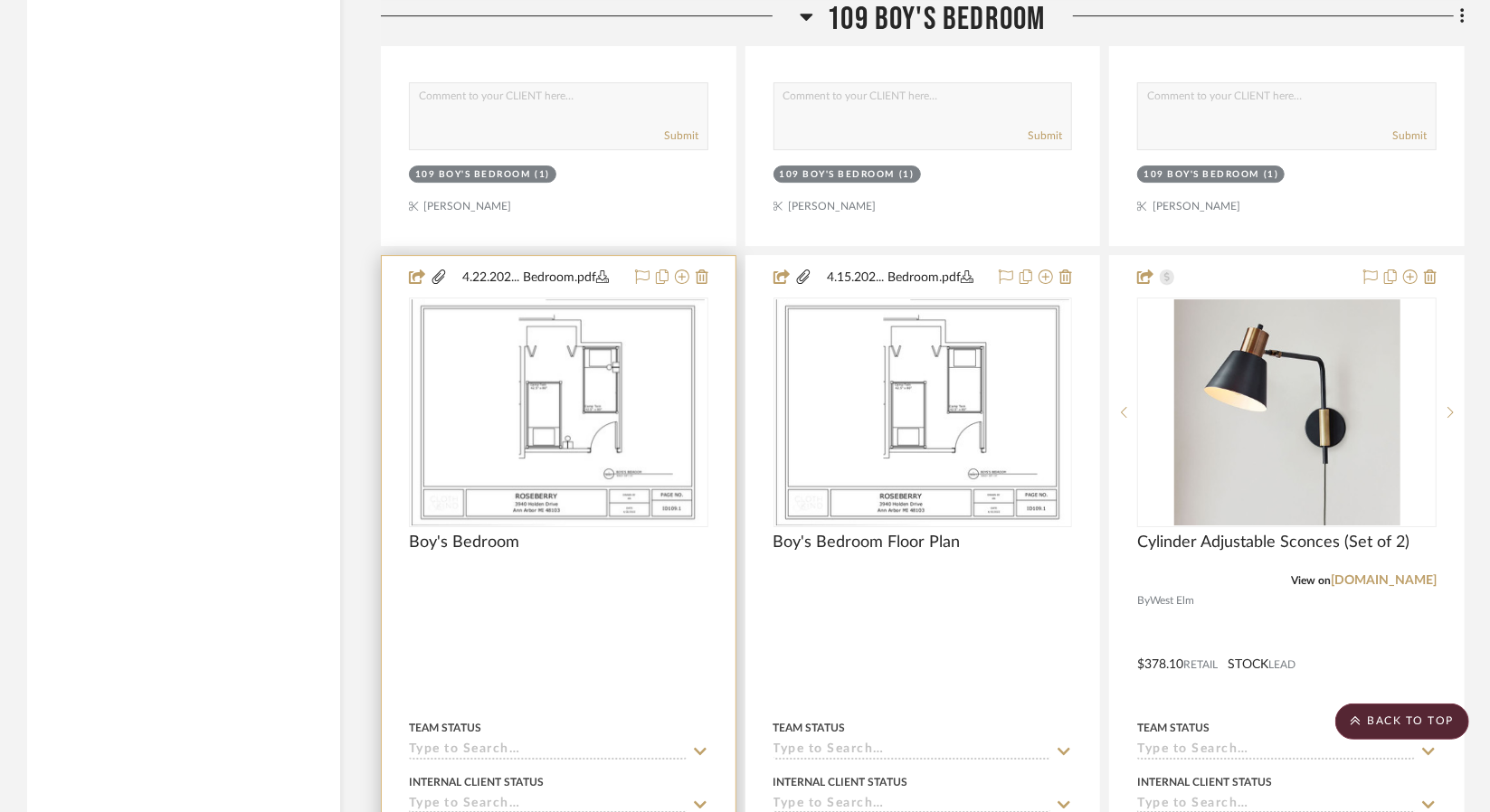
click at [620, 583] on div at bounding box center [558, 651] width 354 height 791
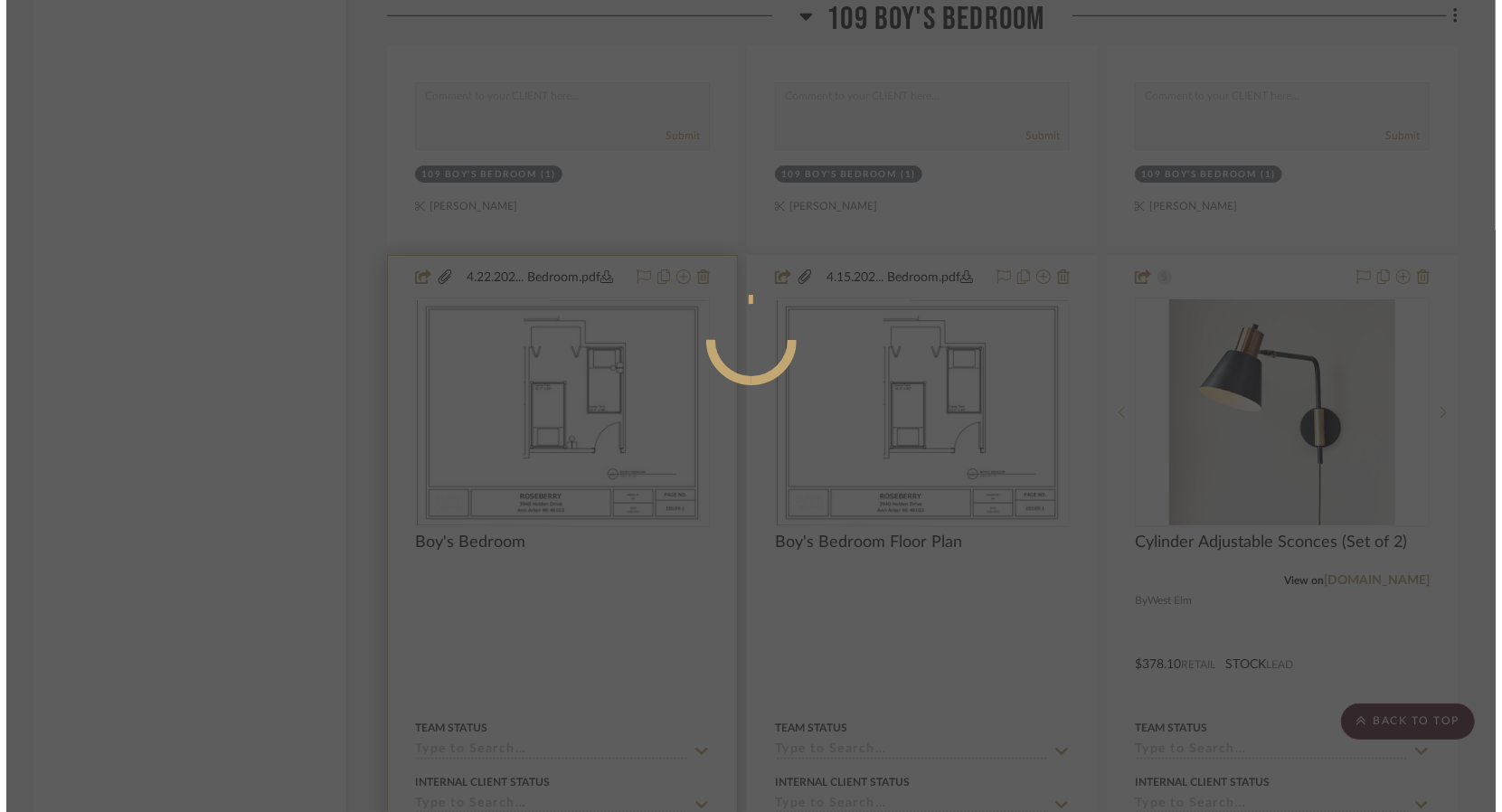
scroll to position [0, 0]
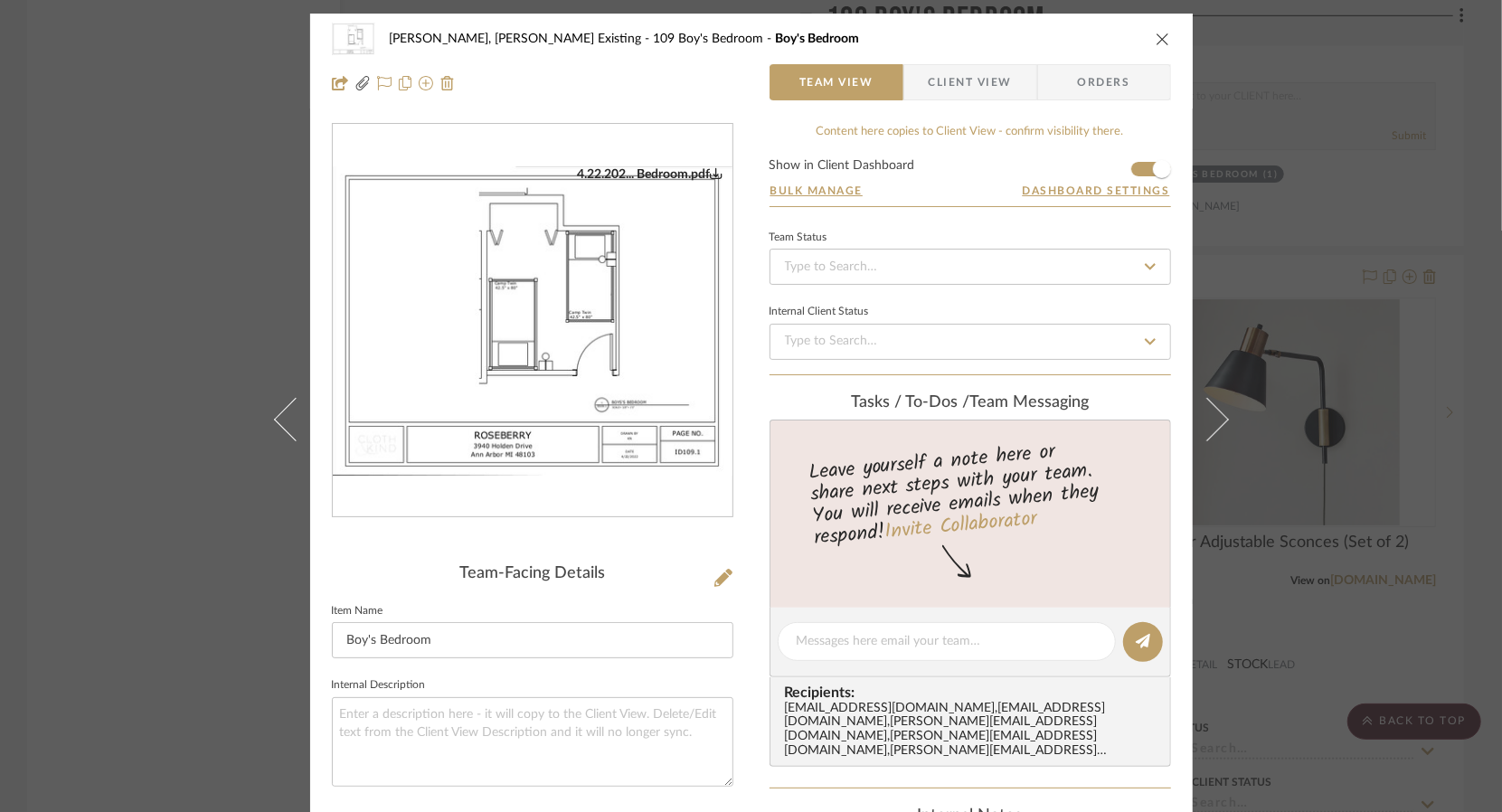
click at [615, 442] on img "0" at bounding box center [533, 321] width 400 height 309
click at [723, 578] on icon at bounding box center [723, 577] width 18 height 18
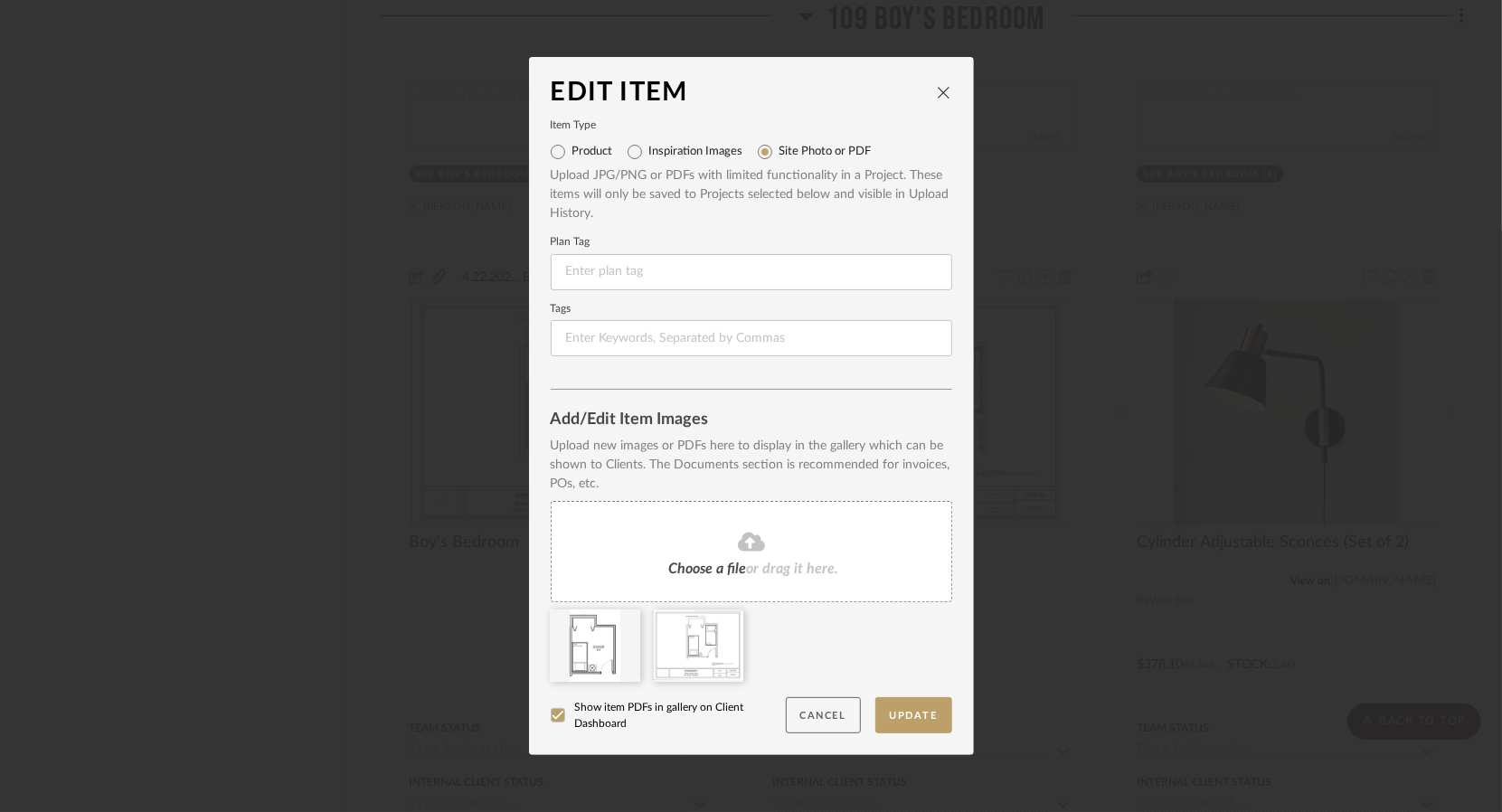
click at [835, 721] on button "Cancel" at bounding box center [823, 715] width 75 height 37
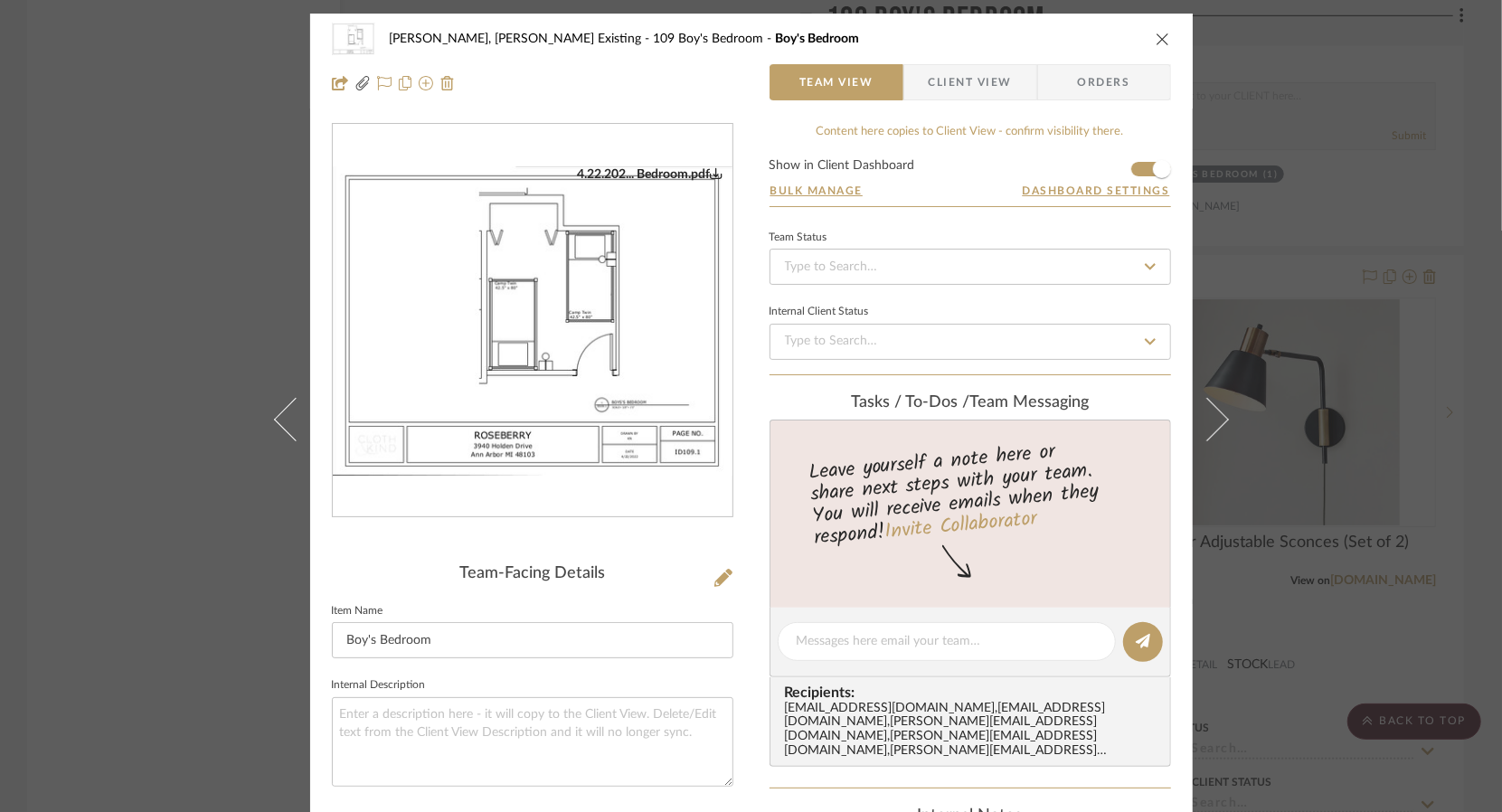
click at [232, 590] on div "[PERSON_NAME], [PERSON_NAME] Existing 109 Boy's Bedroom Boy's Bedroom Team View…" at bounding box center [751, 406] width 1502 height 812
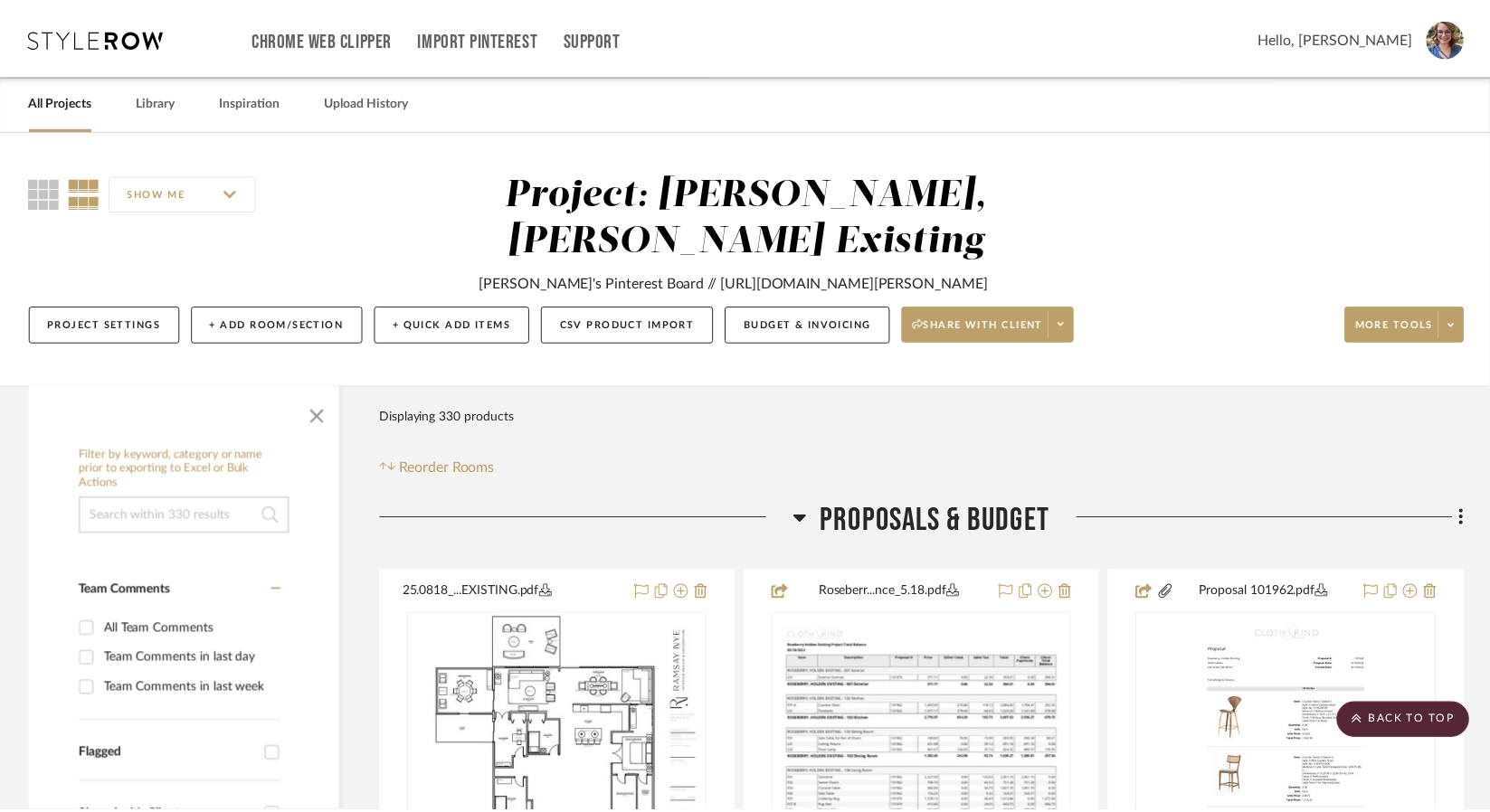
scroll to position [21639, 0]
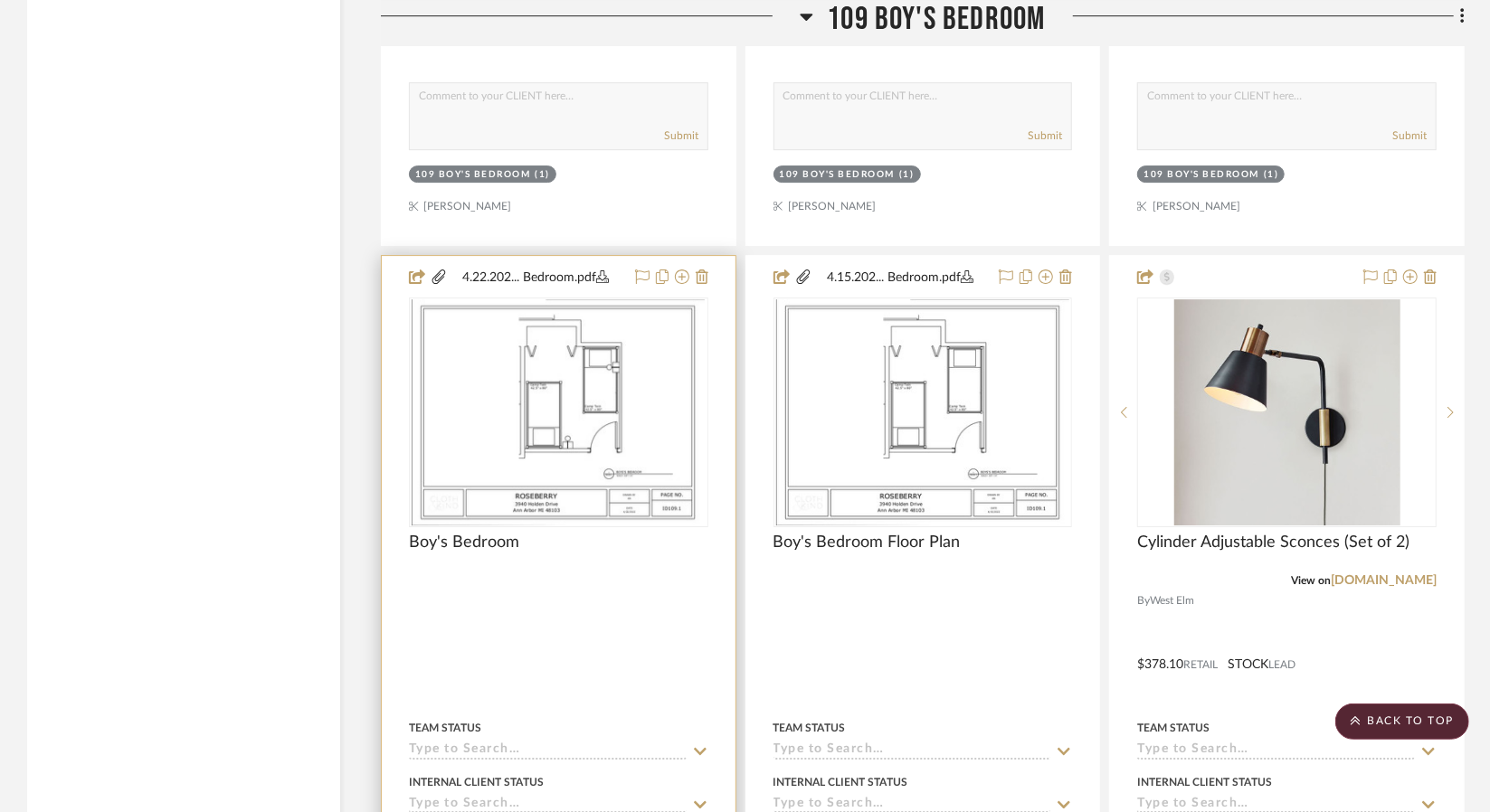
click at [656, 532] on div "Boy's Bedroom" at bounding box center [558, 552] width 300 height 40
click at [617, 481] on img "0" at bounding box center [557, 412] width 293 height 226
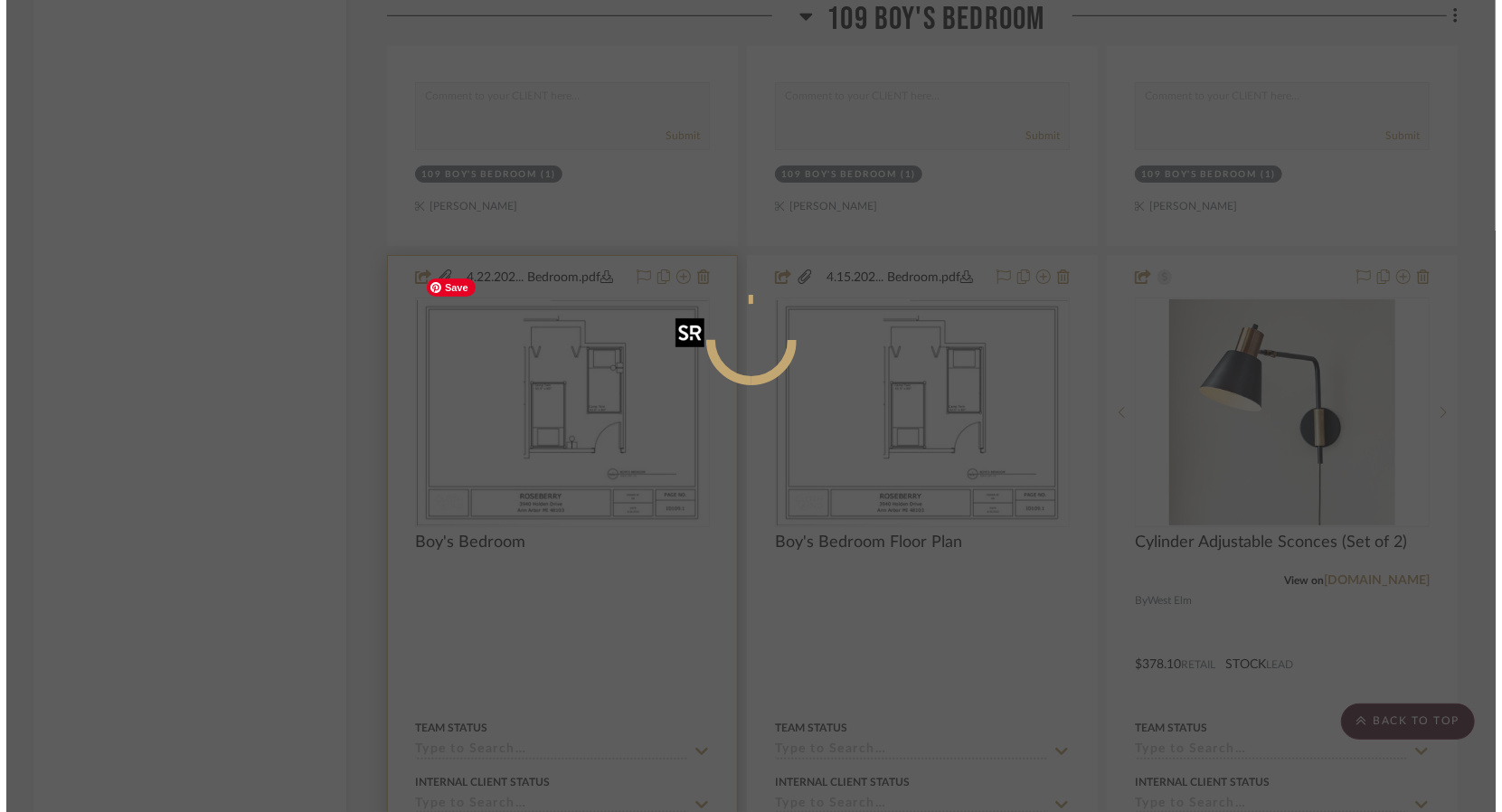
scroll to position [0, 0]
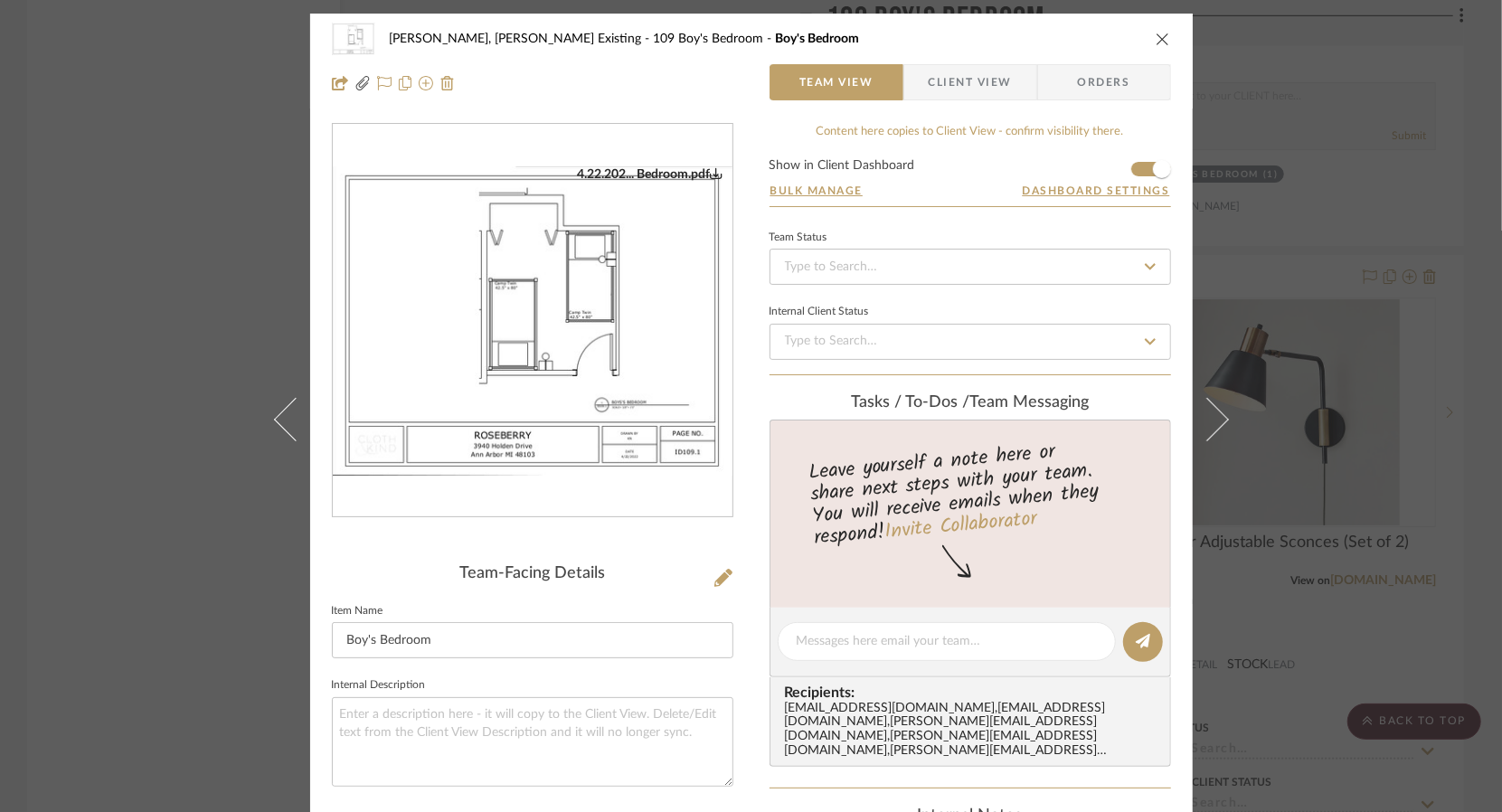
click at [180, 342] on div "[PERSON_NAME], [PERSON_NAME] Existing 109 Boy's Bedroom Boy's Bedroom Team View…" at bounding box center [751, 406] width 1502 height 812
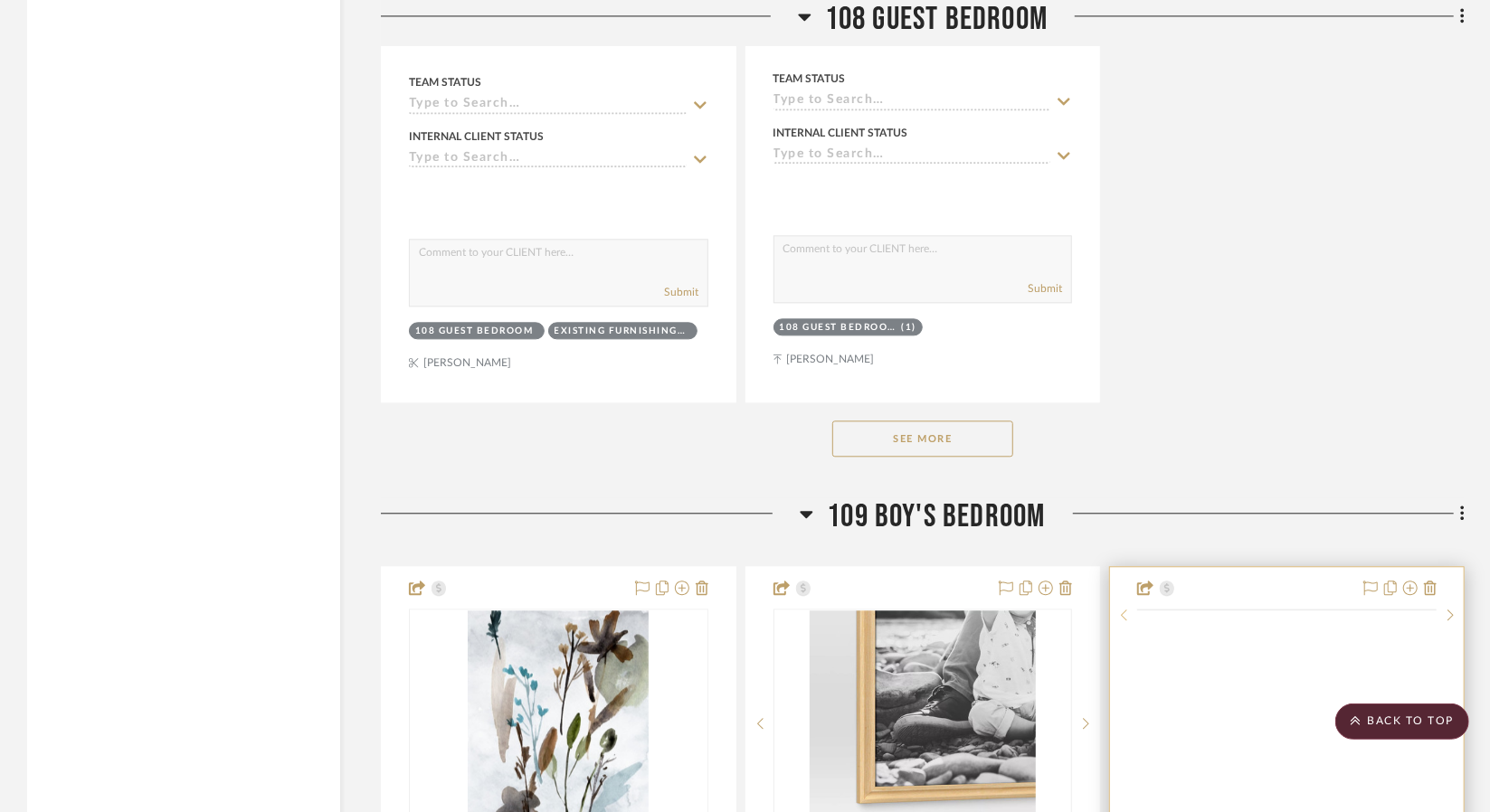
scroll to position [20735, 0]
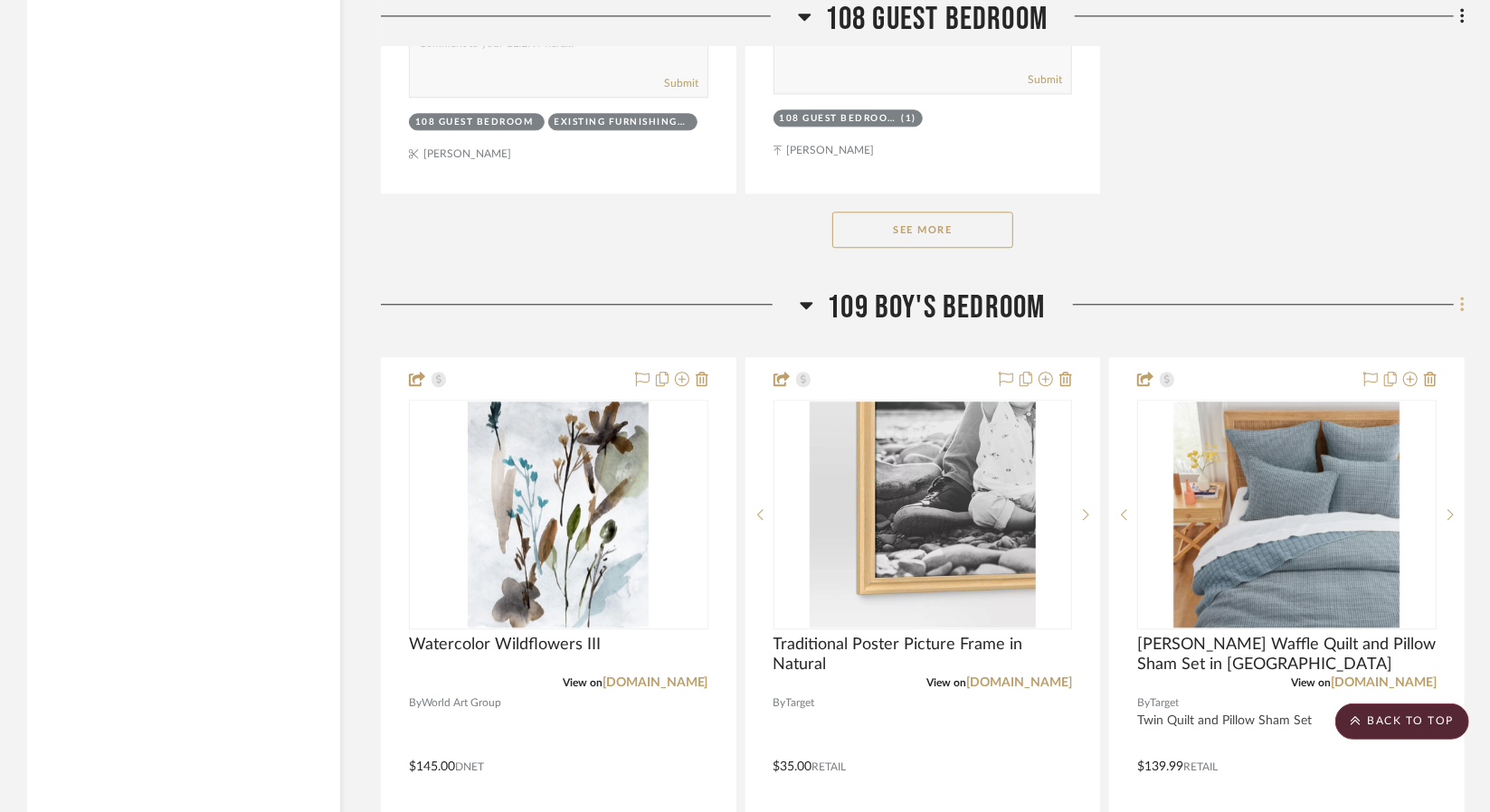
click at [1463, 295] on icon at bounding box center [1463, 304] width 6 height 20
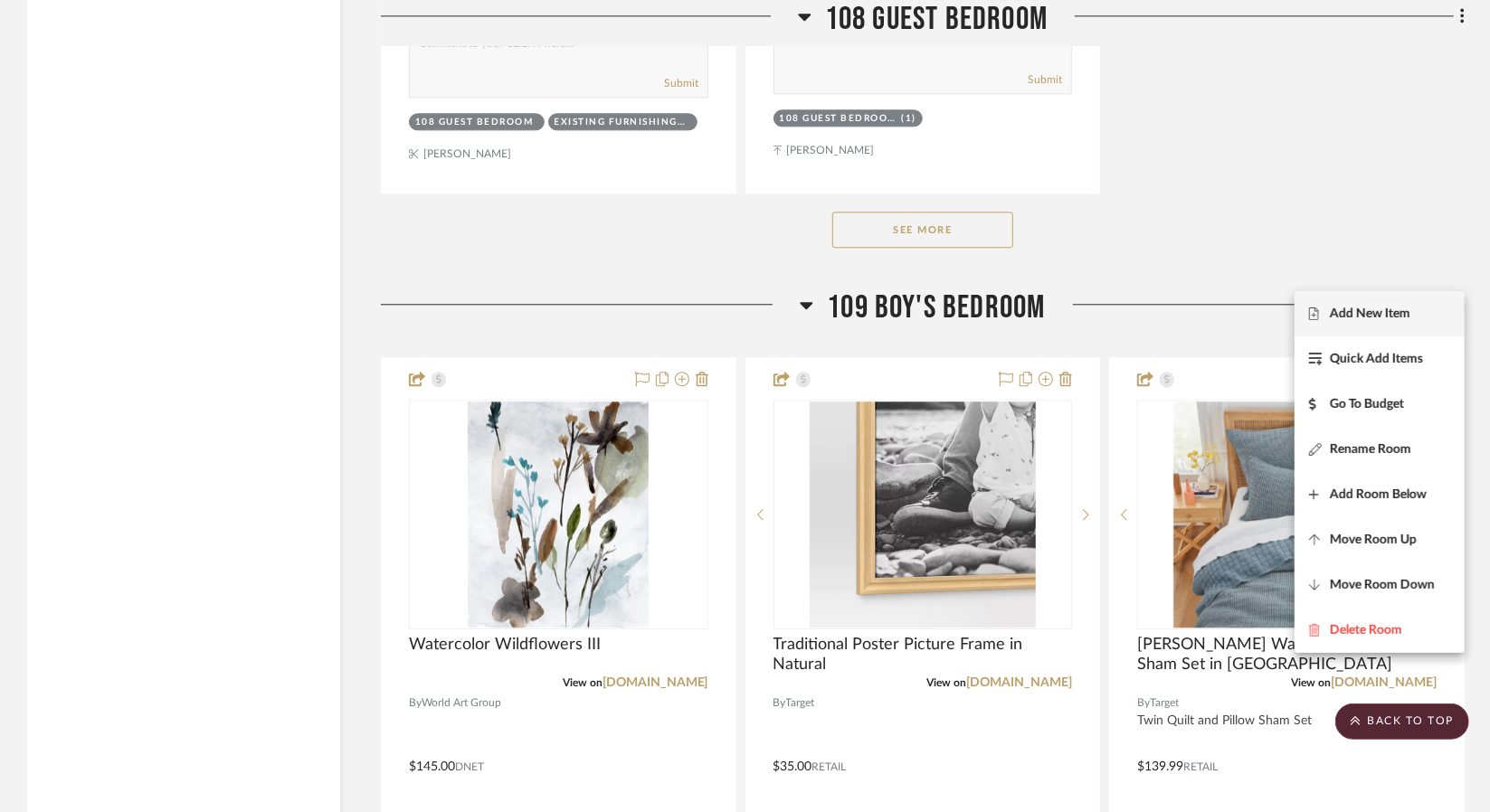
click at [1412, 318] on span "Add New Item" at bounding box center [1379, 315] width 141 height 15
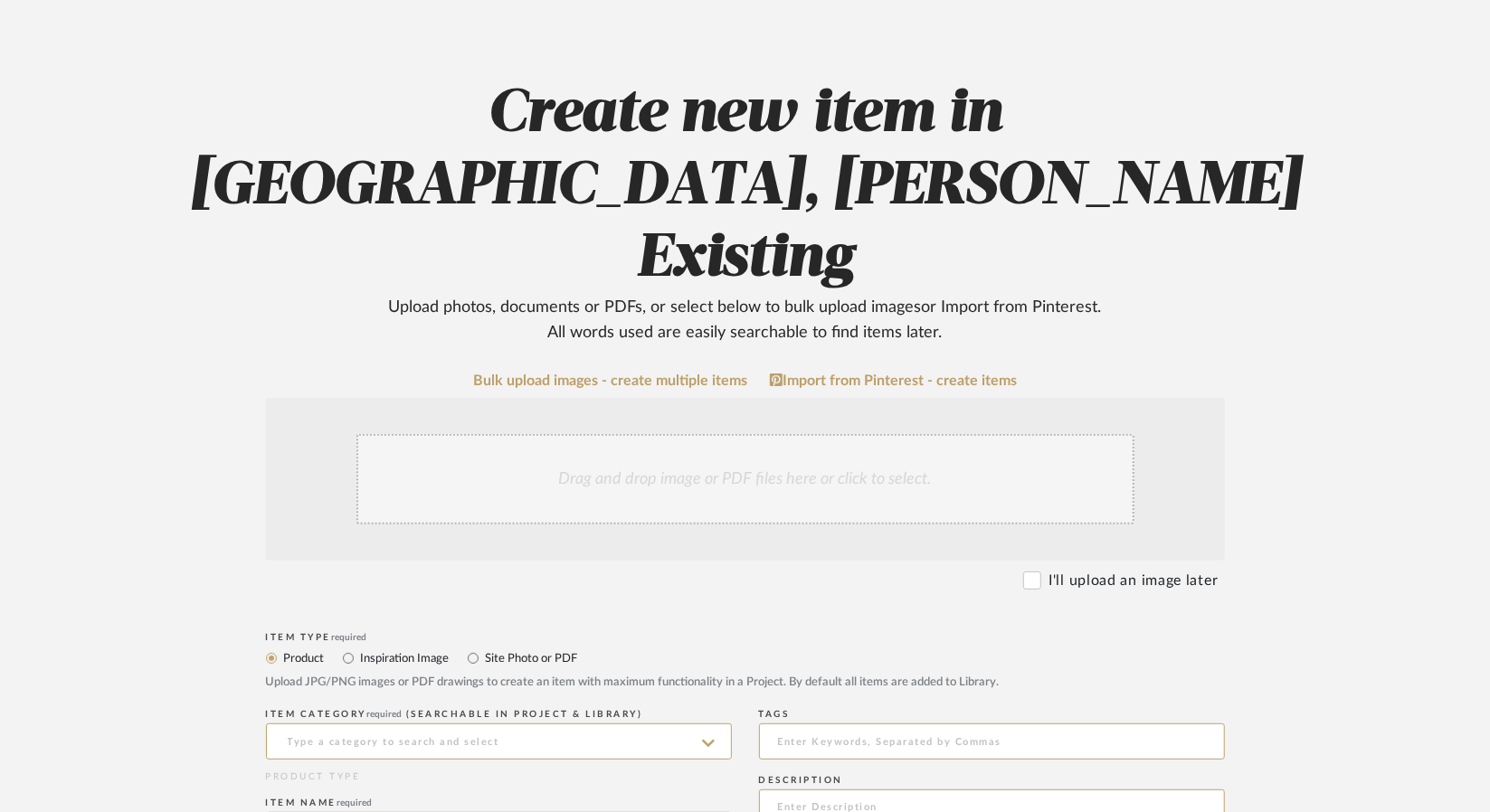
scroll to position [362, 0]
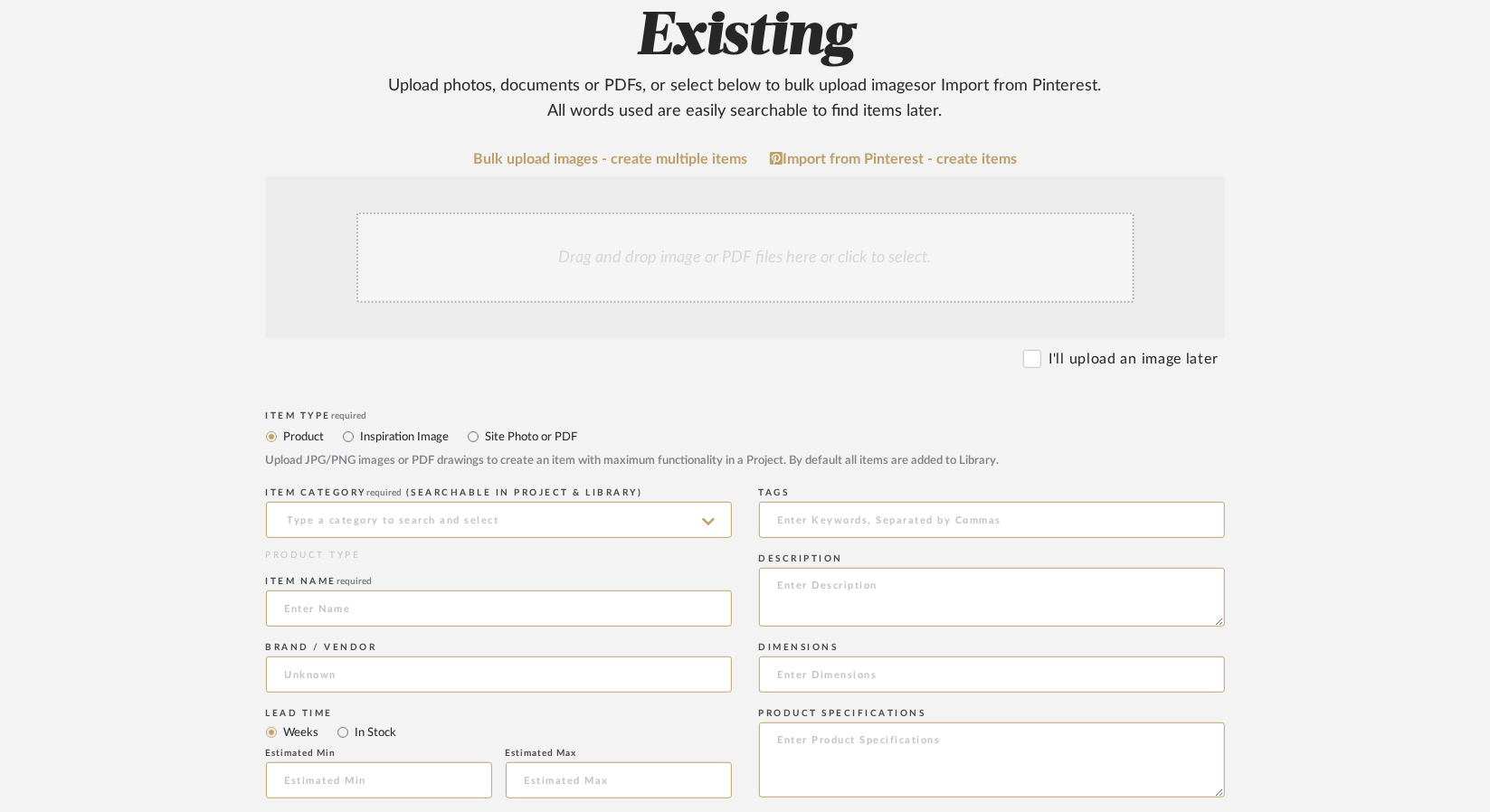
click at [541, 426] on label "Site Photo or PDF" at bounding box center [531, 436] width 94 height 20
click at [484, 425] on input "Site Photo or PDF" at bounding box center [473, 436] width 22 height 22
radio input "true"
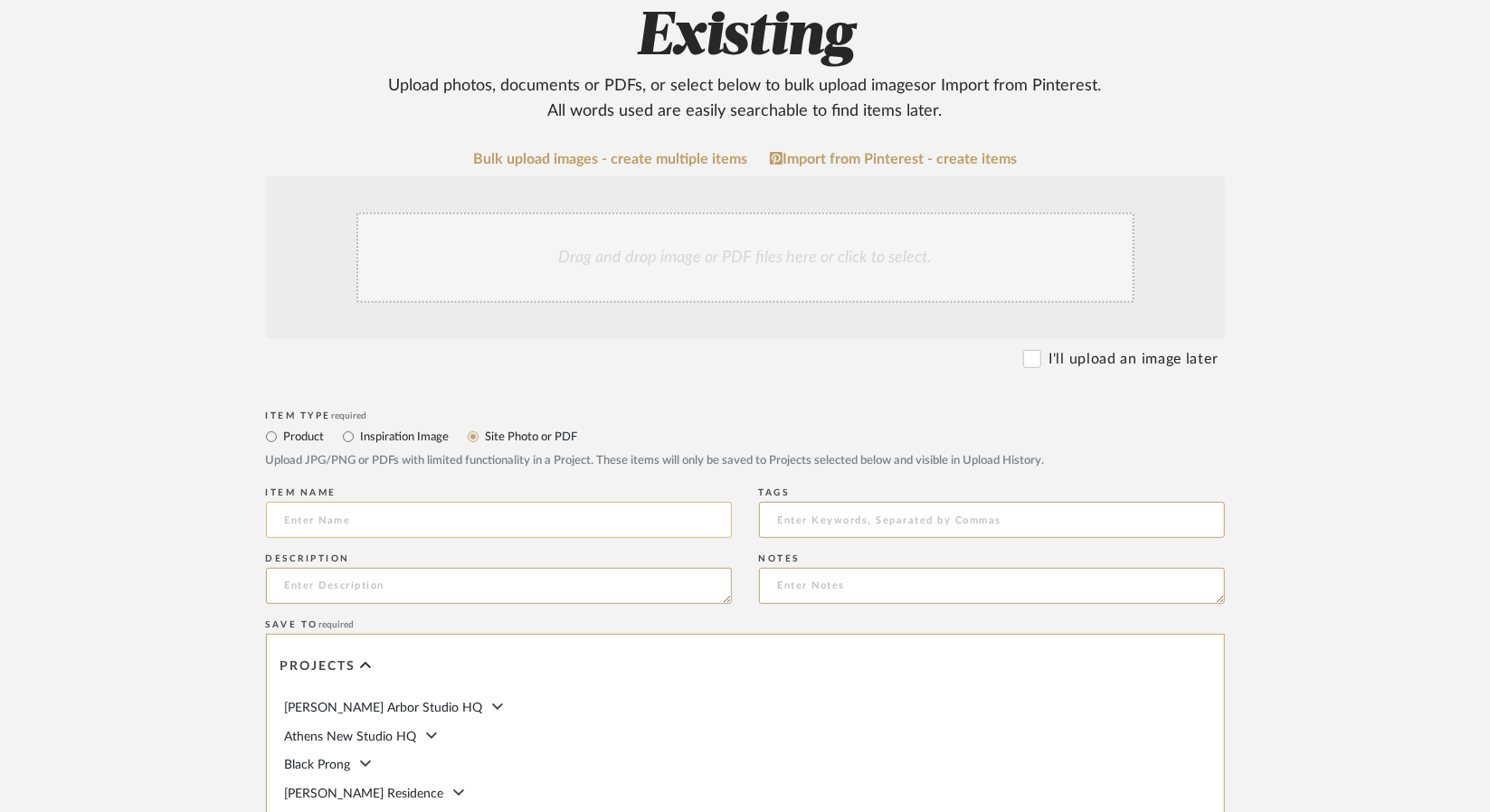
click at [464, 502] on input at bounding box center [499, 520] width 465 height 36
type input "Guest Bedroom 109"
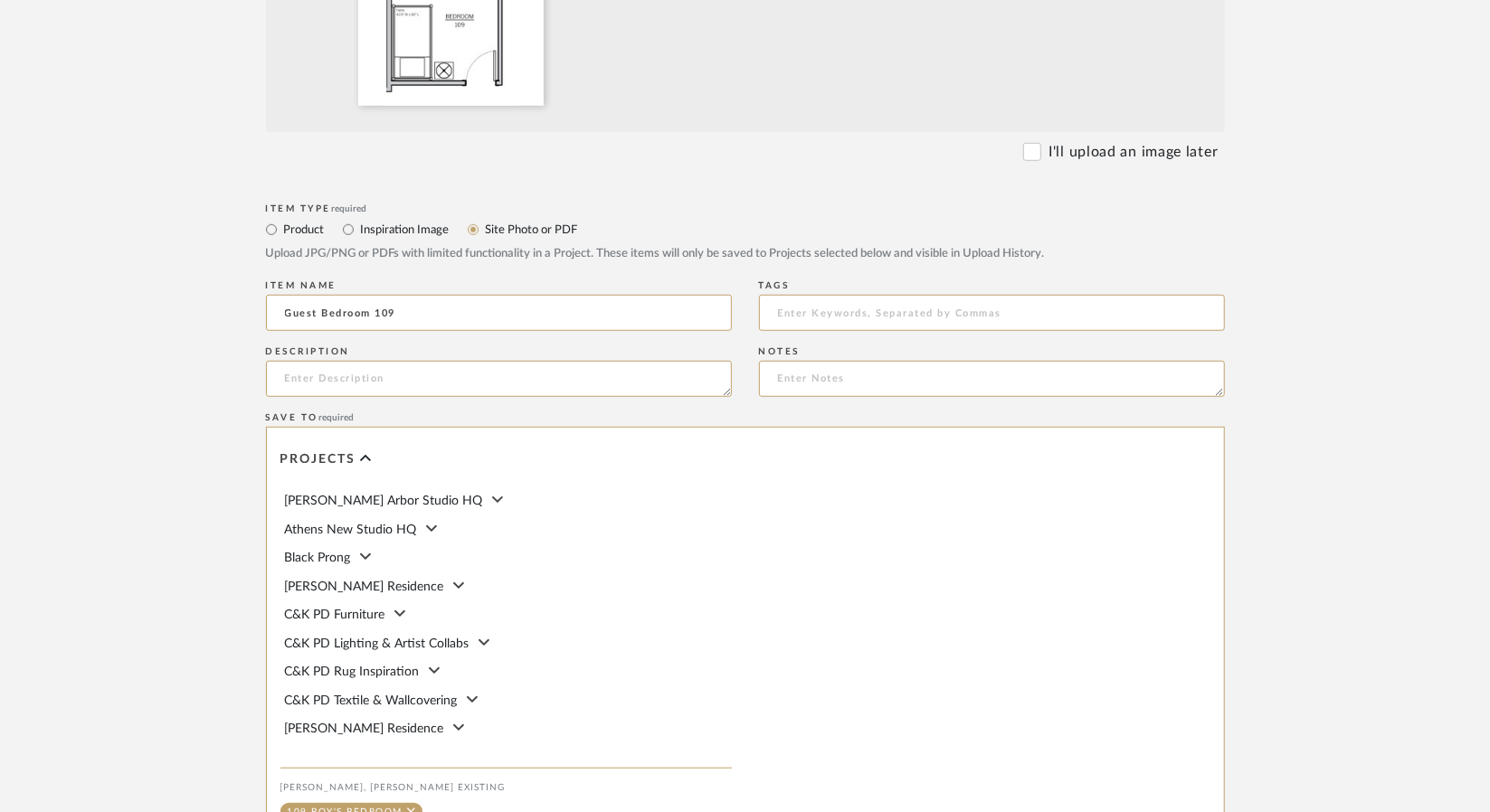
scroll to position [933, 0]
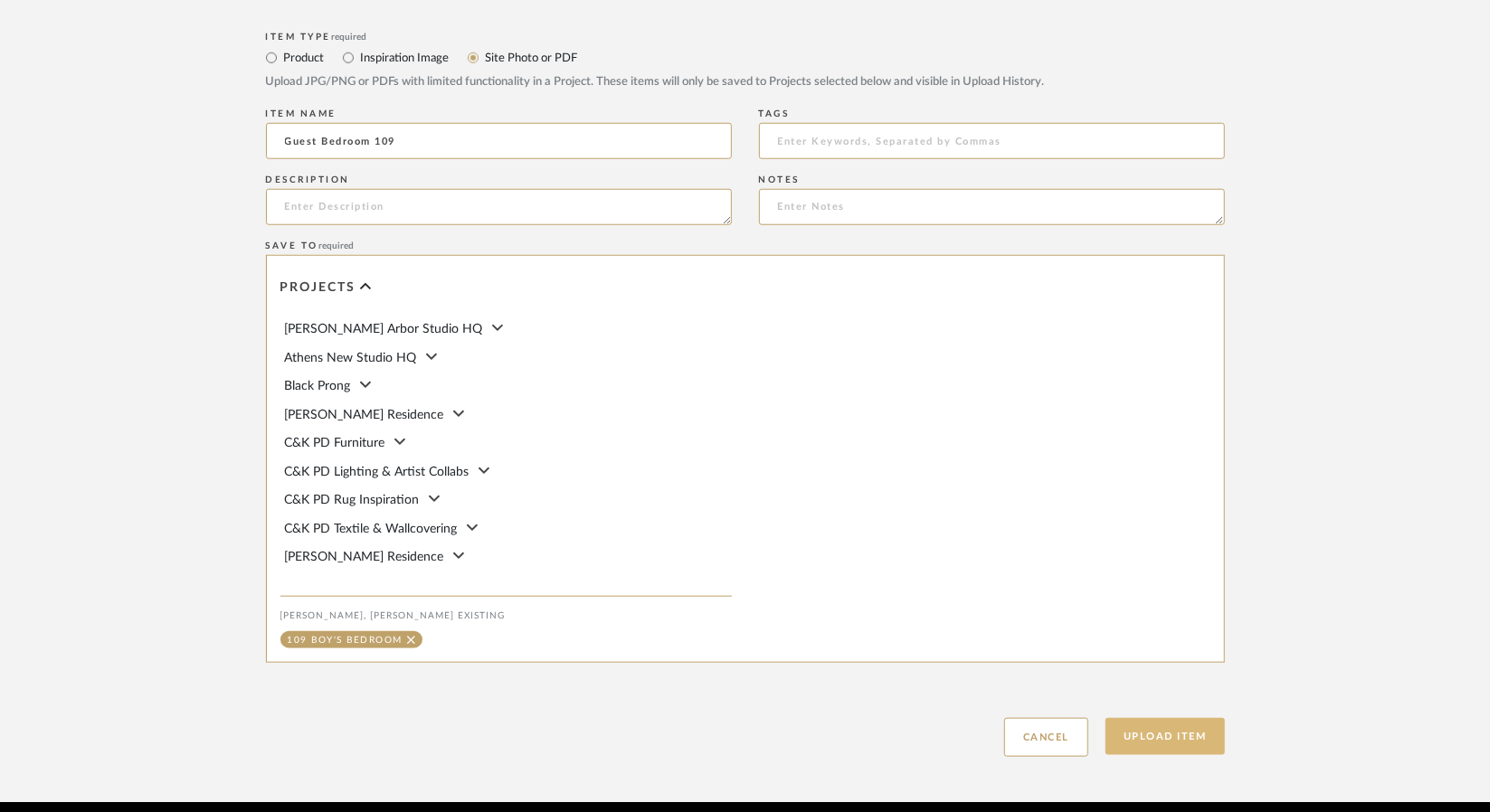
click at [1190, 718] on button "Upload Item" at bounding box center [1165, 736] width 119 height 37
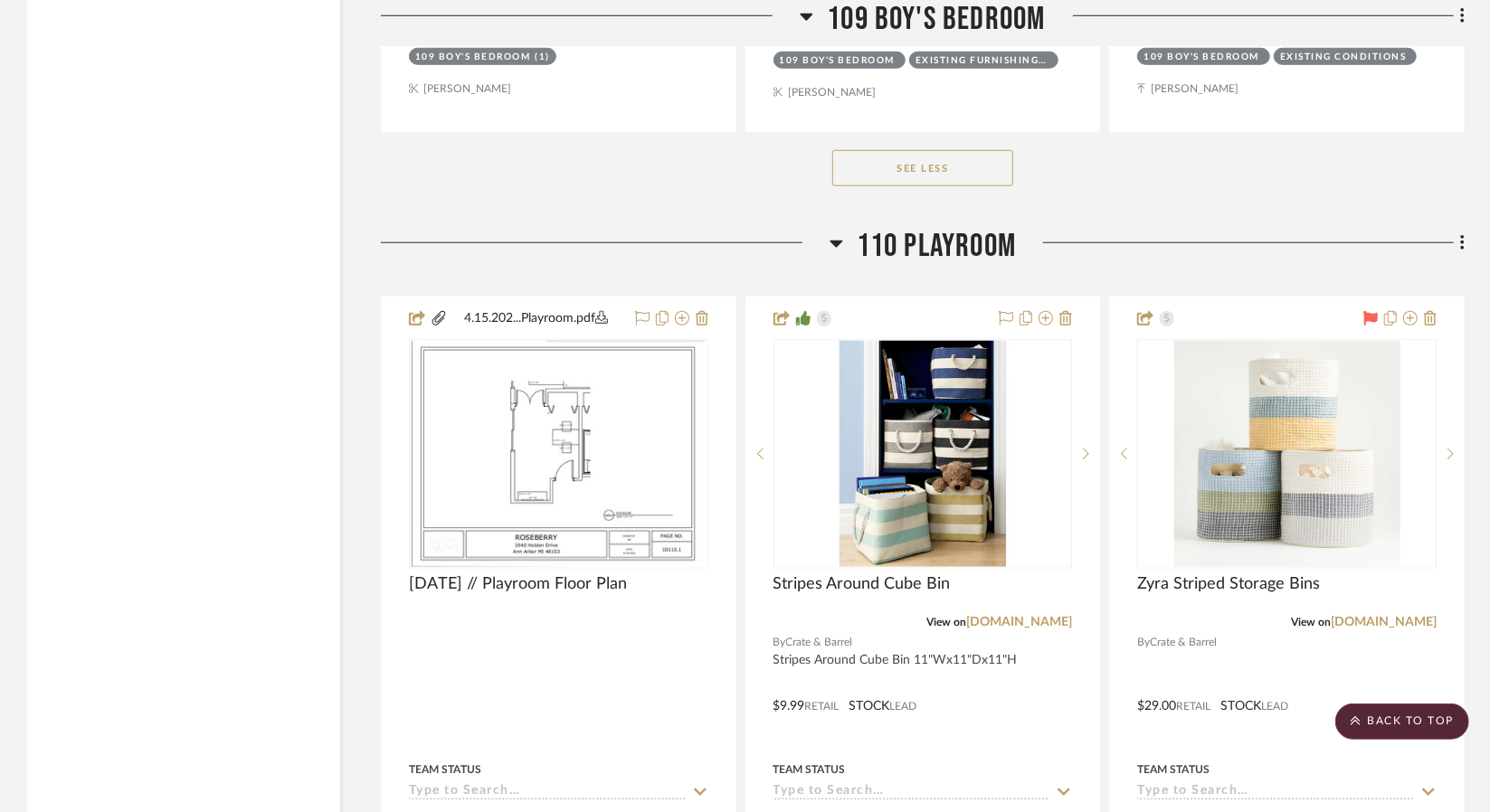
scroll to position [23568, 0]
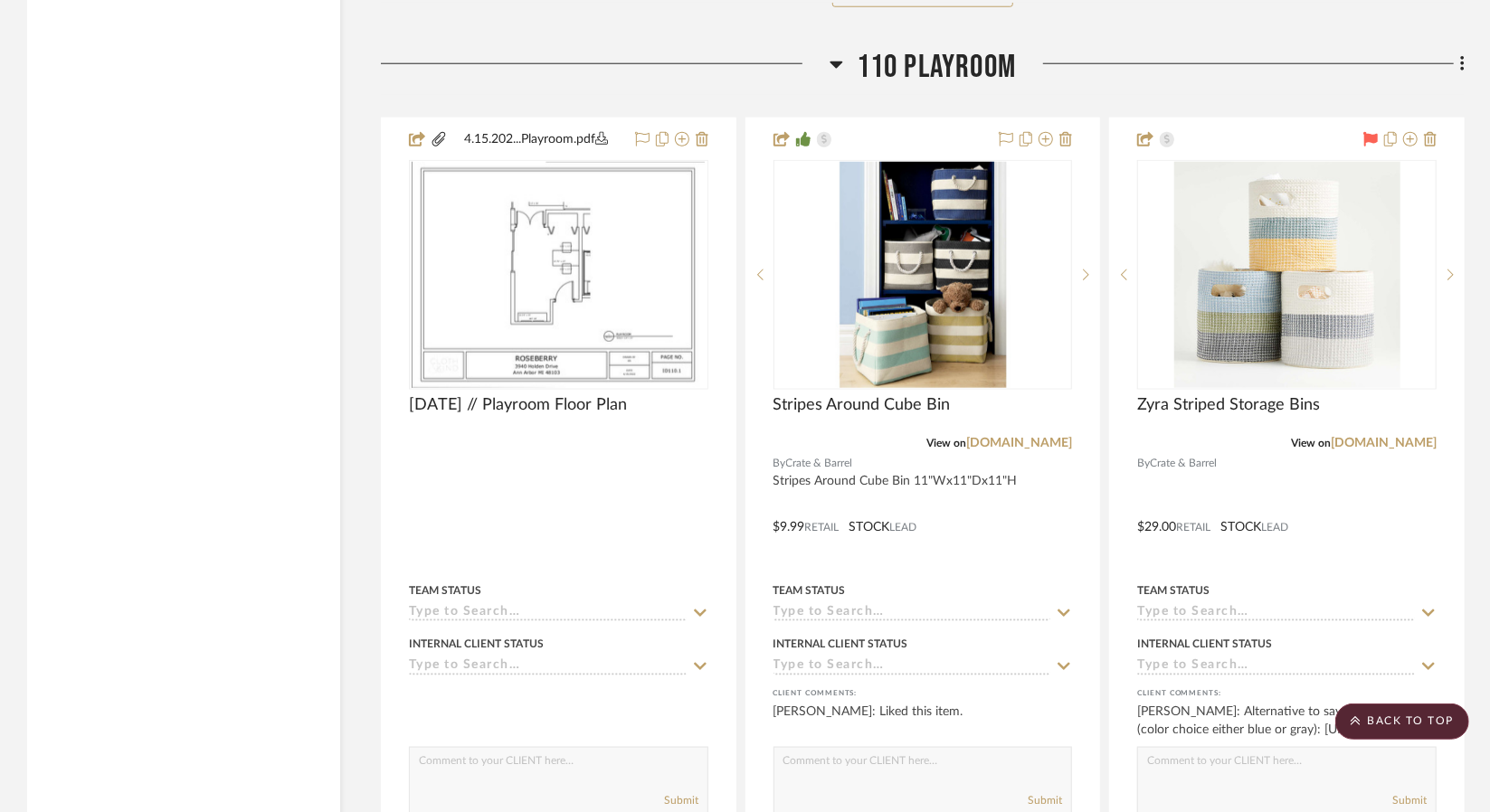
click at [1463, 57] on icon at bounding box center [1462, 64] width 4 height 15
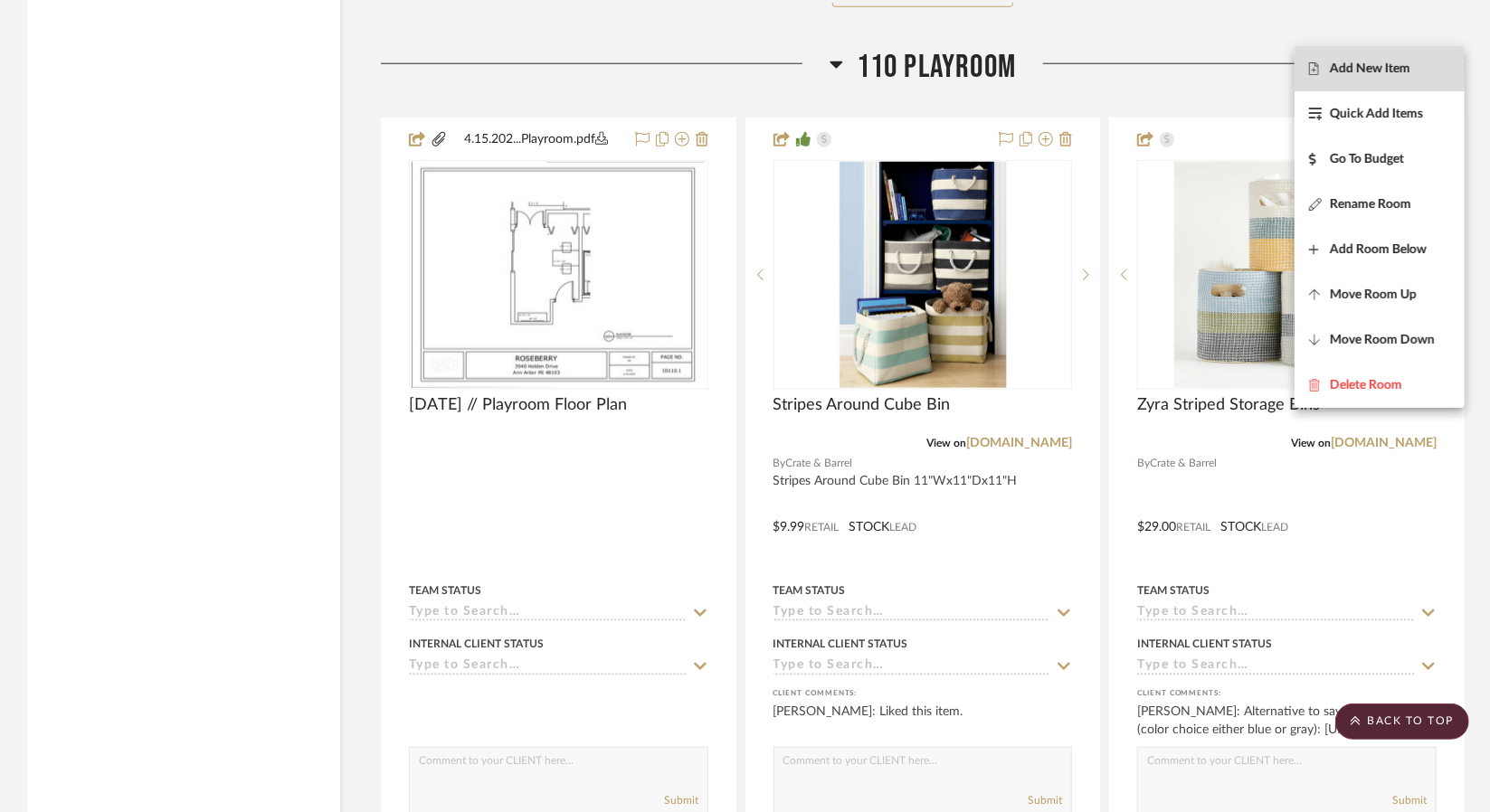
click at [1356, 75] on span "Add New Item" at bounding box center [1370, 68] width 81 height 15
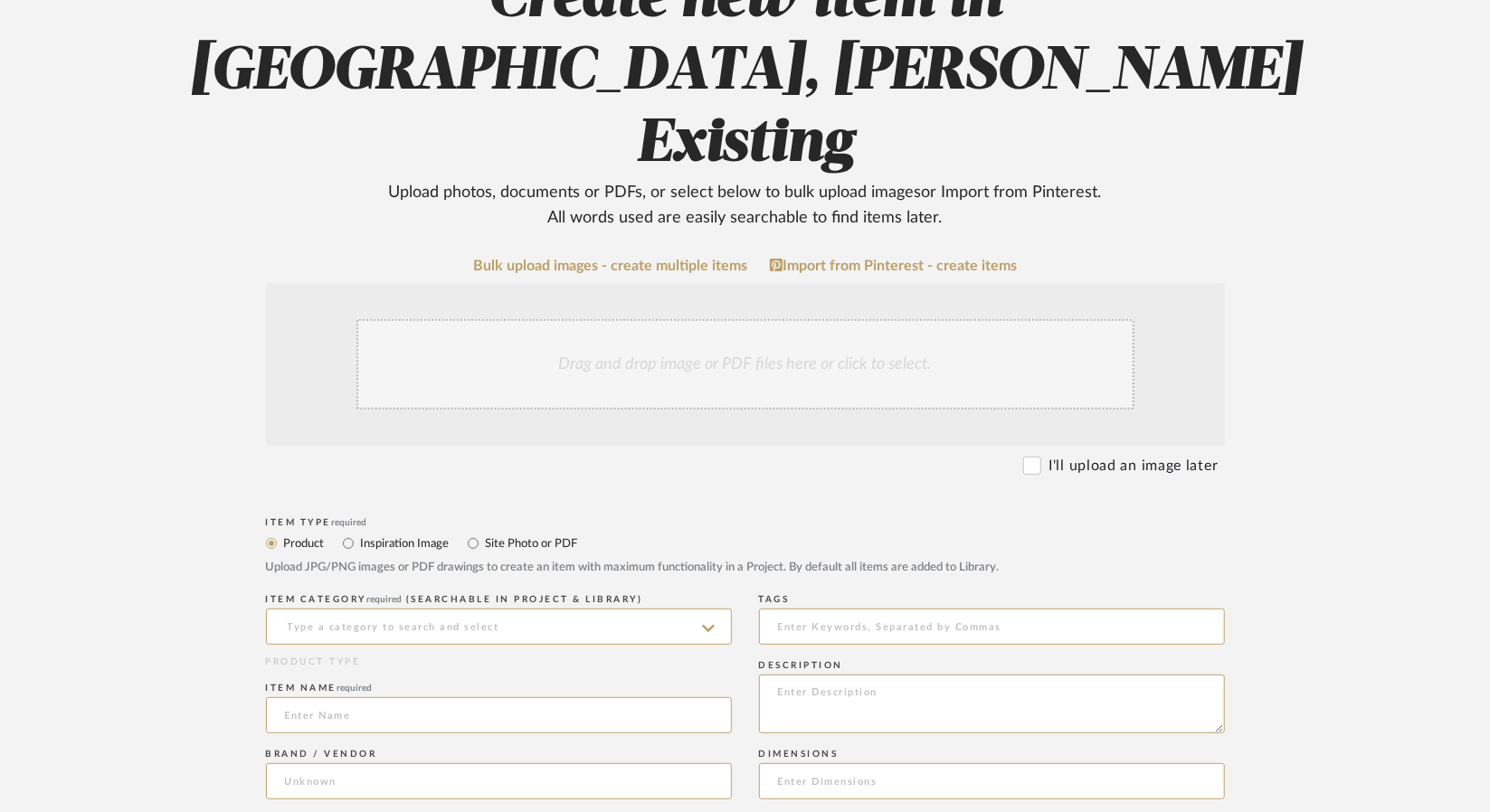
scroll to position [362, 0]
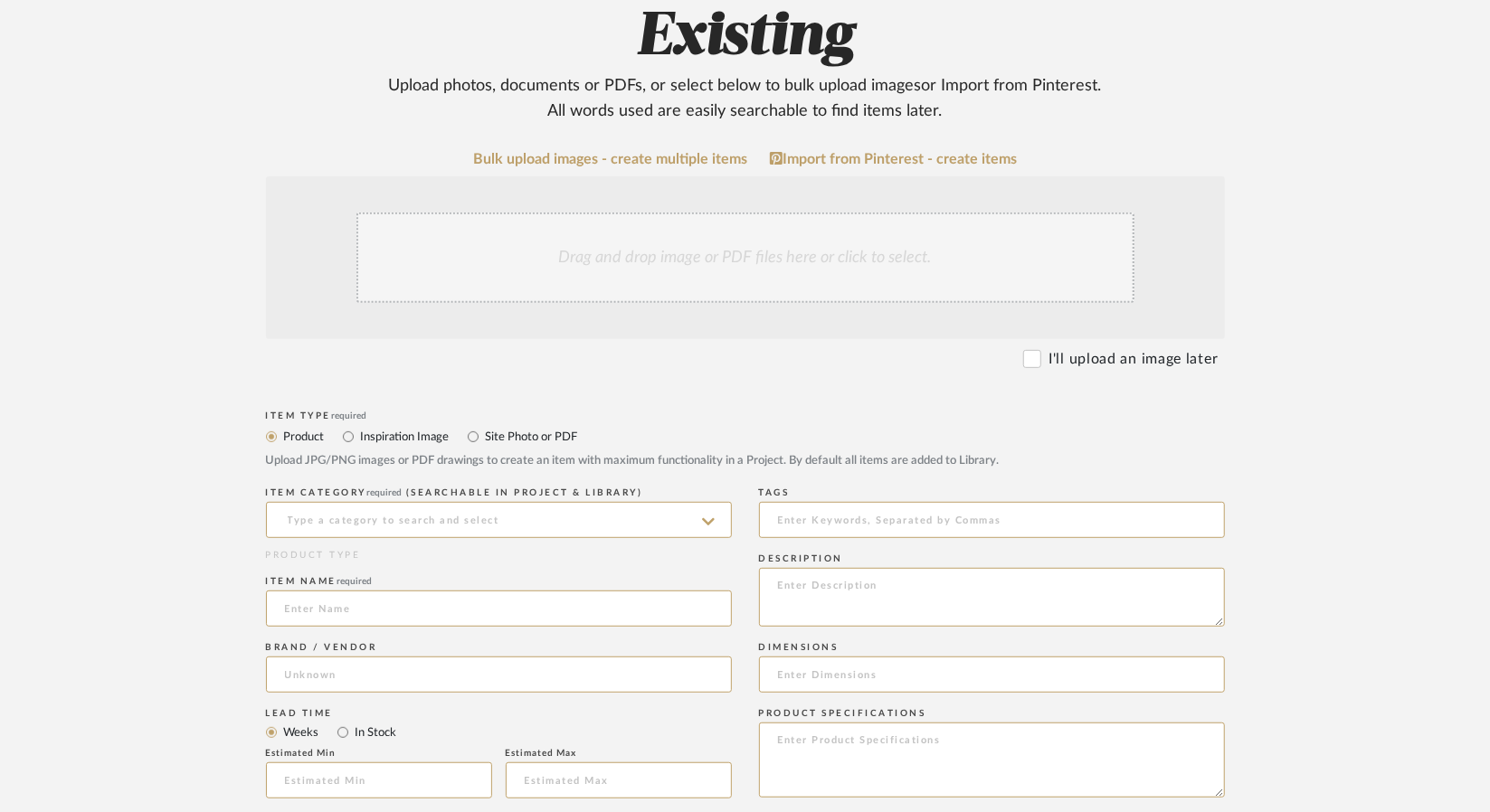
click at [539, 426] on label "Site Photo or PDF" at bounding box center [531, 436] width 94 height 20
click at [484, 425] on input "Site Photo or PDF" at bounding box center [473, 436] width 22 height 22
radio input "true"
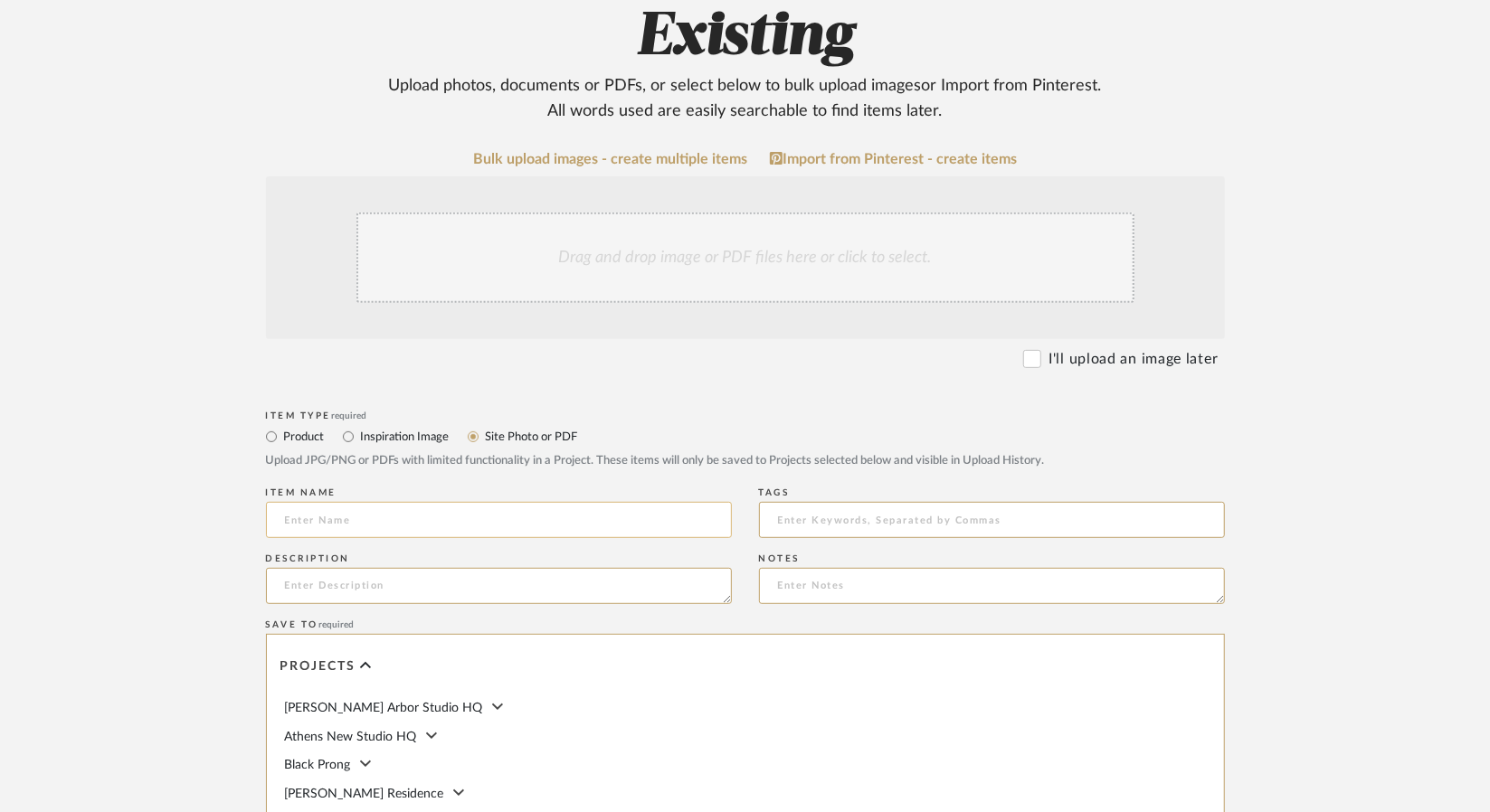
click at [461, 502] on input at bounding box center [499, 520] width 465 height 36
type input "Playroom Floor Plan"
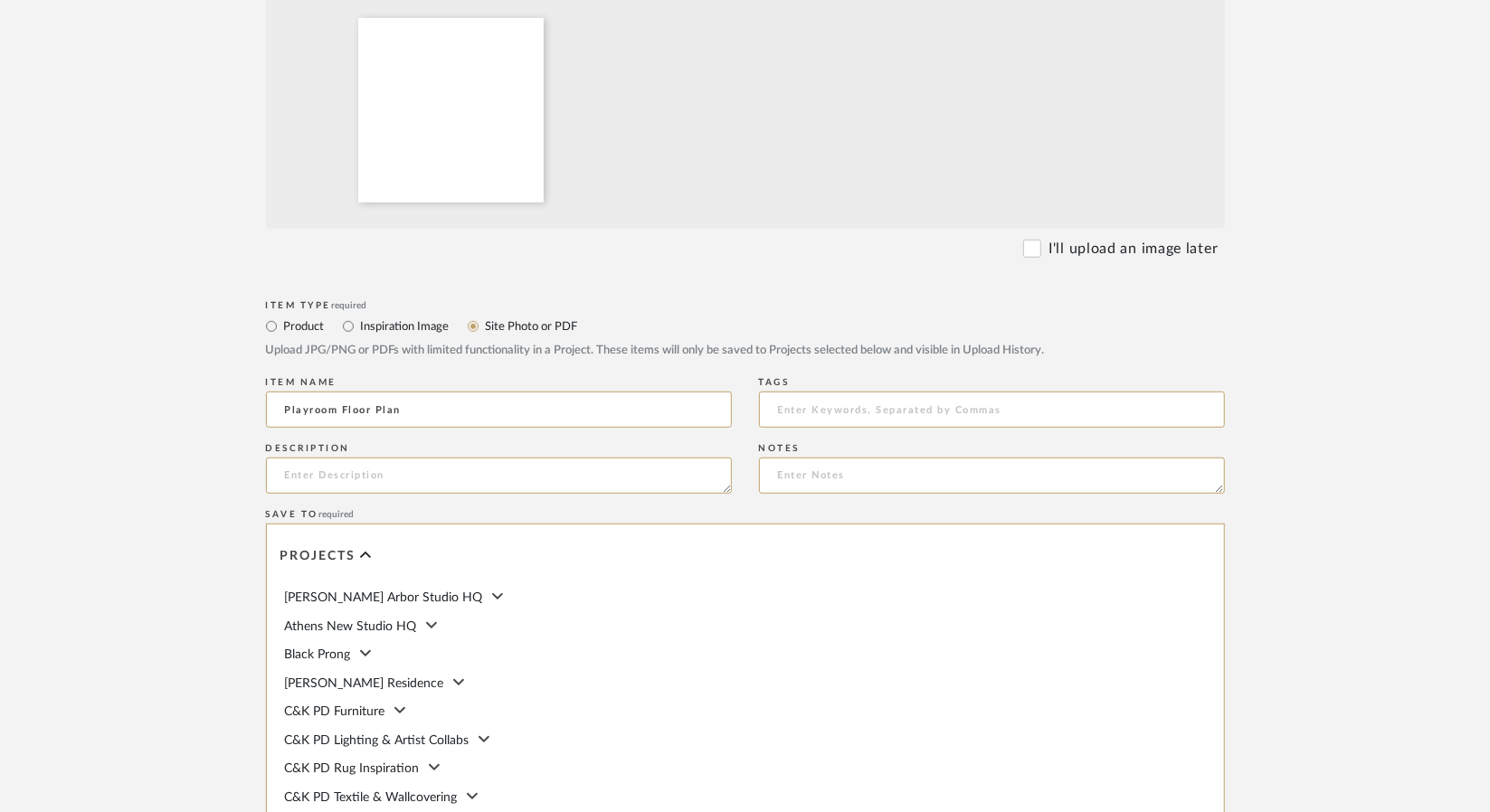
scroll to position [933, 0]
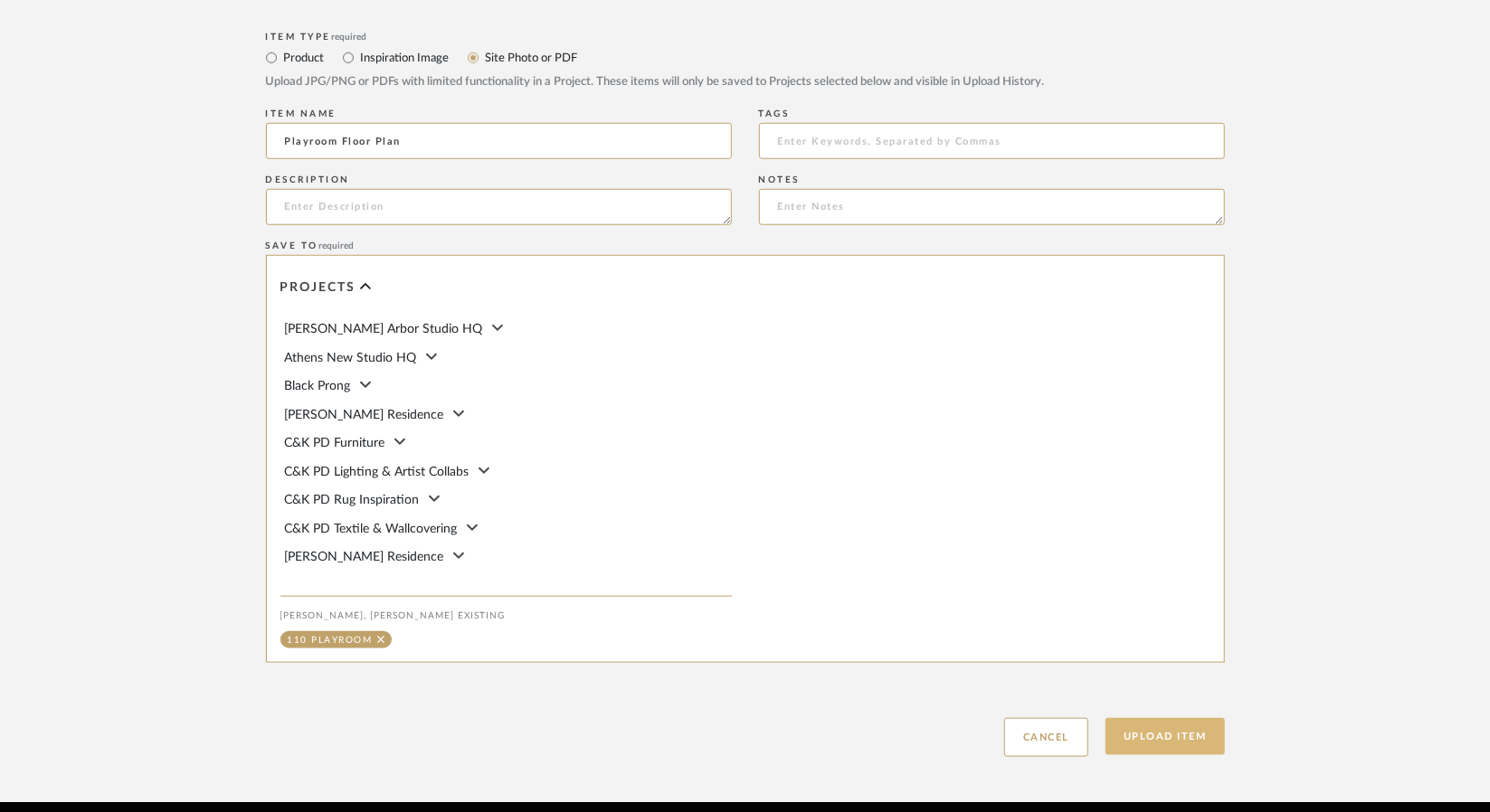
click at [1154, 718] on button "Upload Item" at bounding box center [1165, 736] width 119 height 37
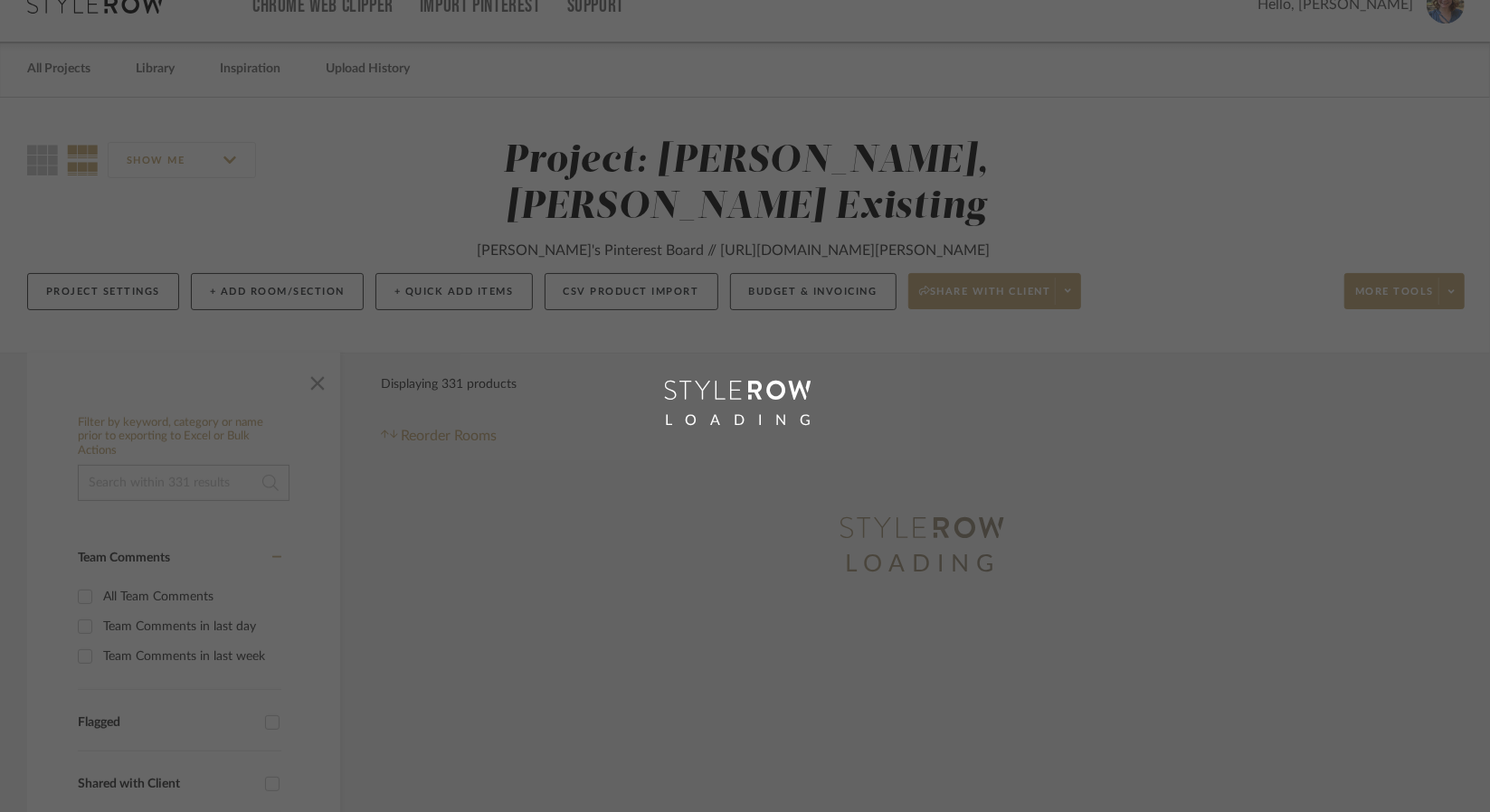
scroll to position [4, 0]
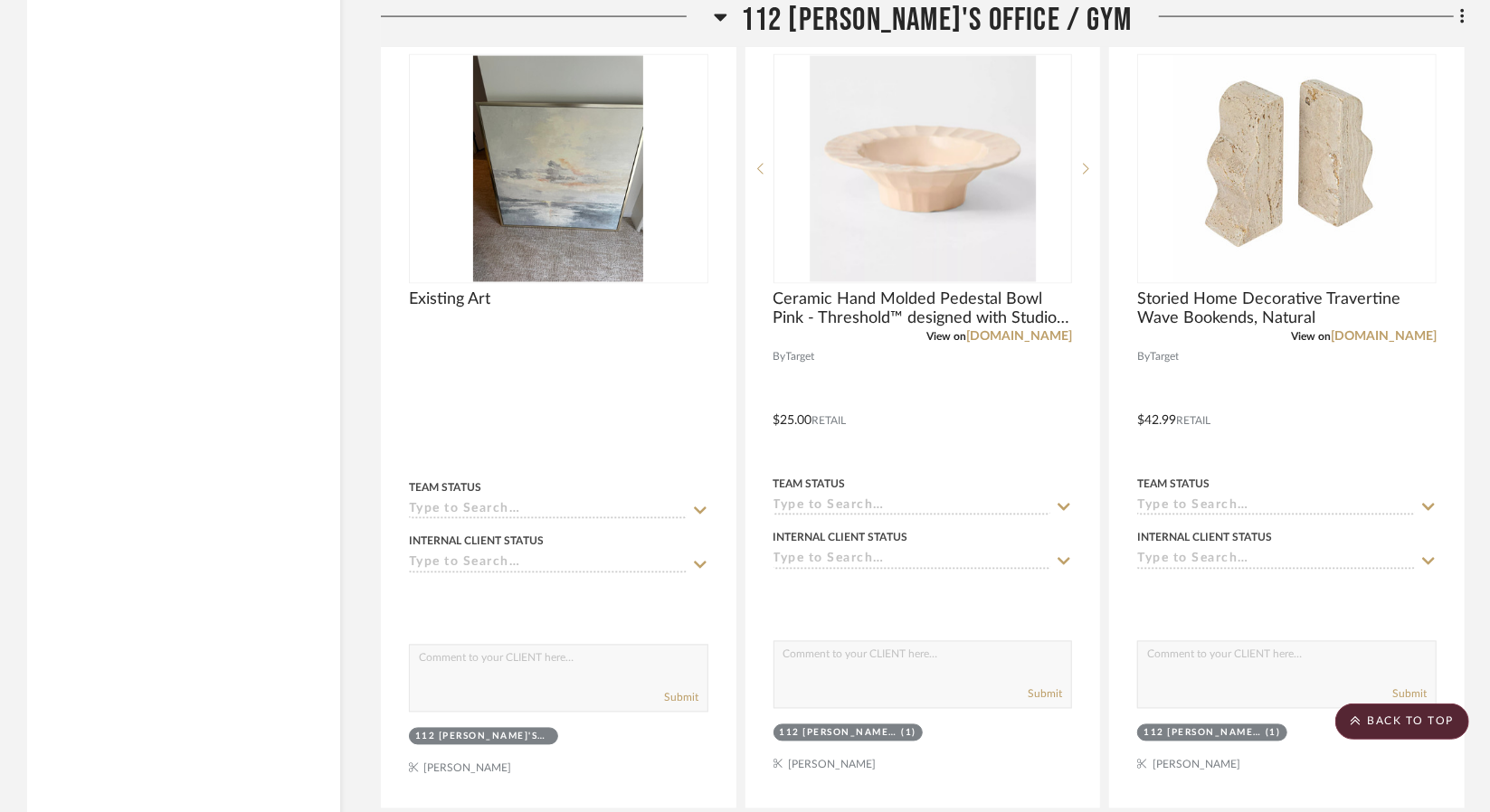
scroll to position [28286, 0]
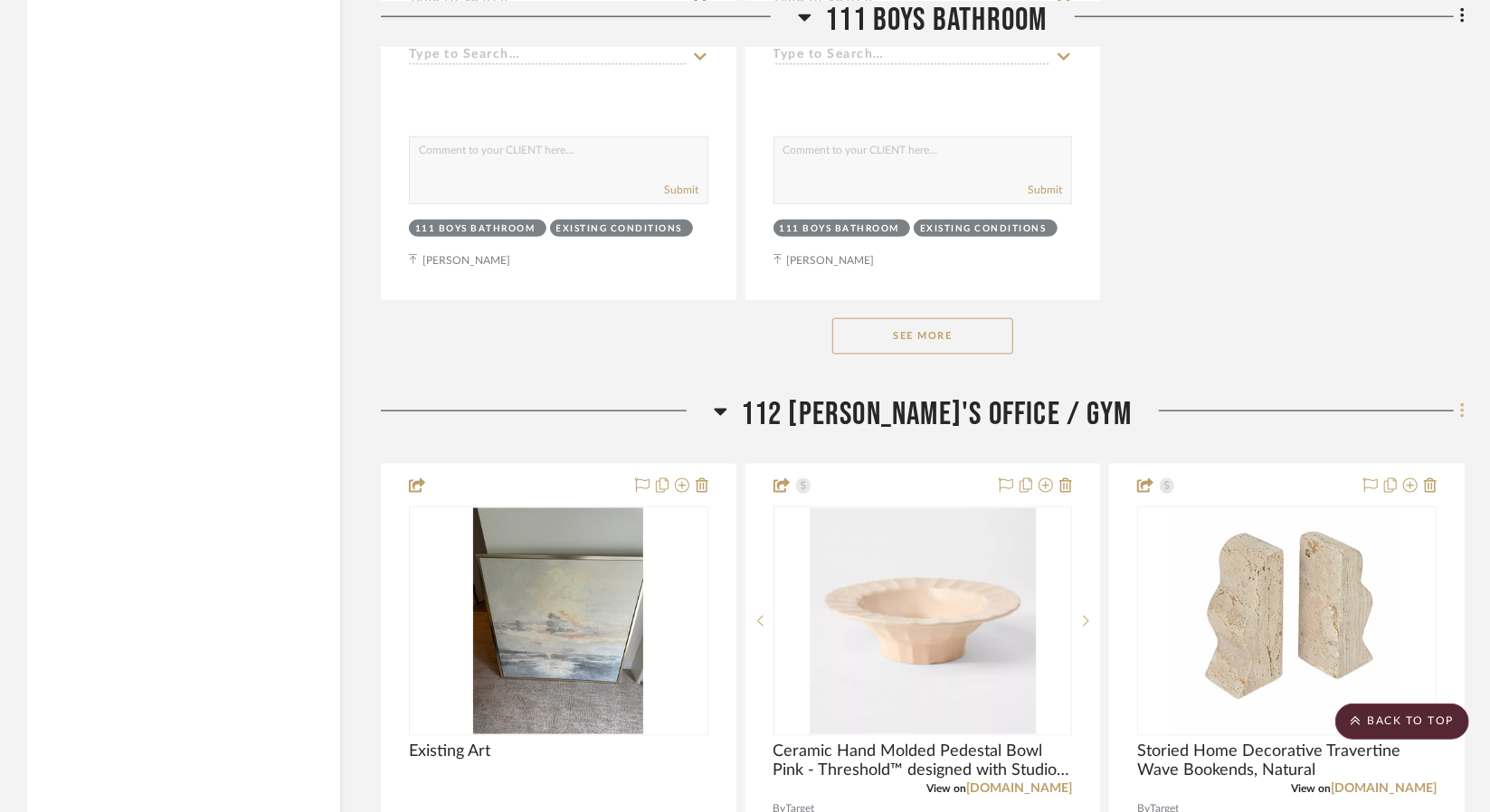
click at [1460, 402] on icon at bounding box center [1463, 411] width 6 height 20
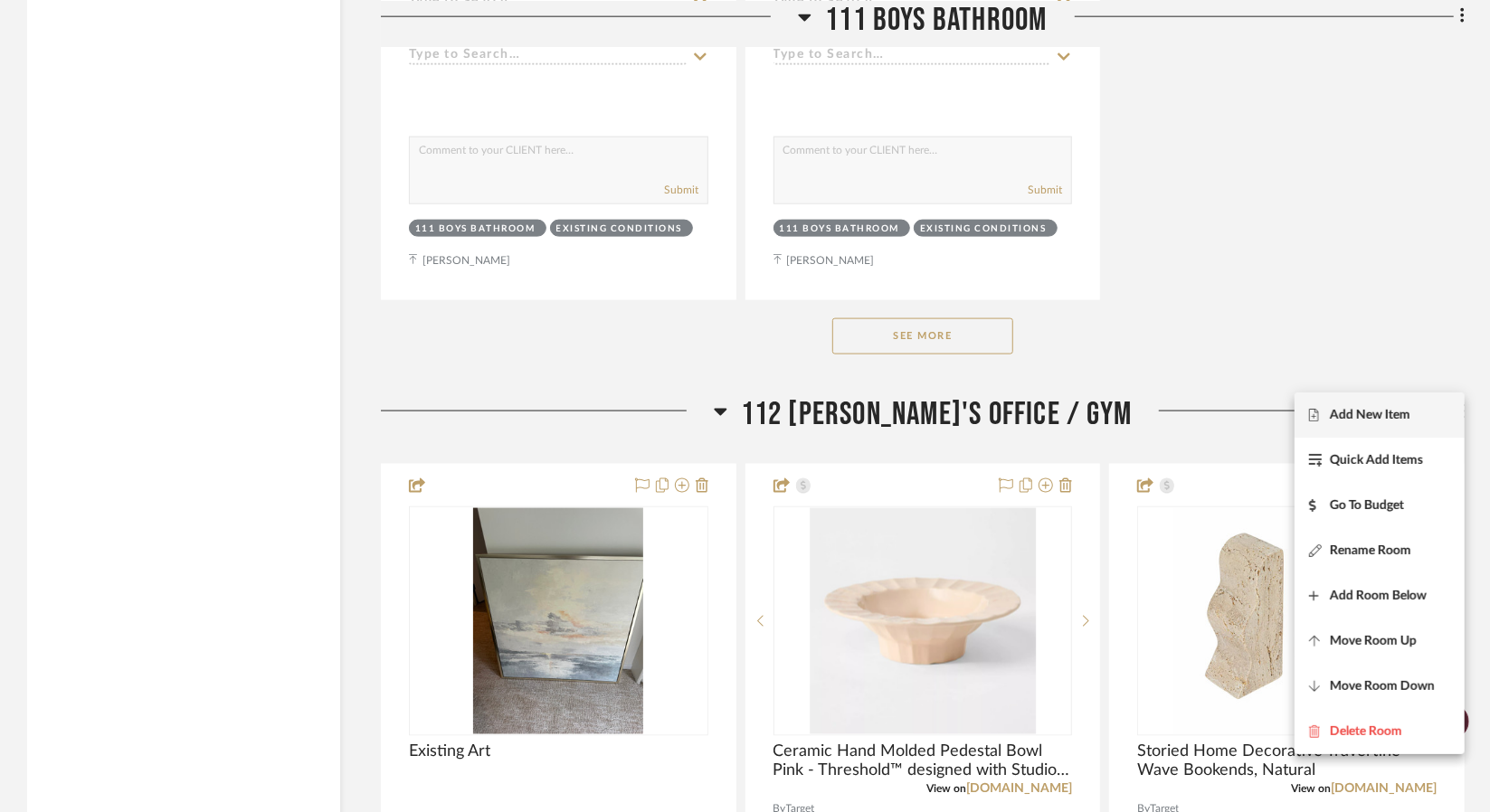
click at [1397, 410] on span "Add New Item" at bounding box center [1370, 415] width 81 height 15
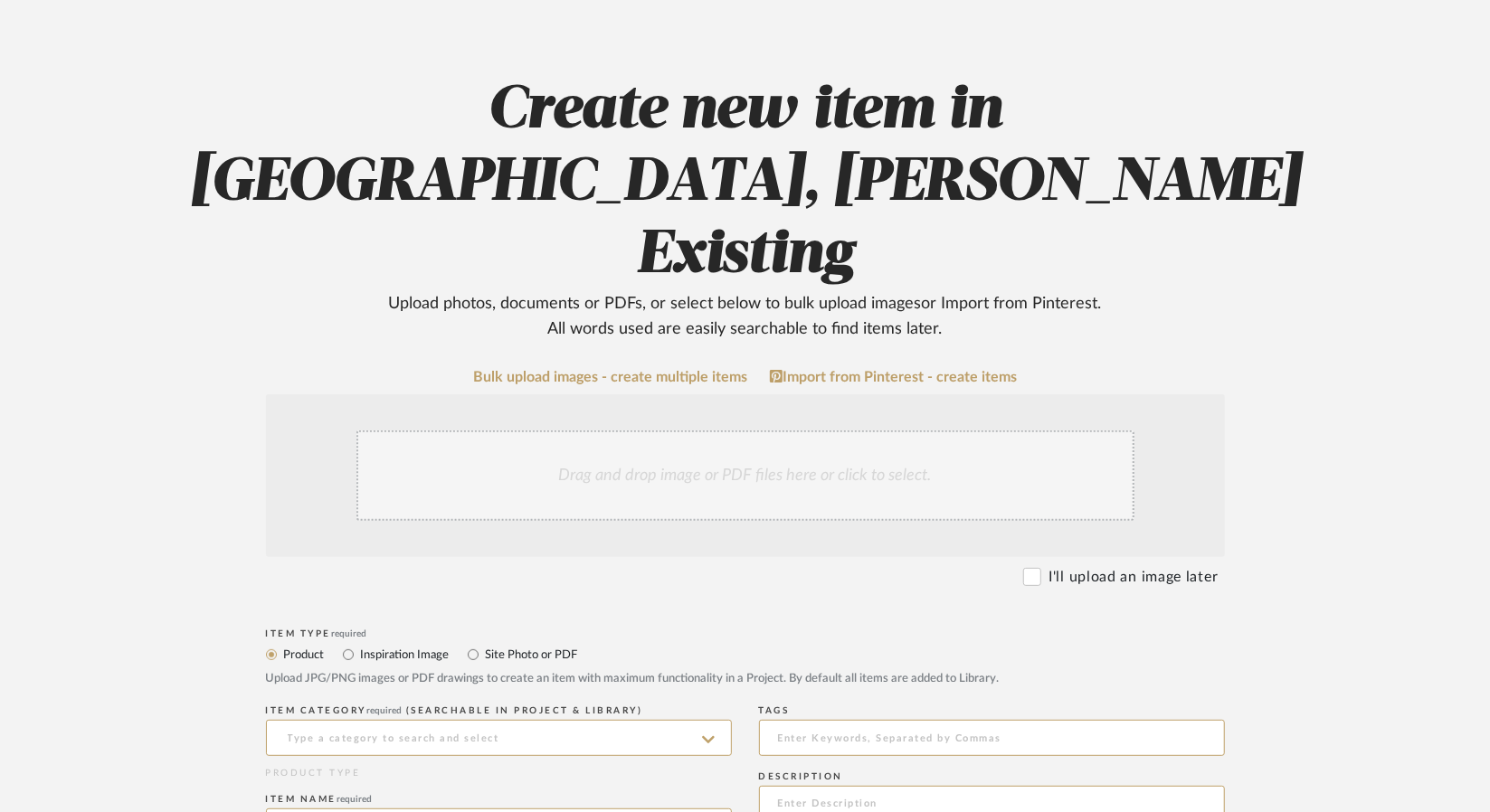
scroll to position [271, 0]
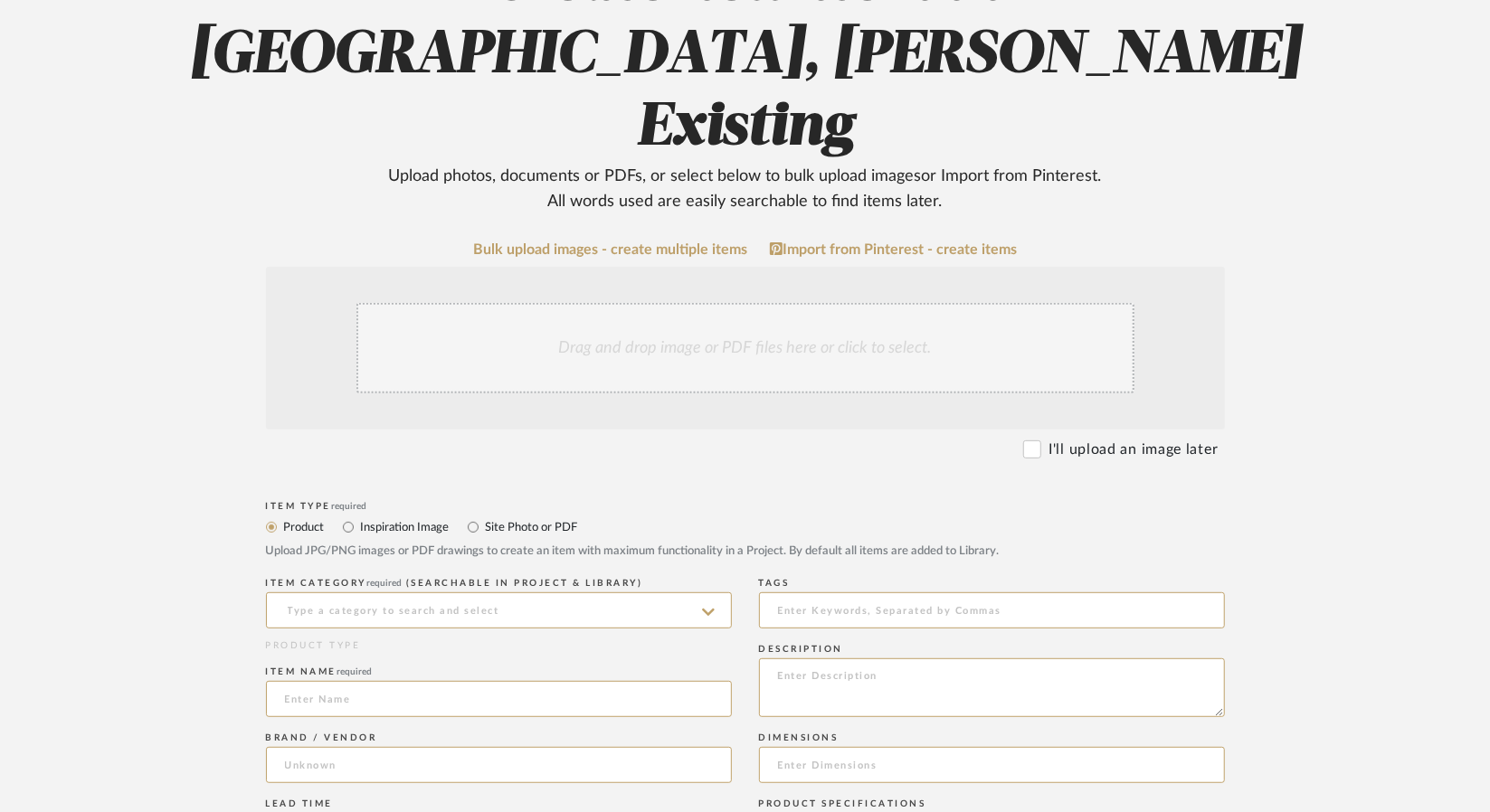
click at [574, 517] on label "Site Photo or PDF" at bounding box center [531, 527] width 94 height 20
click at [484, 516] on input "Site Photo or PDF" at bounding box center [473, 527] width 22 height 22
radio input "true"
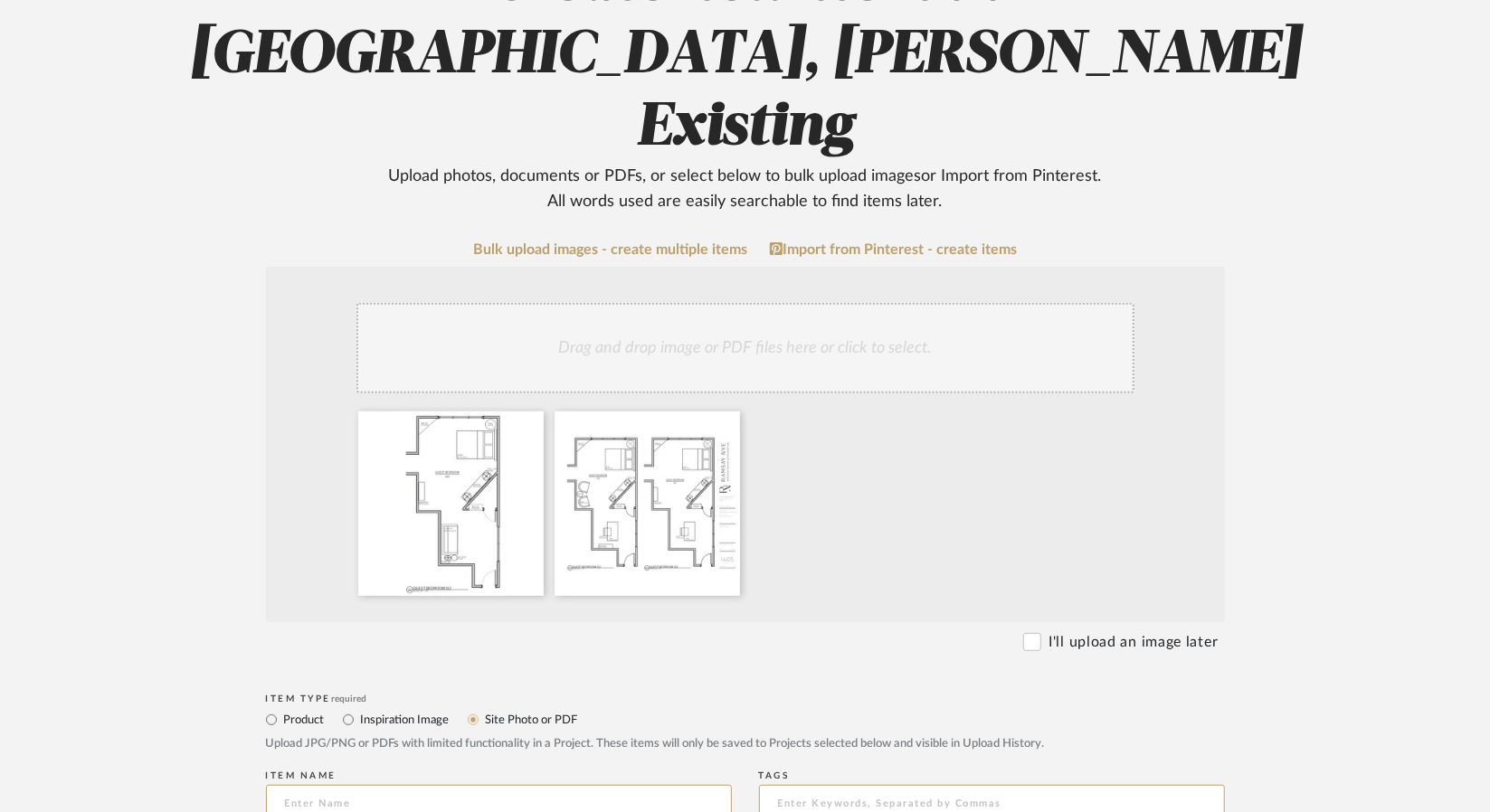
scroll to position [543, 0]
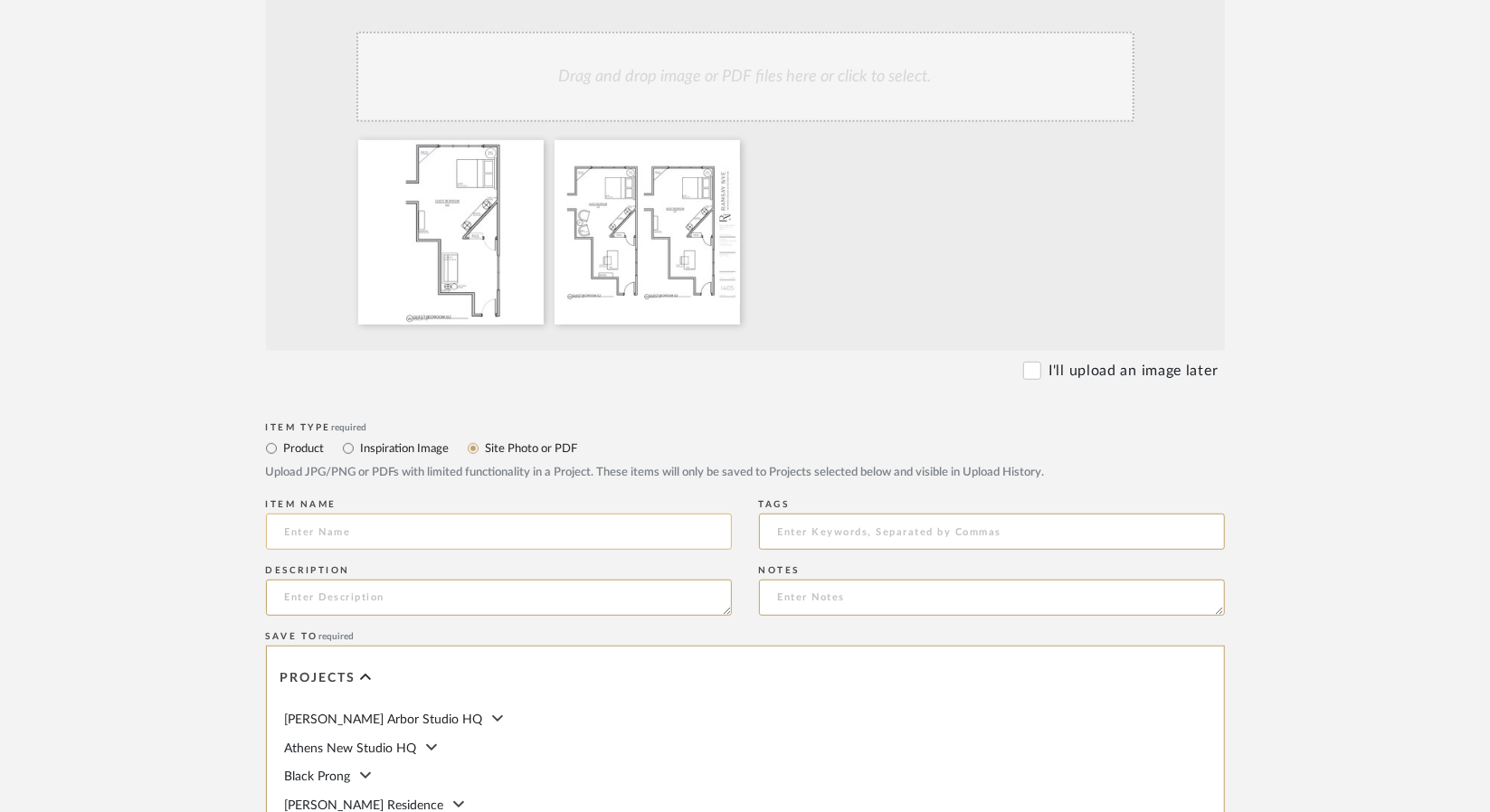
click at [644, 514] on input at bounding box center [499, 532] width 465 height 36
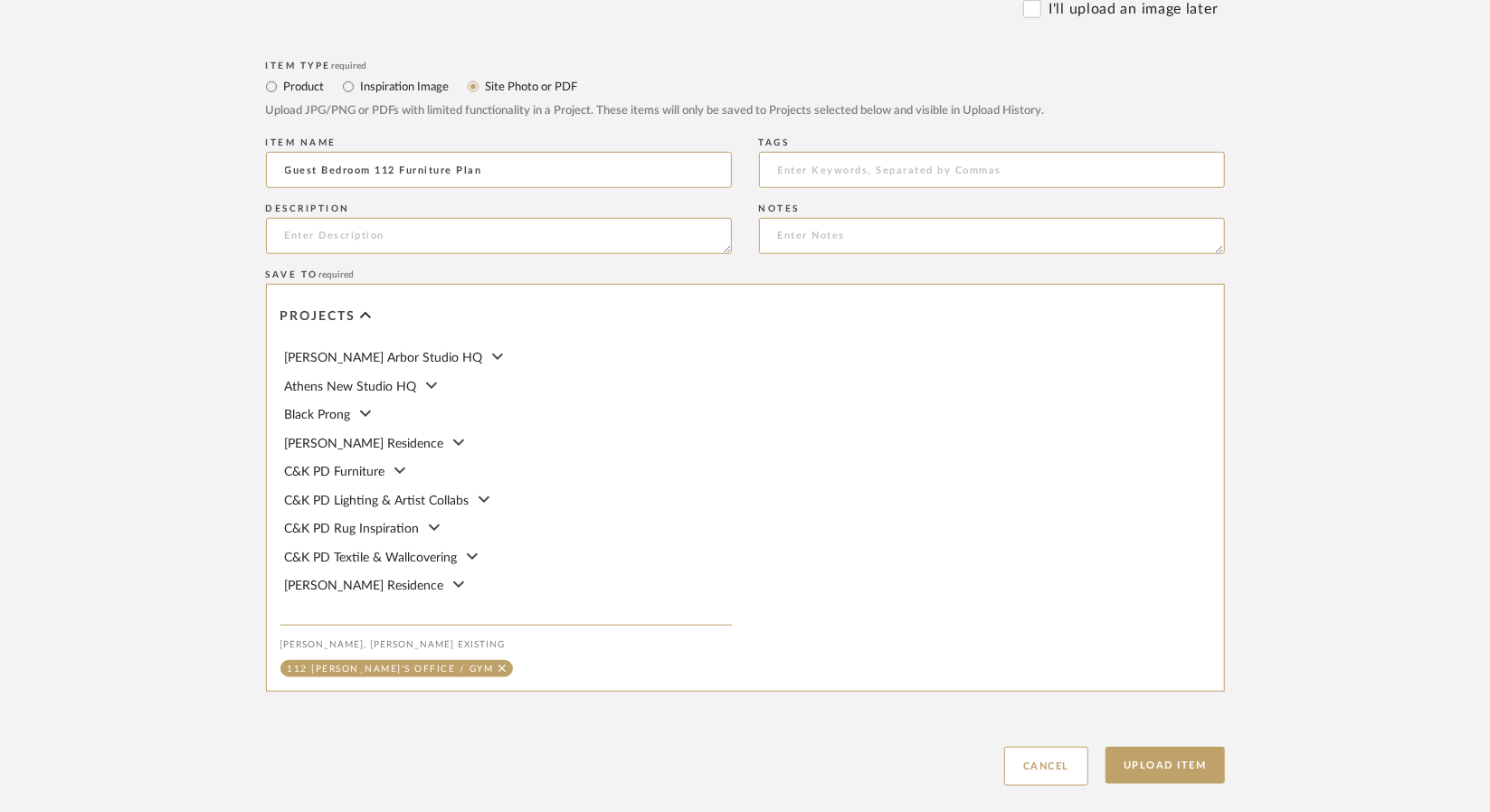
scroll to position [933, 0]
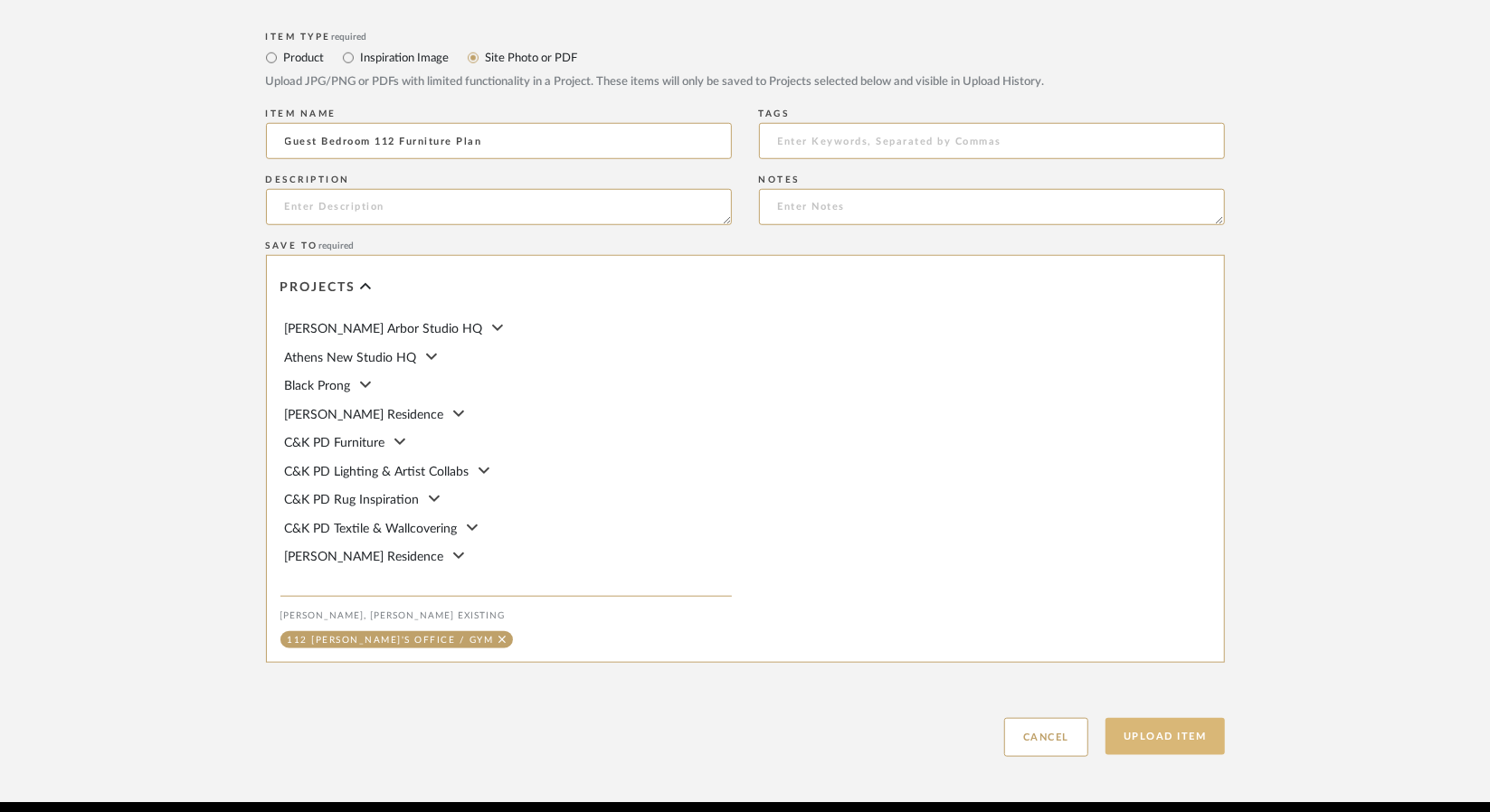
type input "Guest Bedroom 112 Furniture Plan"
click at [1203, 718] on button "Upload Item" at bounding box center [1165, 736] width 119 height 37
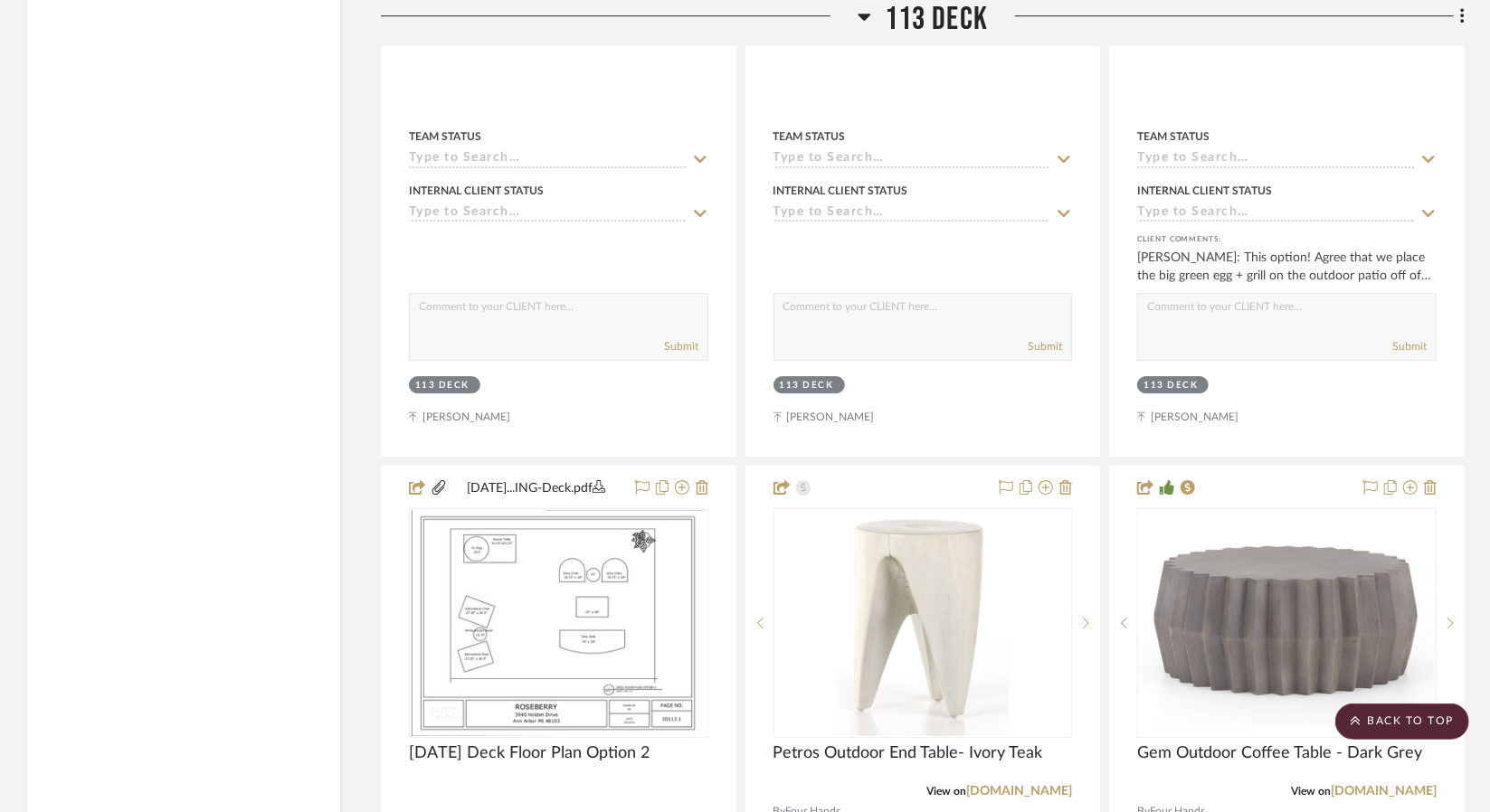
scroll to position [34307, 0]
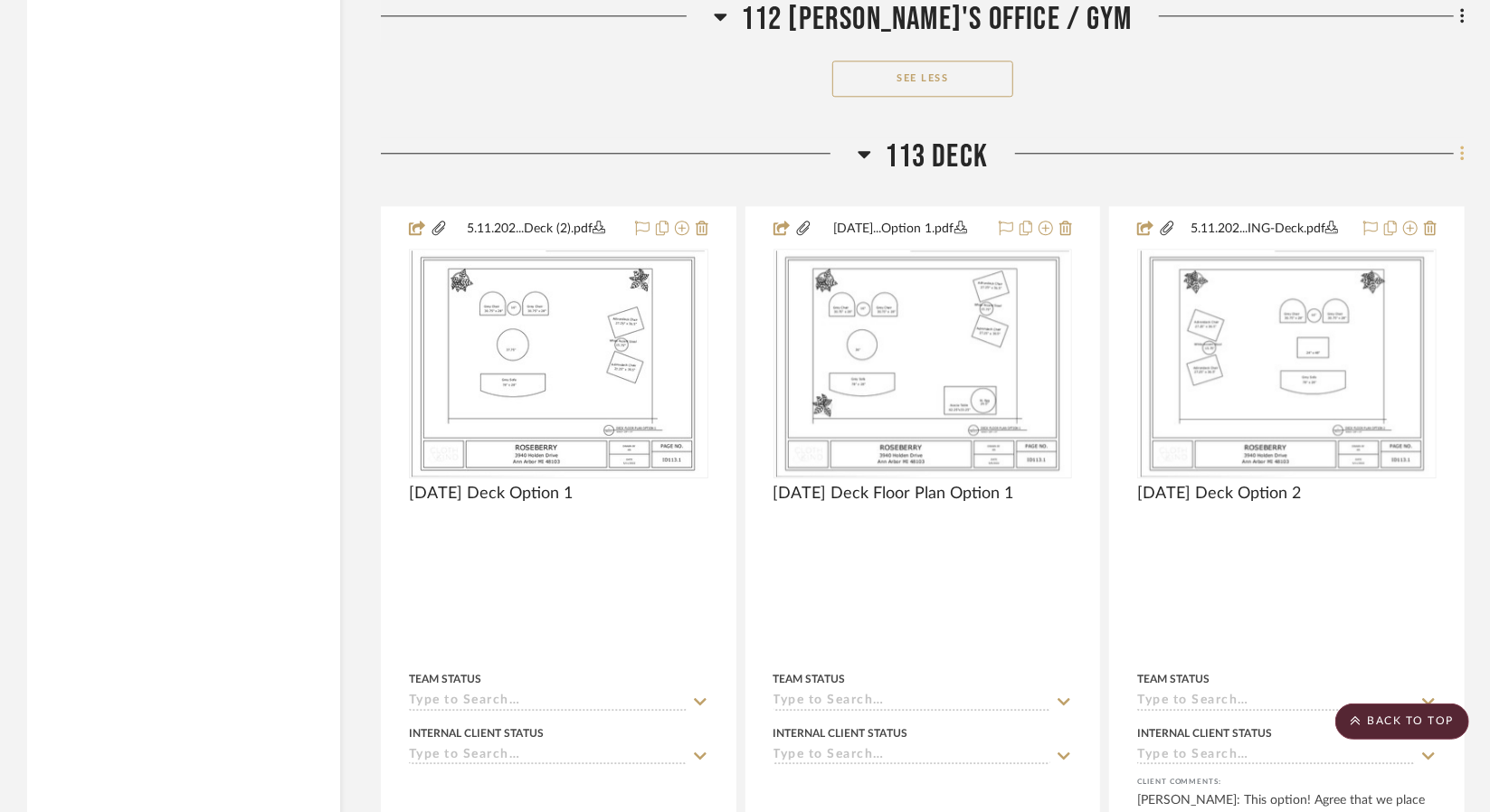
click at [1455, 140] on fa-icon at bounding box center [1460, 154] width 11 height 29
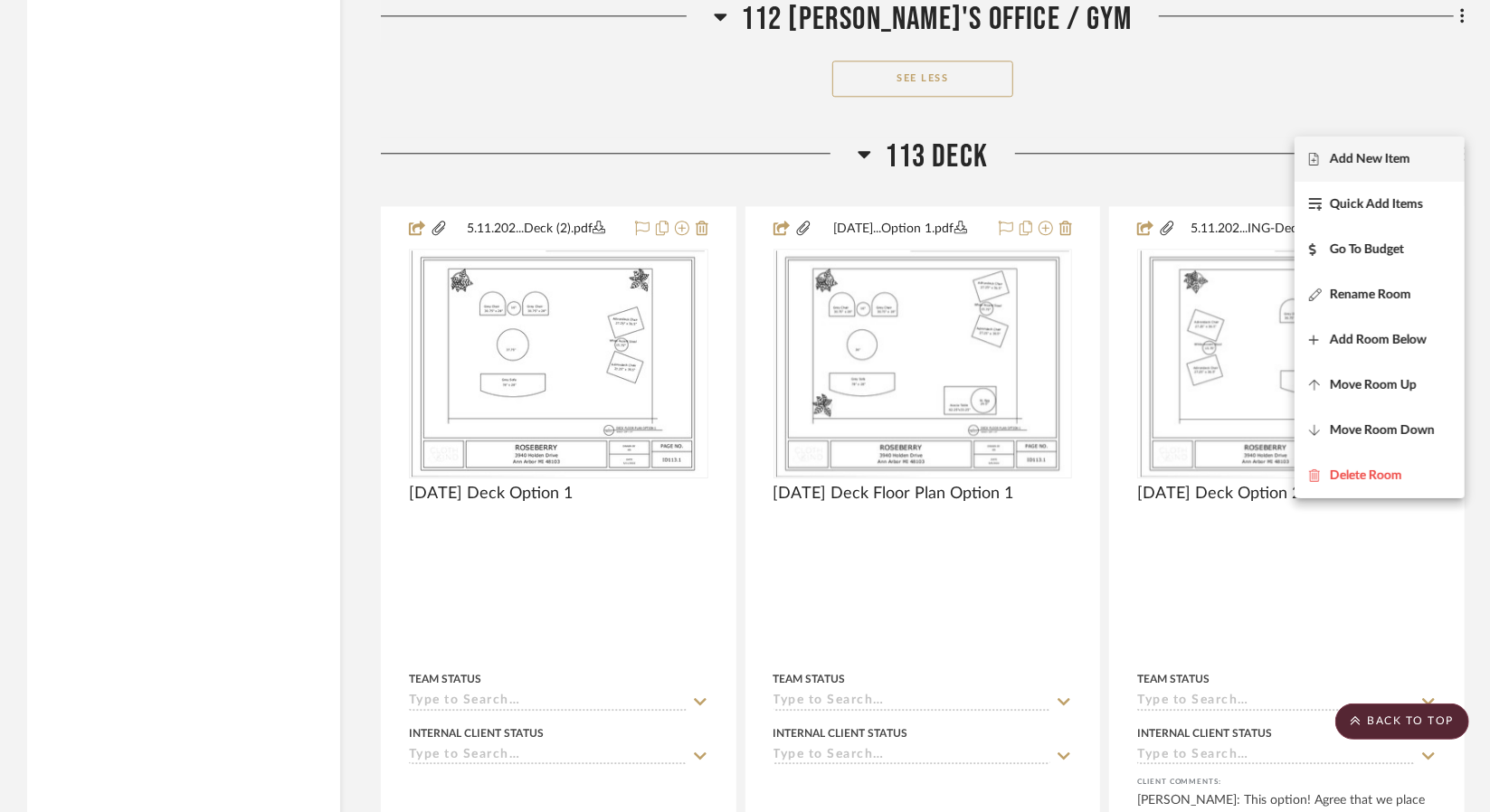
click at [1402, 158] on span "Add New Item" at bounding box center [1370, 158] width 81 height 15
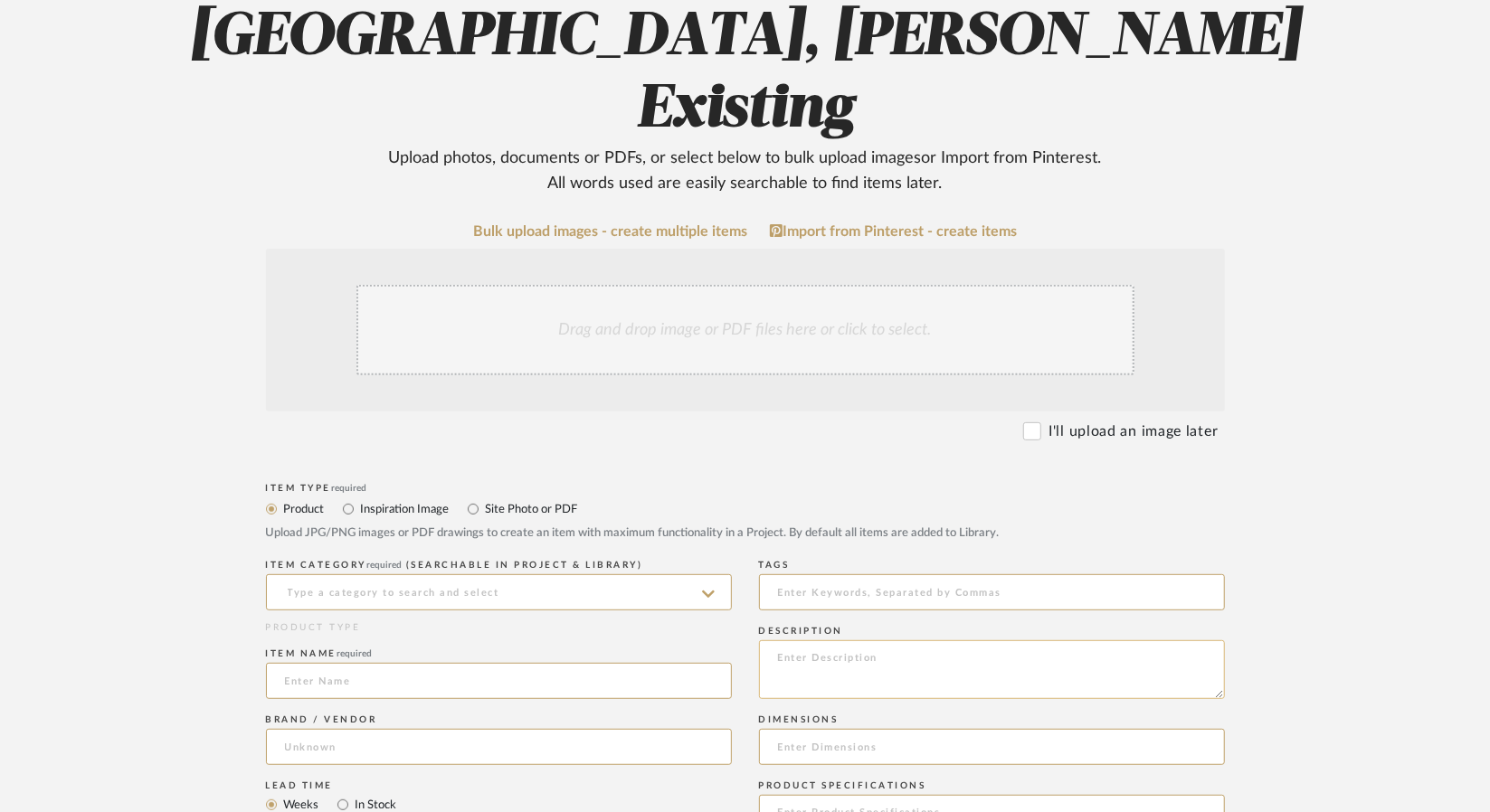
scroll to position [362, 0]
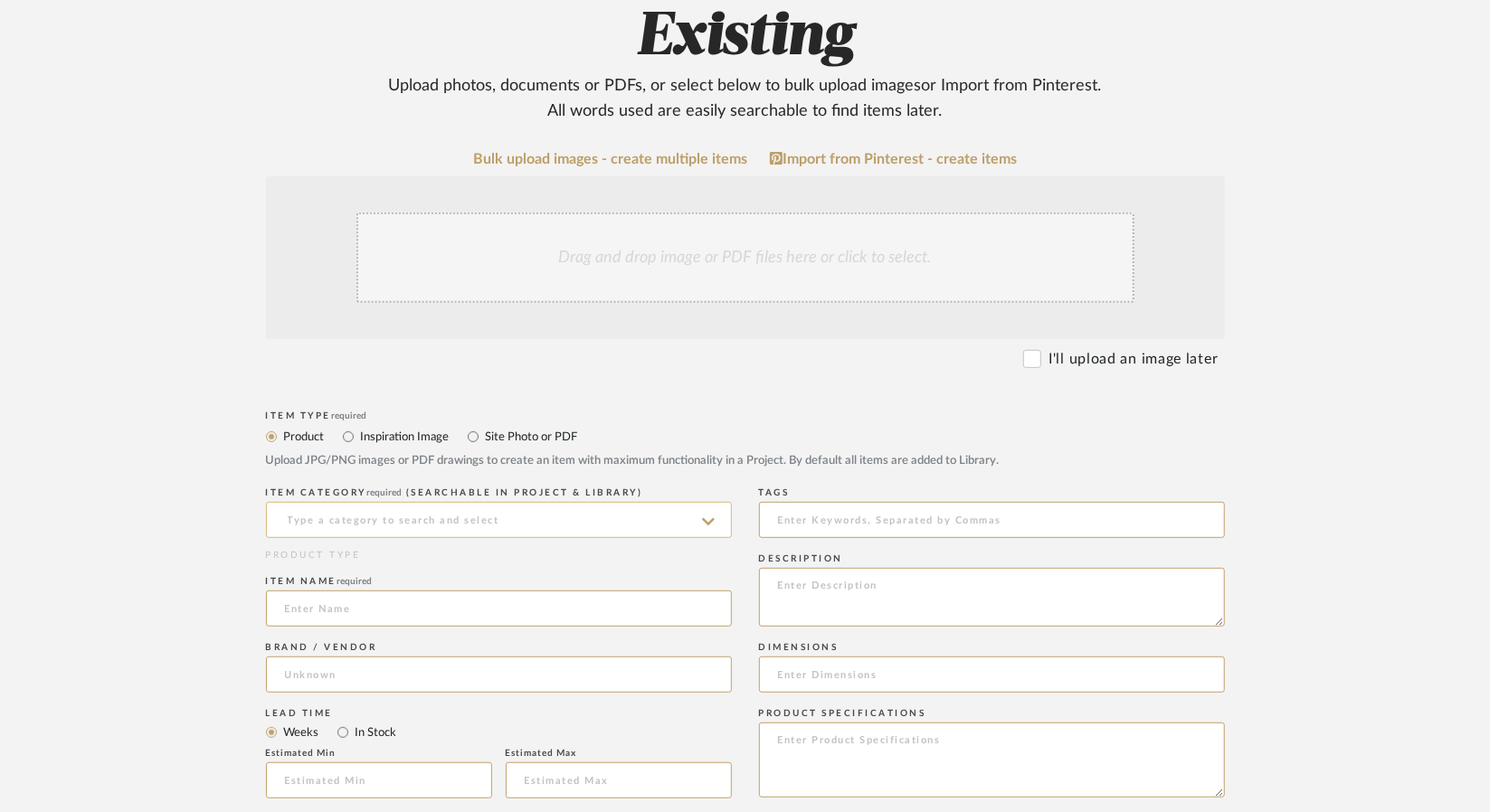
click at [521, 502] on input at bounding box center [499, 520] width 465 height 36
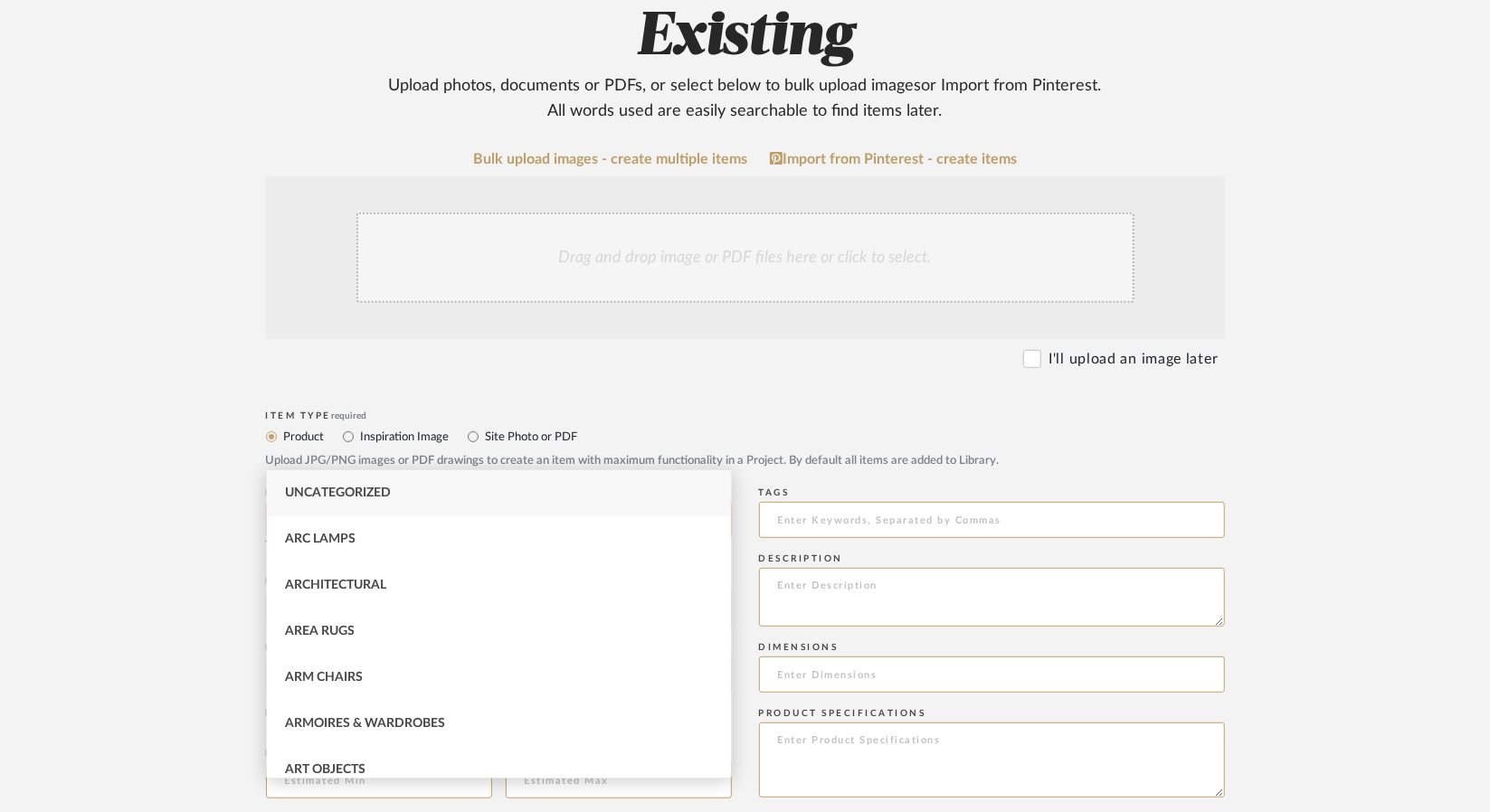
click at [577, 426] on label "Site Photo or PDF" at bounding box center [531, 436] width 94 height 20
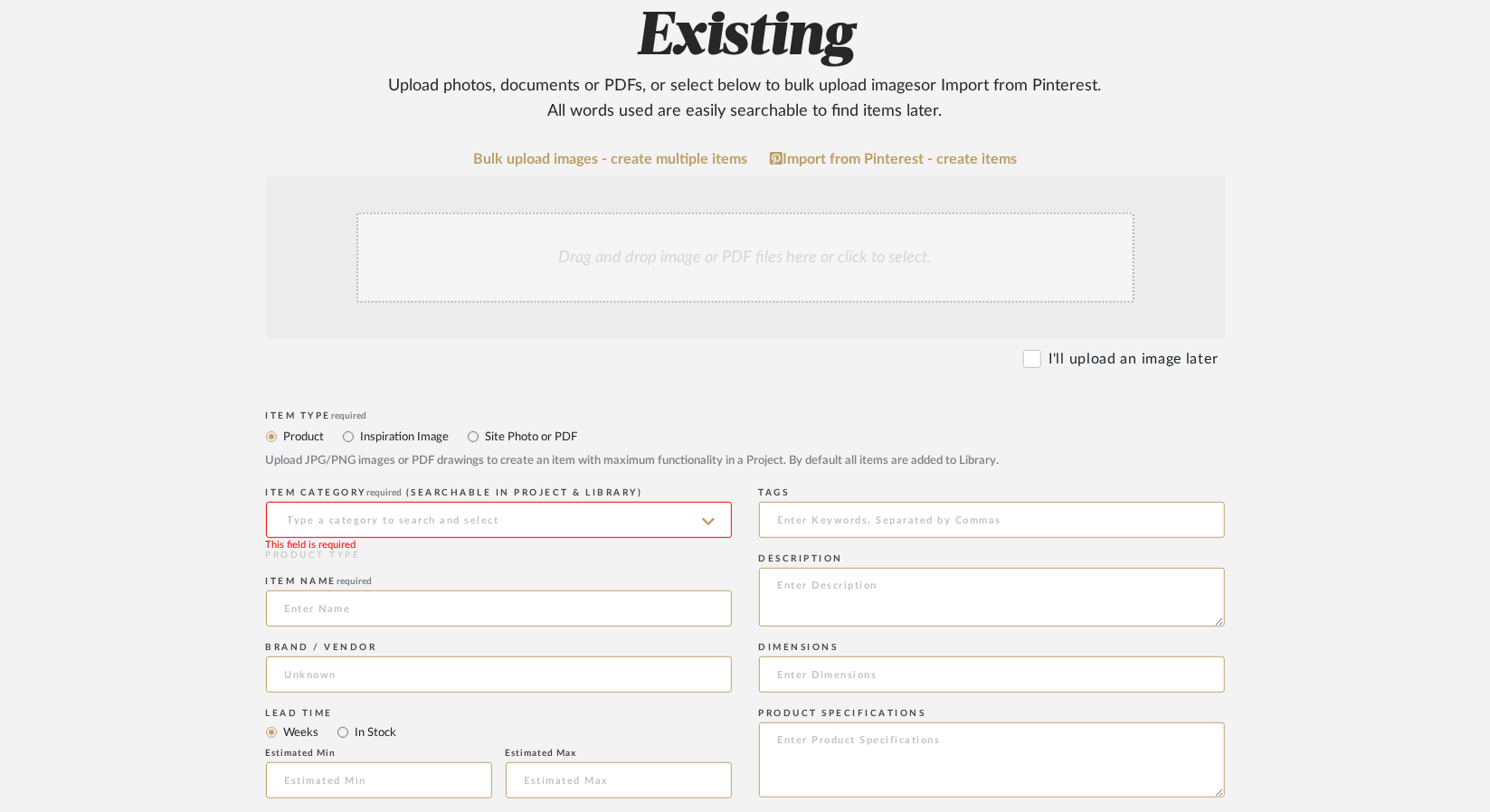
click at [575, 426] on label "Site Photo or PDF" at bounding box center [531, 436] width 94 height 20
click at [484, 425] on input "Site Photo or PDF" at bounding box center [473, 436] width 22 height 22
radio input "true"
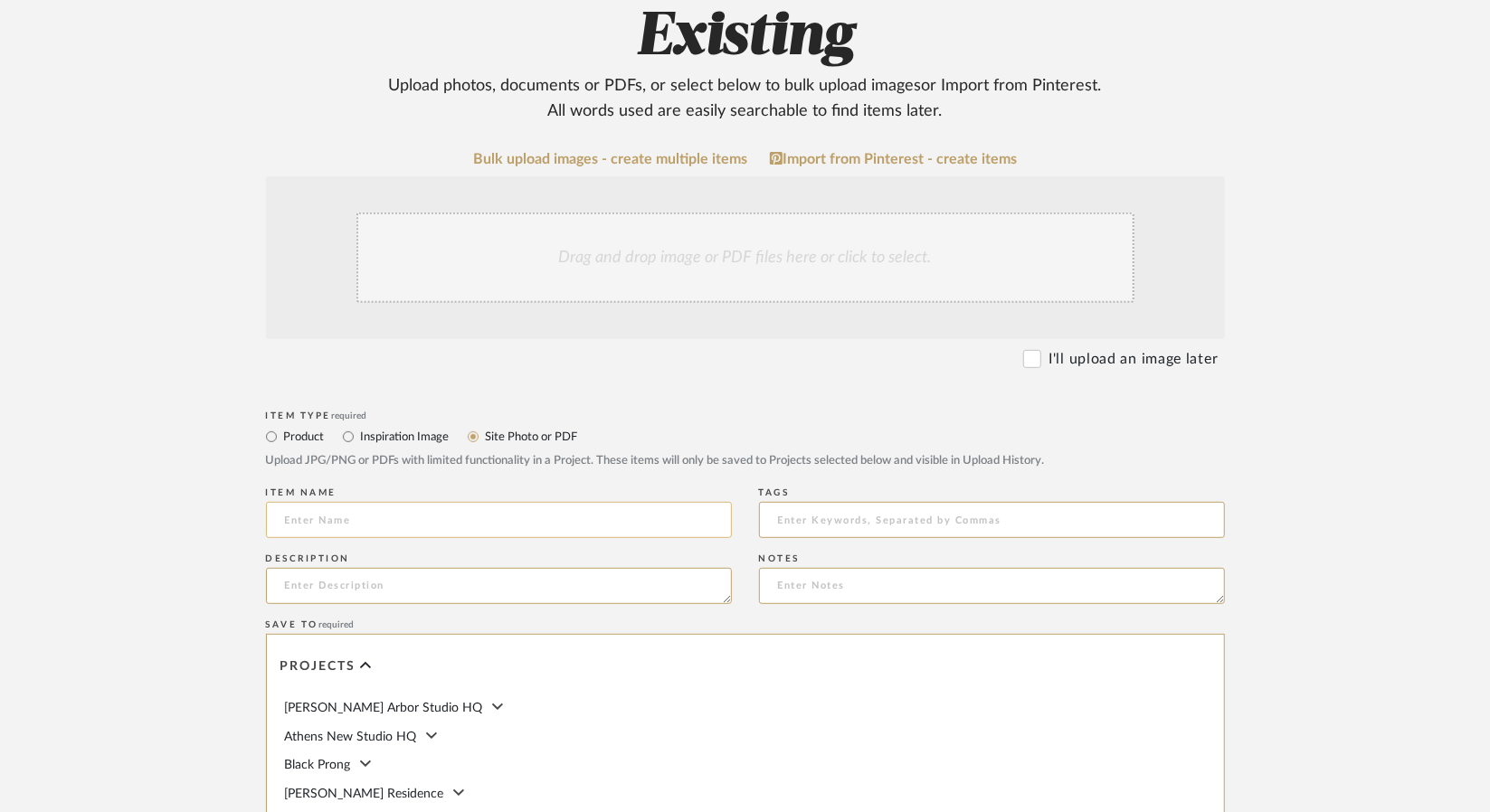
click at [530, 502] on input at bounding box center [499, 520] width 465 height 36
type input "25.0818 Deck"
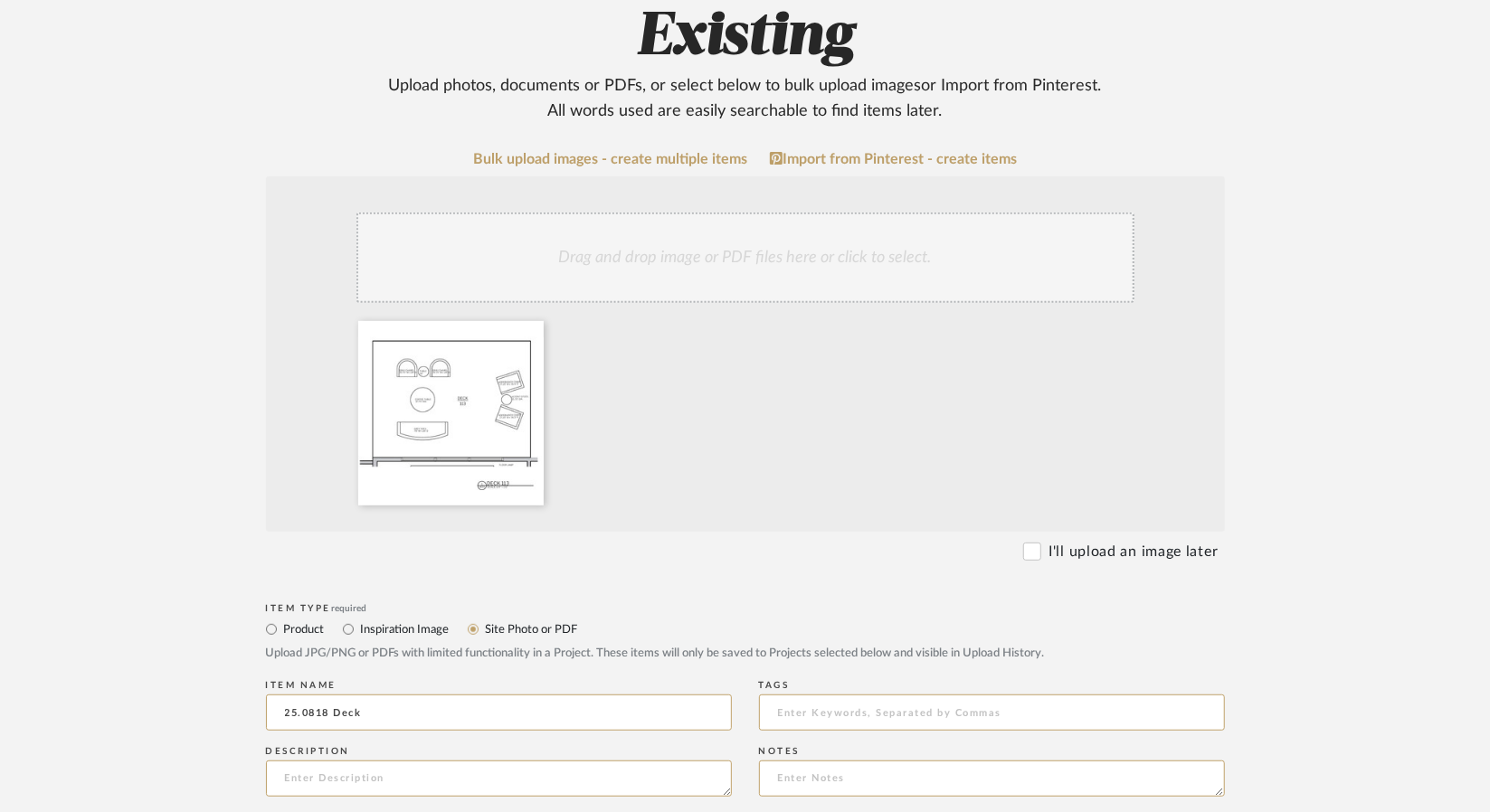
click at [1338, 659] on upload-items "Create new item in [PERSON_NAME], [PERSON_NAME] Existing Upload photos, documen…" at bounding box center [745, 571] width 1490 height 1605
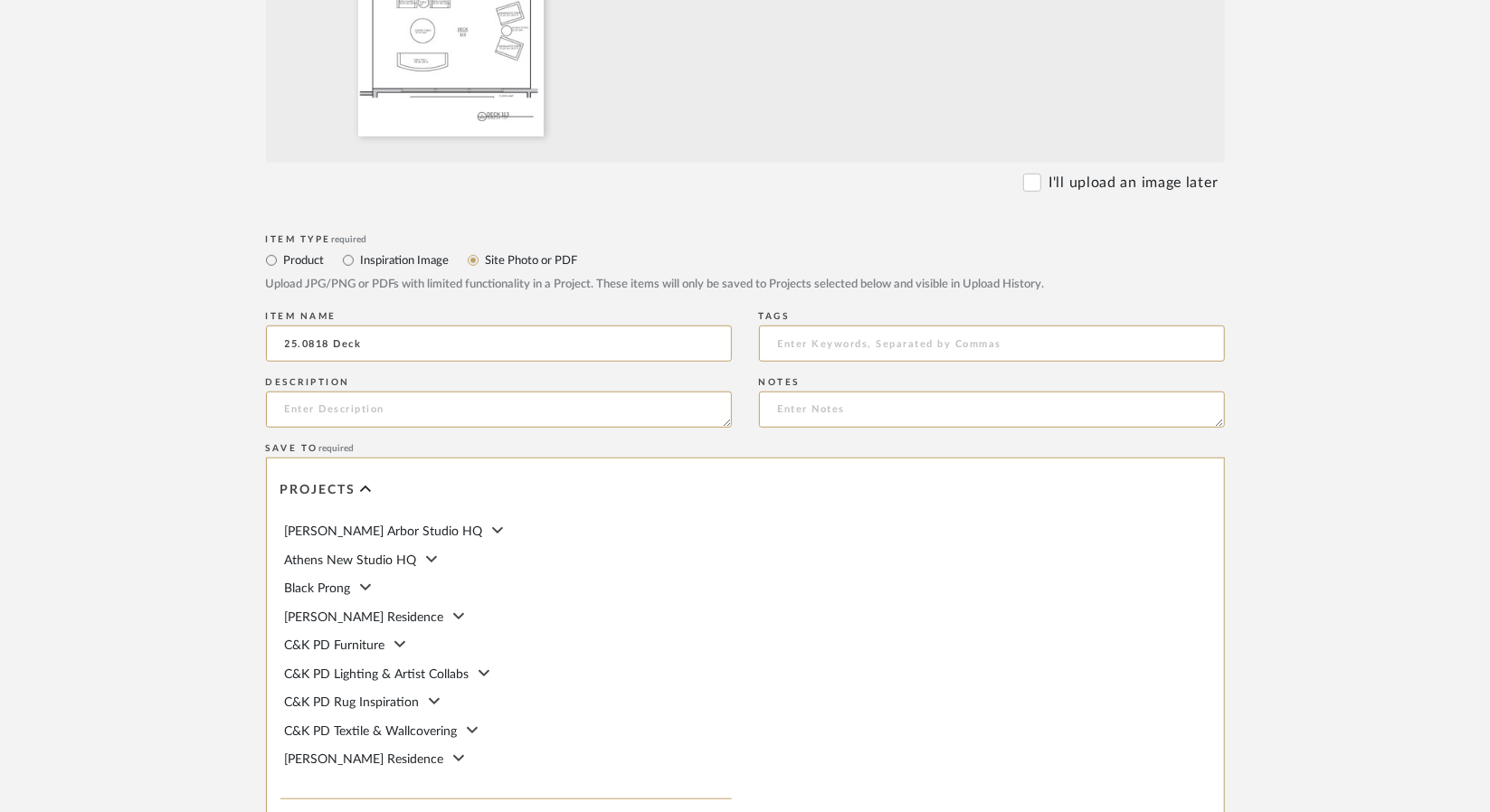
scroll to position [904, 0]
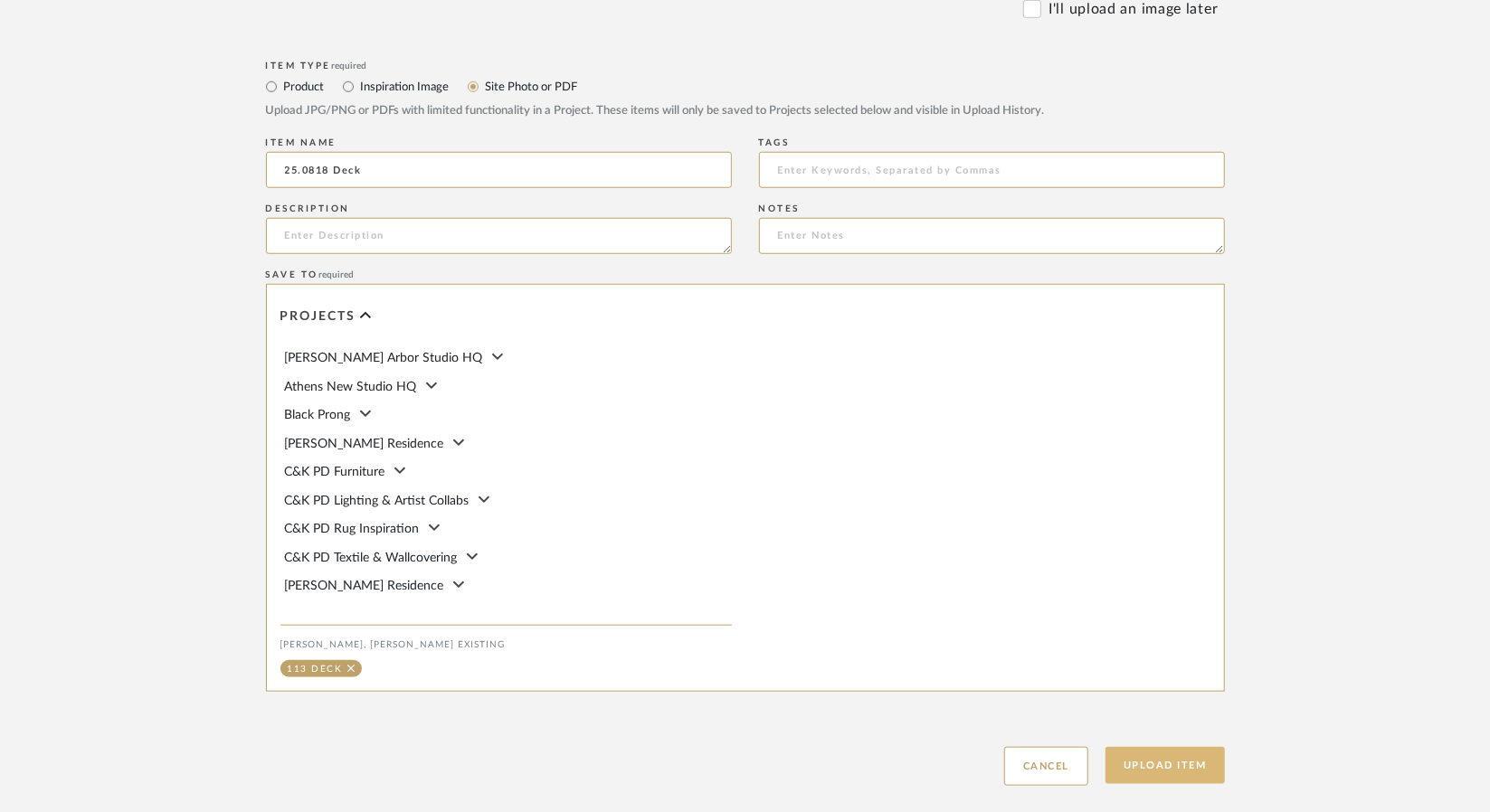
click at [1183, 747] on button "Upload Item" at bounding box center [1165, 765] width 119 height 37
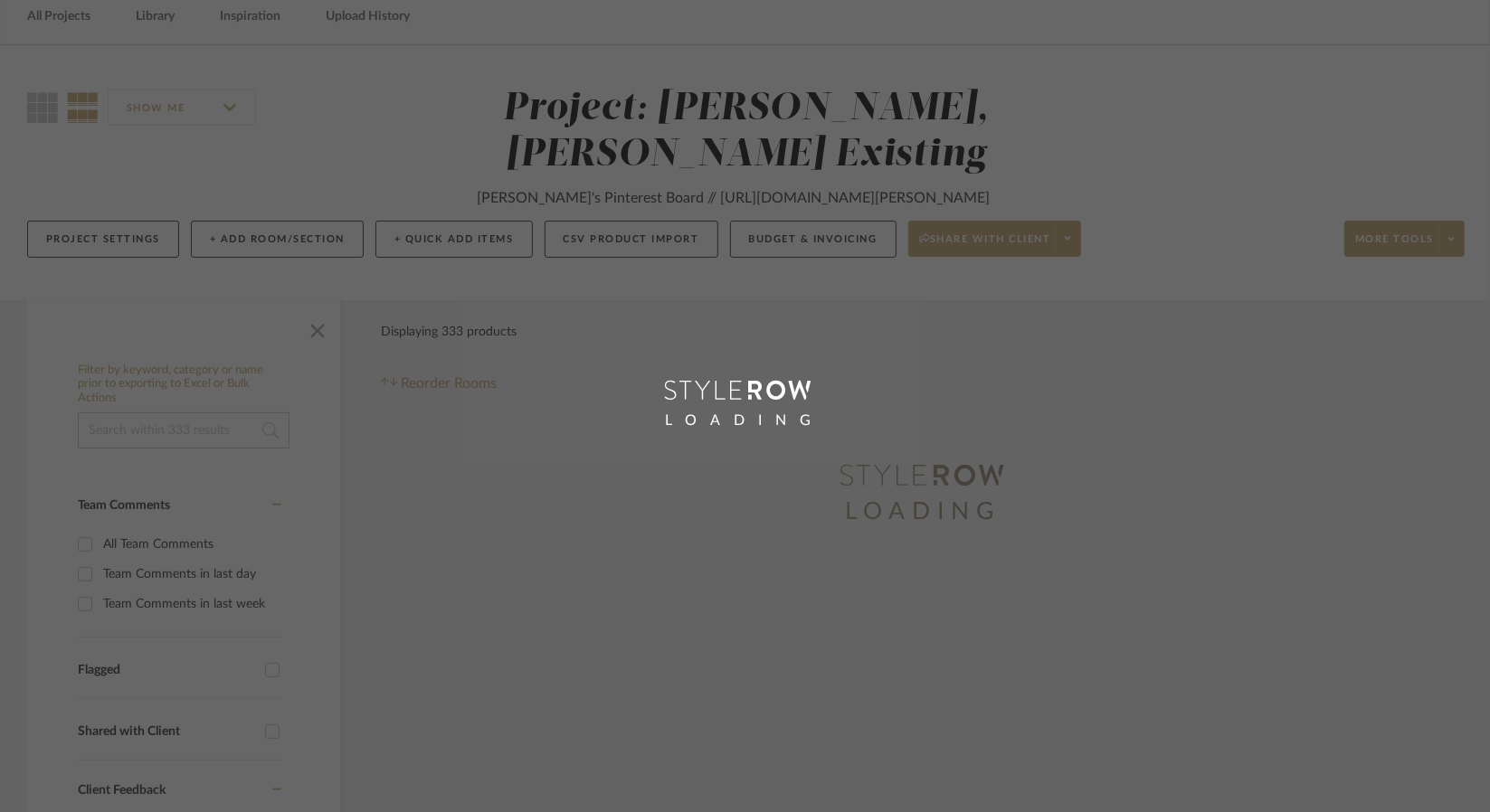
scroll to position [35, 0]
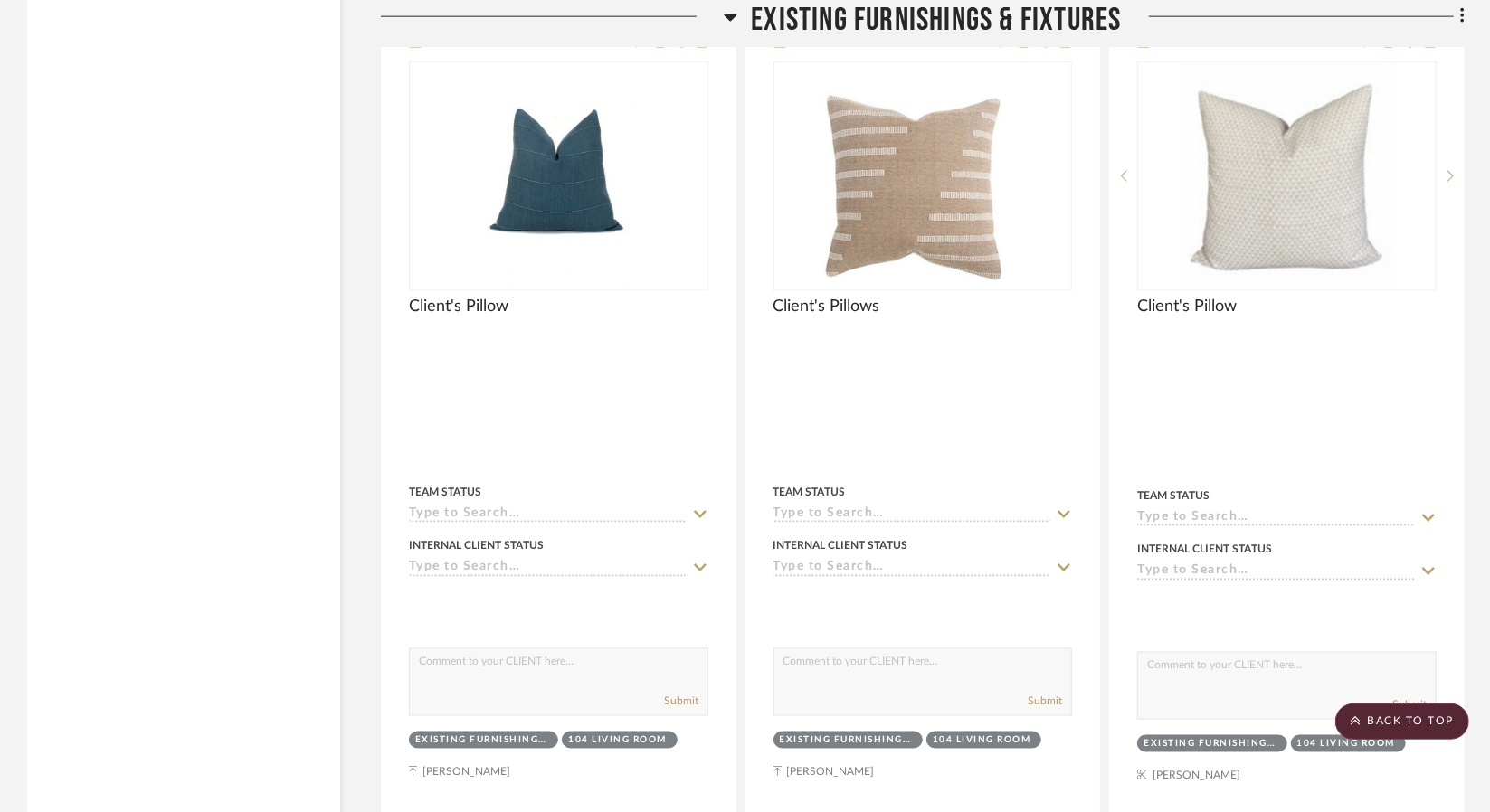
scroll to position [36666, 0]
